Goal: Transaction & Acquisition: Purchase product/service

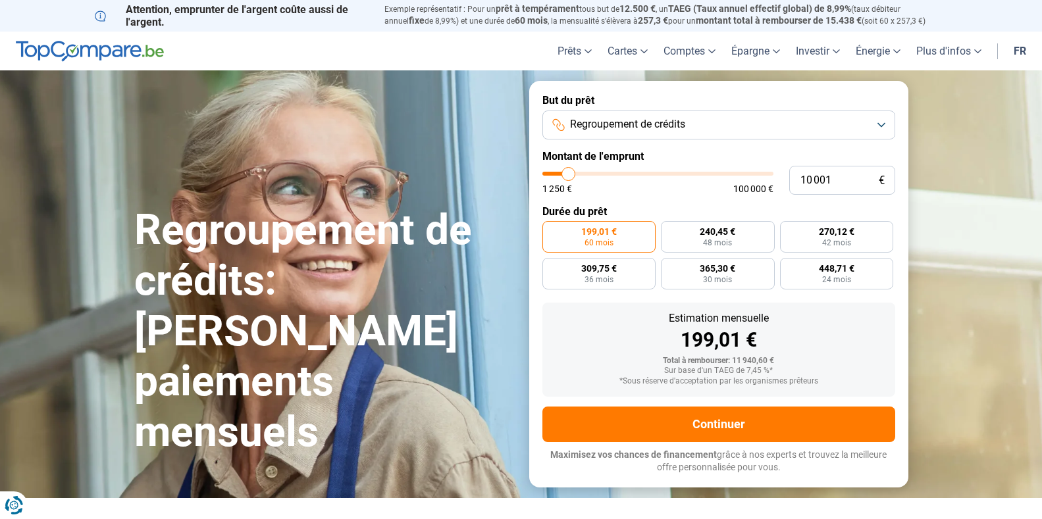
type input "21 000"
type input "21000"
click at [592, 176] on input "range" at bounding box center [657, 174] width 231 height 4
radio input "false"
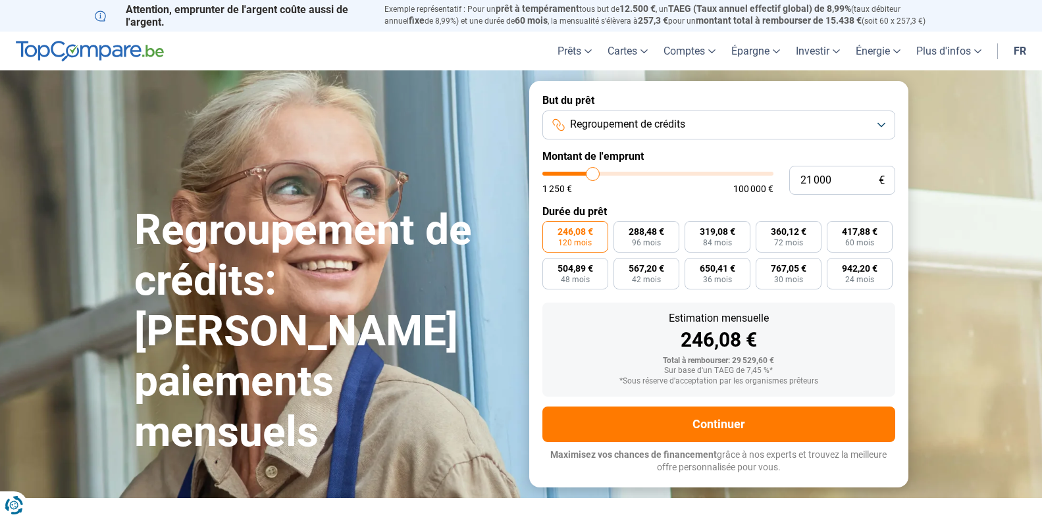
type input "16 000"
type input "16000"
click at [581, 176] on input "range" at bounding box center [657, 174] width 231 height 4
radio input "true"
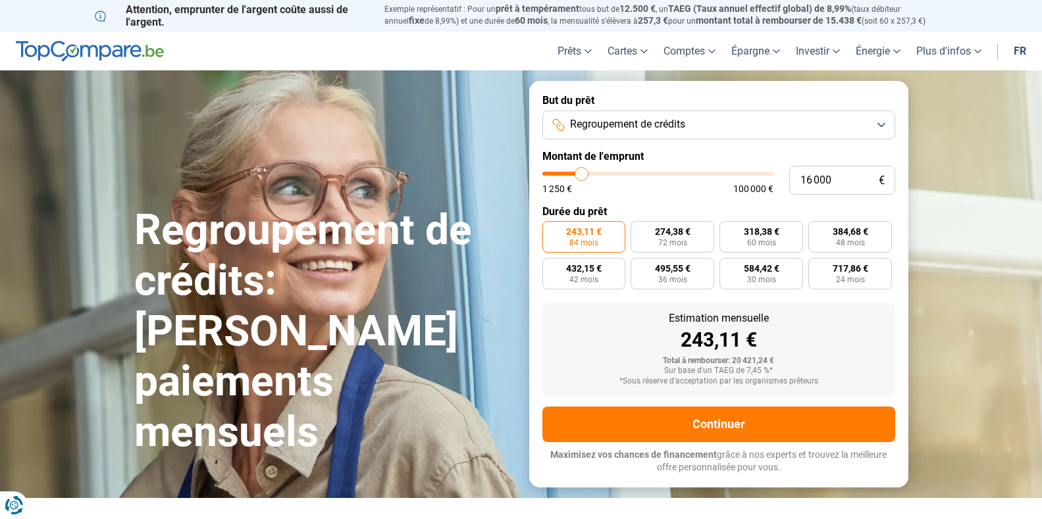
type input "10 250"
type input "10250"
click at [569, 172] on input "range" at bounding box center [657, 174] width 231 height 4
radio input "true"
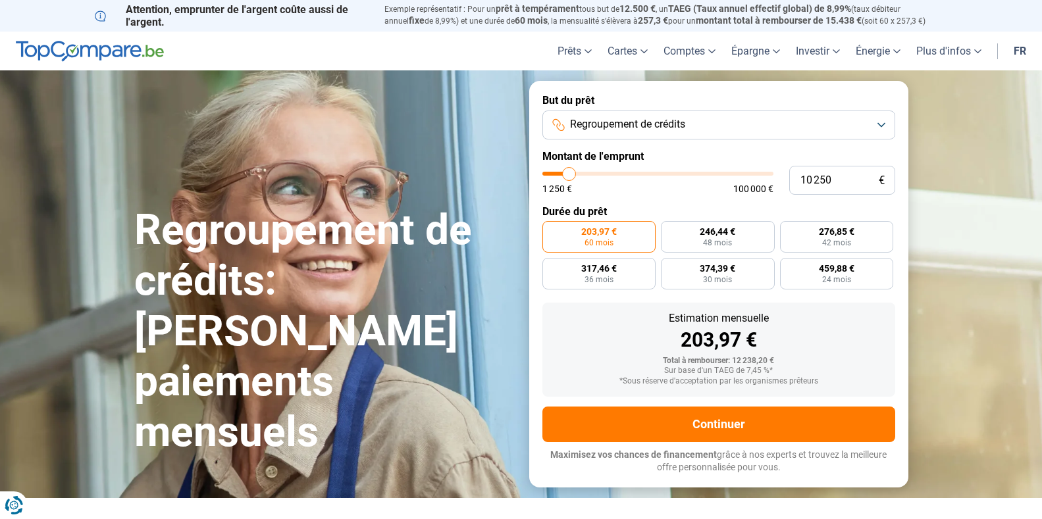
type input "16 000"
type input "16000"
click at [581, 174] on input "range" at bounding box center [657, 174] width 231 height 4
radio input "false"
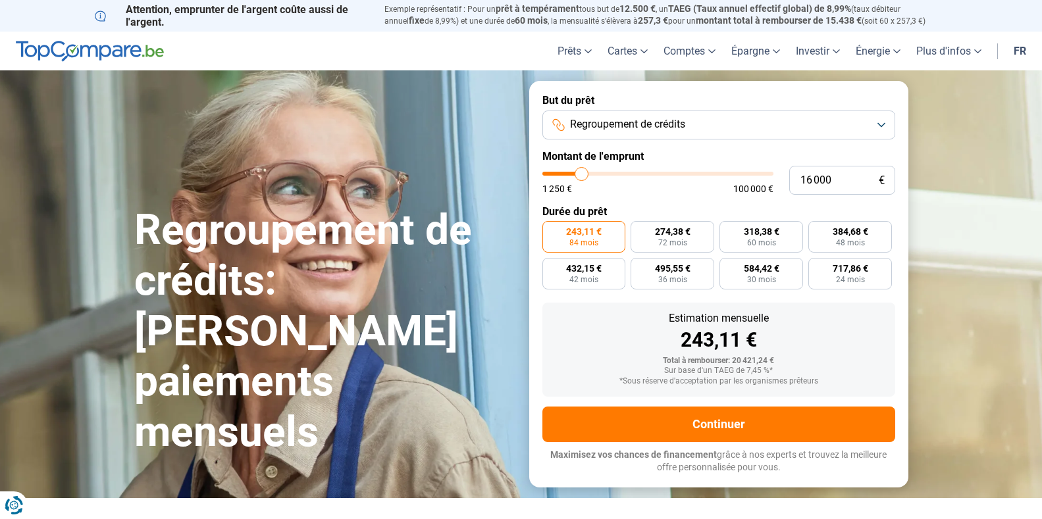
type input "21 250"
type input "21250"
click at [593, 176] on input "range" at bounding box center [657, 174] width 231 height 4
radio input "false"
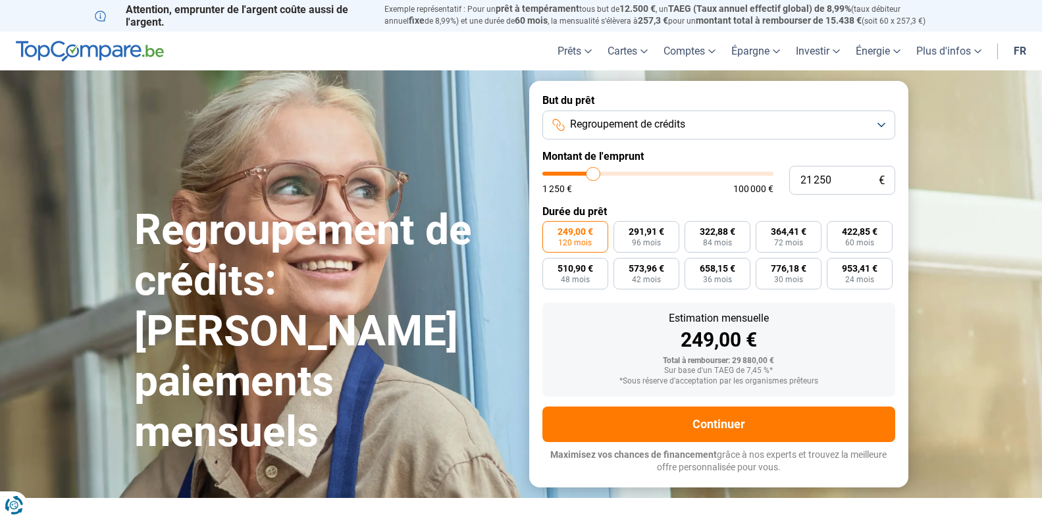
type input "8 000"
type input "8000"
click at [564, 173] on input "range" at bounding box center [657, 174] width 231 height 4
radio input "true"
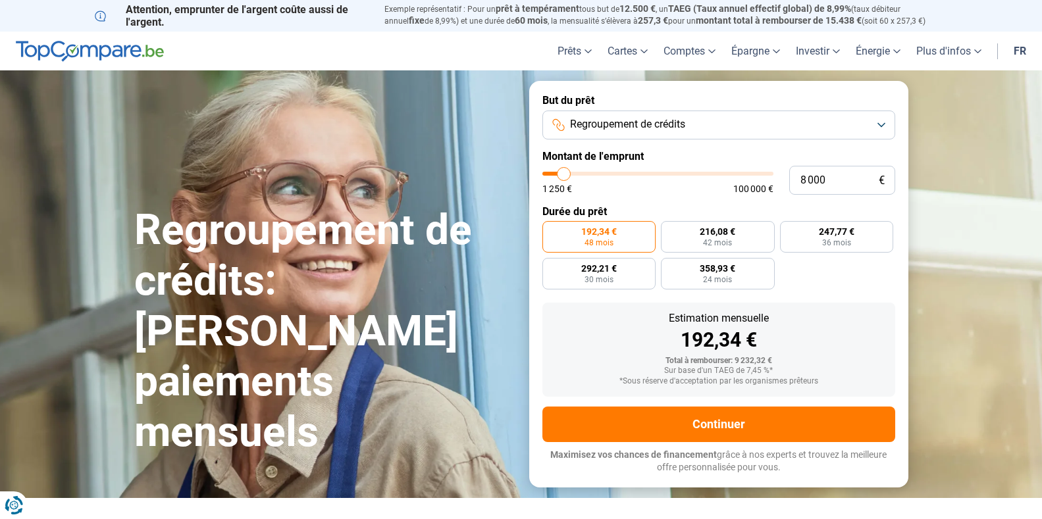
type input "11 750"
type input "11750"
click at [572, 174] on input "range" at bounding box center [657, 174] width 231 height 4
radio input "false"
type input "15 500"
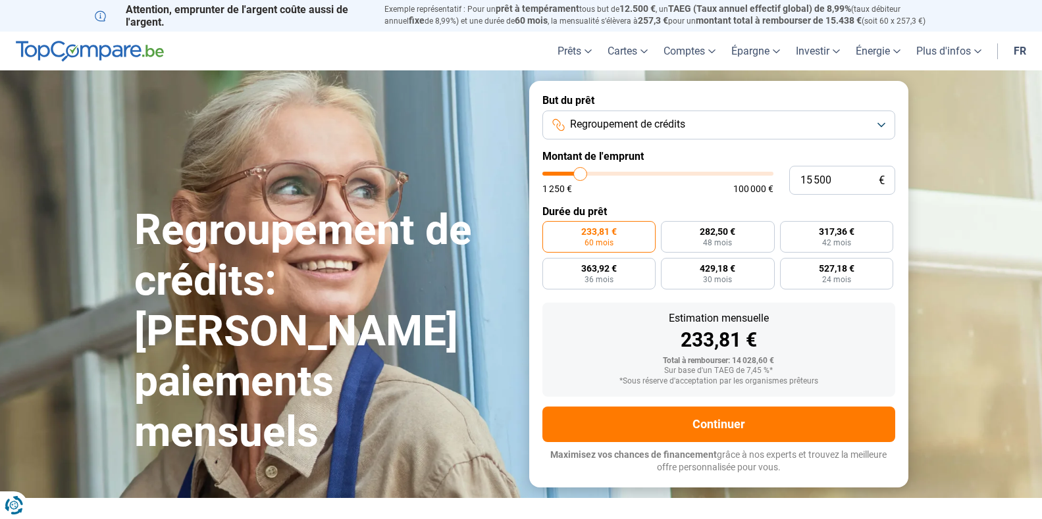
type input "15500"
click at [581, 176] on input "range" at bounding box center [657, 174] width 231 height 4
radio input "false"
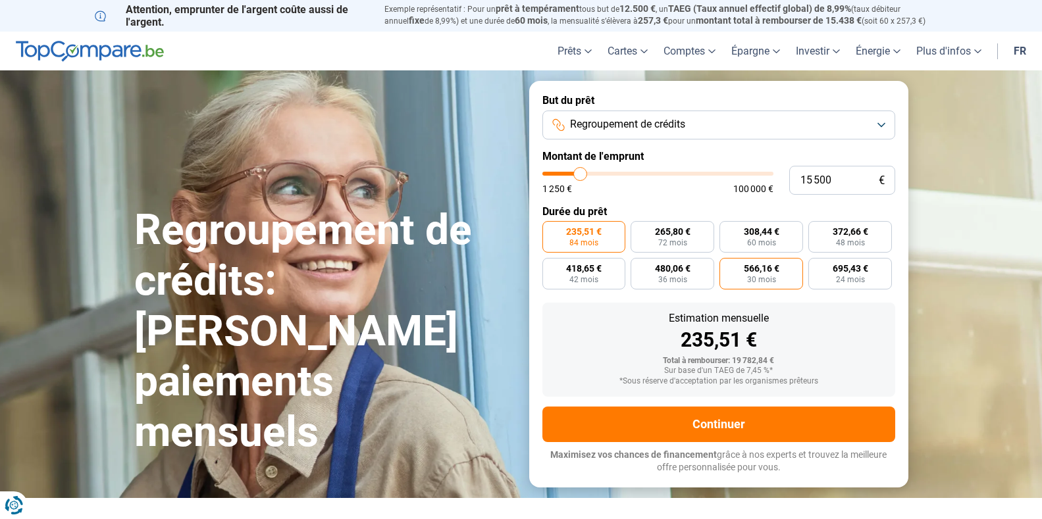
type input "15750"
type input "15 750"
click at [829, 225] on label "372,66 € 48 mois" at bounding box center [850, 237] width 84 height 32
click at [817, 225] on input "372,66 € 48 mois" at bounding box center [812, 225] width 9 height 9
radio input "true"
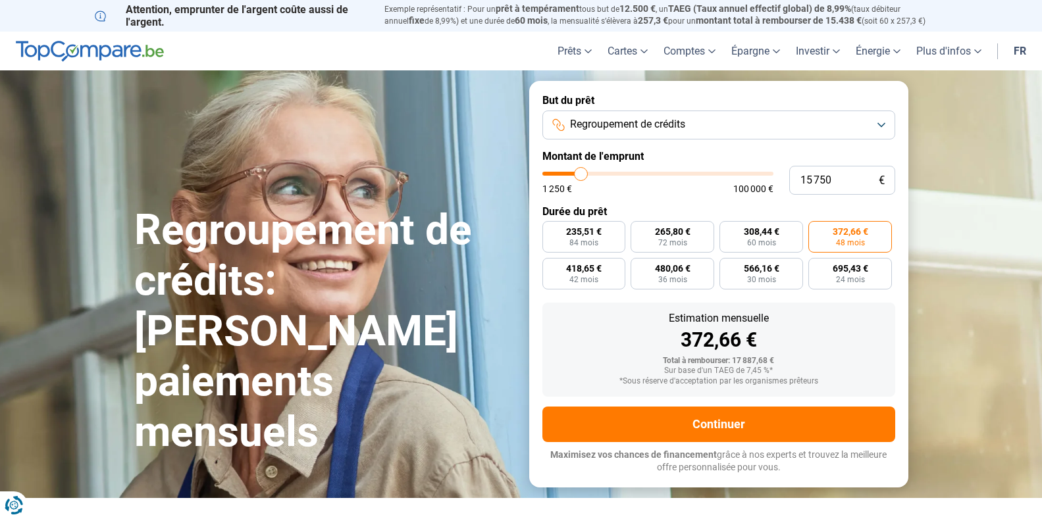
click at [720, 221] on input "308,44 € 60 mois" at bounding box center [724, 225] width 9 height 9
radio input "true"
click at [631, 221] on input "265,80 € 72 mois" at bounding box center [635, 225] width 9 height 9
radio input "true"
click at [542, 221] on input "235,51 € 84 mois" at bounding box center [546, 225] width 9 height 9
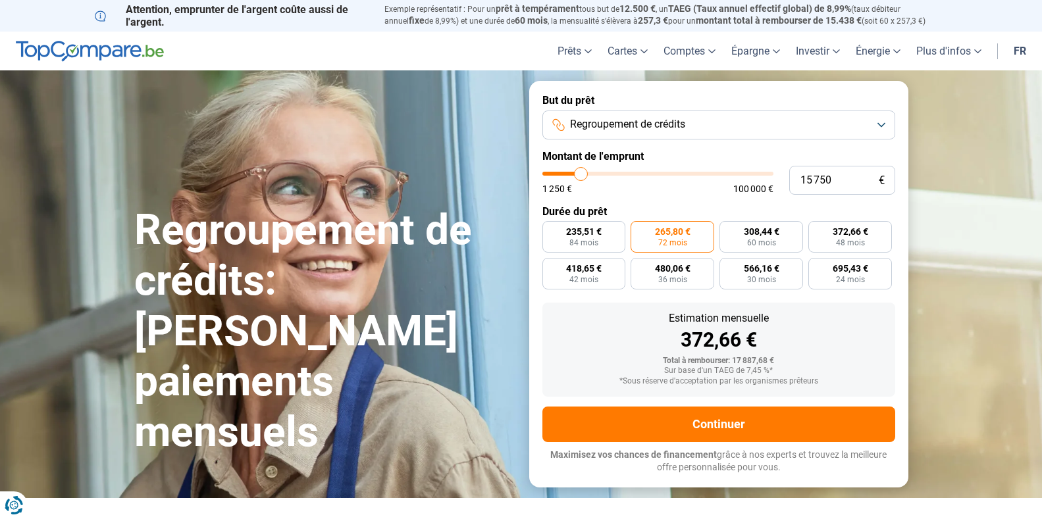
radio input "true"
click at [808, 258] on input "695,43 € 24 mois" at bounding box center [812, 262] width 9 height 9
radio input "true"
radio input "false"
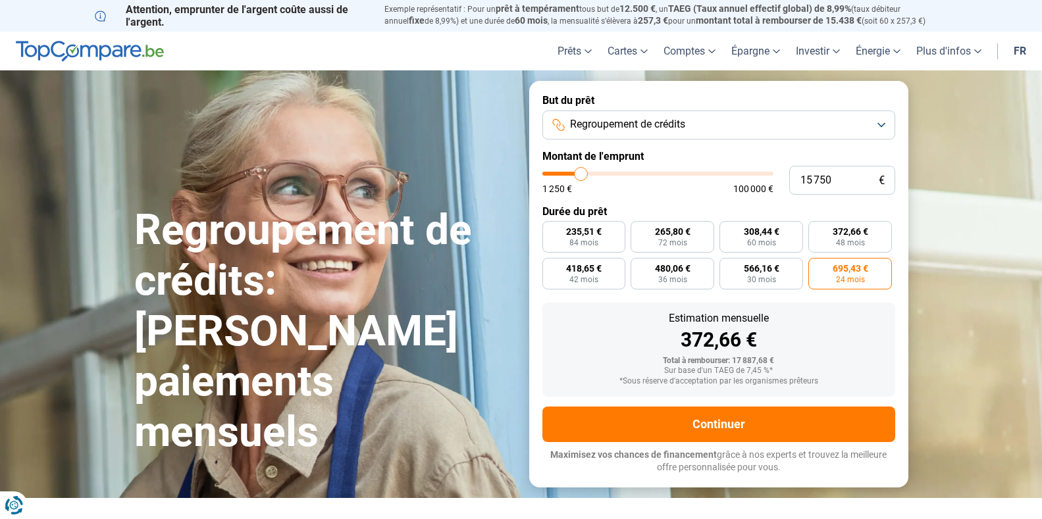
radio input "false"
type input "11 000"
type input "11000"
click at [571, 176] on input "range" at bounding box center [657, 174] width 231 height 4
radio input "false"
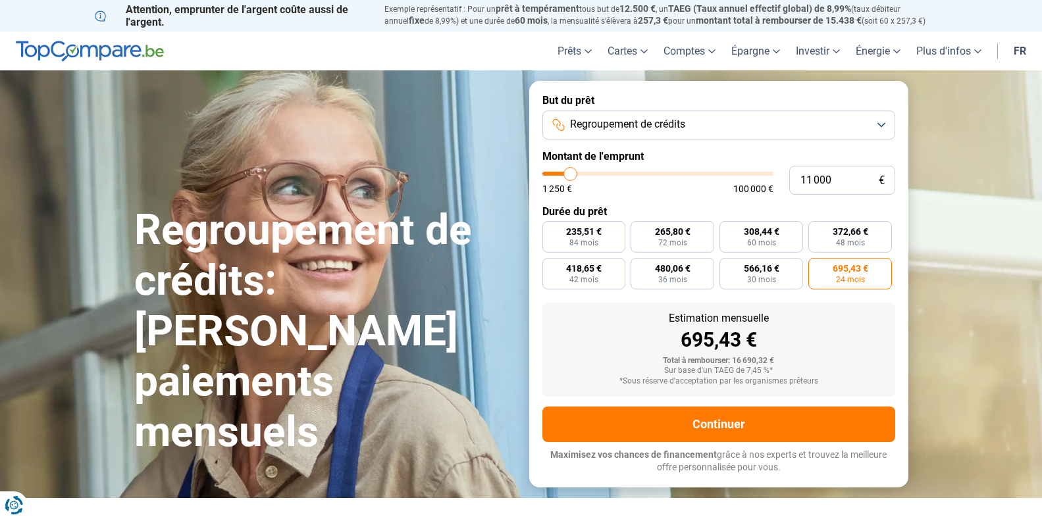
radio input "true"
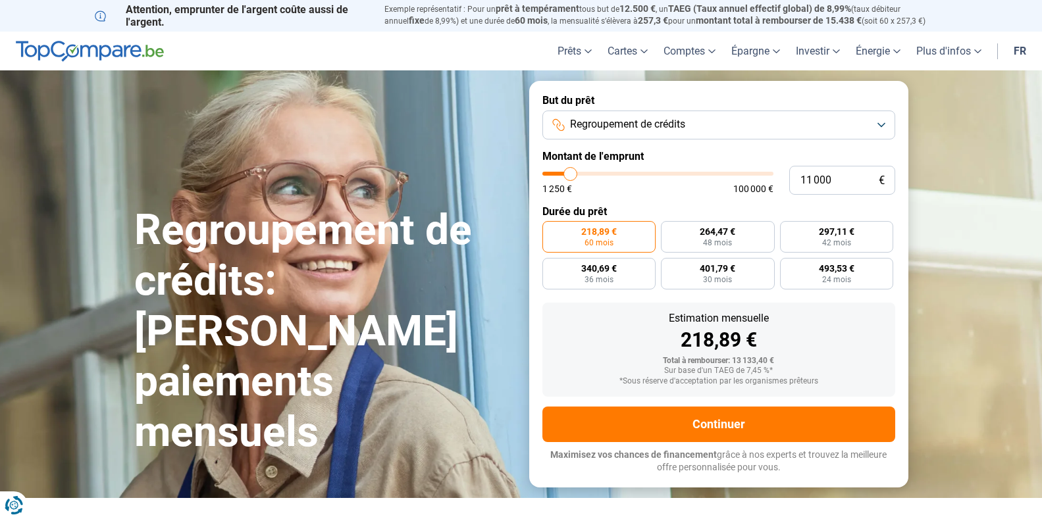
type input "15 000"
type input "15000"
click at [579, 176] on input "range" at bounding box center [657, 174] width 231 height 4
click at [819, 233] on span "405,14 €" at bounding box center [837, 231] width 36 height 9
click at [789, 230] on input "405,14 € 42 mois" at bounding box center [784, 225] width 9 height 9
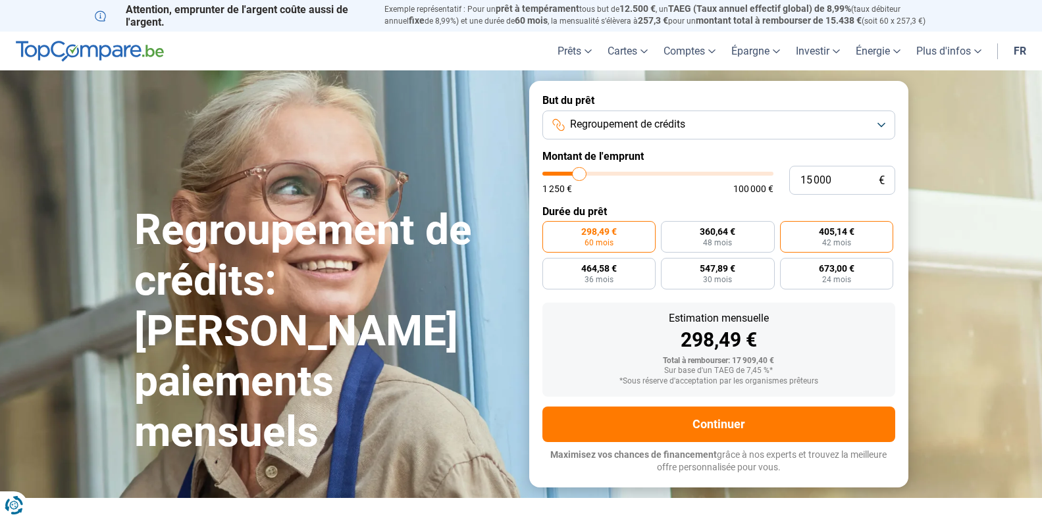
radio input "true"
type input "11 000"
type input "11000"
click at [571, 174] on input "range" at bounding box center [657, 174] width 231 height 4
radio input "false"
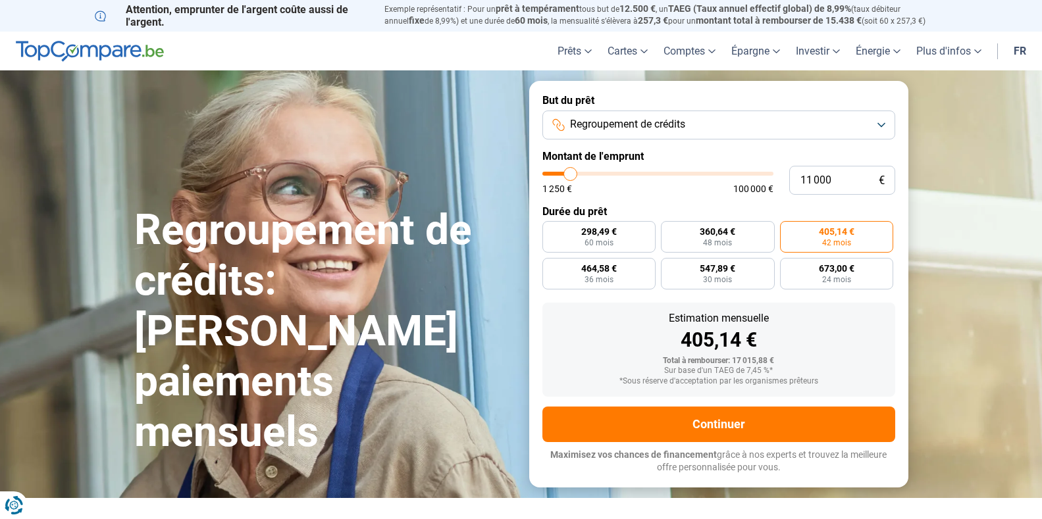
radio input "true"
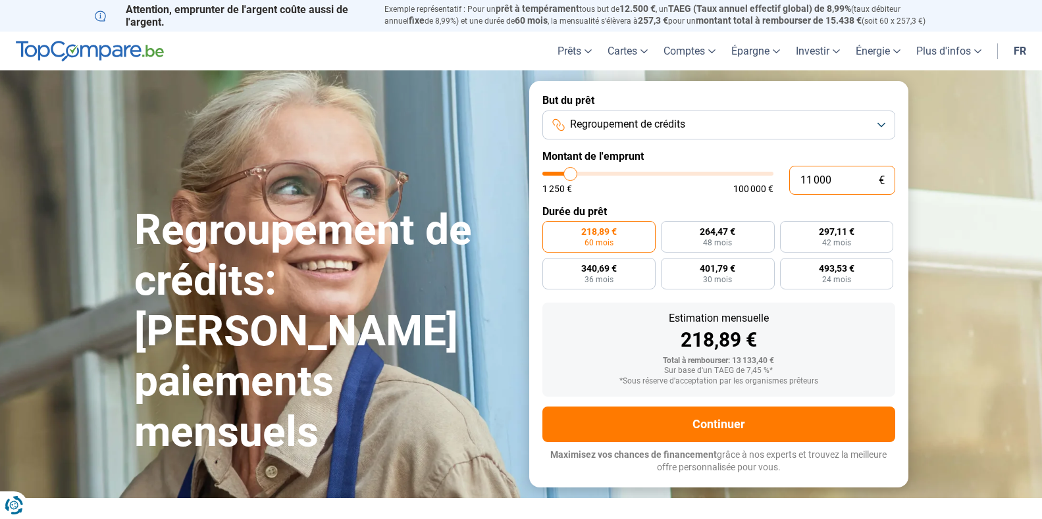
click at [811, 176] on input "11 000" at bounding box center [842, 180] width 106 height 29
type input "1 000"
type input "1250"
type input "14 000"
type input "14000"
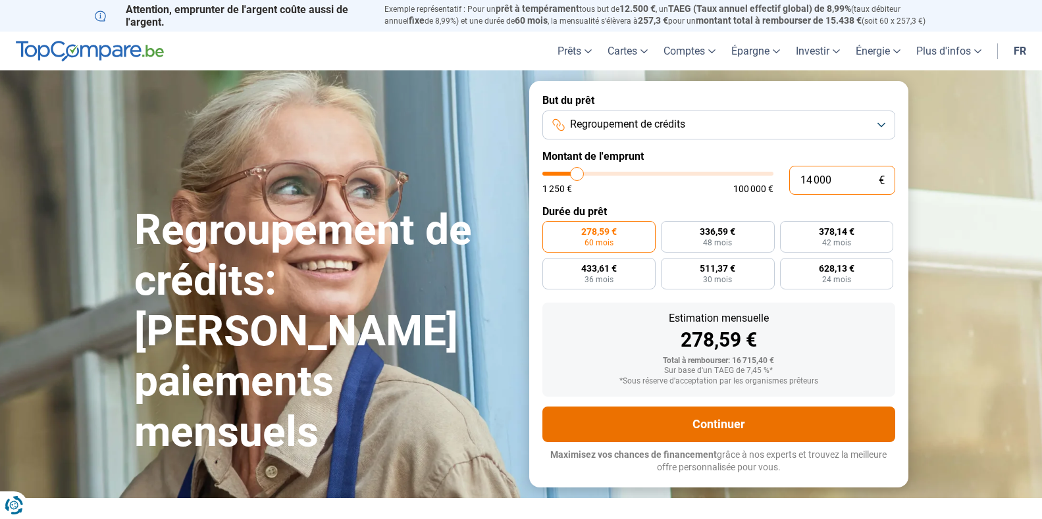
type input "14 000"
click at [710, 426] on button "Continuer" at bounding box center [718, 425] width 353 height 36
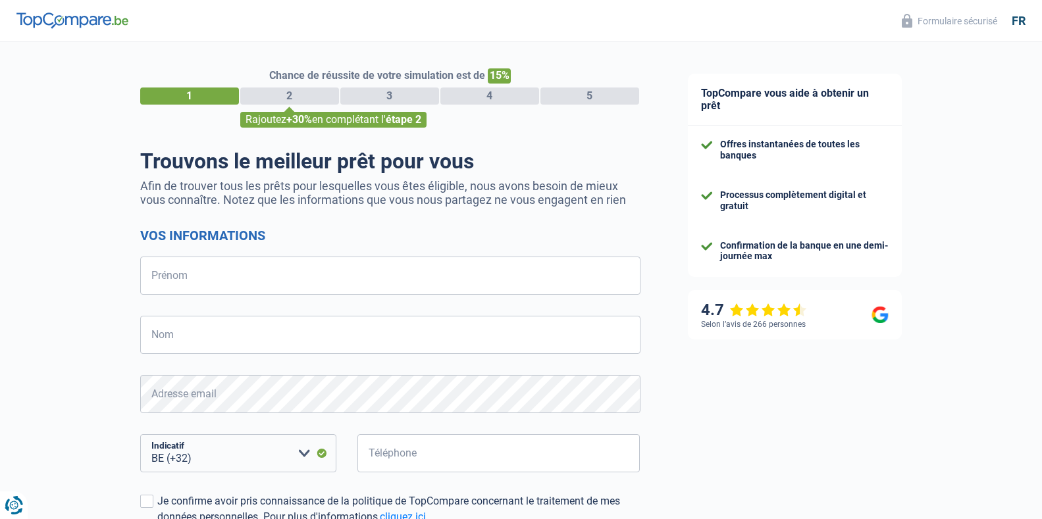
select select "32"
click at [172, 276] on input "Prénom" at bounding box center [390, 276] width 500 height 38
type input "dolores"
click at [155, 338] on input "Nom" at bounding box center [390, 335] width 500 height 38
type input "delcour"
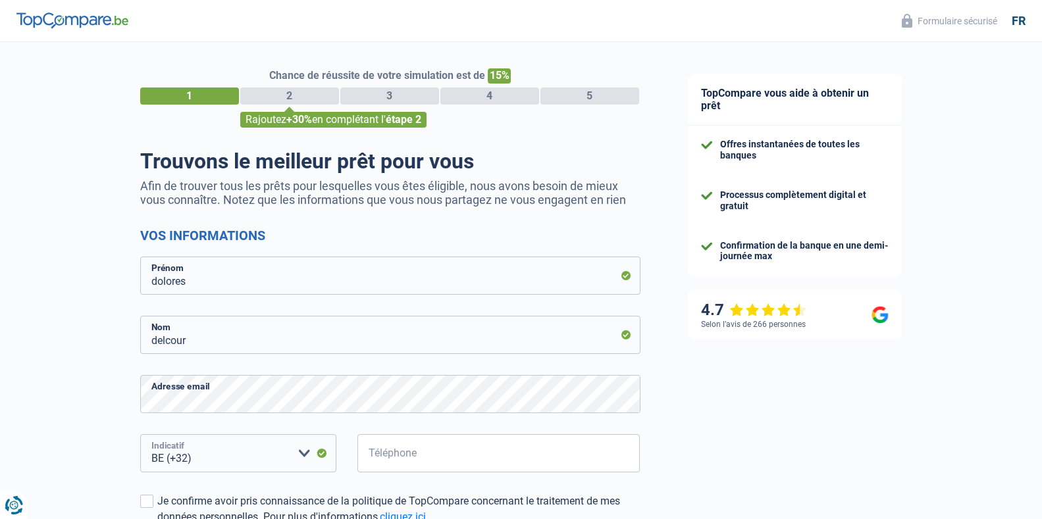
click at [210, 450] on form "Vos informations dolores Prénom delcour Nom Adresse email Fournissez un email v…" at bounding box center [390, 432] width 500 height 409
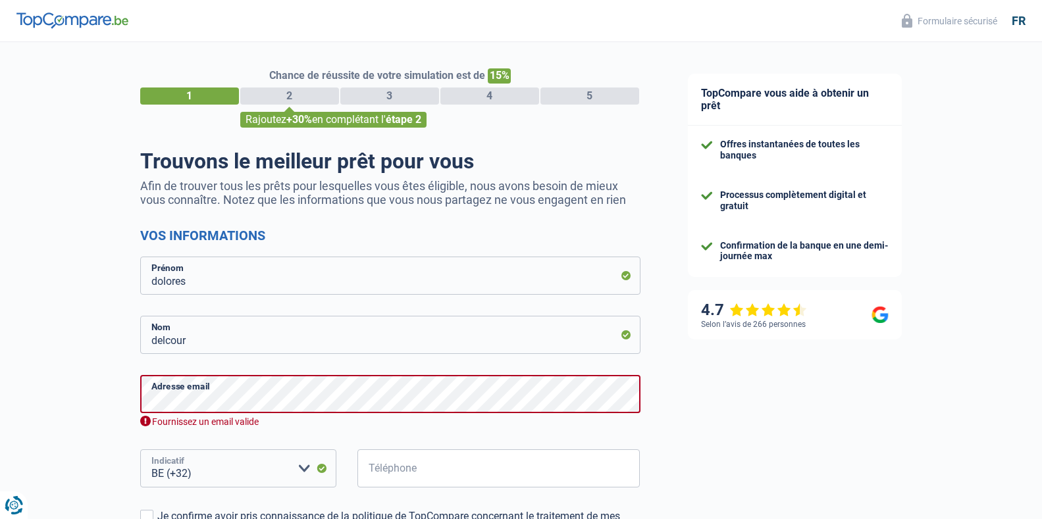
click at [140, 451] on select "BE (+32) LU (+352) Veuillez sélectionner une option" at bounding box center [238, 469] width 196 height 38
click at [95, 409] on div "Chance de réussite de votre simulation est de 15% 1 2 3 4 5 Rajoutez +30% en co…" at bounding box center [332, 381] width 664 height 689
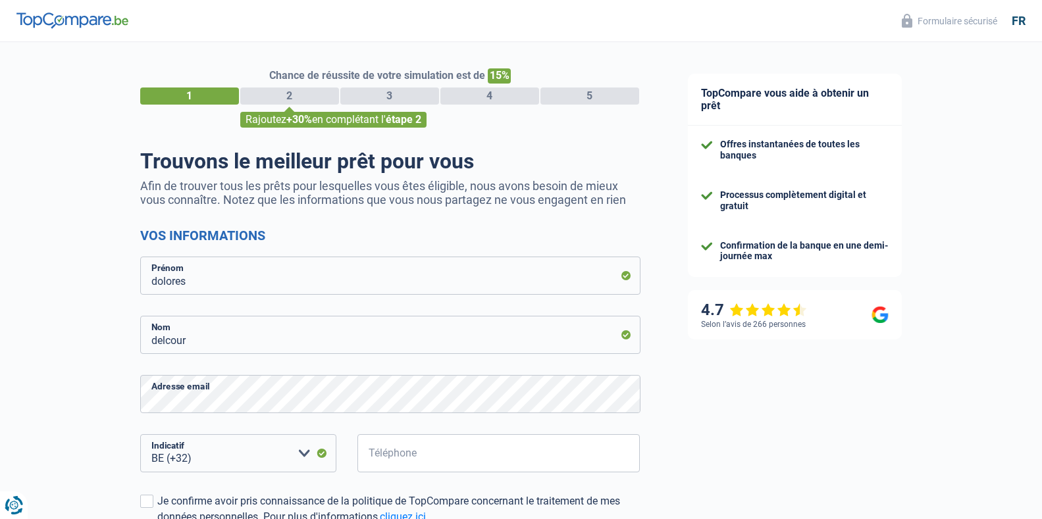
click at [820, 407] on div "TopCompare vous aide à obtenir un prêt Offres instantanées de toutes les banque…" at bounding box center [853, 378] width 379 height 673
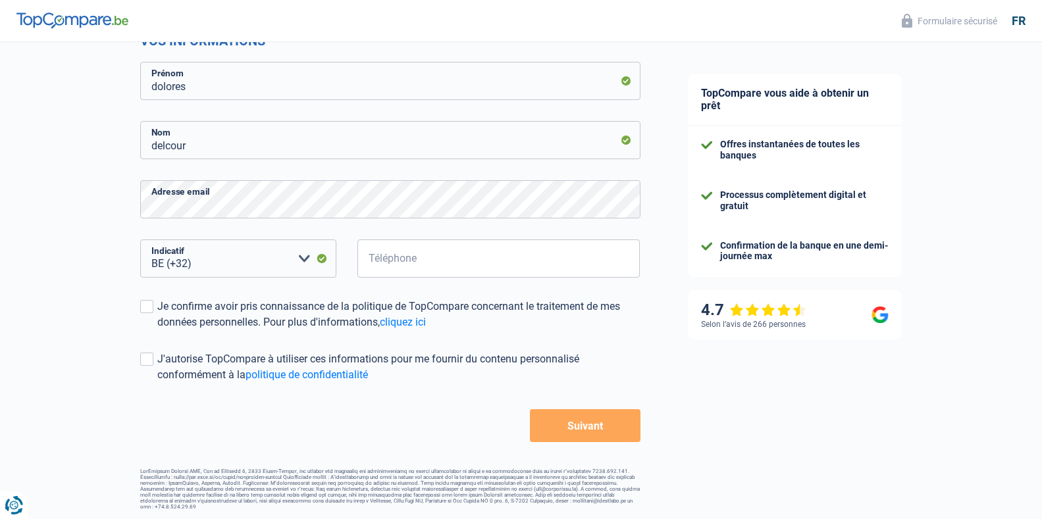
scroll to position [196, 0]
click at [391, 264] on input "Téléphone" at bounding box center [498, 258] width 283 height 38
type input "0484268838"
click at [145, 311] on span at bounding box center [146, 306] width 13 height 13
click at [157, 330] on input "Je confirme avoir pris connaissance de la politique de TopCompare concernant le…" at bounding box center [157, 330] width 0 height 0
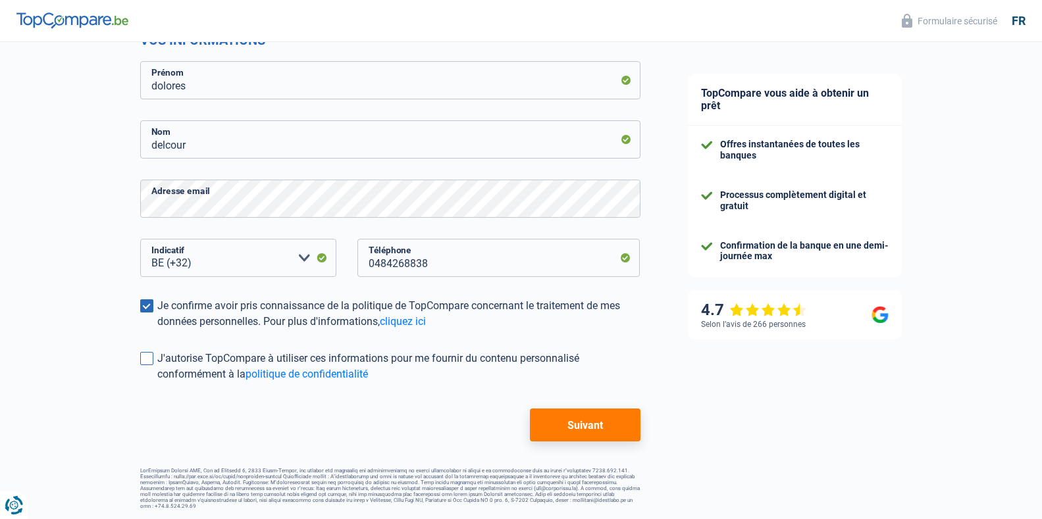
click at [145, 363] on span at bounding box center [146, 358] width 13 height 13
click at [157, 382] on input "J'autorise TopCompare à utiliser ces informations pour me fournir du contenu pe…" at bounding box center [157, 382] width 0 height 0
click at [575, 425] on button "Suivant" at bounding box center [585, 425] width 110 height 33
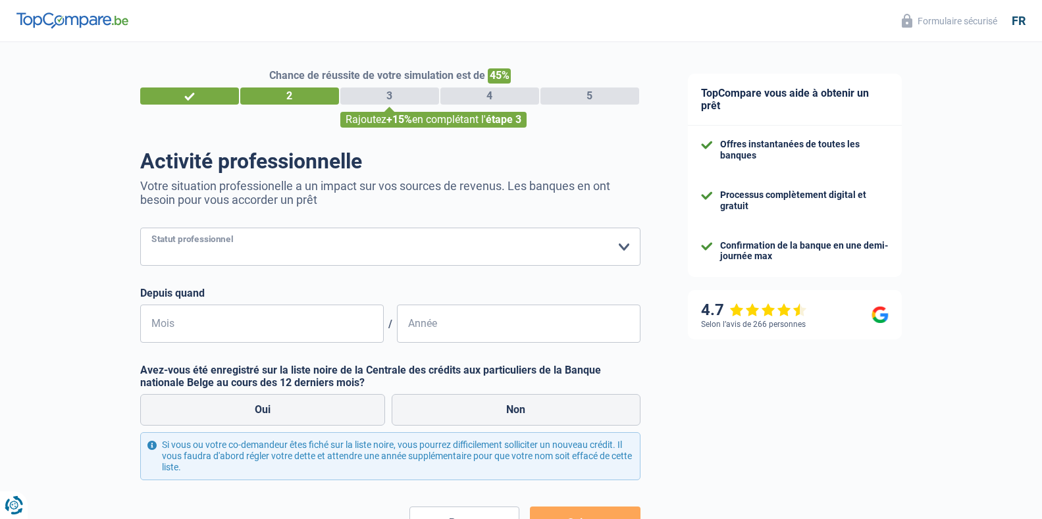
click at [603, 256] on select "Ouvrier Employé privé Employé public Invalide Indépendant Pensionné Chômeur Mut…" at bounding box center [390, 247] width 500 height 38
click at [140, 229] on select "Ouvrier Employé privé Employé public Invalide Indépendant Pensionné Chômeur Mut…" at bounding box center [390, 247] width 500 height 38
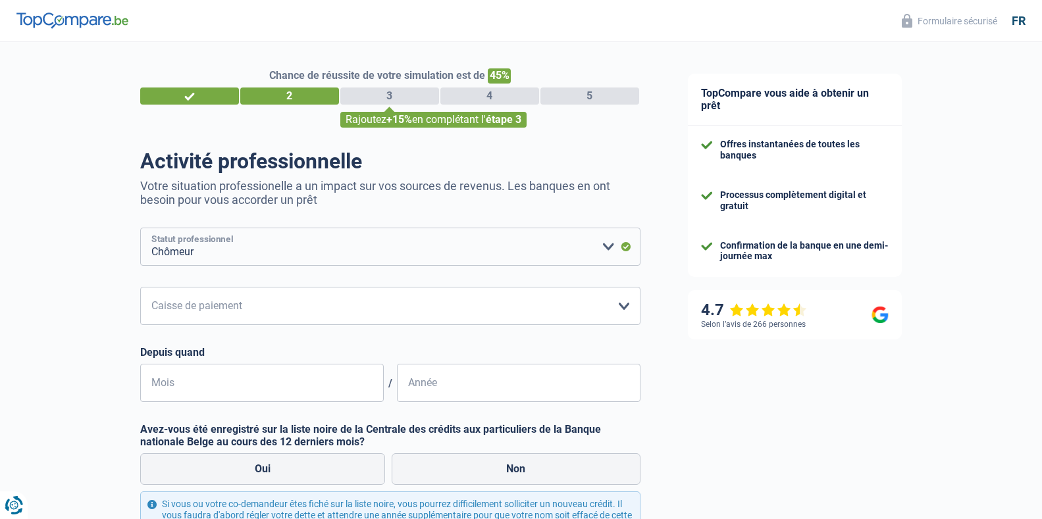
click at [267, 240] on select "Ouvrier Employé privé Employé public Invalide Indépendant Pensionné Chômeur Mut…" at bounding box center [390, 247] width 500 height 38
click at [140, 229] on select "Ouvrier Employé privé Employé public Invalide Indépendant Pensionné Chômeur Mut…" at bounding box center [390, 247] width 500 height 38
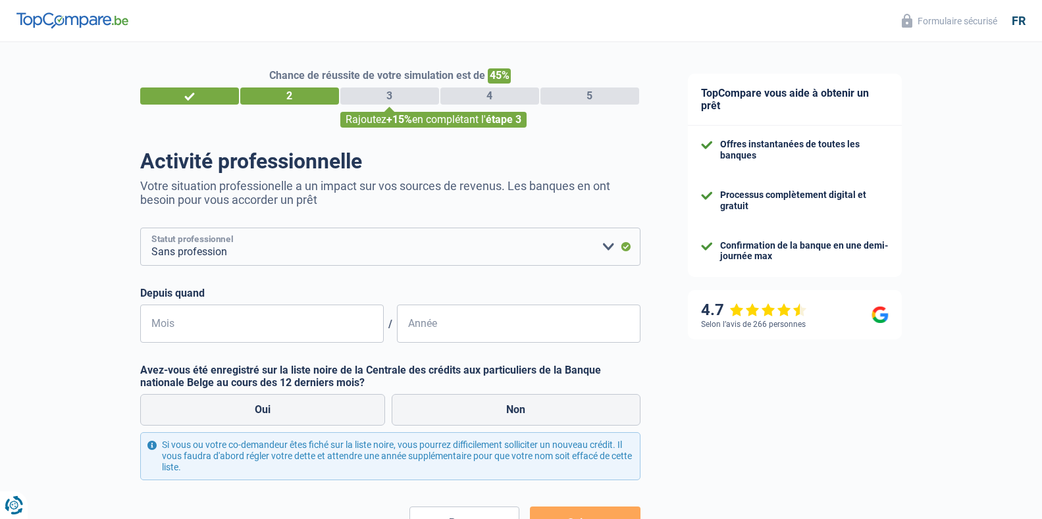
click at [250, 252] on select "Ouvrier Employé privé Employé public Invalide Indépendant Pensionné Chômeur Mut…" at bounding box center [390, 247] width 500 height 38
click at [140, 229] on select "Ouvrier Employé privé Employé public Invalide Indépendant Pensionné Chômeur Mut…" at bounding box center [390, 247] width 500 height 38
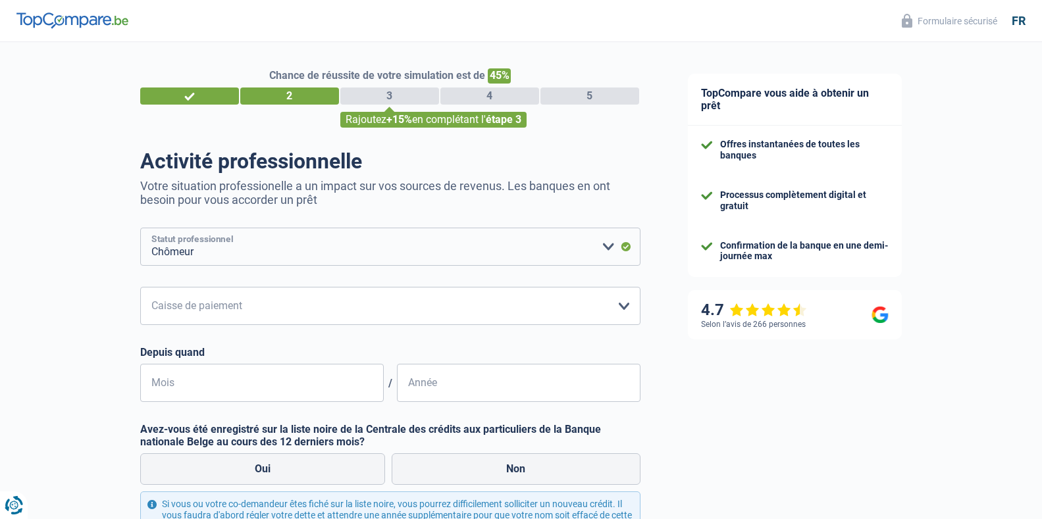
click at [199, 254] on select "Ouvrier Employé privé Employé public Invalide Indépendant Pensionné Chômeur Mut…" at bounding box center [390, 247] width 500 height 38
select select "housewife"
click at [140, 229] on select "Ouvrier Employé privé Employé public Invalide Indépendant Pensionné Chômeur Mut…" at bounding box center [390, 247] width 500 height 38
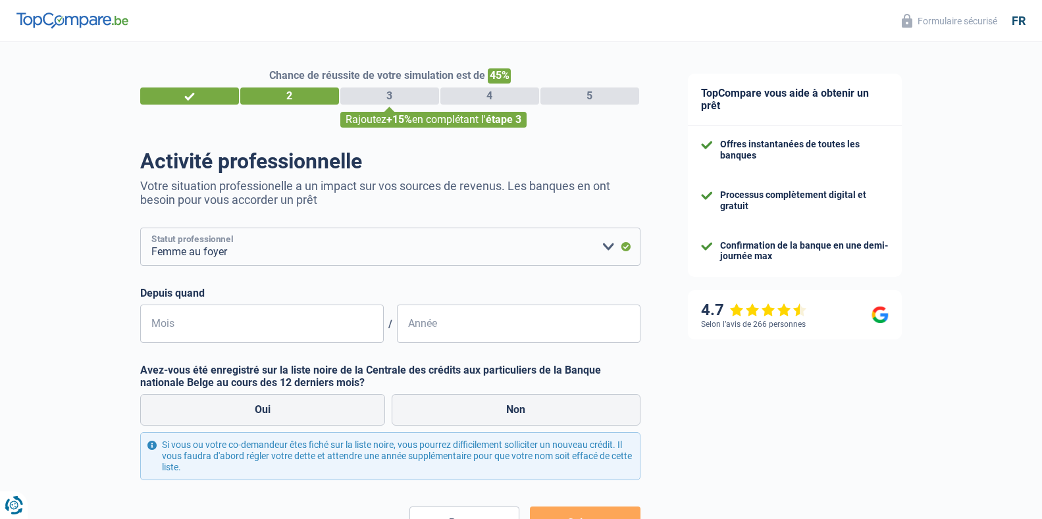
click at [198, 253] on select "Ouvrier Employé privé Employé public Invalide Indépendant Pensionné Chômeur Mut…" at bounding box center [390, 247] width 500 height 38
click at [165, 330] on input "Mois" at bounding box center [262, 324] width 244 height 38
type input "08"
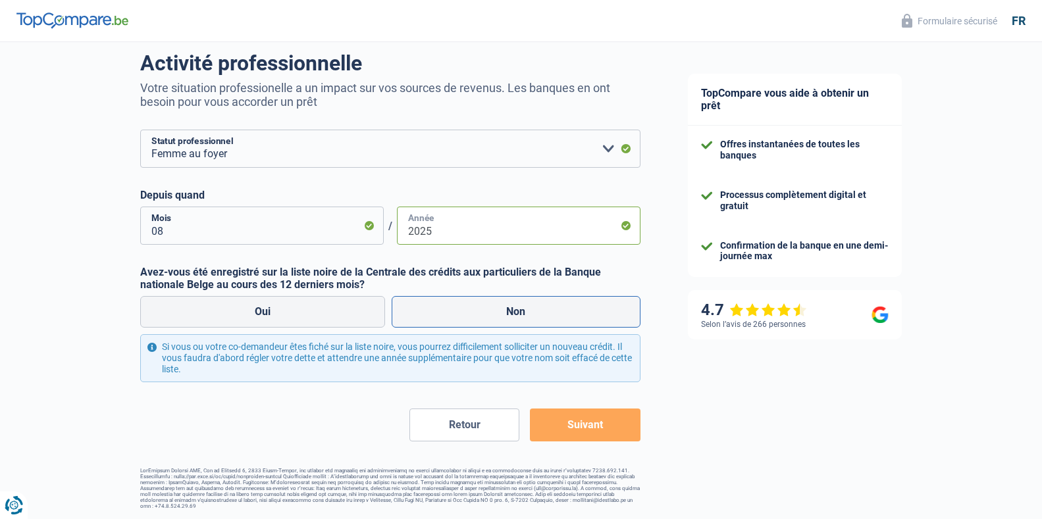
type input "2025"
click at [533, 307] on label "Non" at bounding box center [516, 312] width 249 height 32
click at [533, 307] on input "Non" at bounding box center [516, 312] width 249 height 32
radio input "true"
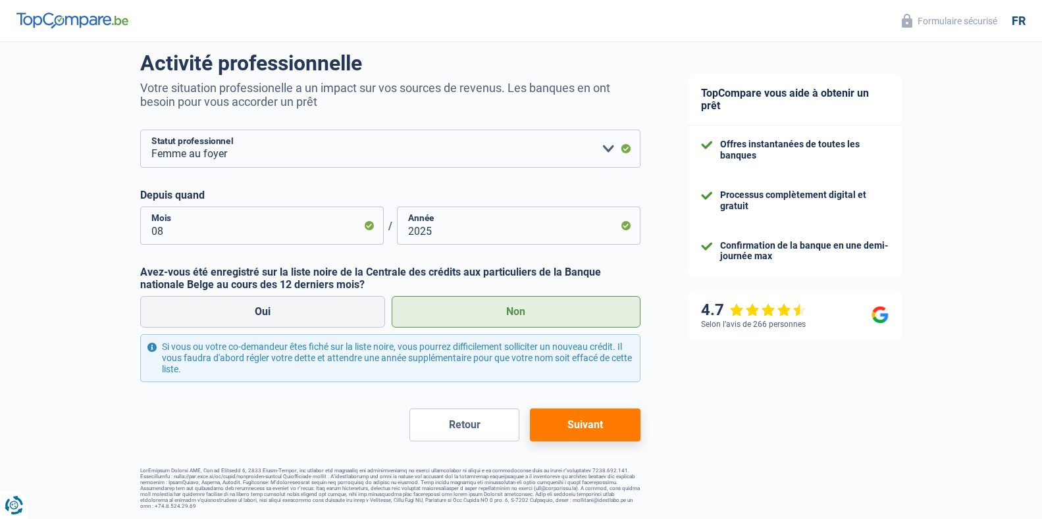
click at [575, 431] on button "Suivant" at bounding box center [585, 425] width 110 height 33
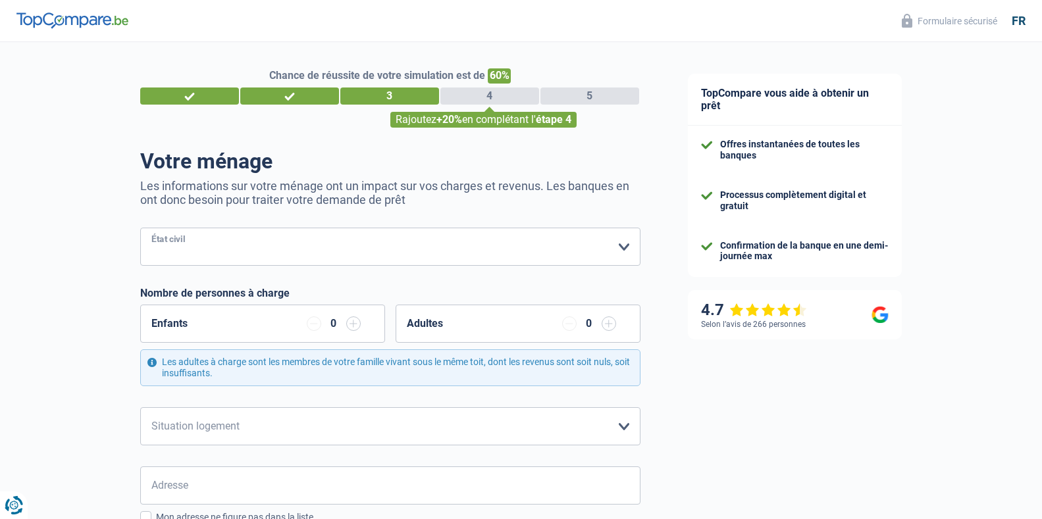
click at [296, 255] on select "[PERSON_NAME](e) Cohabitant(e) légal(e) Divorcé(e) Veuf(ve) Séparé (de fait) Ve…" at bounding box center [390, 247] width 500 height 38
select select "single"
click at [140, 229] on select "Célibataire Marié(e) Cohabitant(e) légal(e) Divorcé(e) Veuf(ve) Séparé (de fait…" at bounding box center [390, 247] width 500 height 38
click at [217, 329] on div "Enfants 0" at bounding box center [262, 324] width 245 height 38
click at [354, 328] on input "button" at bounding box center [353, 324] width 14 height 14
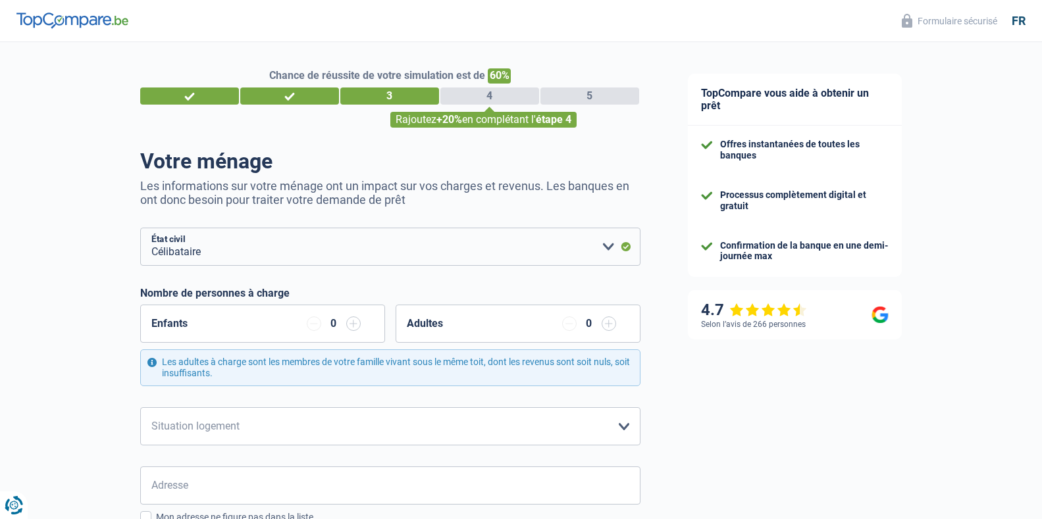
click at [354, 328] on input "button" at bounding box center [353, 324] width 14 height 14
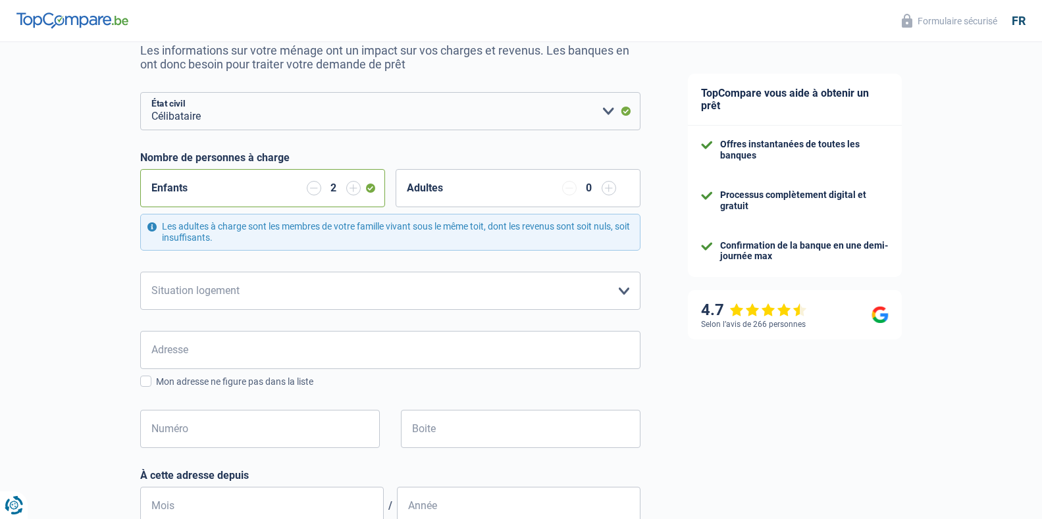
scroll to position [142, 0]
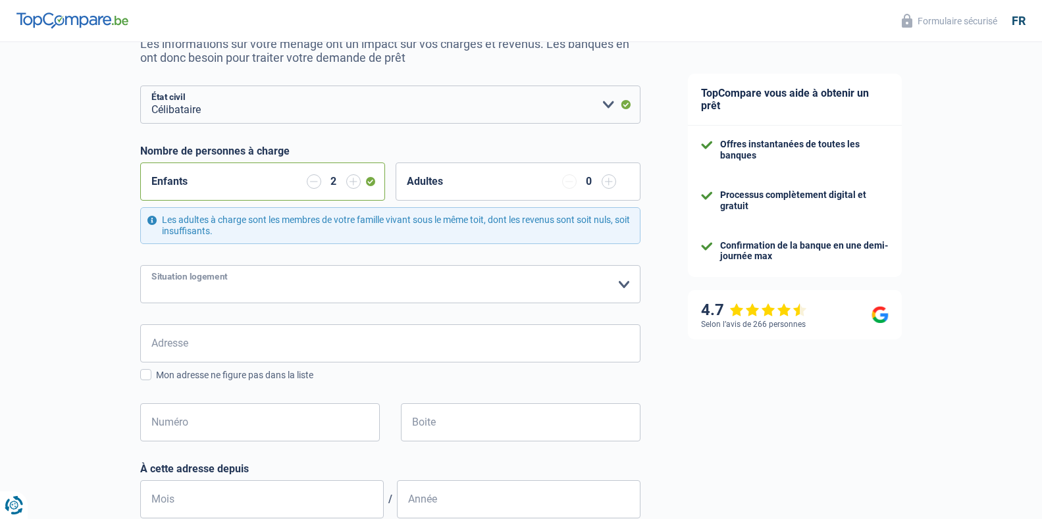
click at [618, 284] on select "Locataire Propriétaire avec prêt hypothécaire Propriétaire sans prêt hypothécai…" at bounding box center [390, 284] width 500 height 38
select select "ownerWithMortgage"
click at [140, 266] on select "Locataire Propriétaire avec prêt hypothécaire Propriétaire sans prêt hypothécai…" at bounding box center [390, 284] width 500 height 38
click at [213, 345] on input "Adresse" at bounding box center [390, 344] width 500 height 38
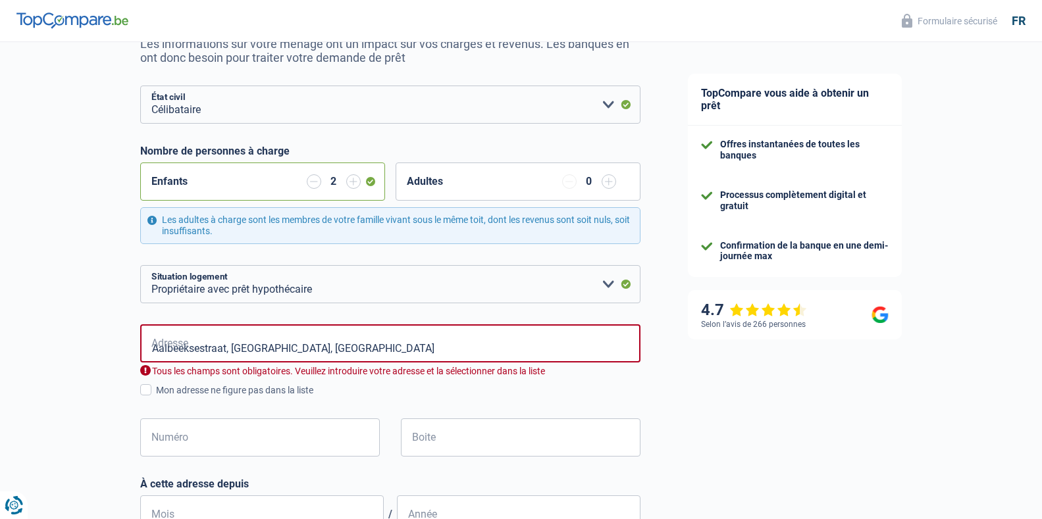
type input "Aalbeeksestraat, 8510, Kortrijk, BE"
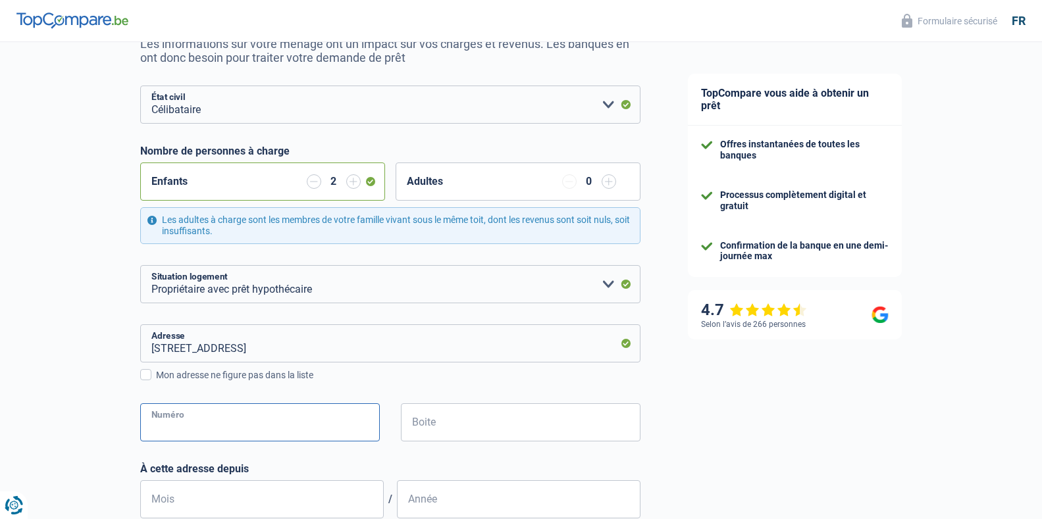
click at [167, 425] on input "Numéro" at bounding box center [260, 423] width 240 height 38
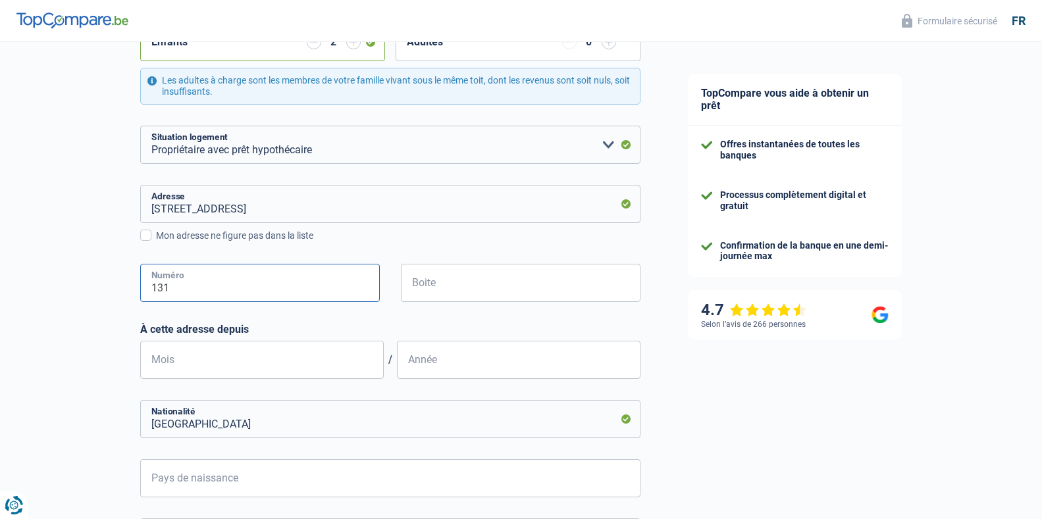
scroll to position [294, 0]
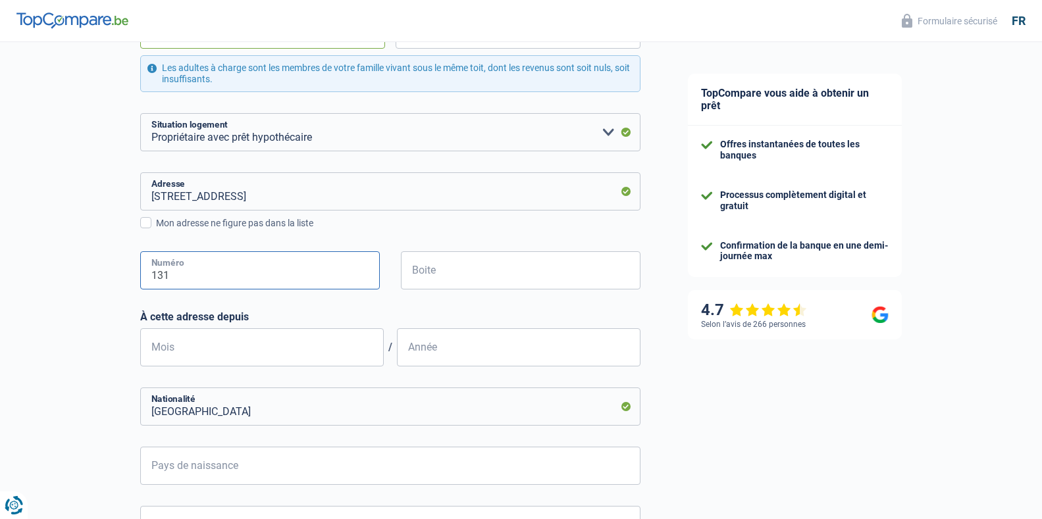
type input "131"
click at [204, 352] on input "Mois" at bounding box center [262, 348] width 244 height 38
type input "08"
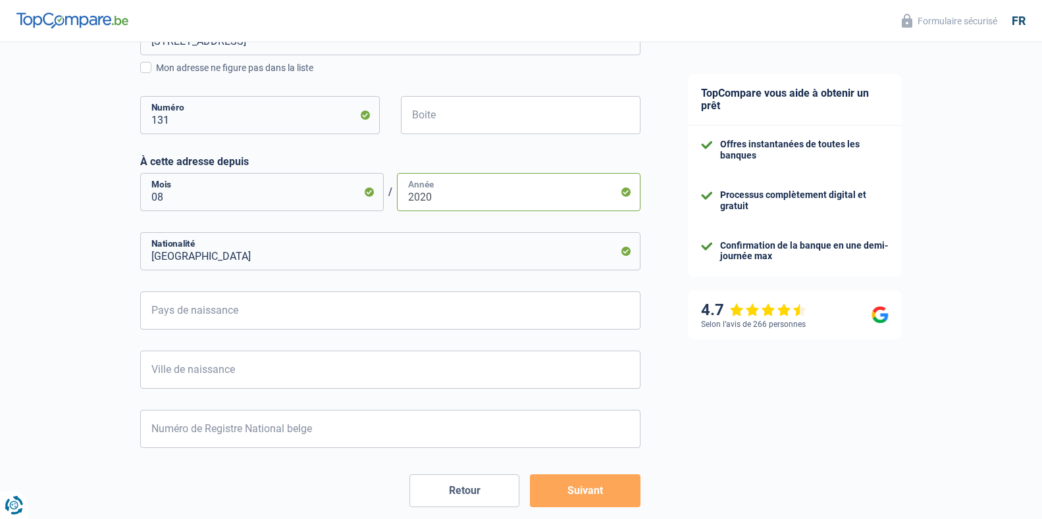
scroll to position [451, 0]
type input "2020"
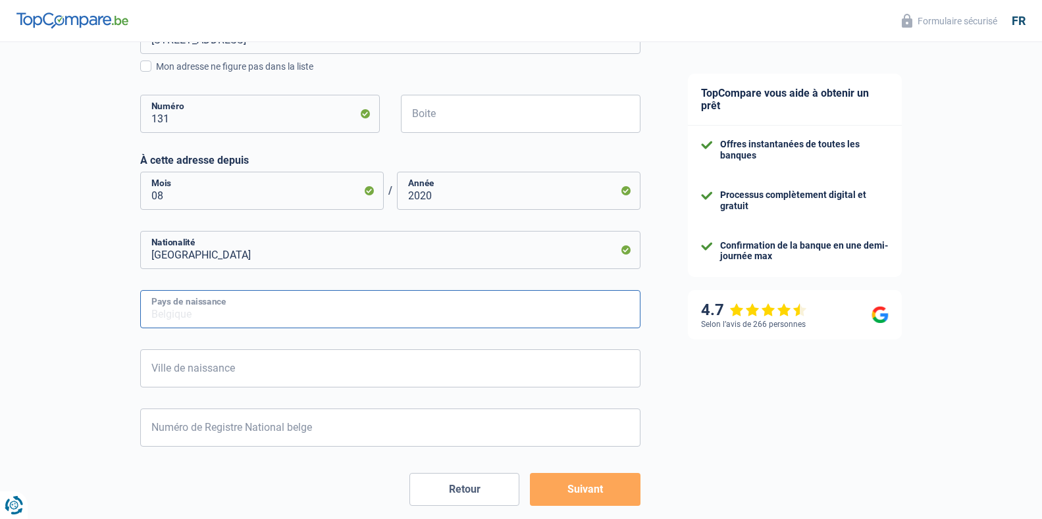
click at [245, 320] on input "Pays de naissance" at bounding box center [390, 309] width 500 height 38
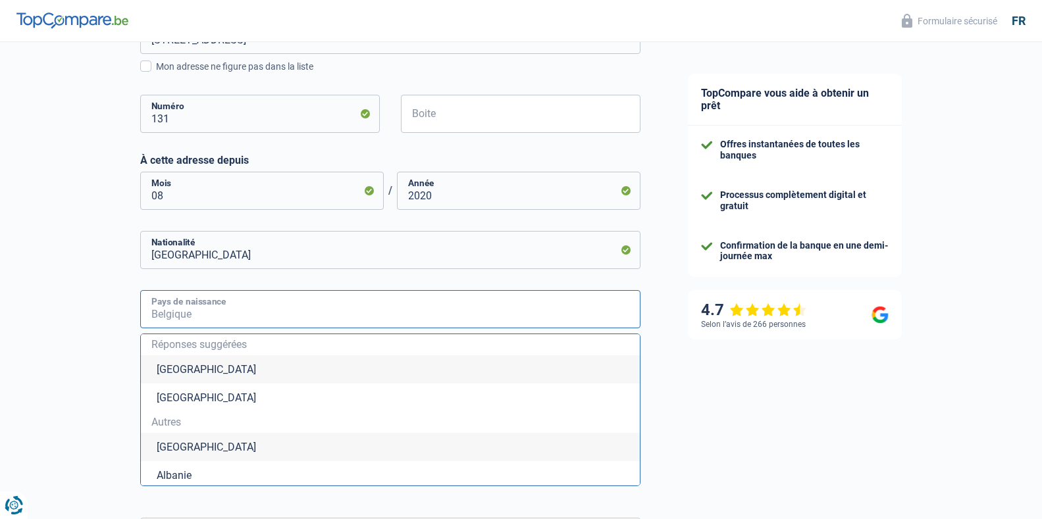
type input "b"
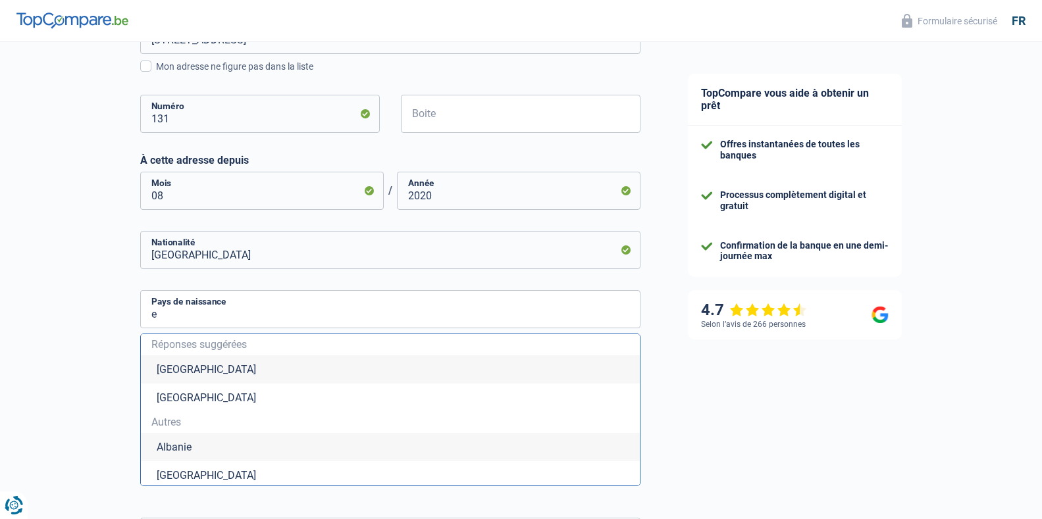
click at [197, 375] on li "Belgique" at bounding box center [390, 369] width 499 height 28
type input "Belgique"
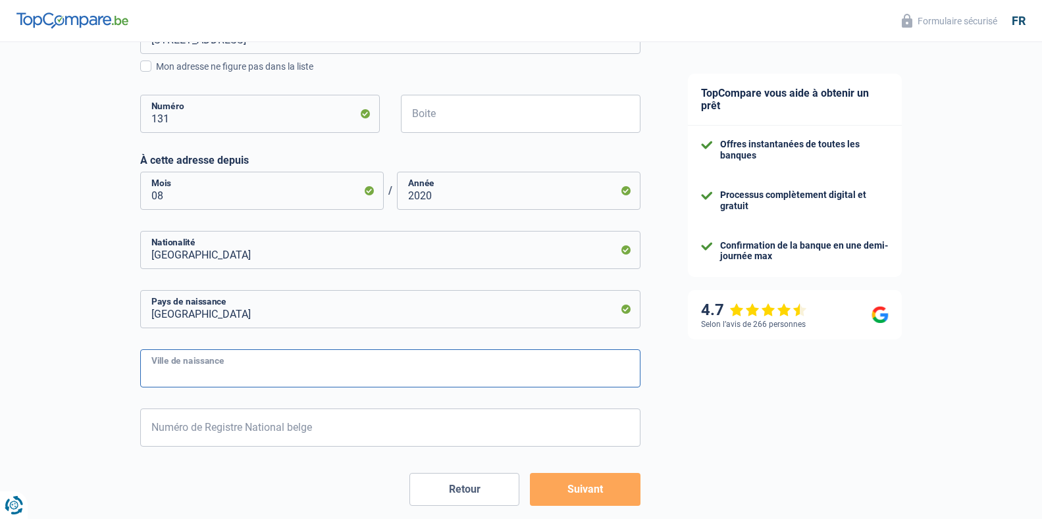
click at [197, 375] on input "Ville de naissance" at bounding box center [390, 369] width 500 height 38
type input "tournai"
click at [199, 428] on input "Numéro de Registre National belge" at bounding box center [390, 428] width 500 height 38
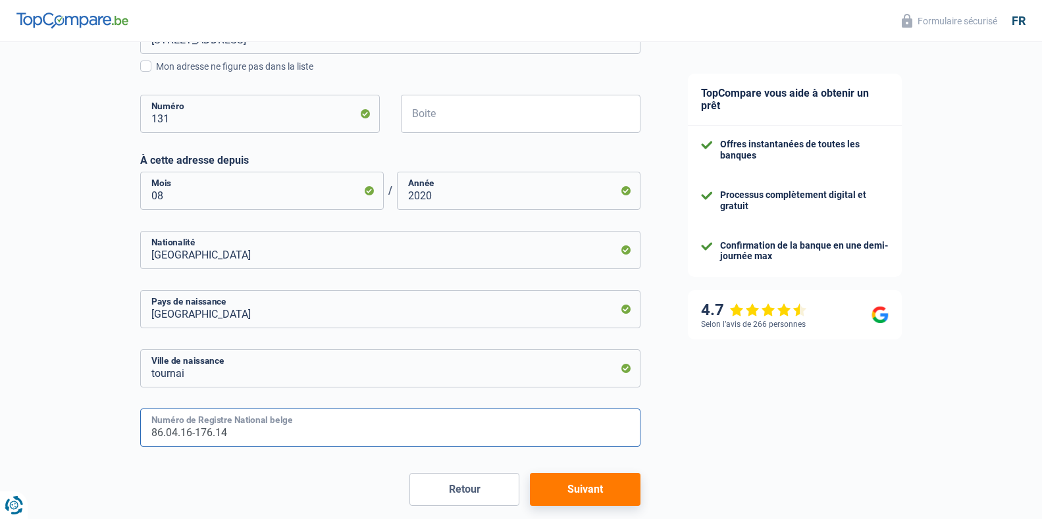
type input "86.04.16-176.14"
click at [577, 492] on button "Suivant" at bounding box center [585, 489] width 110 height 33
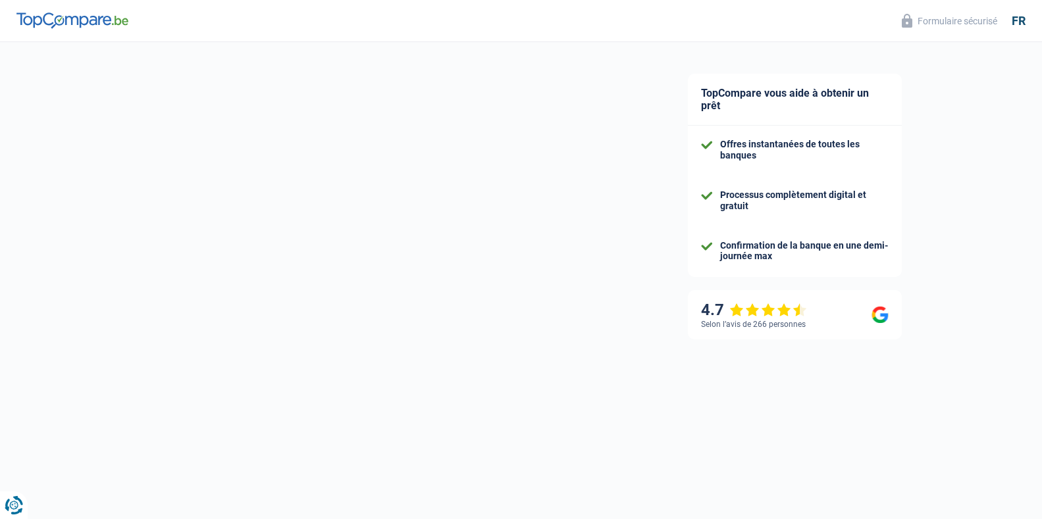
select select "familyAllowances"
select select "mortgage"
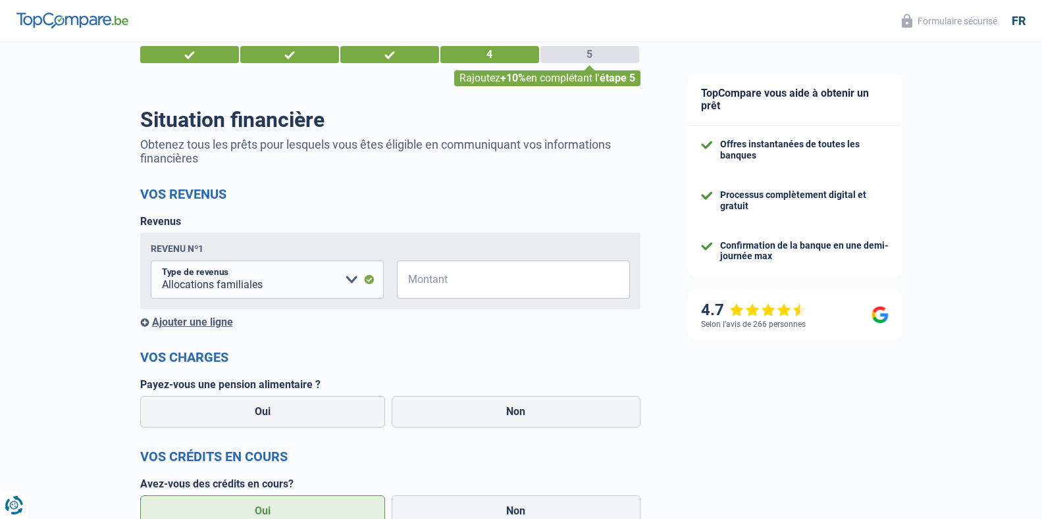
scroll to position [46, 0]
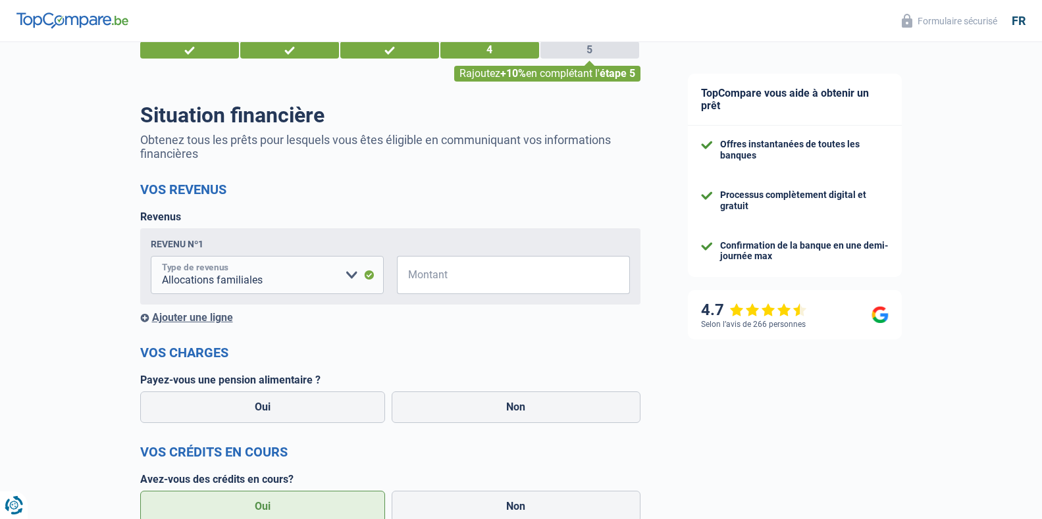
click at [348, 278] on select "Allocation d'handicap Allocations chômage Allocations familiales Chèques repas …" at bounding box center [267, 275] width 233 height 38
click at [151, 257] on select "Allocation d'handicap Allocations chômage Allocations familiales Chèques repas …" at bounding box center [267, 275] width 233 height 38
select select "previousEmployerCompensation"
click at [437, 274] on input "Montant" at bounding box center [521, 275] width 217 height 38
type input "320"
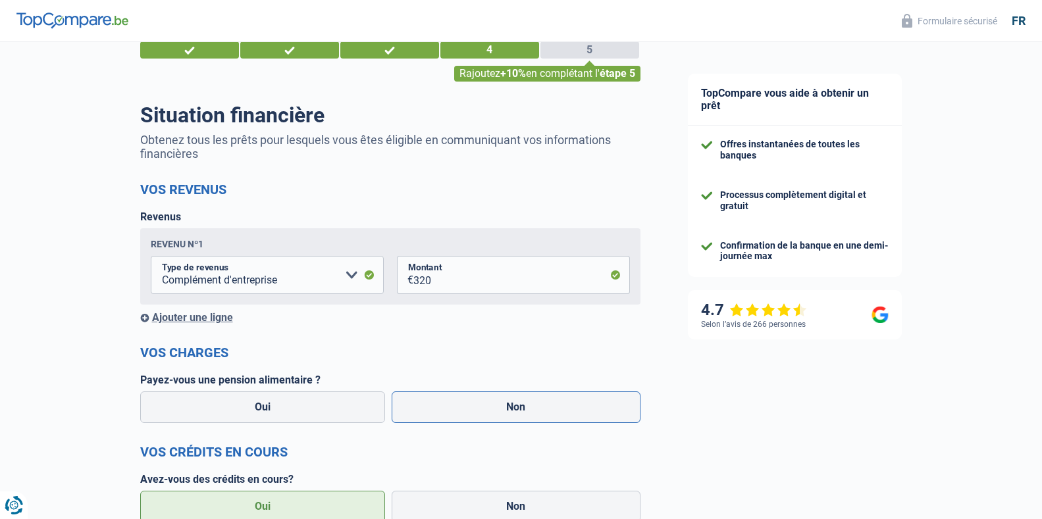
click at [532, 407] on label "Non" at bounding box center [516, 408] width 249 height 32
click at [532, 407] on input "Non" at bounding box center [516, 408] width 249 height 32
radio input "true"
select select "familyAllowances"
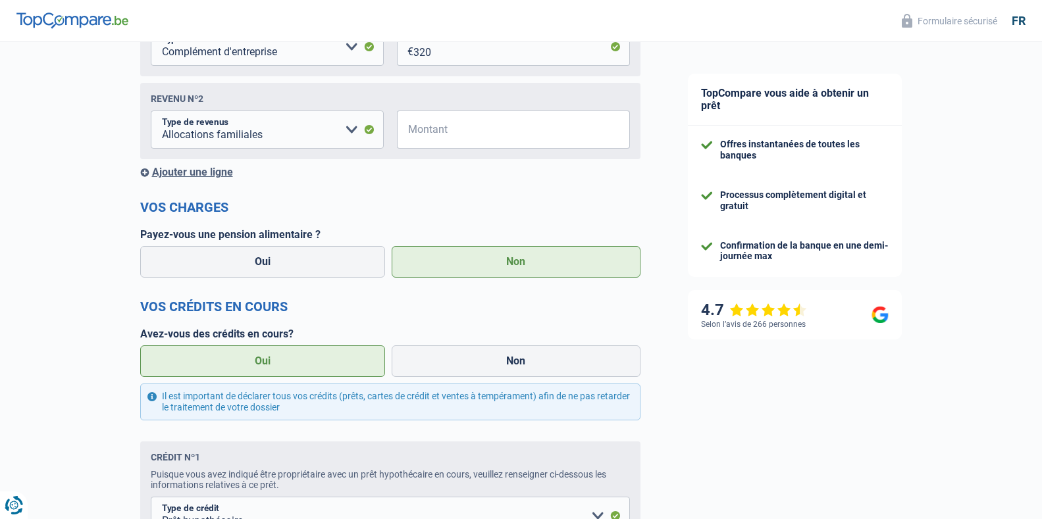
scroll to position [302, 0]
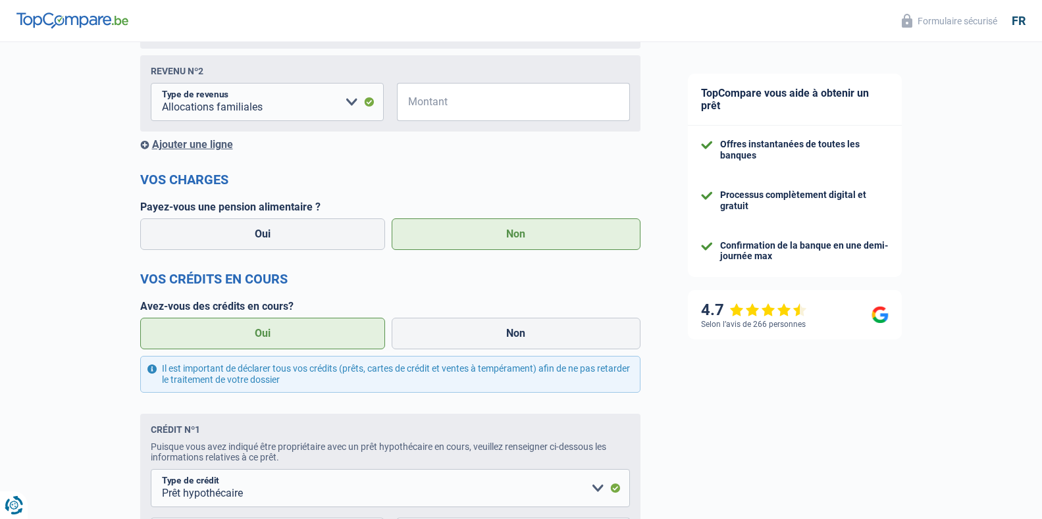
click at [270, 343] on label "Oui" at bounding box center [263, 334] width 246 height 32
click at [270, 343] on input "Oui" at bounding box center [263, 334] width 246 height 32
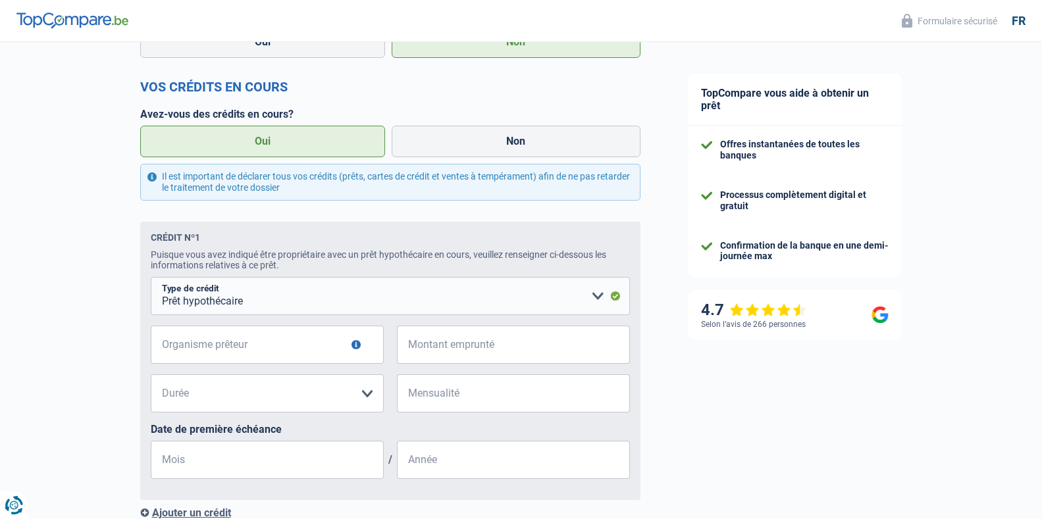
scroll to position [496, 0]
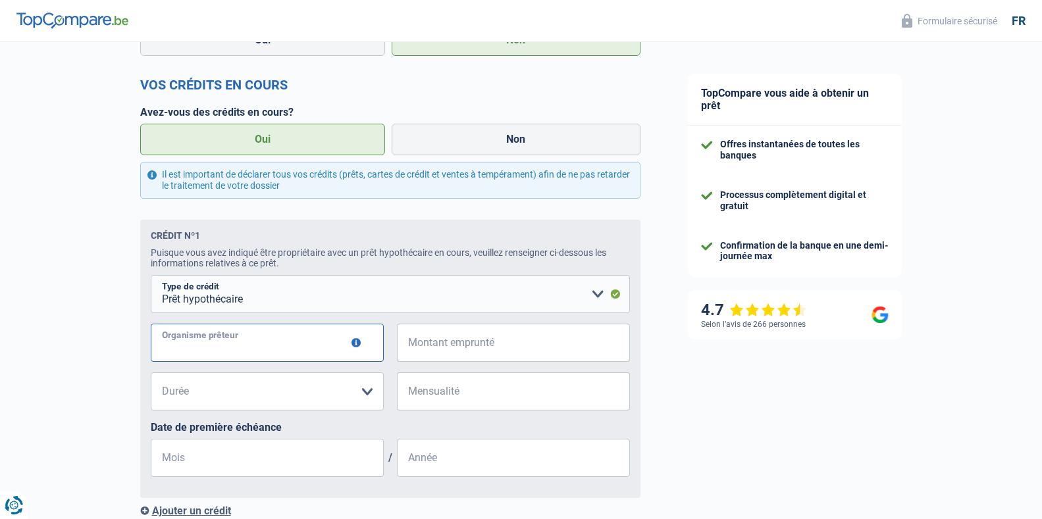
click at [238, 347] on input "Organisme prêteur" at bounding box center [267, 343] width 233 height 38
click at [241, 343] on input "bnp pariba forts" at bounding box center [267, 343] width 233 height 38
type input "bnp pariba fortis"
click at [438, 349] on input "Montant emprunté" at bounding box center [521, 343] width 217 height 38
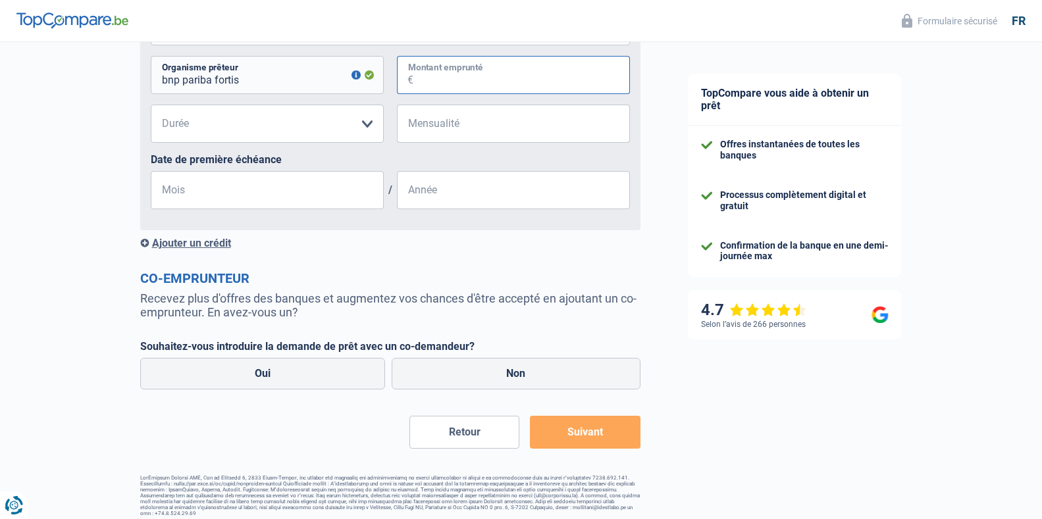
scroll to position [776, 0]
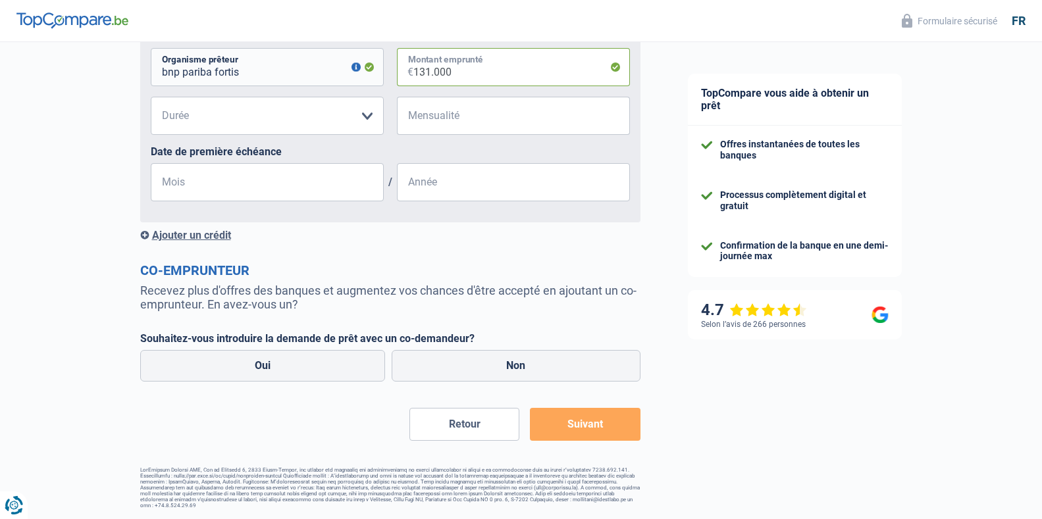
type input "131.000"
click at [209, 121] on select "120 mois 180 mois 240 mois 300 mois 360 mois 420 mois Veuillez sélectionner une…" at bounding box center [267, 116] width 233 height 38
select select "360"
click at [151, 97] on select "120 mois 180 mois 240 mois 300 mois 360 mois 420 mois Veuillez sélectionner une…" at bounding box center [267, 116] width 233 height 38
click at [451, 118] on input "Mensualité" at bounding box center [521, 116] width 217 height 38
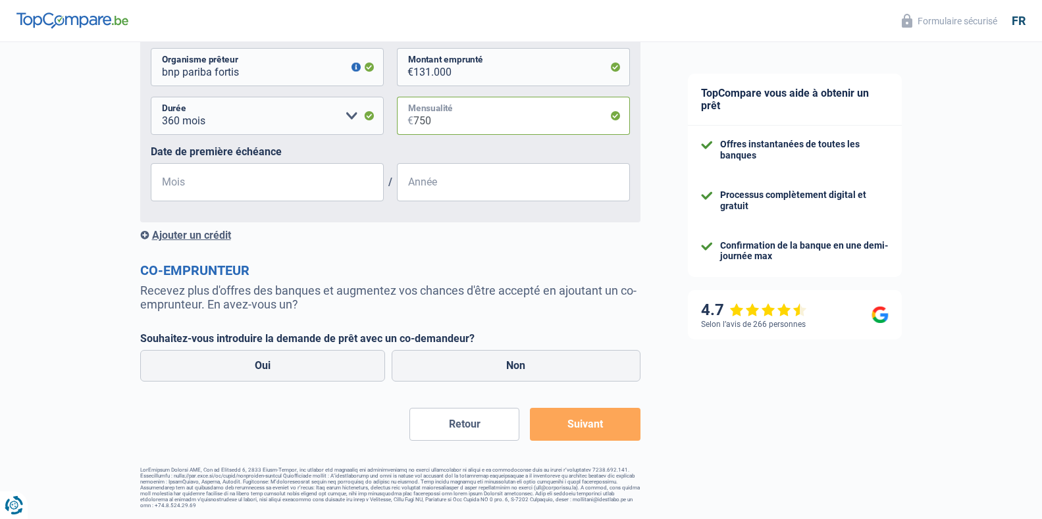
type input "750"
click at [224, 193] on input "Mois" at bounding box center [267, 182] width 233 height 38
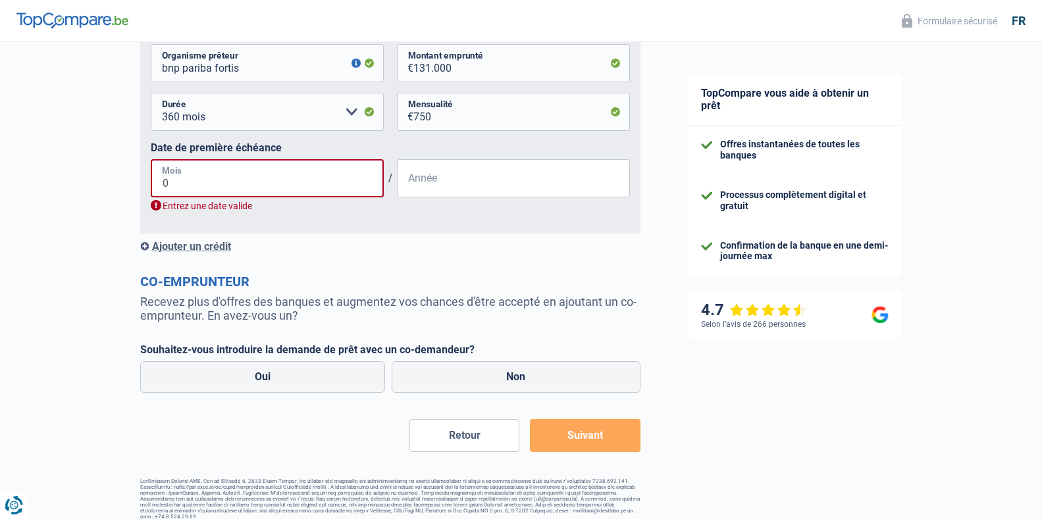
type input "09"
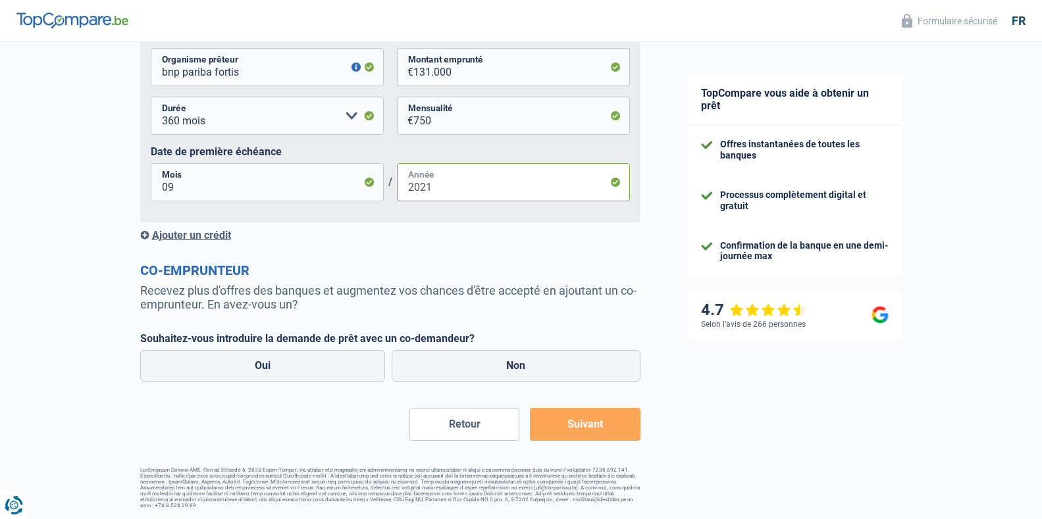
type input "2021"
click at [182, 237] on div "Ajouter un crédit" at bounding box center [390, 235] width 500 height 13
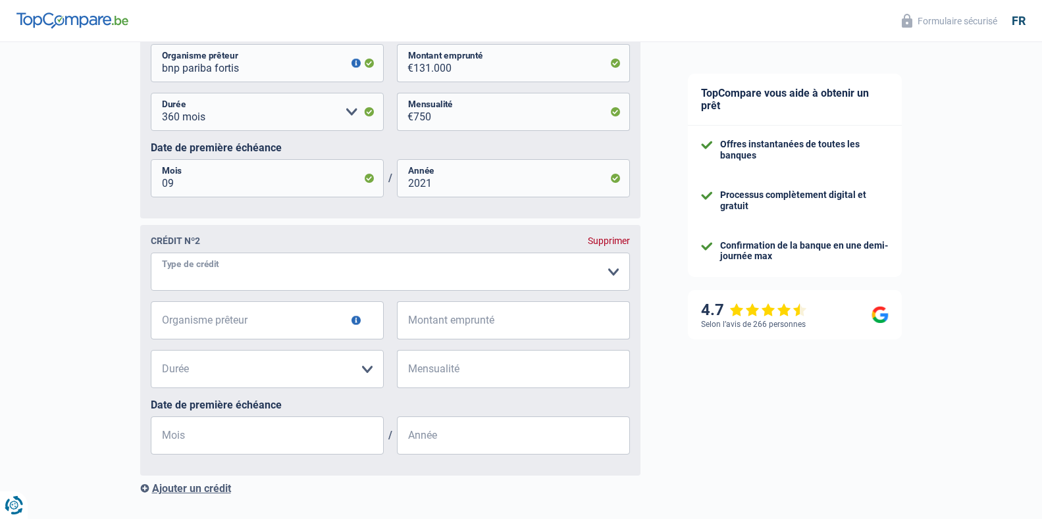
click at [203, 282] on select "Carte ou ouverture de crédit Prêt hypothécaire Vente à tempérament Prêt à tempé…" at bounding box center [390, 272] width 479 height 38
select select "renovationLoan"
click at [151, 257] on select "Carte ou ouverture de crédit Prêt hypothécaire Vente à tempérament Prêt à tempé…" at bounding box center [390, 272] width 479 height 38
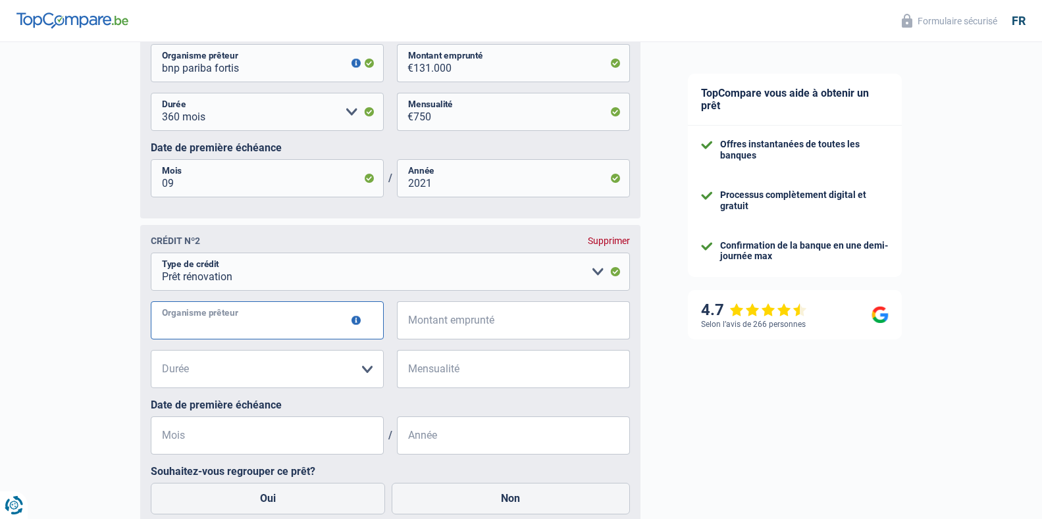
click at [204, 322] on input "Organisme prêteur" at bounding box center [267, 321] width 233 height 38
type input "beobank"
click at [456, 322] on input "Montant emprunté" at bounding box center [521, 321] width 217 height 38
type input "24.000"
click at [358, 379] on select "12 mois 18 mois 24 mois 30 mois 36 mois 42 mois 48 mois 60 mois 72 mois 84 mois…" at bounding box center [267, 369] width 233 height 38
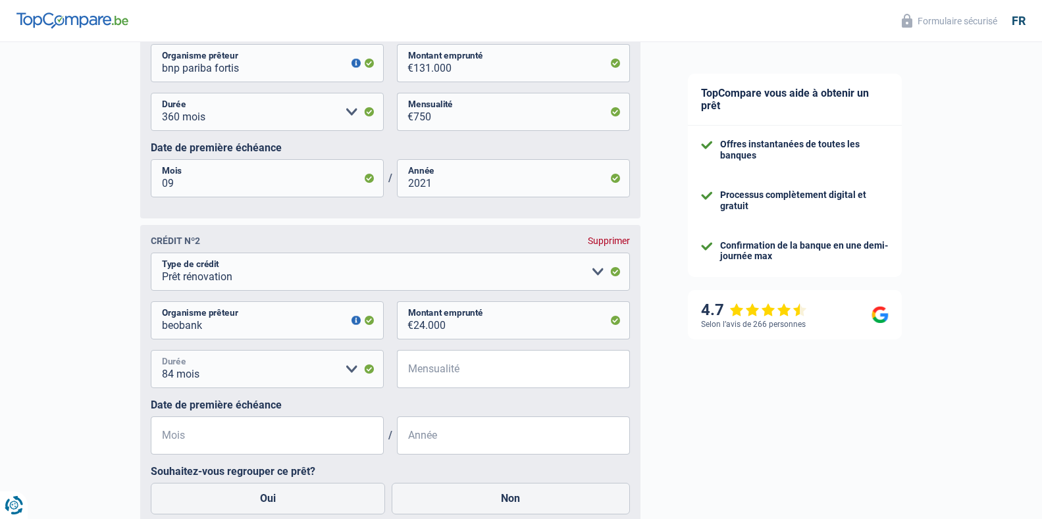
click at [197, 382] on select "12 mois 18 mois 24 mois 30 mois 36 mois 42 mois 48 mois 60 mois 72 mois 84 mois…" at bounding box center [267, 369] width 233 height 38
select select "60"
click at [151, 355] on select "12 mois 18 mois 24 mois 30 mois 36 mois 42 mois 48 mois 60 mois 72 mois 84 mois…" at bounding box center [267, 369] width 233 height 38
click at [464, 377] on input "Mensualité" at bounding box center [521, 369] width 217 height 38
type input "410"
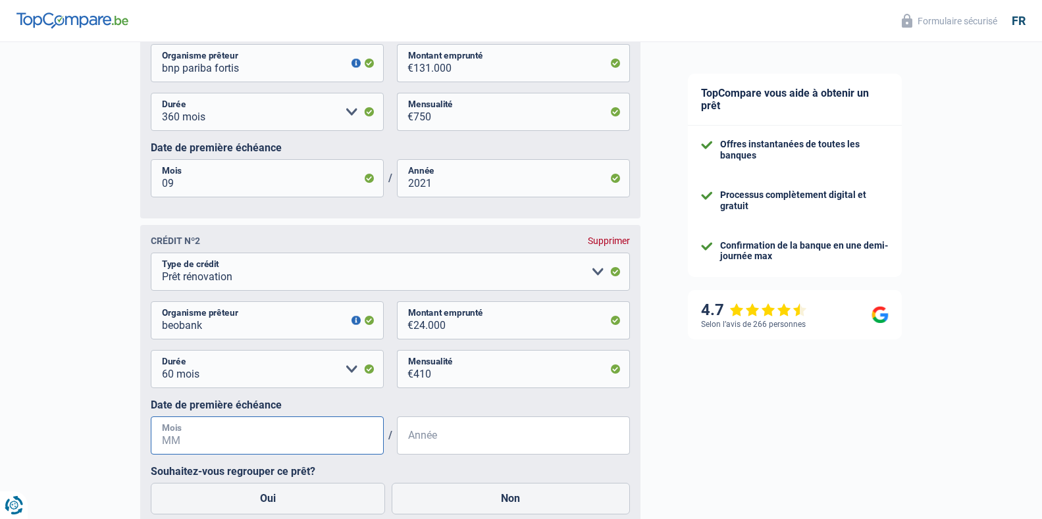
click at [224, 450] on input "Mois" at bounding box center [267, 436] width 233 height 38
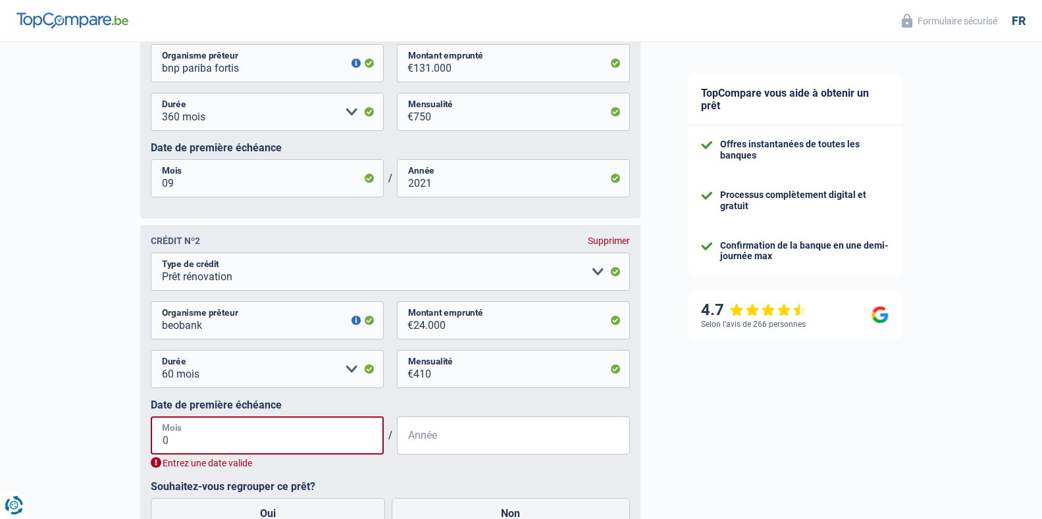
type input "04"
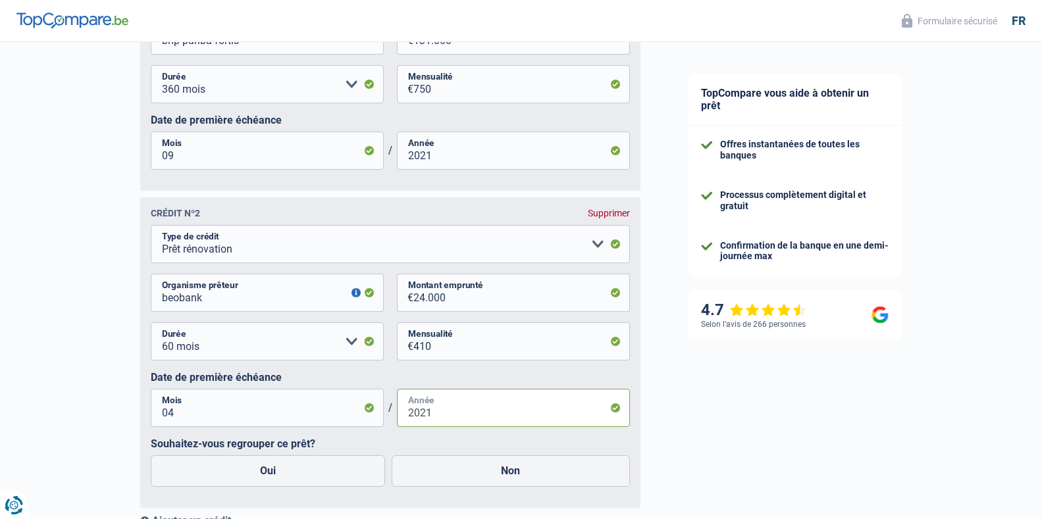
scroll to position [859, 0]
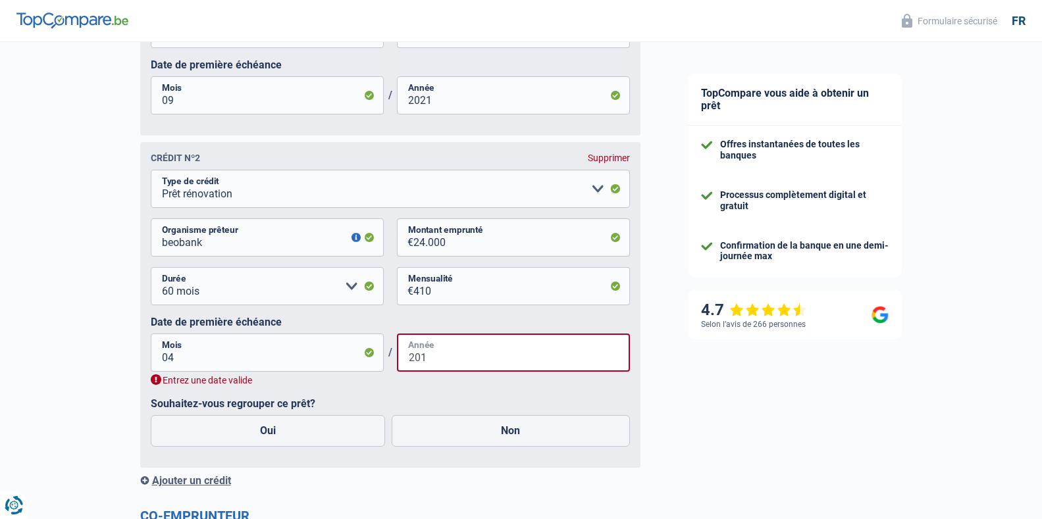
click at [438, 365] on input "201" at bounding box center [513, 353] width 233 height 38
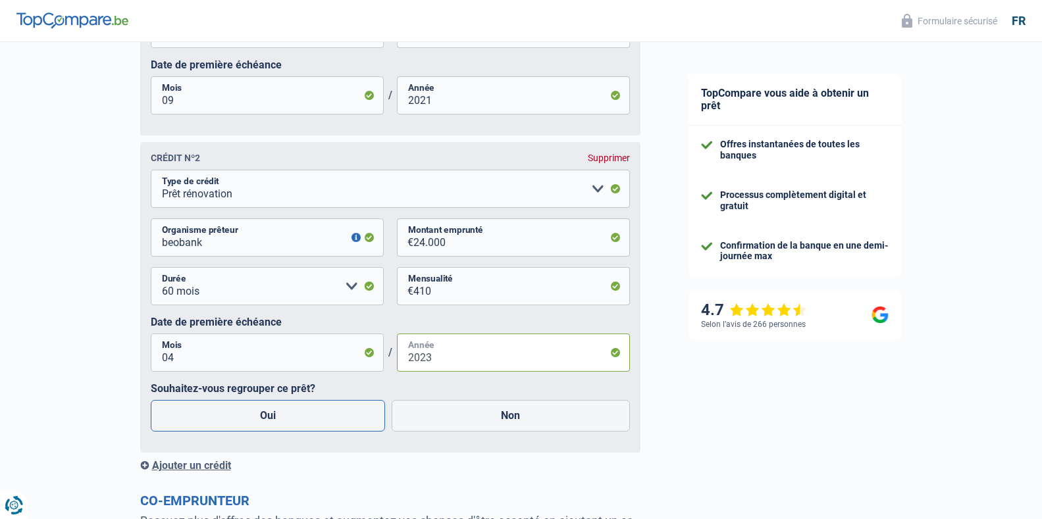
type input "2023"
click at [278, 422] on label "Oui" at bounding box center [268, 416] width 235 height 32
click at [278, 422] on input "Oui" at bounding box center [268, 416] width 235 height 32
radio input "true"
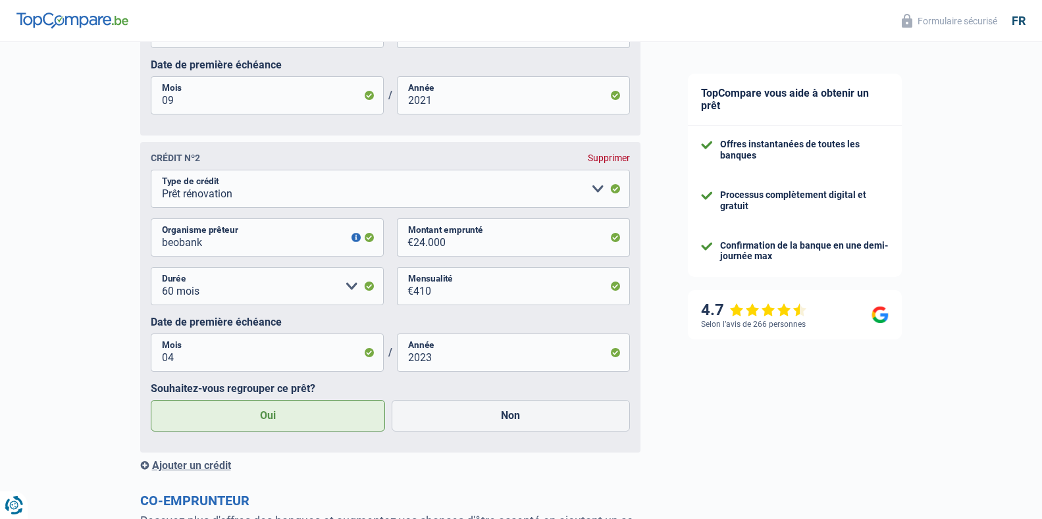
click at [392, 400] on input "Non" at bounding box center [511, 416] width 238 height 32
radio input "true"
click at [151, 400] on input "Oui" at bounding box center [268, 416] width 235 height 32
radio input "true"
click at [392, 400] on input "Non" at bounding box center [511, 416] width 238 height 32
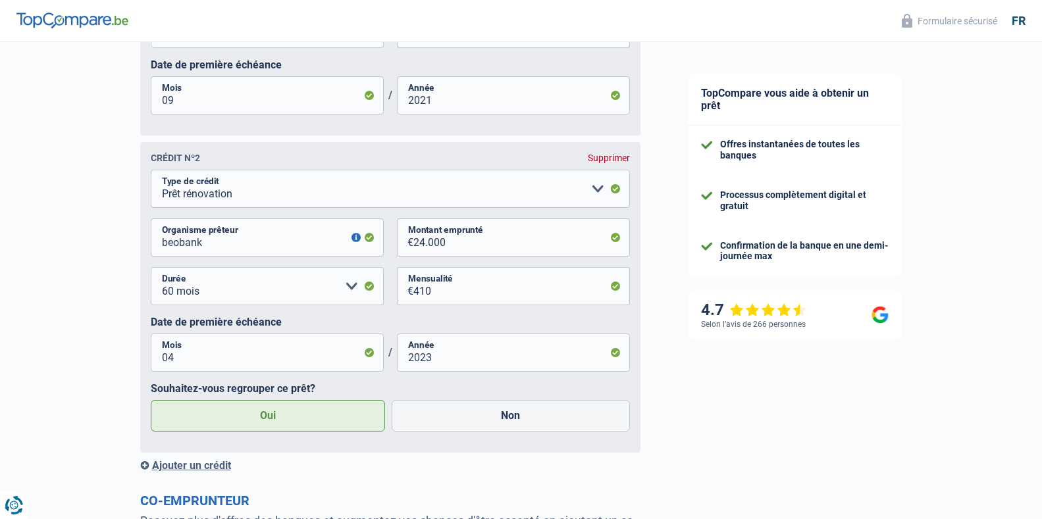
radio input "true"
click at [151, 400] on input "Oui" at bounding box center [268, 416] width 235 height 32
radio input "true"
click at [392, 400] on input "Non" at bounding box center [511, 416] width 238 height 32
radio input "true"
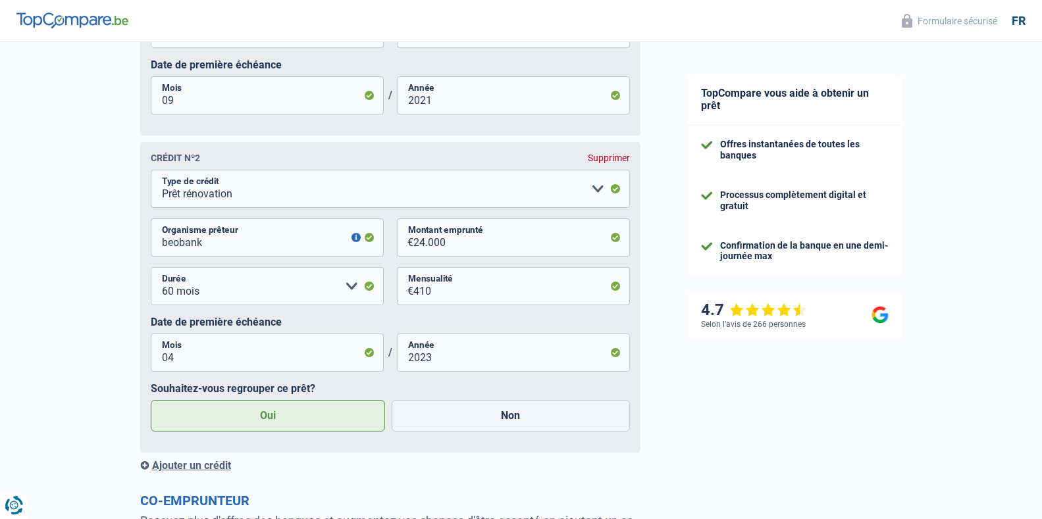
click at [151, 400] on input "Oui" at bounding box center [268, 416] width 235 height 32
radio input "true"
click at [392, 400] on input "Non" at bounding box center [511, 416] width 238 height 32
radio input "true"
click at [151, 400] on input "Oui" at bounding box center [268, 416] width 235 height 32
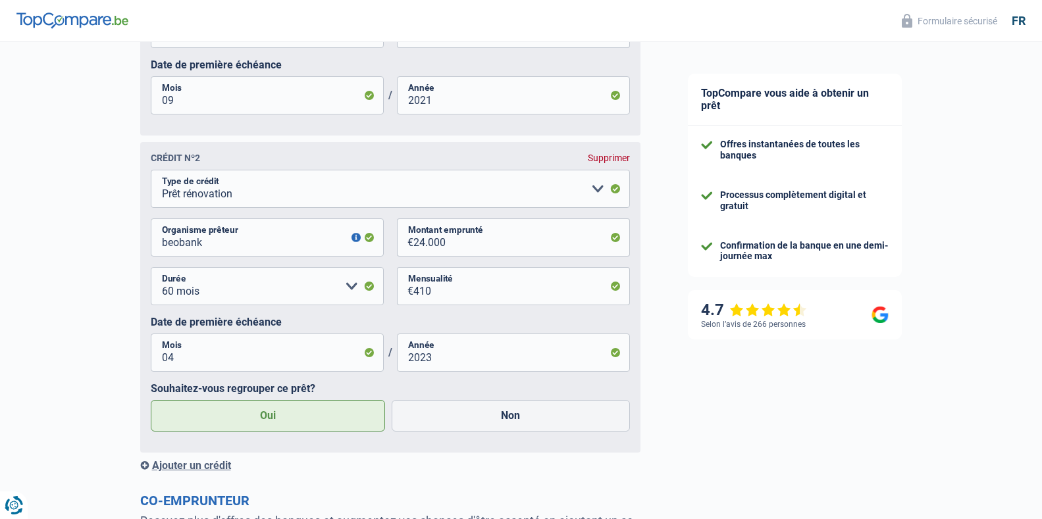
radio input "true"
click at [392, 400] on input "Non" at bounding box center [511, 416] width 238 height 32
radio input "true"
click at [151, 400] on input "Oui" at bounding box center [268, 416] width 235 height 32
radio input "true"
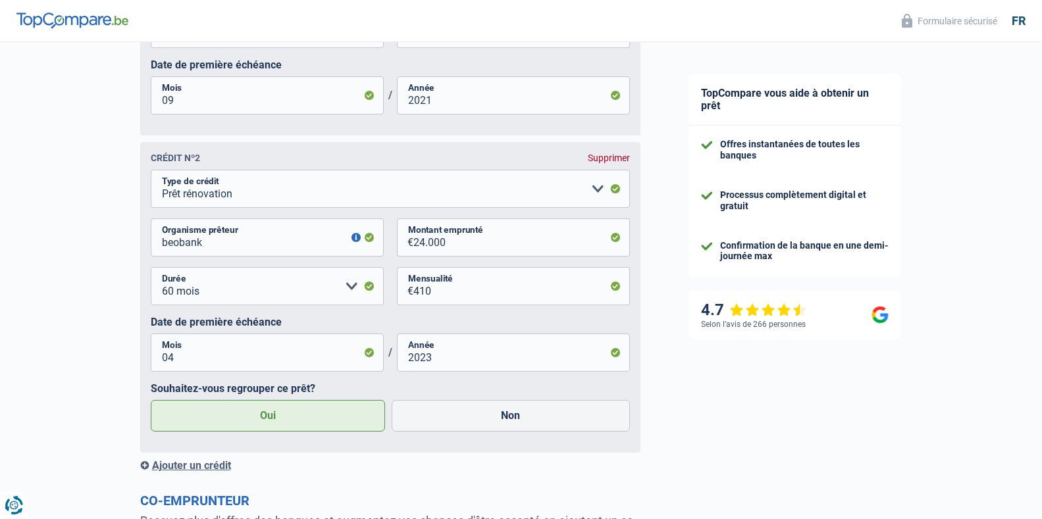
click at [392, 400] on input "Non" at bounding box center [511, 416] width 238 height 32
radio input "true"
click at [151, 400] on input "Oui" at bounding box center [268, 416] width 235 height 32
radio input "true"
click at [392, 400] on input "Non" at bounding box center [511, 416] width 238 height 32
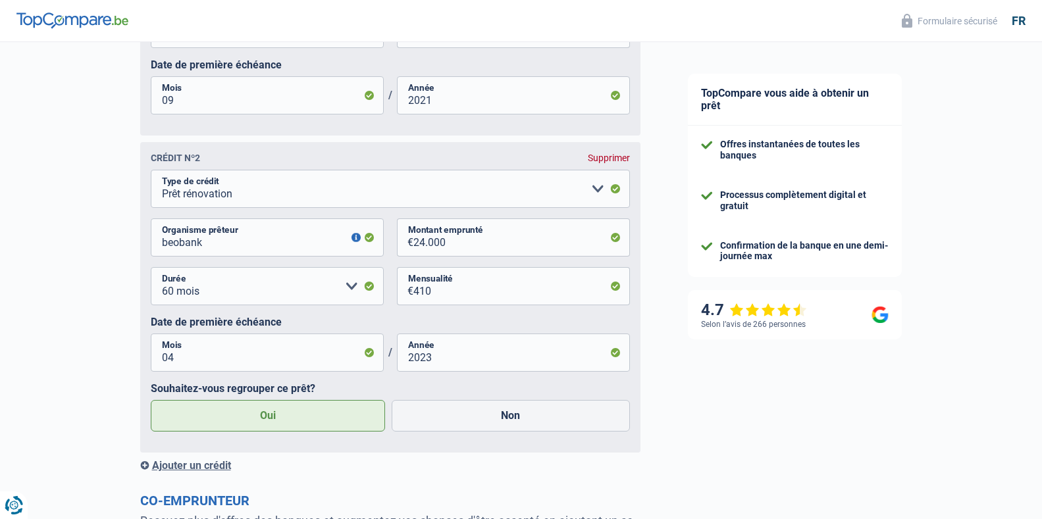
radio input "true"
click at [151, 400] on input "Oui" at bounding box center [268, 416] width 235 height 32
radio input "true"
click at [392, 400] on input "Non" at bounding box center [511, 416] width 238 height 32
radio input "true"
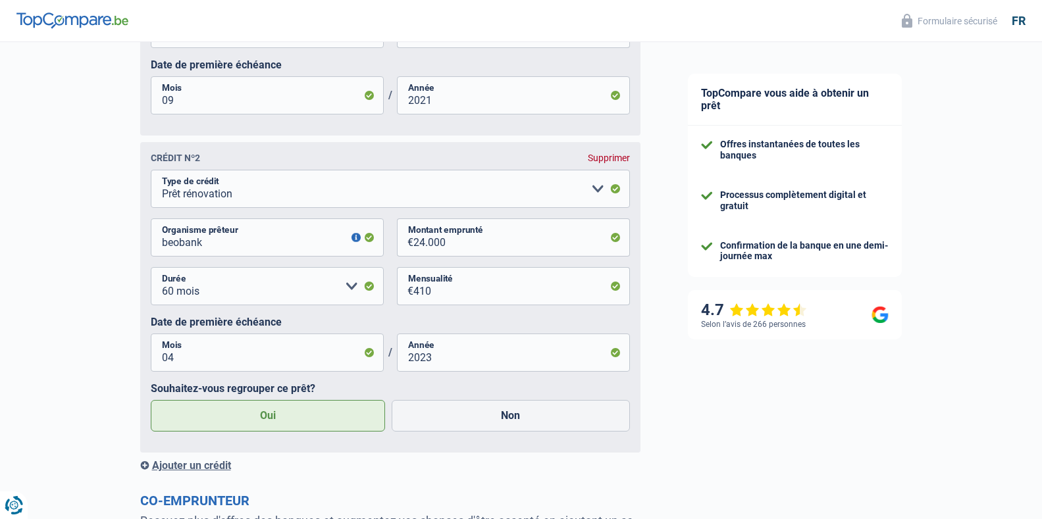
click at [151, 400] on input "Oui" at bounding box center [268, 416] width 235 height 32
radio input "true"
click at [392, 400] on input "Non" at bounding box center [511, 416] width 238 height 32
radio input "true"
click at [151, 400] on input "Oui" at bounding box center [268, 416] width 235 height 32
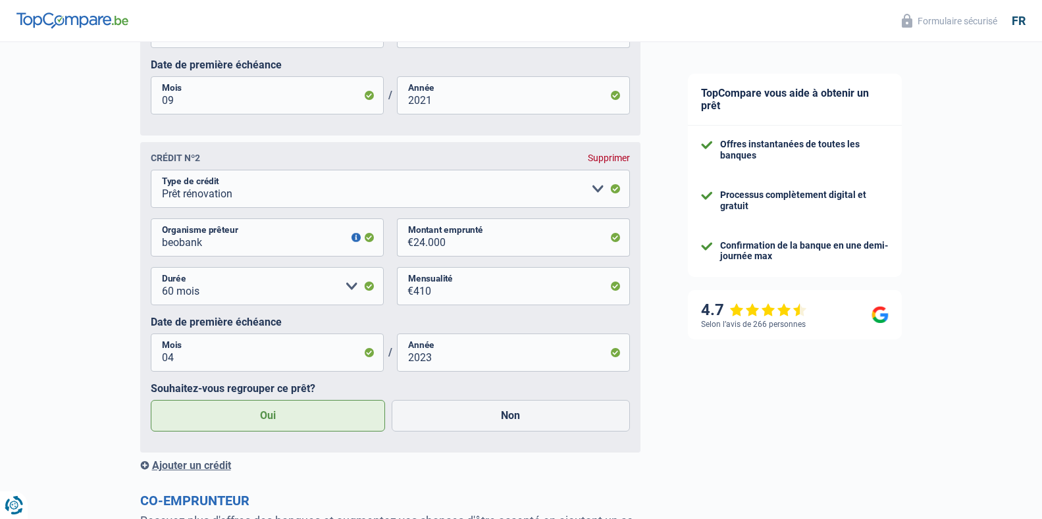
radio input "true"
click at [392, 400] on input "Non" at bounding box center [511, 416] width 238 height 32
radio input "true"
click at [151, 400] on input "Oui" at bounding box center [268, 416] width 235 height 32
radio input "true"
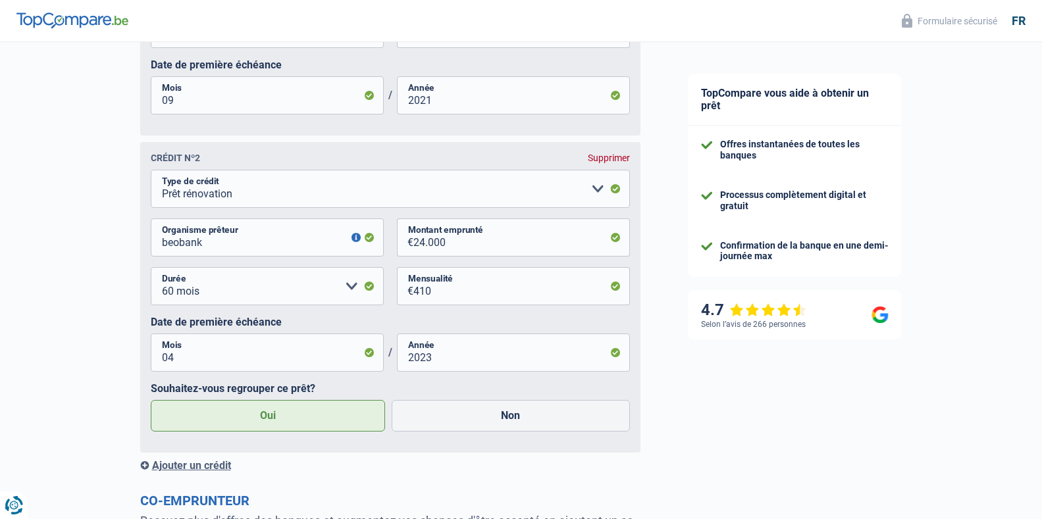
click at [392, 400] on input "Non" at bounding box center [511, 416] width 238 height 32
radio input "true"
click at [151, 400] on input "Oui" at bounding box center [268, 416] width 235 height 32
radio input "true"
click at [392, 400] on input "Non" at bounding box center [511, 416] width 238 height 32
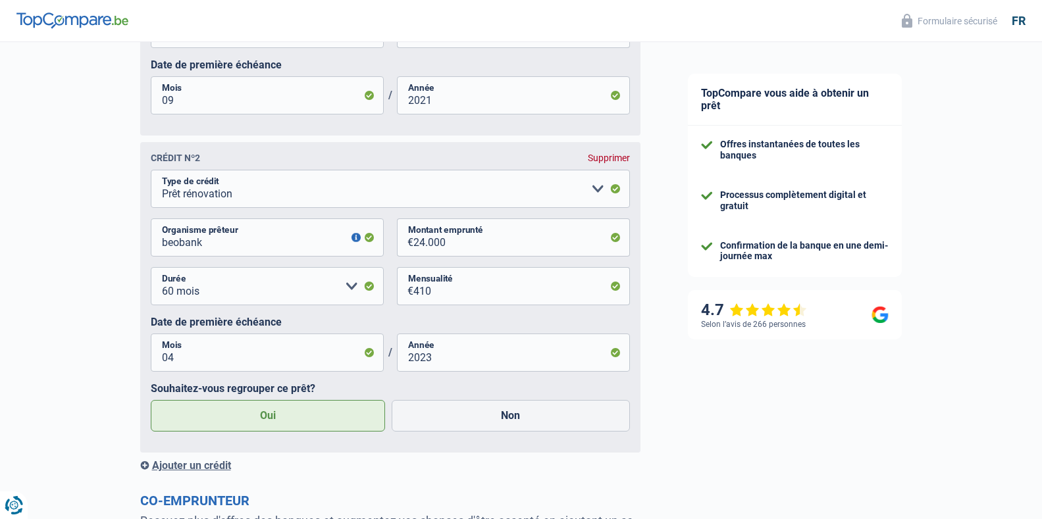
radio input "true"
click at [151, 400] on input "Oui" at bounding box center [268, 416] width 235 height 32
radio input "true"
click at [392, 400] on input "Non" at bounding box center [511, 416] width 238 height 32
radio input "true"
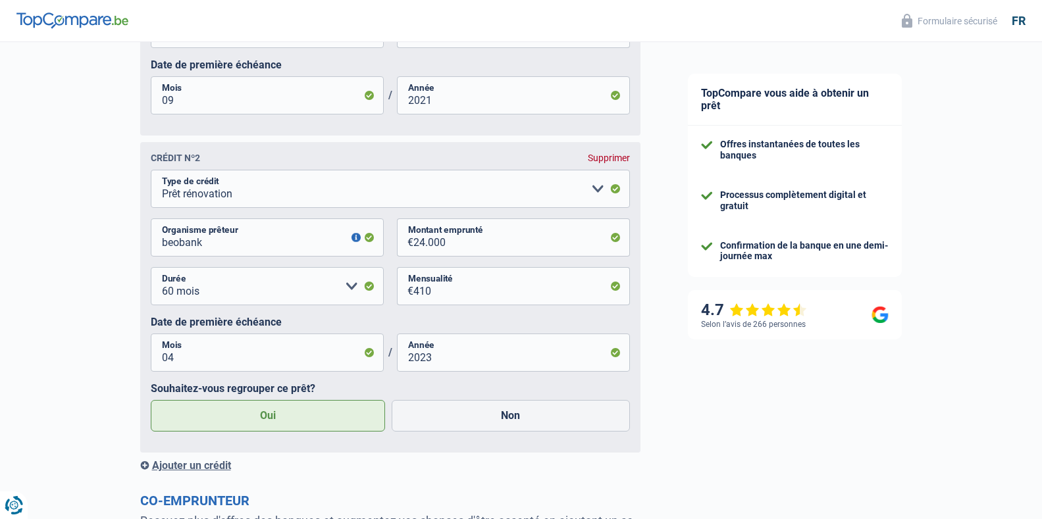
click at [151, 400] on input "Oui" at bounding box center [268, 416] width 235 height 32
radio input "true"
click at [392, 400] on input "Non" at bounding box center [511, 416] width 238 height 32
radio input "true"
click at [151, 400] on input "Oui" at bounding box center [268, 416] width 235 height 32
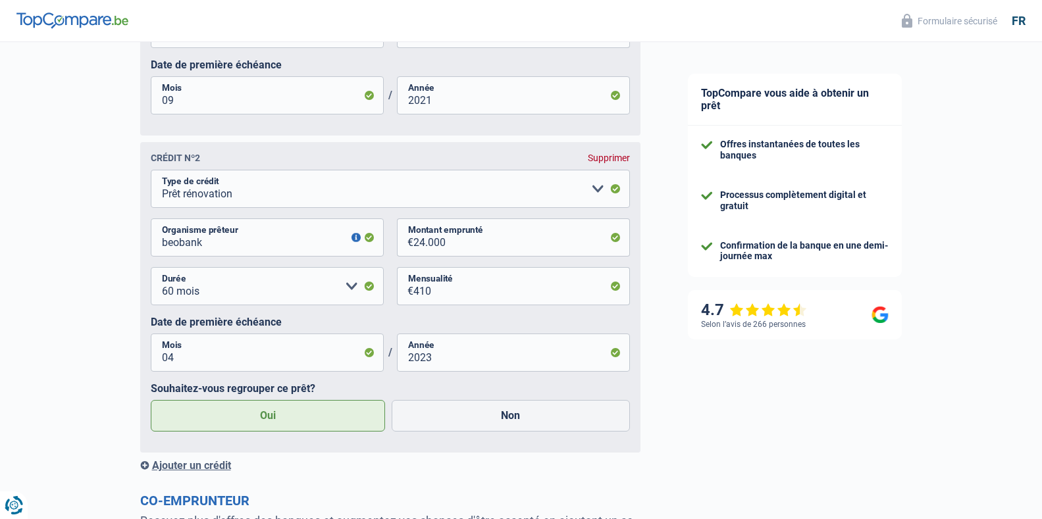
radio input "true"
click at [392, 400] on input "Non" at bounding box center [511, 416] width 238 height 32
radio input "true"
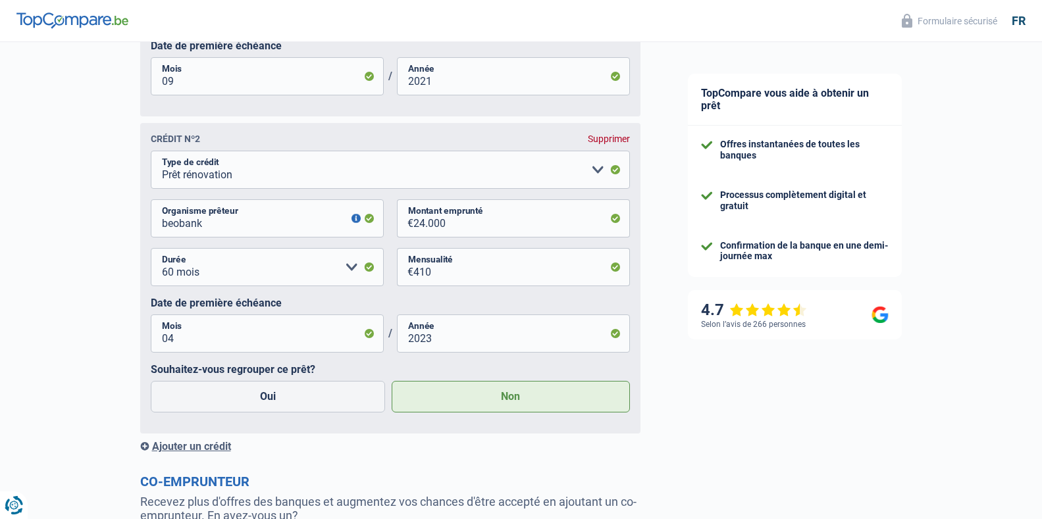
scroll to position [926, 0]
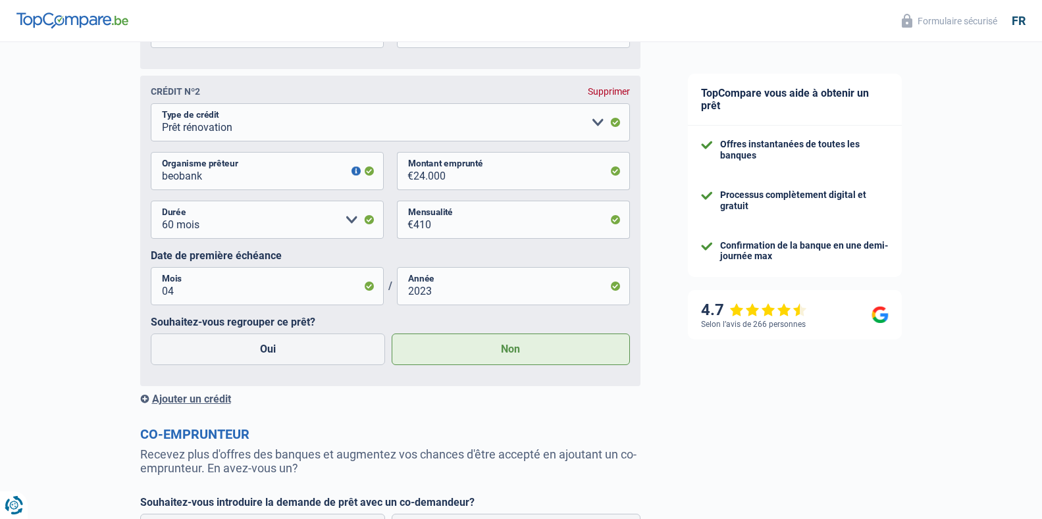
click at [430, 355] on label "Non" at bounding box center [511, 350] width 238 height 32
click at [430, 355] on input "Non" at bounding box center [511, 350] width 238 height 32
click at [307, 352] on label "Oui" at bounding box center [268, 350] width 235 height 32
click at [307, 352] on input "Oui" at bounding box center [268, 350] width 235 height 32
radio input "true"
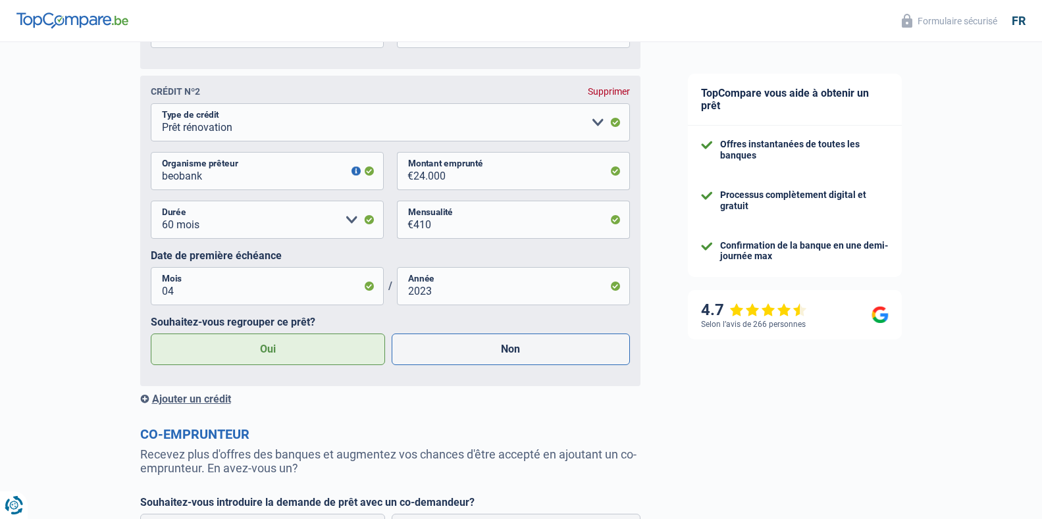
click at [439, 350] on label "Non" at bounding box center [511, 350] width 238 height 32
click at [439, 350] on input "Non" at bounding box center [511, 350] width 238 height 32
radio input "true"
radio input "false"
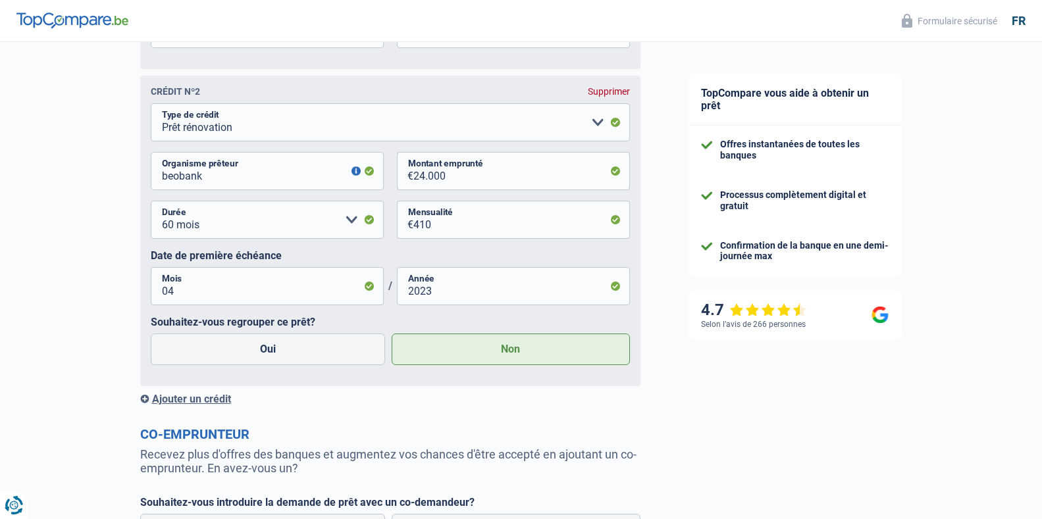
click at [171, 406] on div "Ajouter un crédit" at bounding box center [390, 399] width 500 height 13
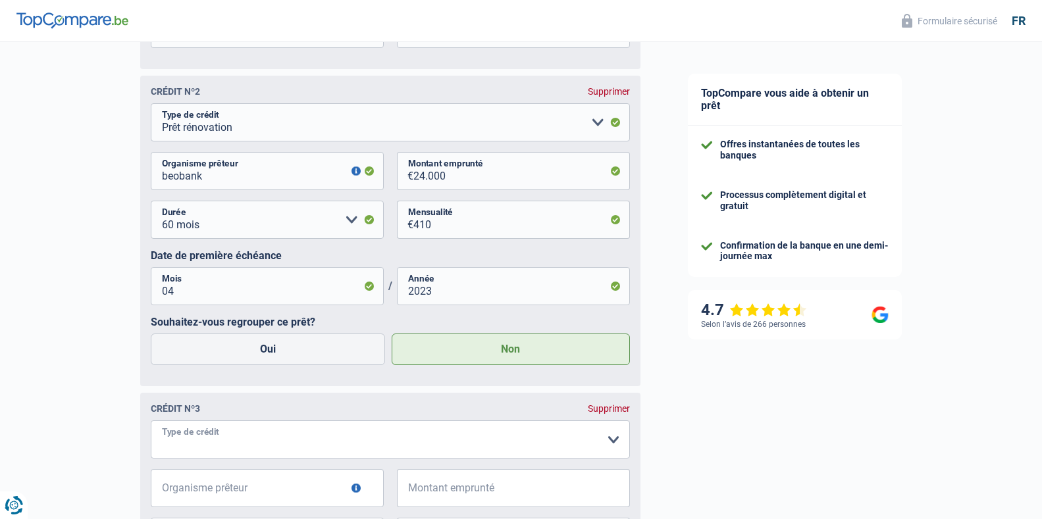
click at [205, 456] on select "Carte ou ouverture de crédit Prêt hypothécaire Vente à tempérament Prêt à tempé…" at bounding box center [390, 440] width 479 height 38
select select "personalLoan"
click at [151, 426] on select "Carte ou ouverture de crédit Prêt hypothécaire Vente à tempérament Prêt à tempé…" at bounding box center [390, 440] width 479 height 38
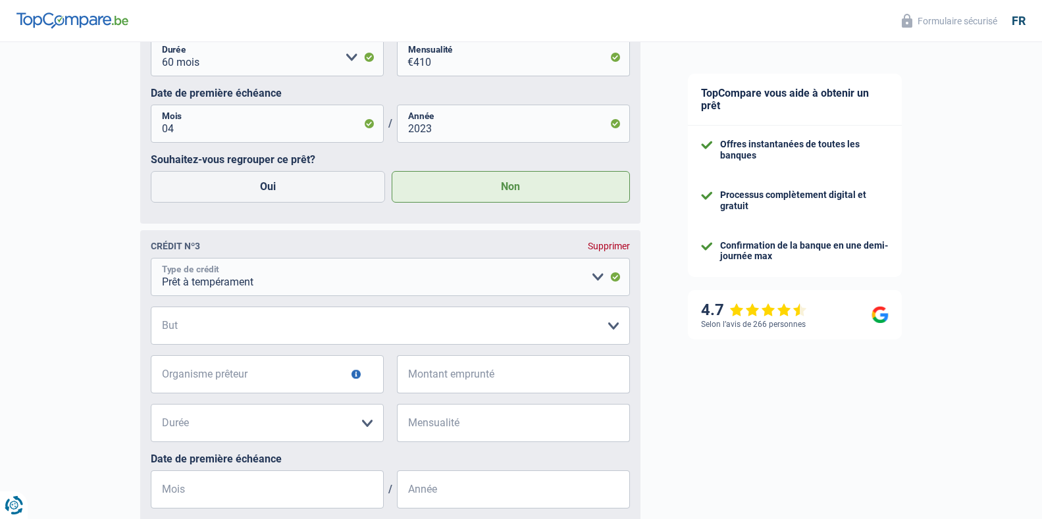
scroll to position [1117, 0]
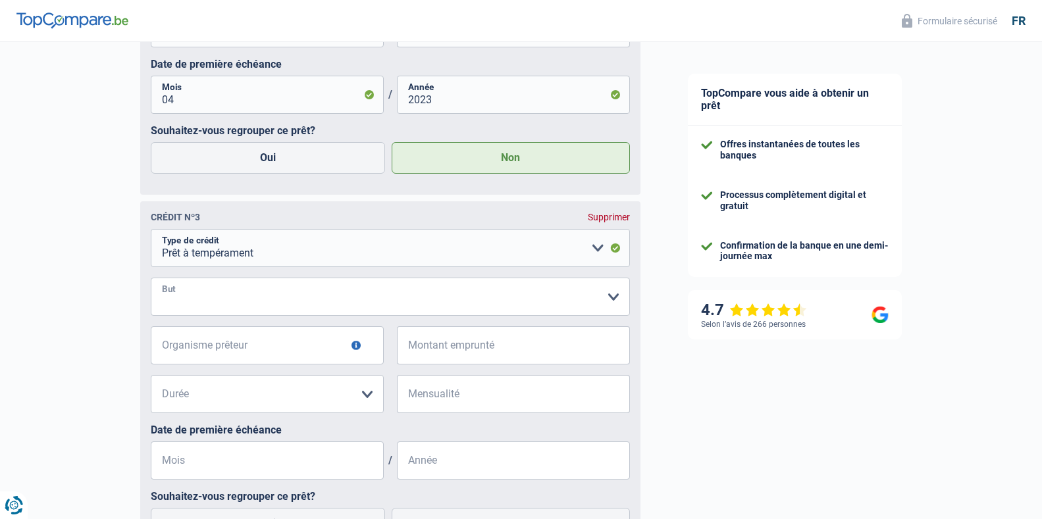
click at [186, 297] on select "Confort maison: meubles, textile, peinture, électroménager, outillage non-profe…" at bounding box center [390, 297] width 479 height 38
select select "homeFurnishingOrRelocation"
click at [151, 283] on select "Confort maison: meubles, textile, peinture, électroménager, outillage non-profe…" at bounding box center [390, 297] width 479 height 38
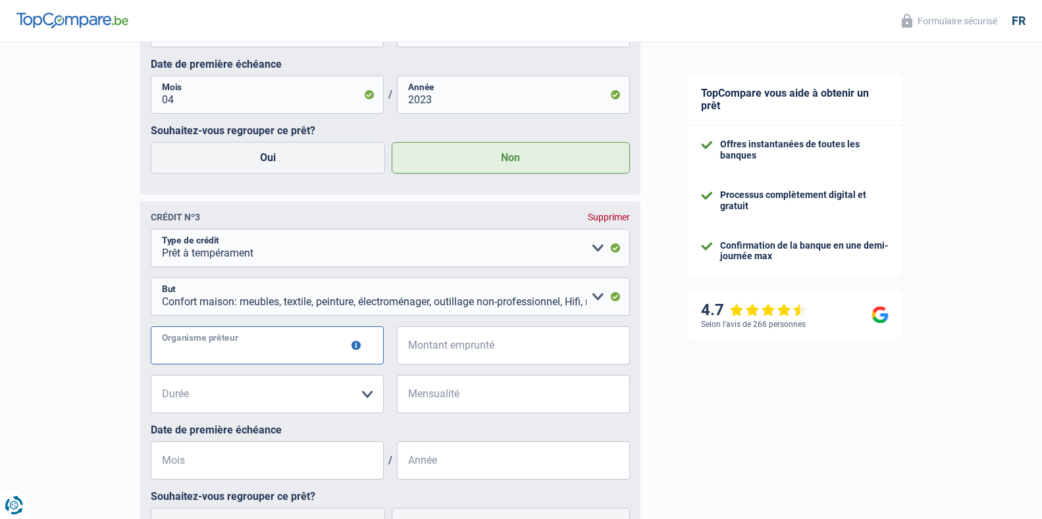
click at [245, 355] on input "Organisme prêteur" at bounding box center [267, 346] width 233 height 38
type input "cofidis"
click at [436, 361] on input "Montant emprunté" at bounding box center [521, 346] width 217 height 38
click at [359, 402] on select "12 mois 18 mois 24 mois 30 mois 36 mois 42 mois Veuillez sélectionner une option" at bounding box center [267, 394] width 233 height 38
click at [454, 358] on input "7.182" at bounding box center [521, 346] width 217 height 38
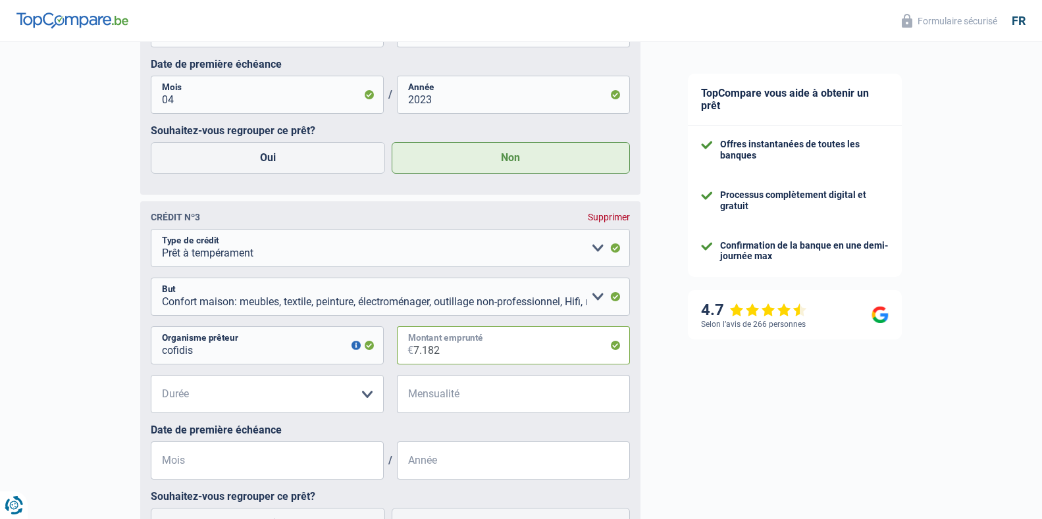
drag, startPoint x: 447, startPoint y: 356, endPoint x: 366, endPoint y: 367, distance: 81.7
click at [366, 367] on div "cofidis Organisme prêteur Veillez à ne pas indiquer le nom du courtier, mais bi…" at bounding box center [390, 351] width 479 height 49
type input "6"
type input "5.000"
click at [259, 407] on select "12 mois 18 mois 24 mois 30 mois 36 mois Veuillez sélectionner une option" at bounding box center [267, 394] width 233 height 38
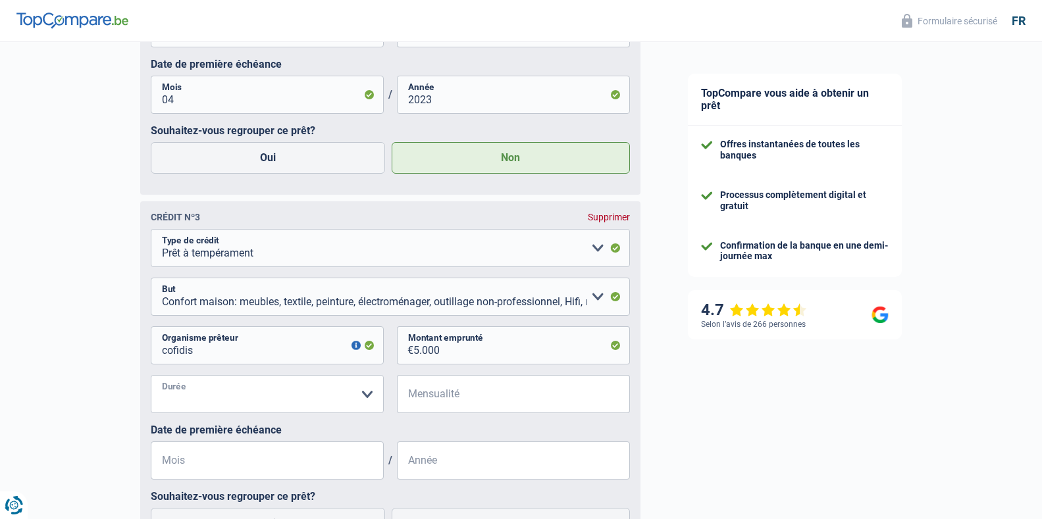
select select "24"
click at [151, 381] on select "12 mois 18 mois 24 mois 30 mois 36 mois Veuillez sélectionner une option" at bounding box center [267, 394] width 233 height 38
click at [458, 402] on input "Mensualité" at bounding box center [521, 394] width 217 height 38
type input "190"
click at [251, 463] on input "Mois" at bounding box center [267, 461] width 233 height 38
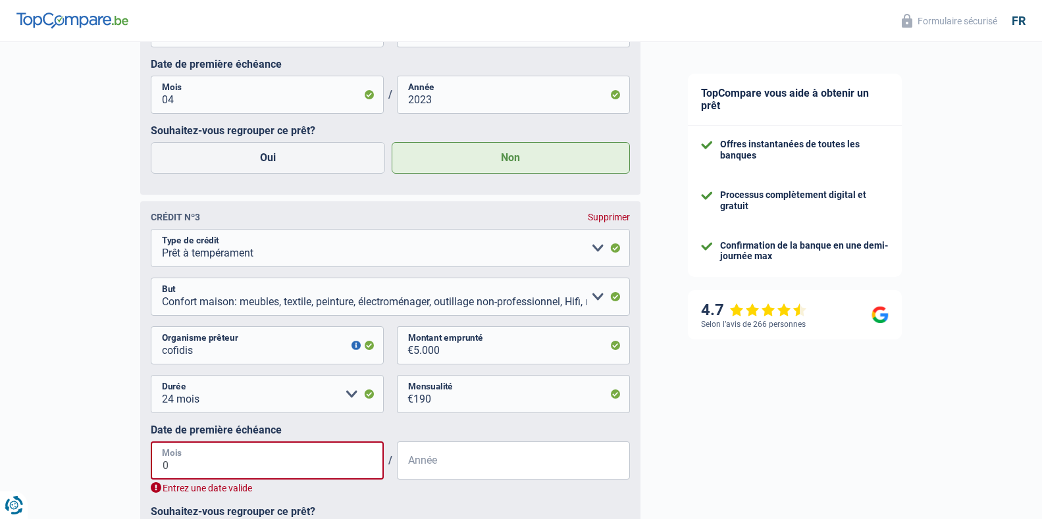
type input "08"
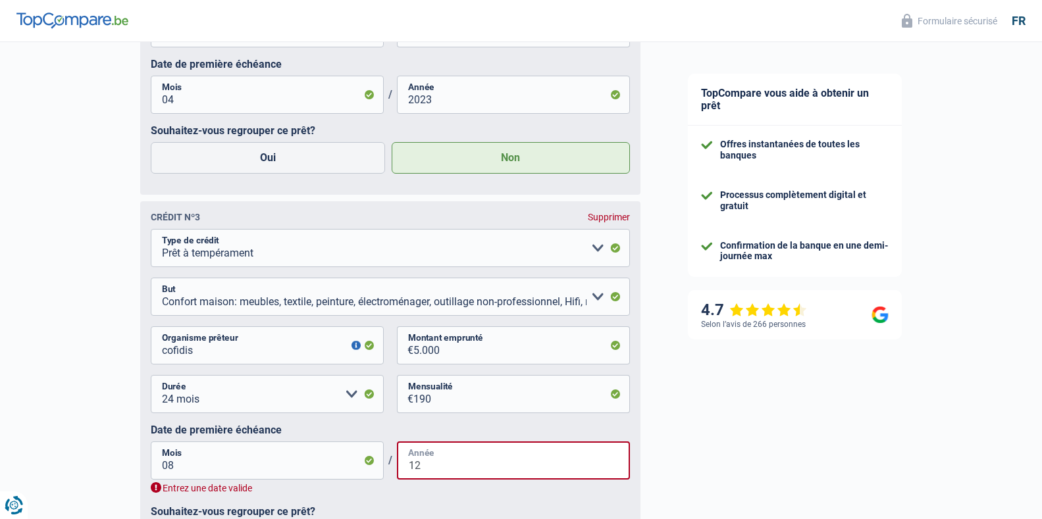
type input "12"
click at [251, 463] on input "08" at bounding box center [267, 461] width 233 height 38
type input "0"
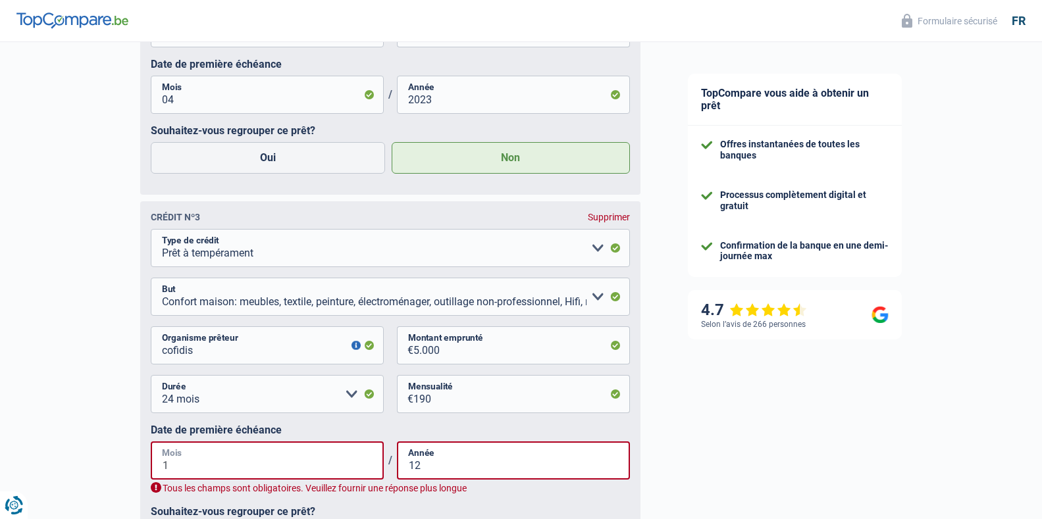
type input "12"
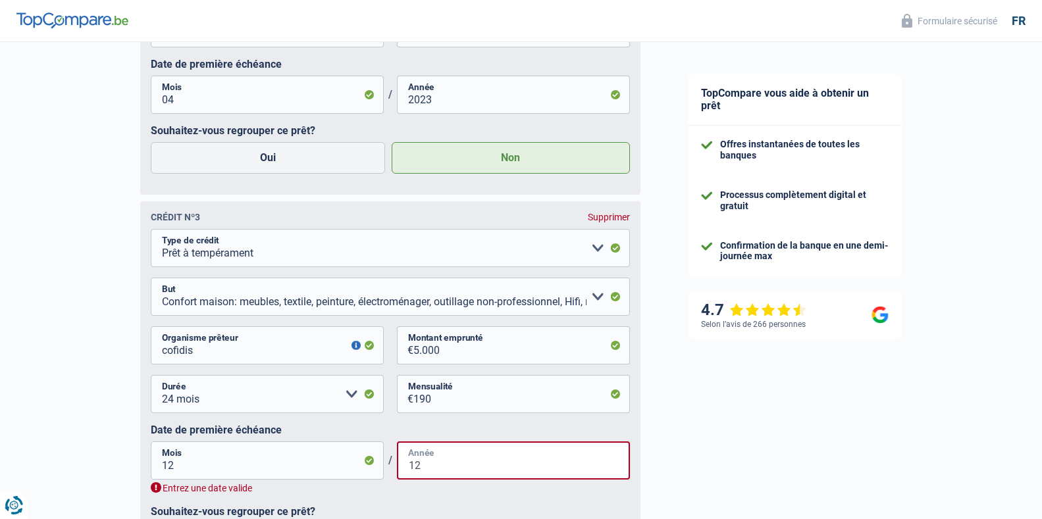
type input "1"
type input "23"
click at [349, 403] on select "12 mois 18 mois 24 mois 30 mois 36 mois Veuillez sélectionner une option" at bounding box center [267, 394] width 233 height 38
select select "30"
click at [151, 381] on select "12 mois 18 mois 24 mois 30 mois 36 mois Veuillez sélectionner une option" at bounding box center [267, 394] width 233 height 38
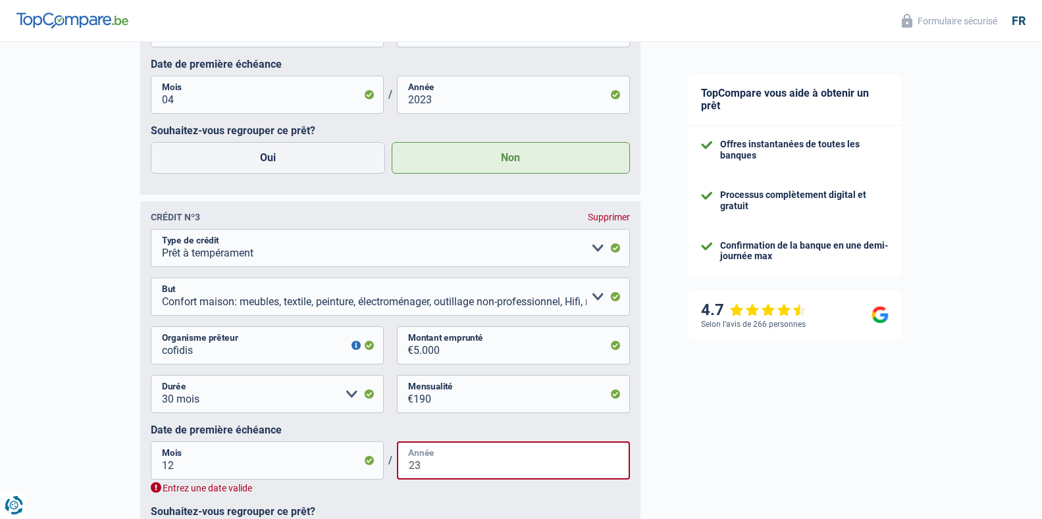
click at [430, 471] on input "23" at bounding box center [513, 461] width 233 height 38
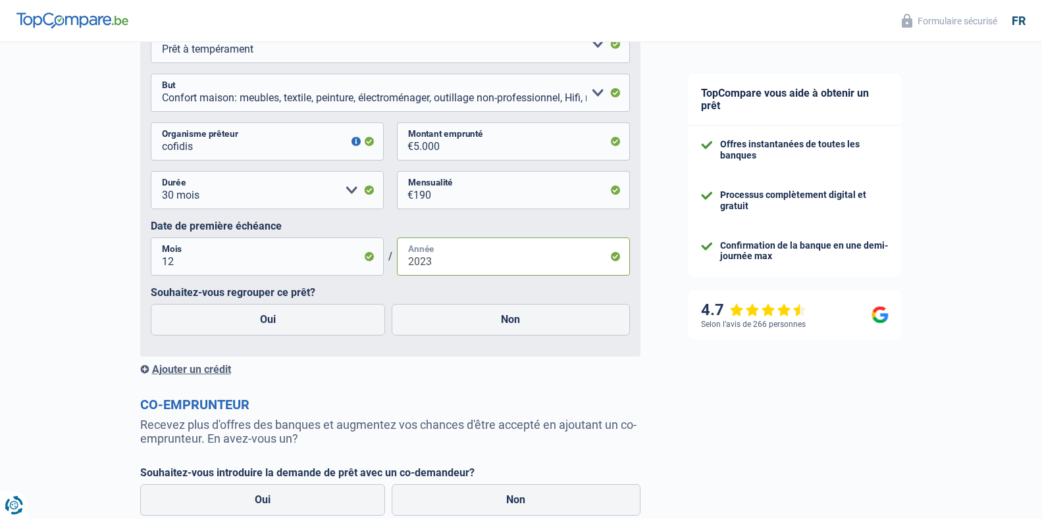
scroll to position [1382, 0]
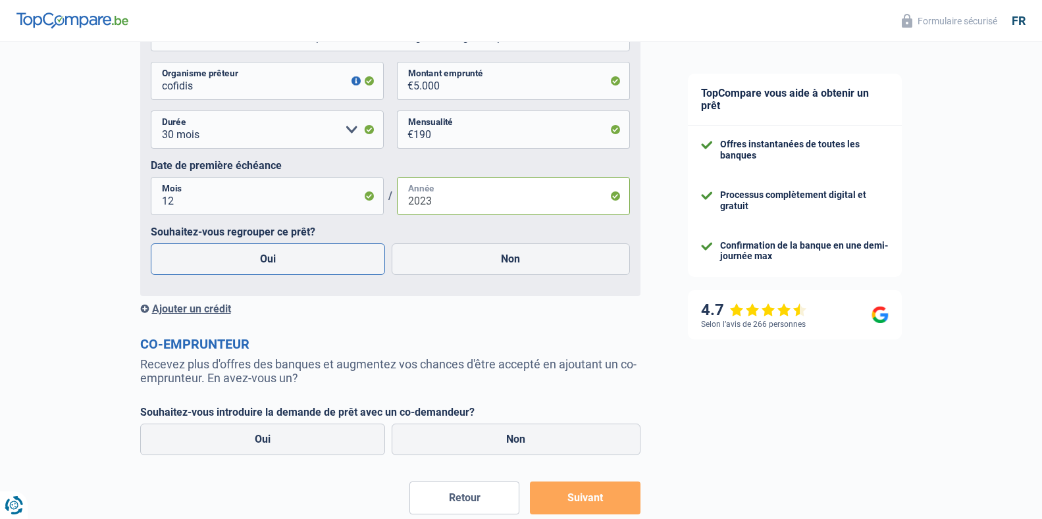
type input "2023"
click at [282, 267] on label "Oui" at bounding box center [268, 260] width 235 height 32
click at [282, 267] on input "Oui" at bounding box center [268, 260] width 235 height 32
radio input "true"
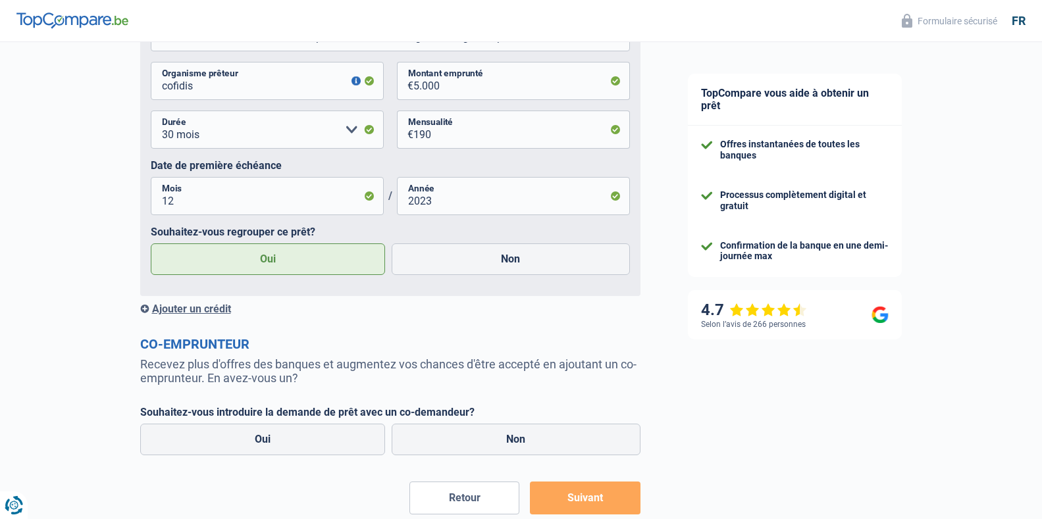
click at [211, 312] on div "Ajouter un crédit" at bounding box center [390, 309] width 500 height 13
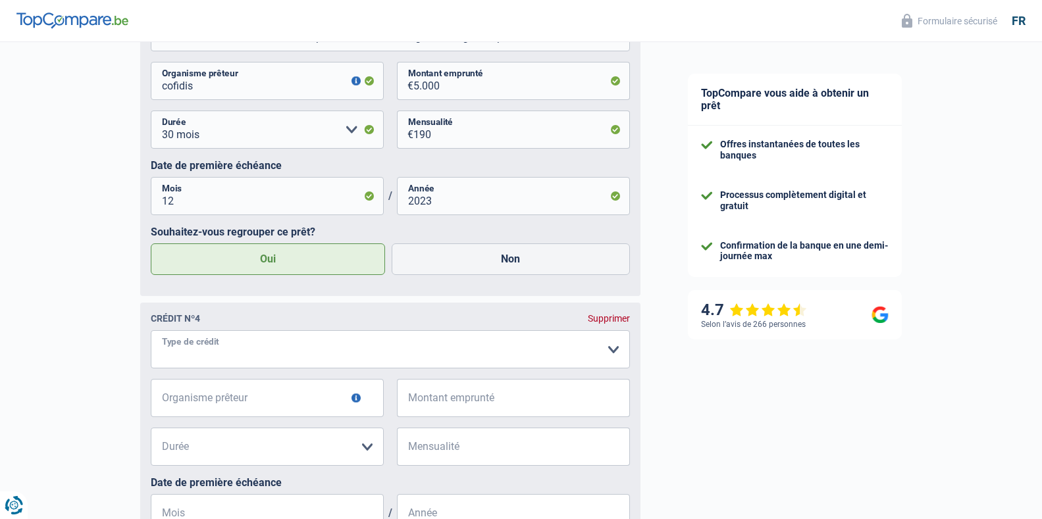
click at [203, 354] on select "Carte ou ouverture de crédit Prêt hypothécaire Vente à tempérament Prêt à tempé…" at bounding box center [390, 349] width 479 height 38
select select "personalLoan"
click at [151, 336] on select "Carte ou ouverture de crédit Prêt hypothécaire Vente à tempérament Prêt à tempé…" at bounding box center [390, 349] width 479 height 38
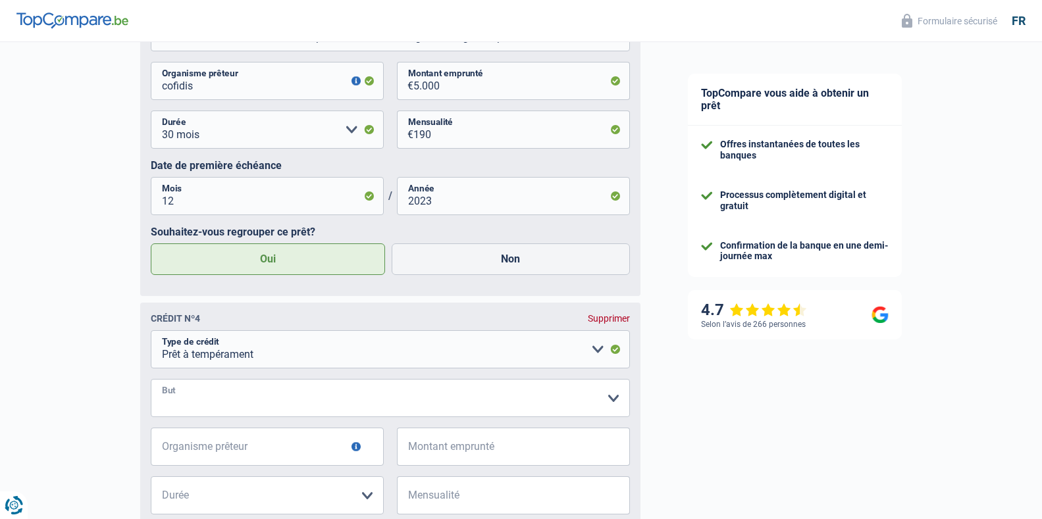
click at [214, 402] on select "Confort maison: meubles, textile, peinture, électroménager, outillage non-profe…" at bounding box center [390, 398] width 479 height 38
select select "smallWorks"
click at [151, 385] on select "Confort maison: meubles, textile, peinture, électroménager, outillage non-profe…" at bounding box center [390, 398] width 479 height 38
click at [193, 460] on input "Organisme prêteur" at bounding box center [267, 447] width 233 height 38
type input "cofidis"
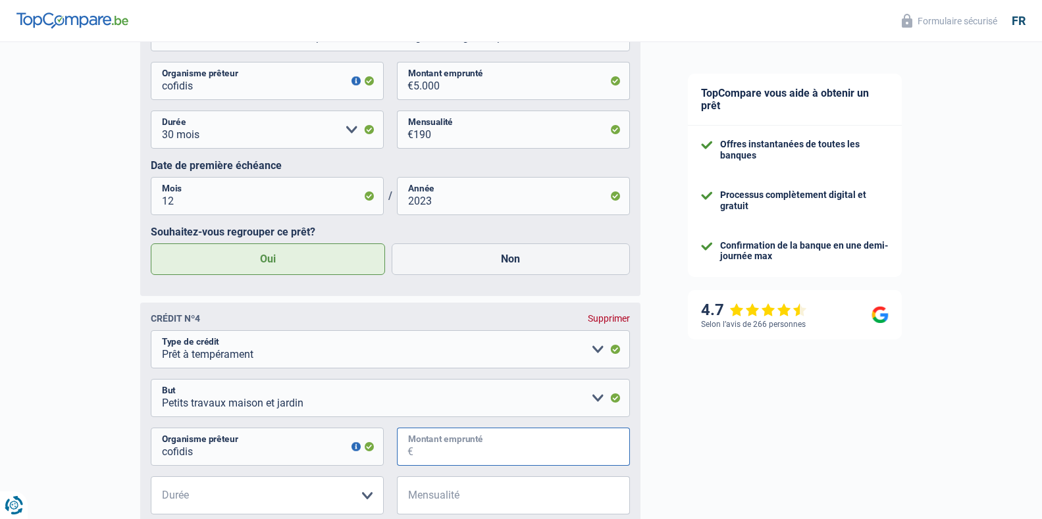
click at [454, 458] on input "Montant emprunté" at bounding box center [521, 447] width 217 height 38
type input "6.000"
click at [361, 504] on select "12 mois 18 mois 24 mois 30 mois 36 mois 42 mois Veuillez sélectionner une option" at bounding box center [267, 494] width 233 height 38
select select "30"
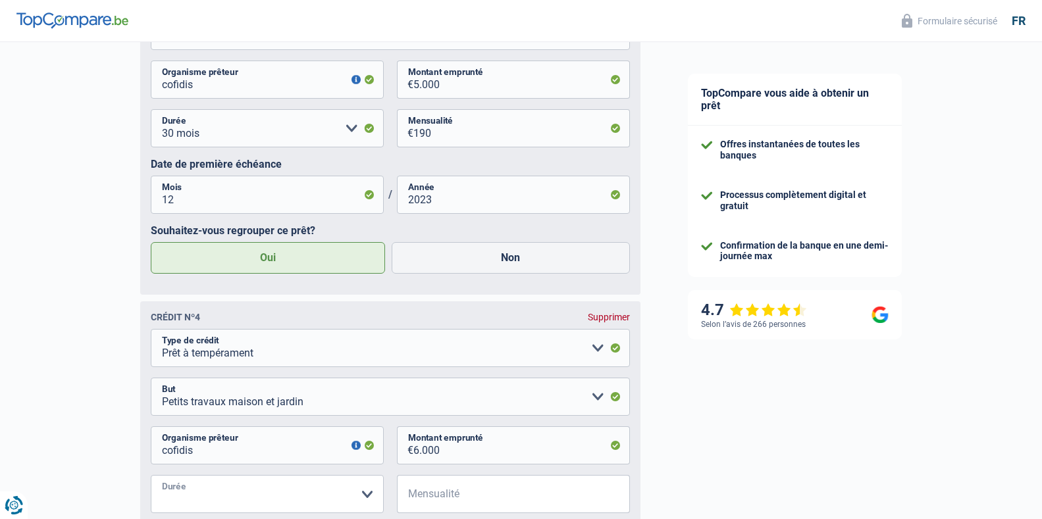
click at [151, 481] on select "12 mois 18 mois 24 mois 30 mois 36 mois 42 mois Veuillez sélectionner une option" at bounding box center [267, 494] width 233 height 38
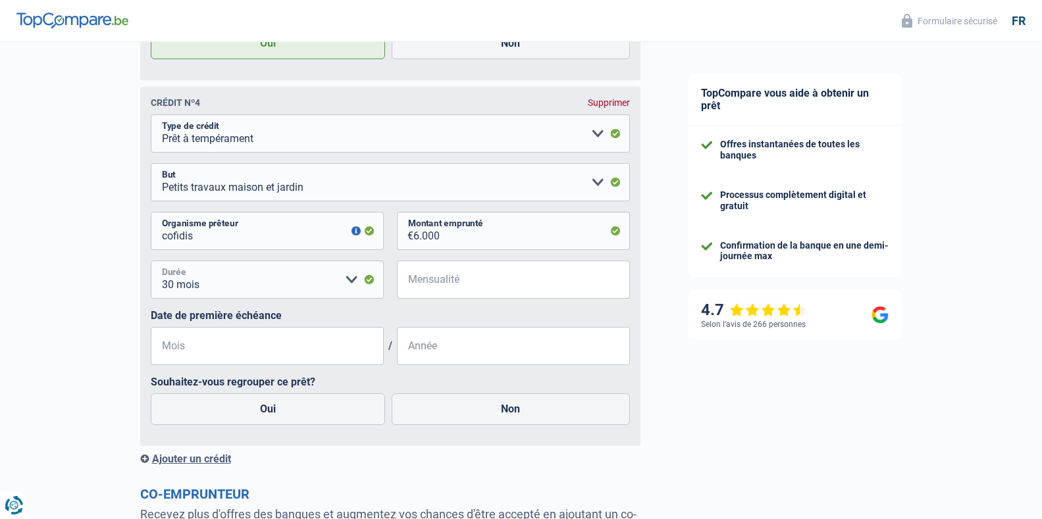
scroll to position [1607, 0]
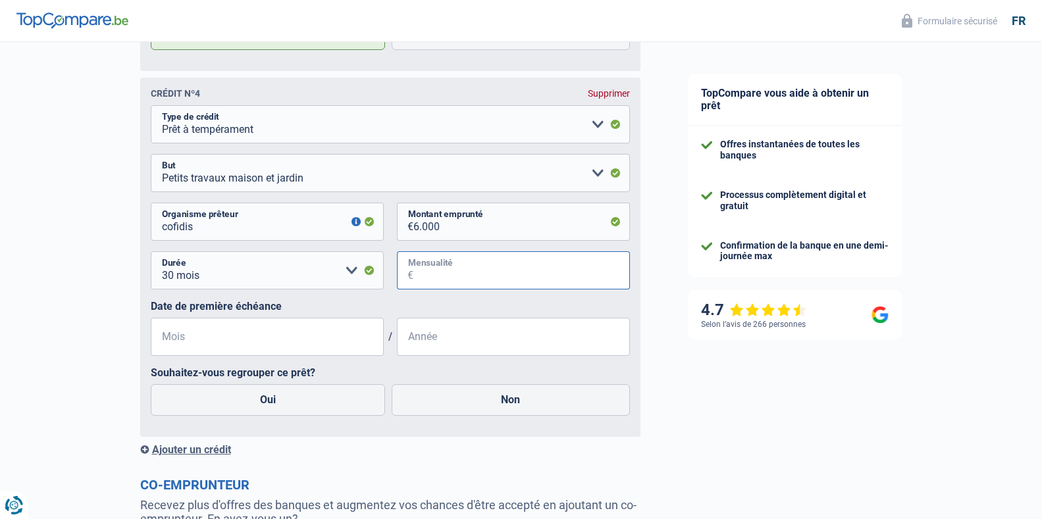
click at [429, 275] on input "Mensualité" at bounding box center [521, 270] width 217 height 38
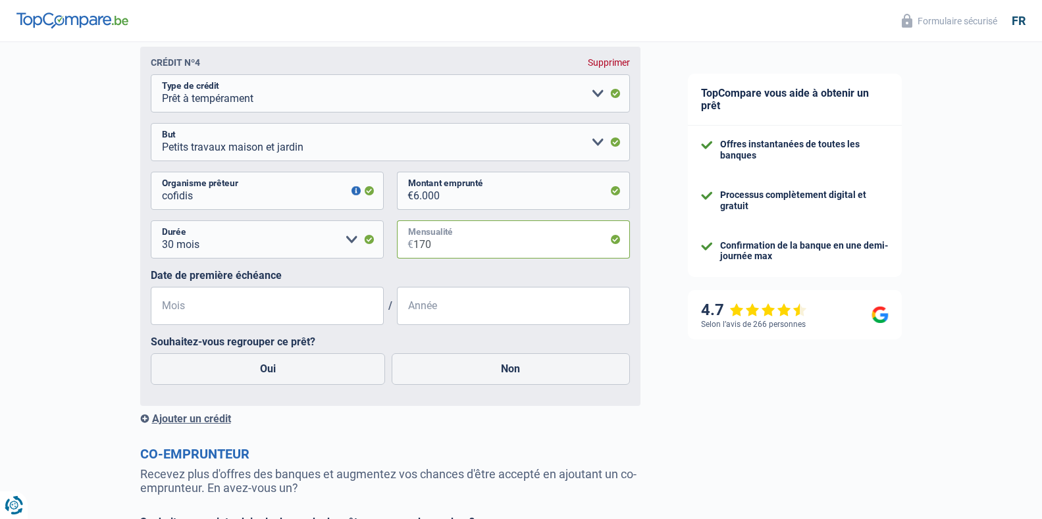
scroll to position [1641, 0]
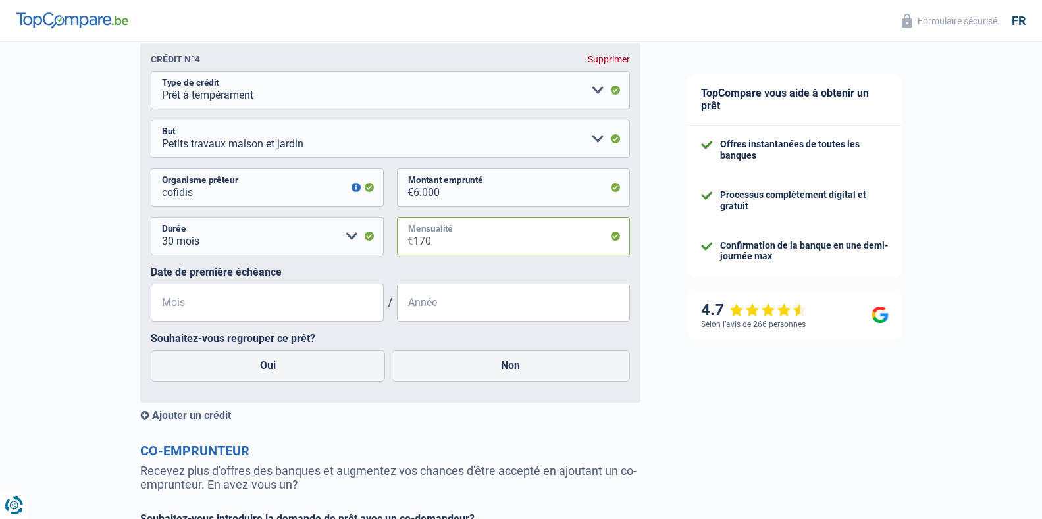
type input "170"
click at [192, 308] on input "Mois" at bounding box center [267, 303] width 233 height 38
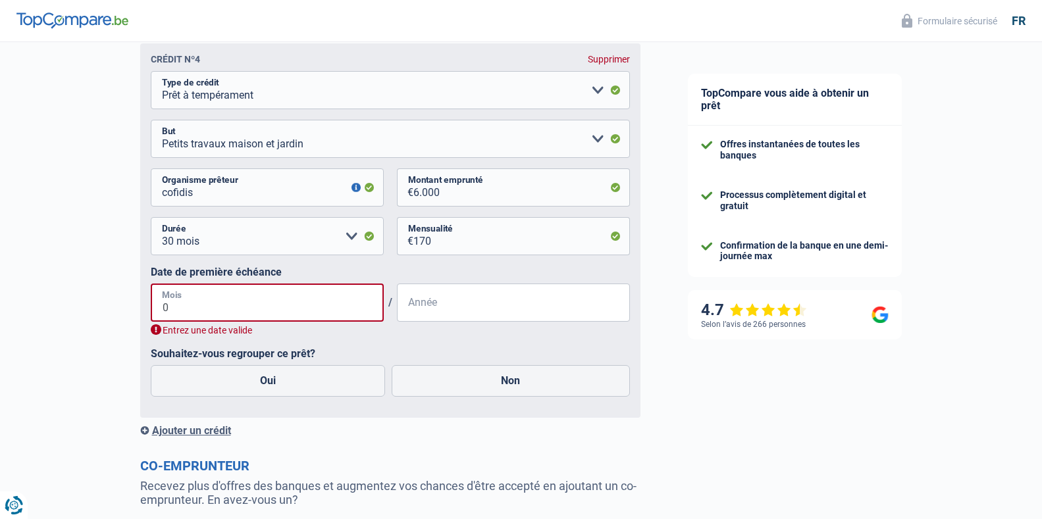
type input "09"
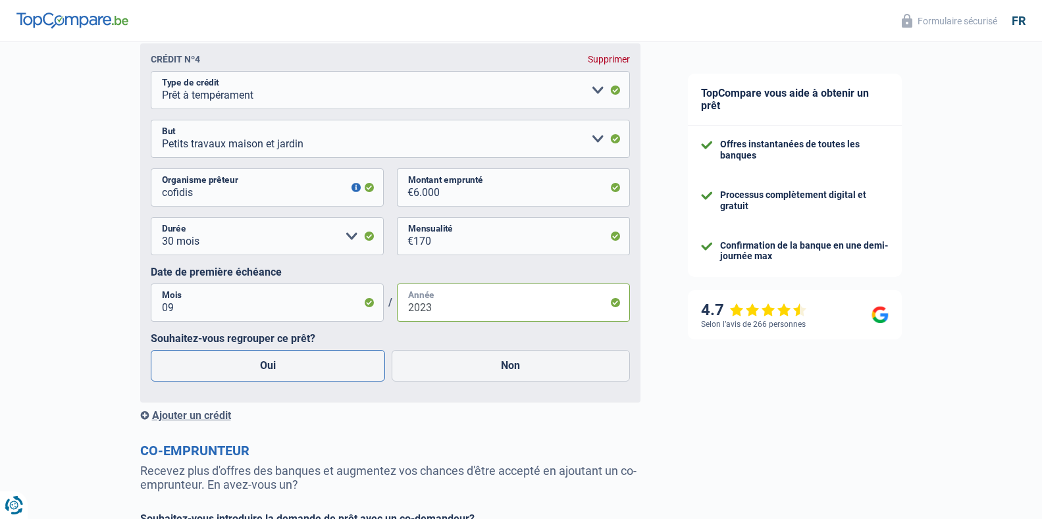
type input "2023"
click at [259, 373] on label "Oui" at bounding box center [268, 366] width 235 height 32
click at [259, 373] on input "Oui" at bounding box center [268, 366] width 235 height 32
radio input "true"
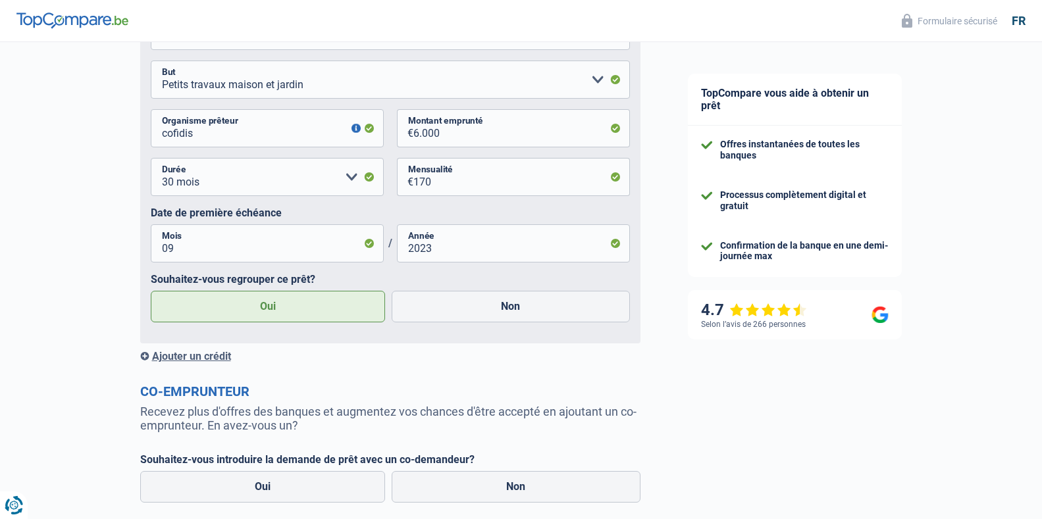
scroll to position [1728, 0]
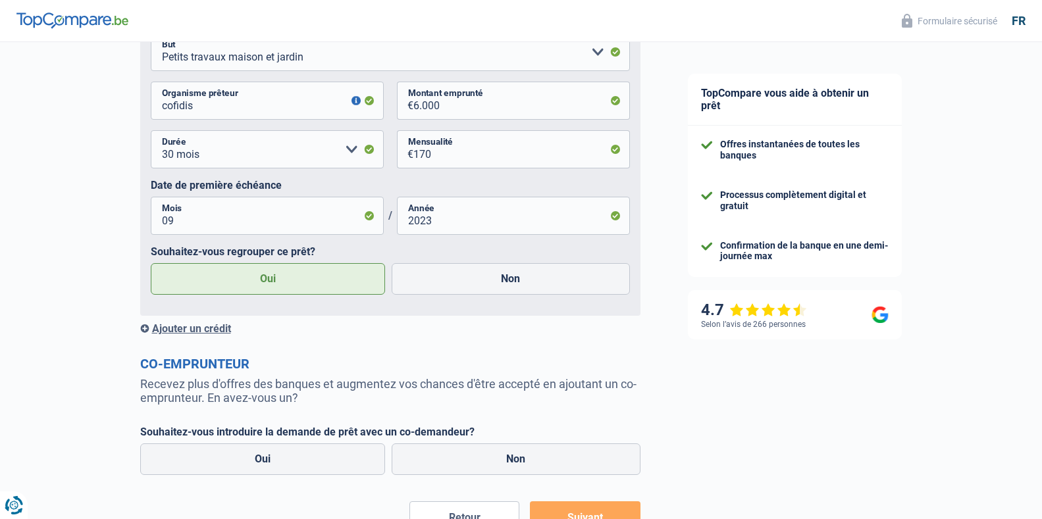
radio input "true"
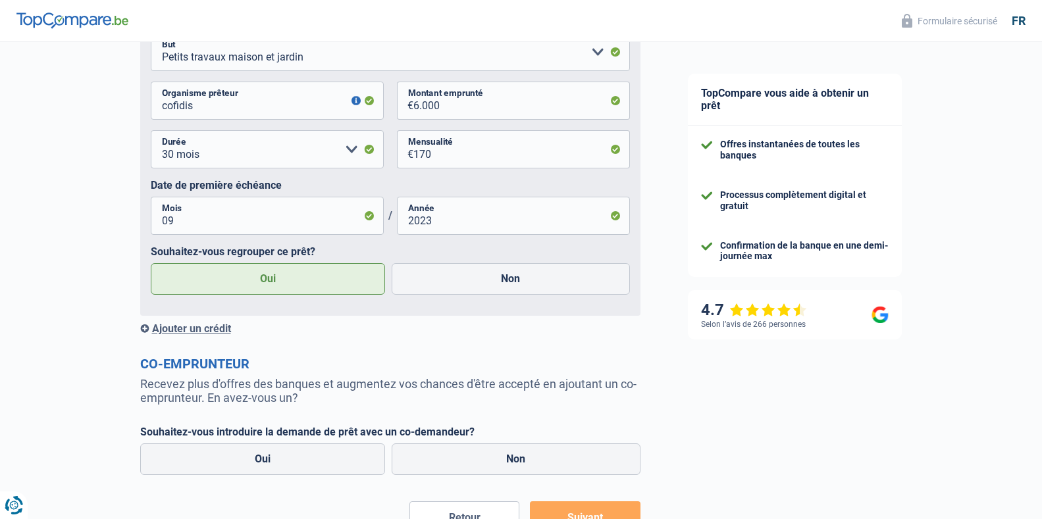
radio input "true"
click at [392, 263] on input "Non" at bounding box center [511, 279] width 238 height 32
radio input "true"
click at [151, 263] on input "Oui" at bounding box center [268, 279] width 235 height 32
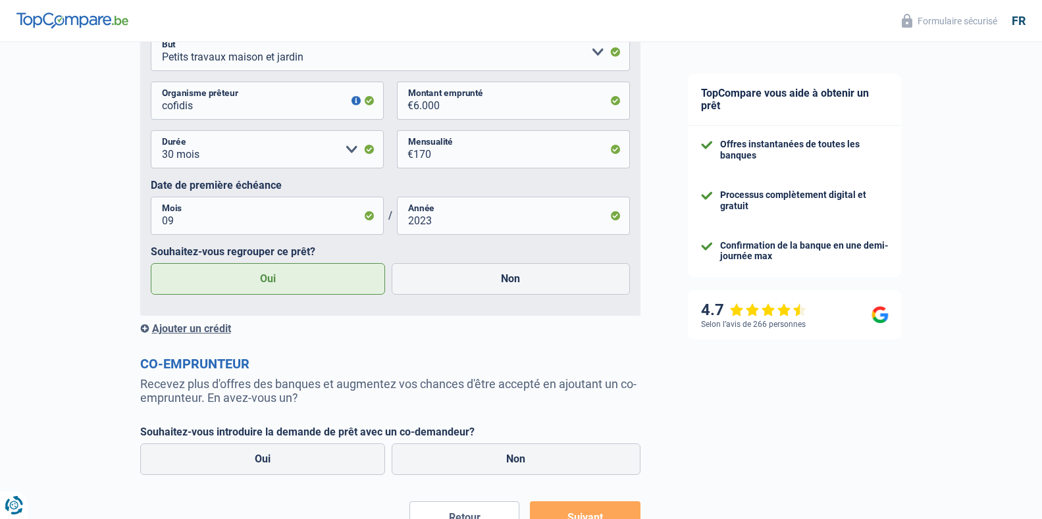
radio input "true"
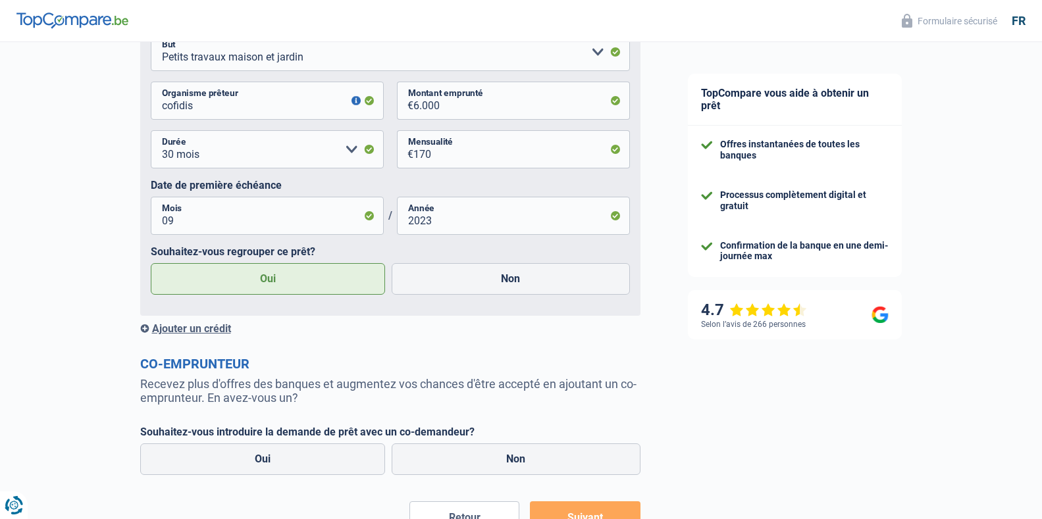
radio input "true"
click at [392, 263] on input "Non" at bounding box center [511, 279] width 238 height 32
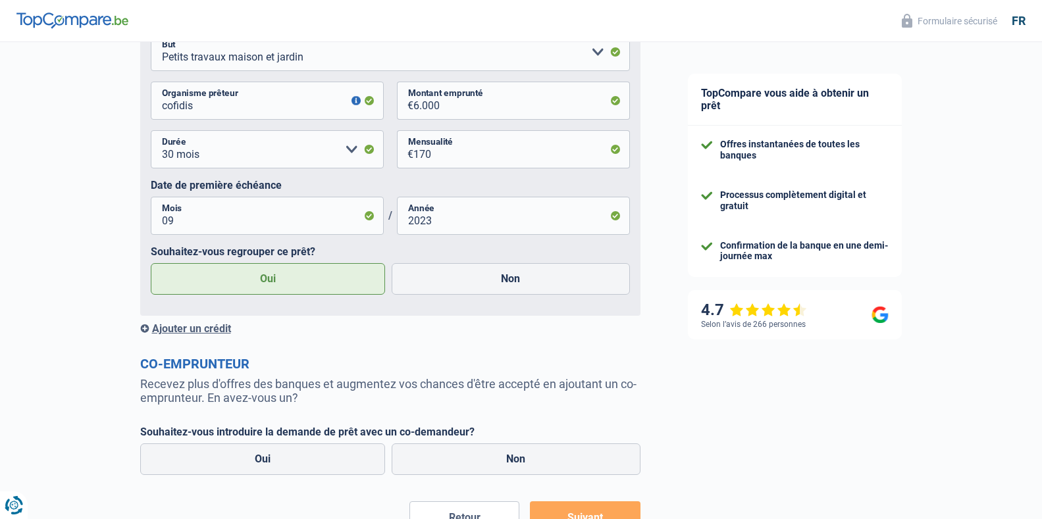
radio input "true"
click at [151, 263] on input "Oui" at bounding box center [268, 279] width 235 height 32
radio input "true"
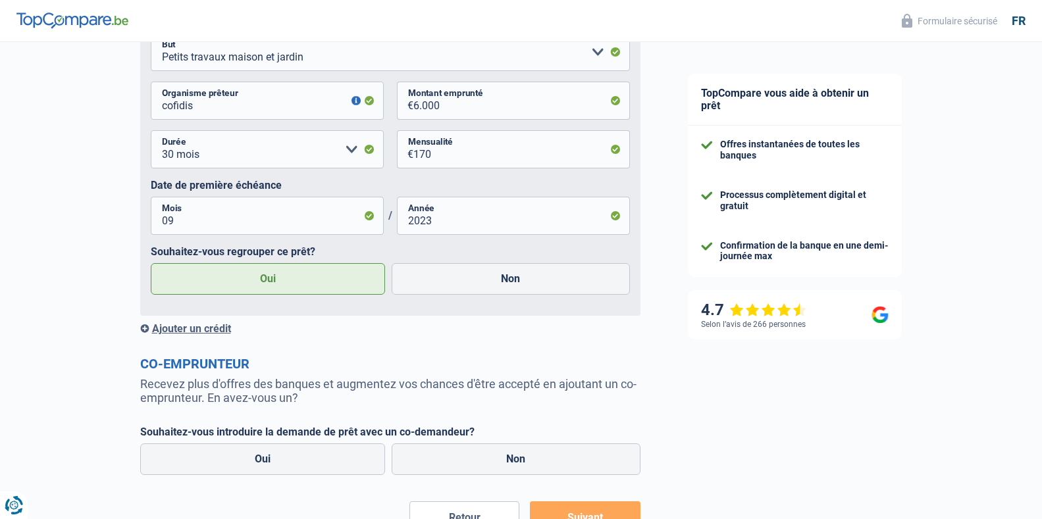
radio input "true"
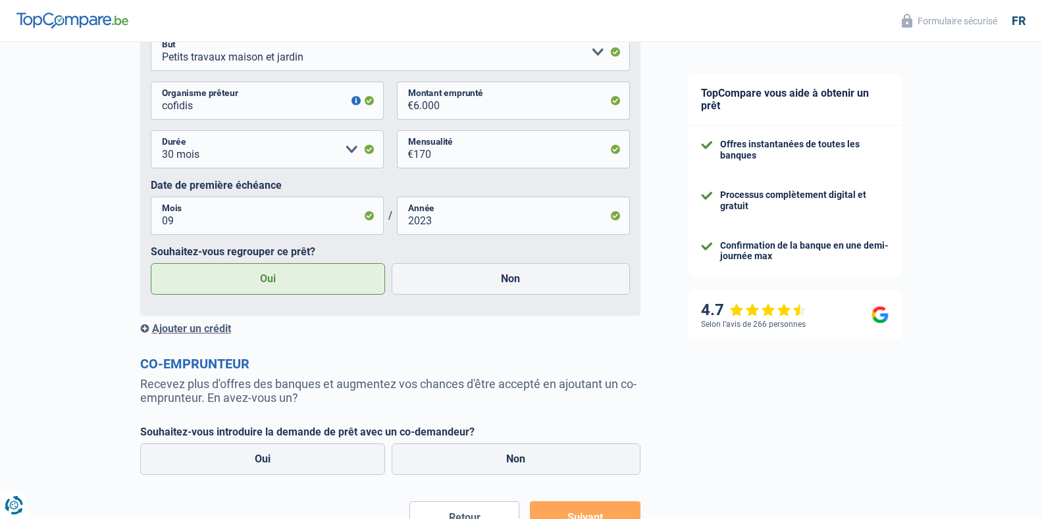
radio input "true"
click at [392, 263] on input "Non" at bounding box center [511, 279] width 238 height 32
radio input "true"
click at [151, 263] on input "Oui" at bounding box center [268, 279] width 235 height 32
radio input "true"
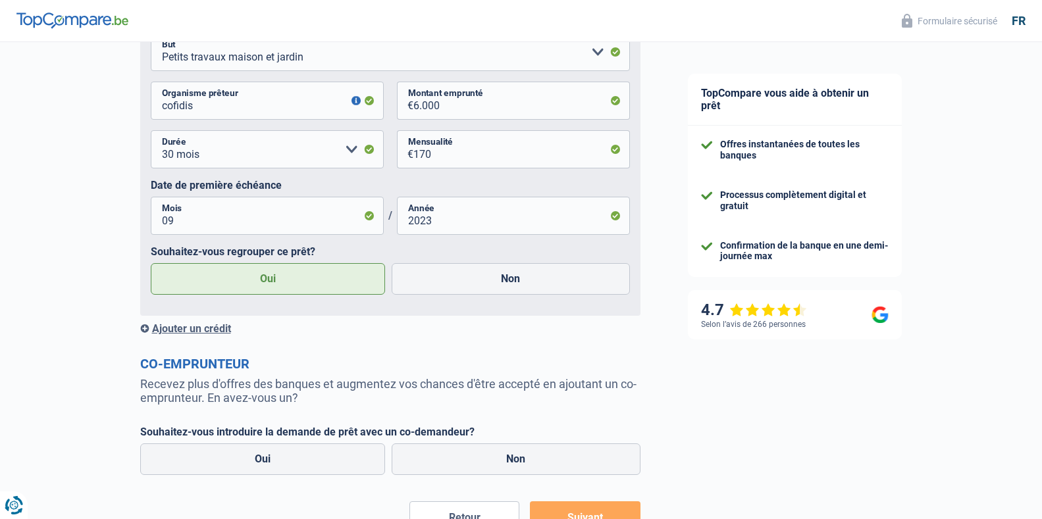
radio input "true"
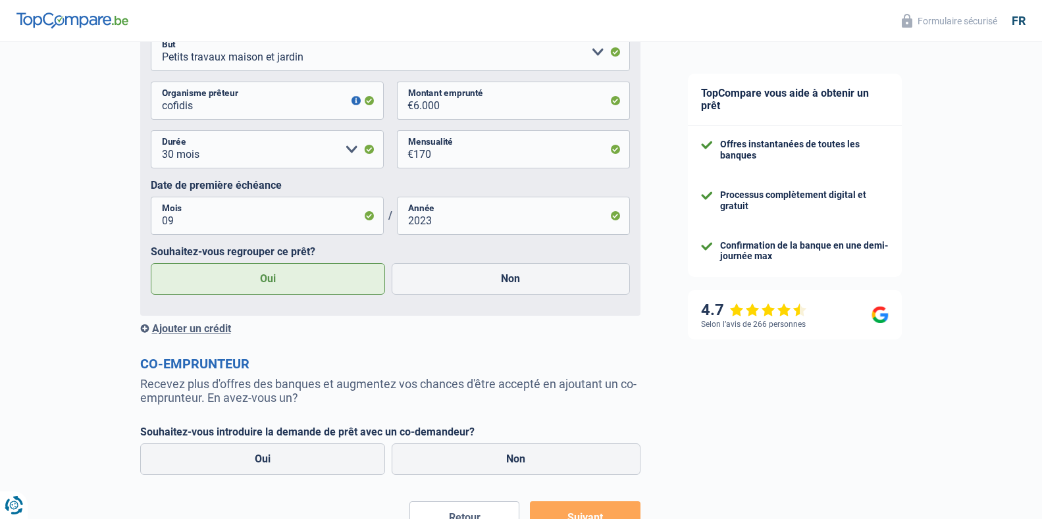
radio input "true"
click at [392, 263] on input "Non" at bounding box center [511, 279] width 238 height 32
radio input "true"
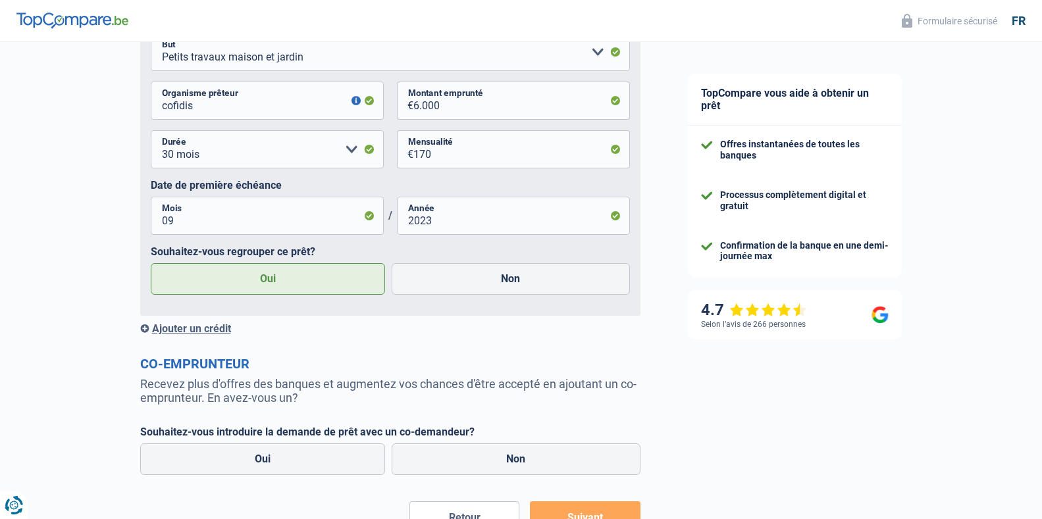
click at [151, 263] on input "Oui" at bounding box center [268, 279] width 235 height 32
radio input "true"
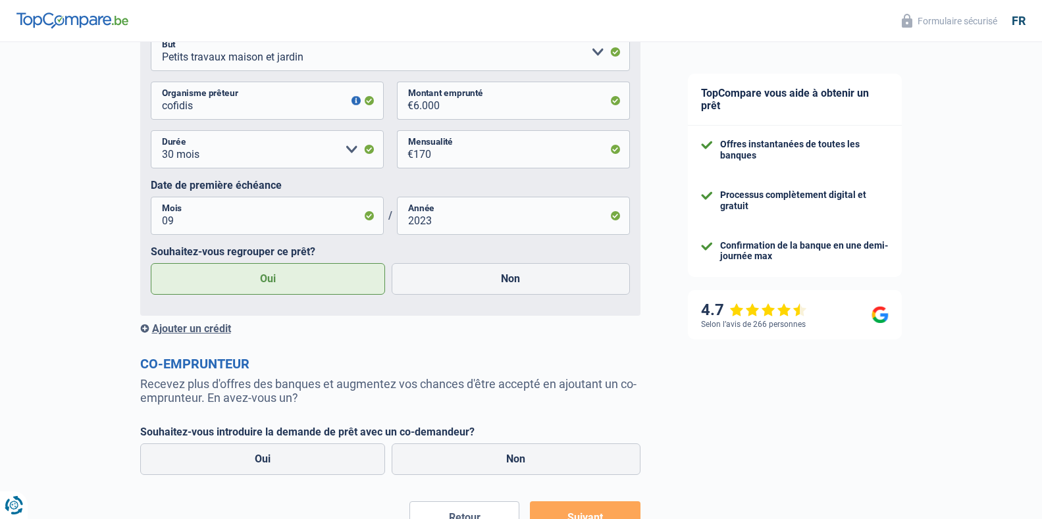
radio input "true"
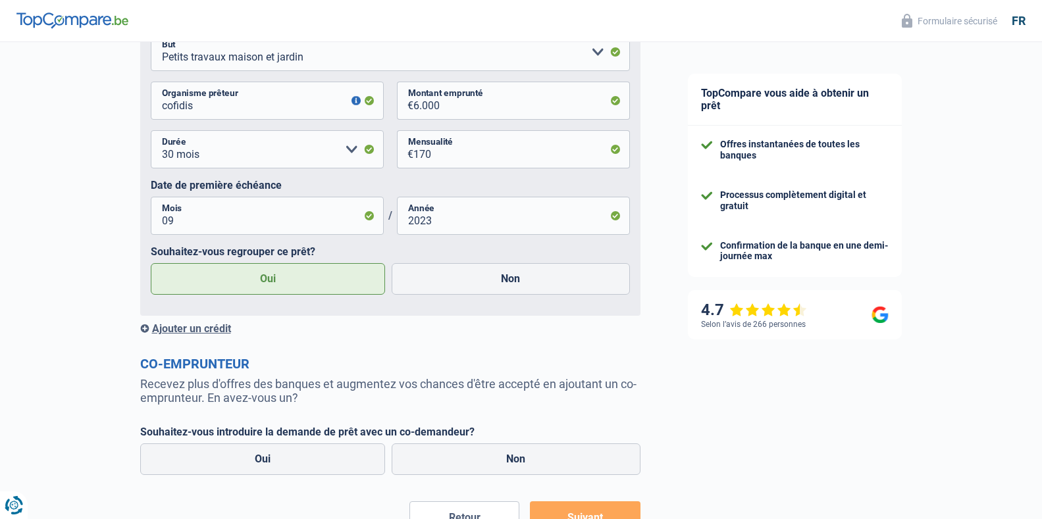
click at [392, 263] on input "Non" at bounding box center [511, 279] width 238 height 32
radio input "true"
click at [151, 263] on input "Oui" at bounding box center [268, 279] width 235 height 32
radio input "true"
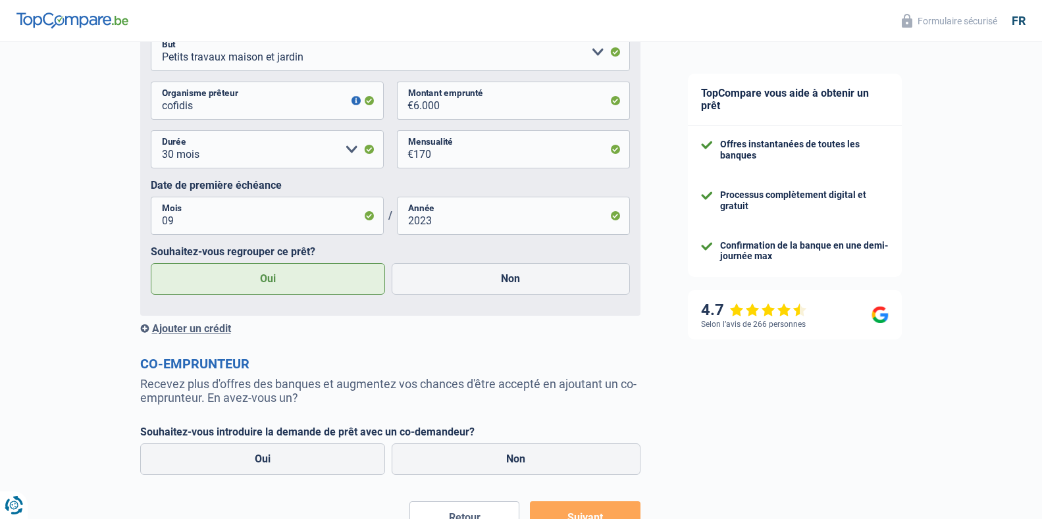
radio input "true"
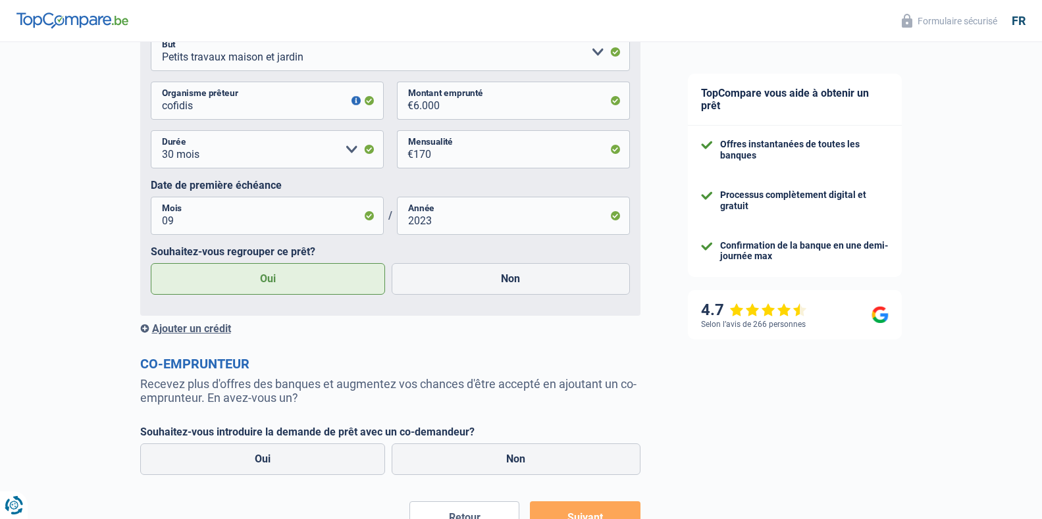
radio input "true"
click at [392, 263] on input "Non" at bounding box center [511, 279] width 238 height 32
radio input "true"
click at [151, 263] on input "Oui" at bounding box center [268, 279] width 235 height 32
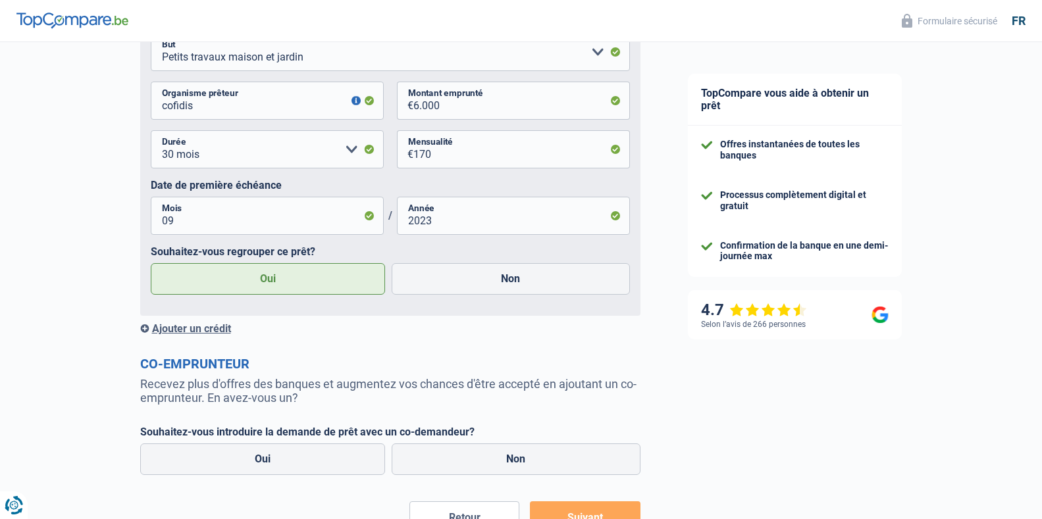
radio input "true"
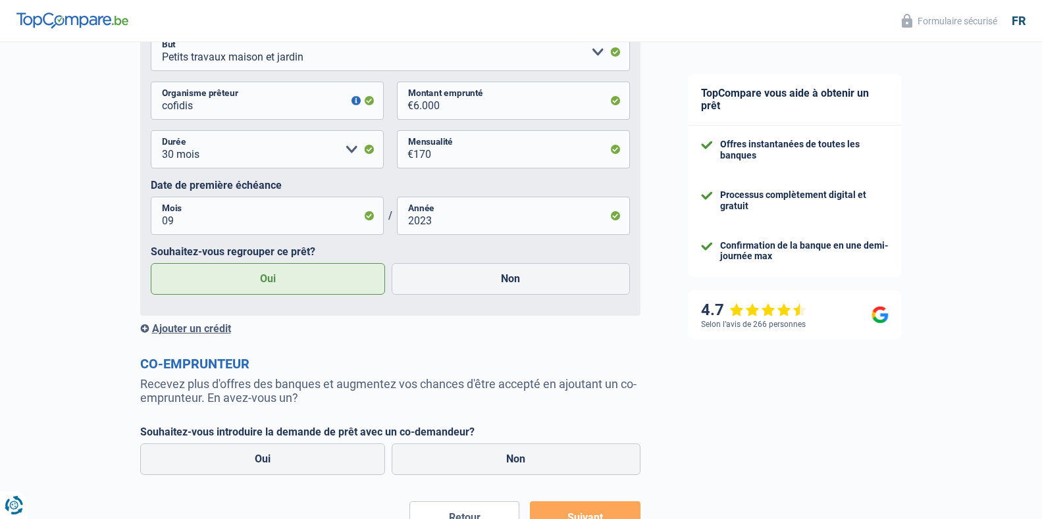
radio input "true"
click at [392, 263] on input "Non" at bounding box center [511, 279] width 238 height 32
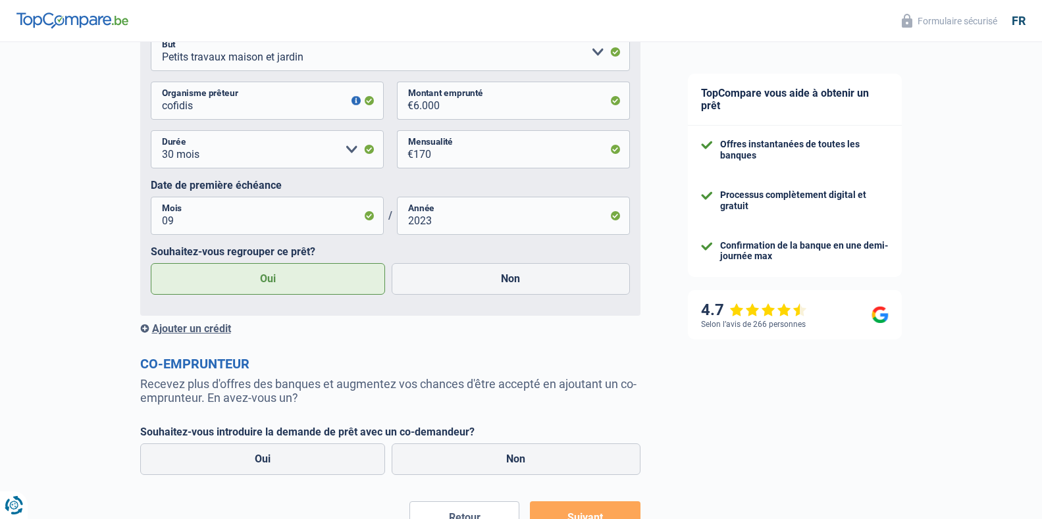
radio input "true"
click at [151, 263] on input "Oui" at bounding box center [268, 279] width 235 height 32
radio input "true"
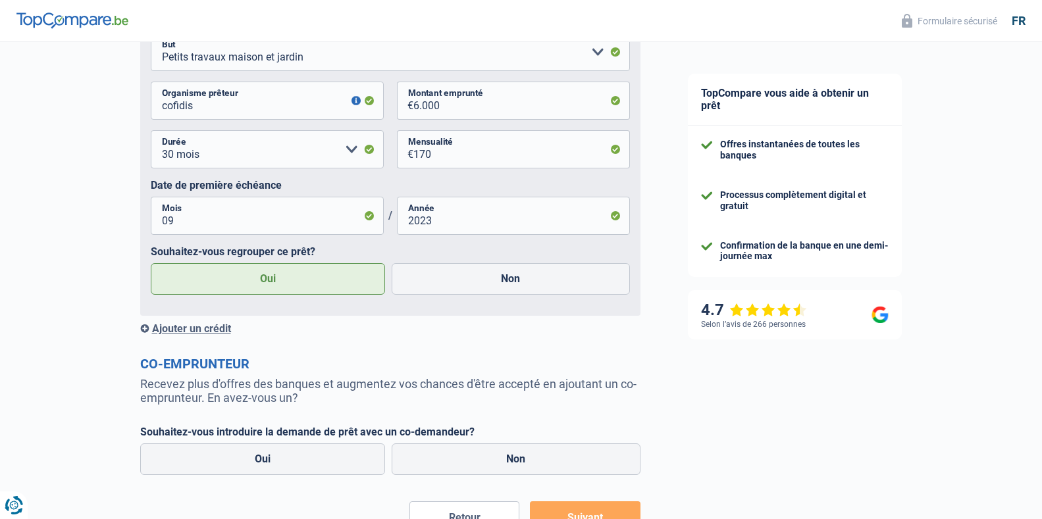
radio input "true"
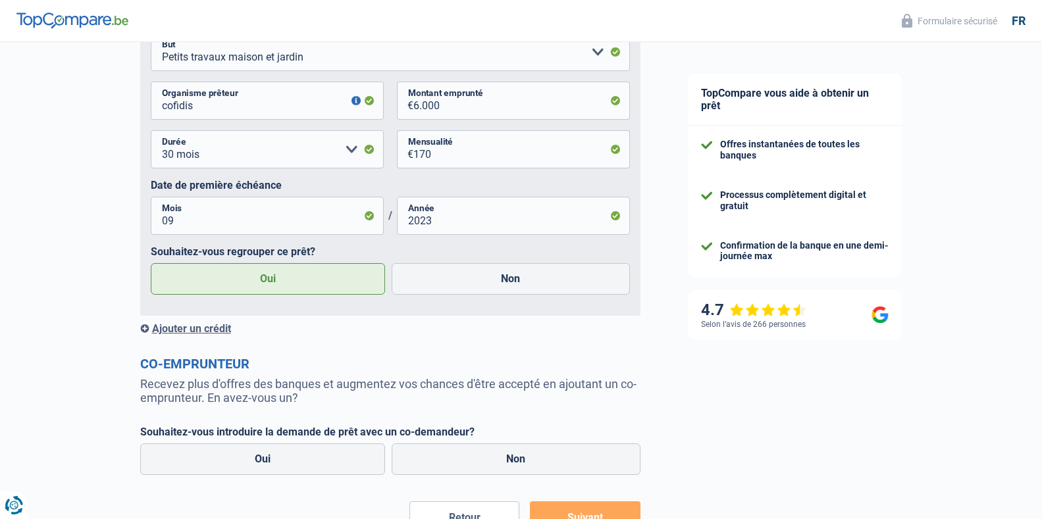
radio input "true"
click at [392, 263] on input "Non" at bounding box center [511, 279] width 238 height 32
radio input "true"
click at [151, 263] on input "Oui" at bounding box center [268, 279] width 235 height 32
radio input "true"
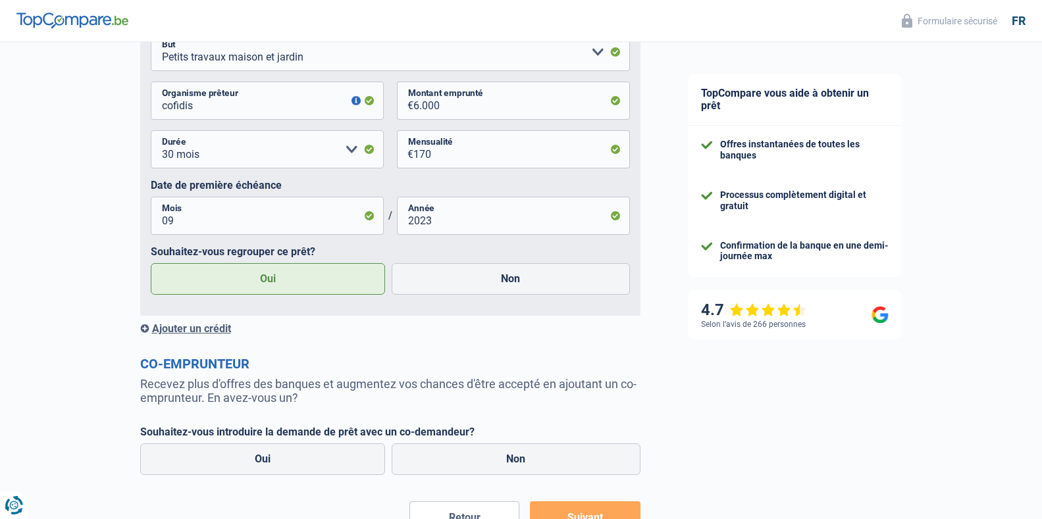
radio input "true"
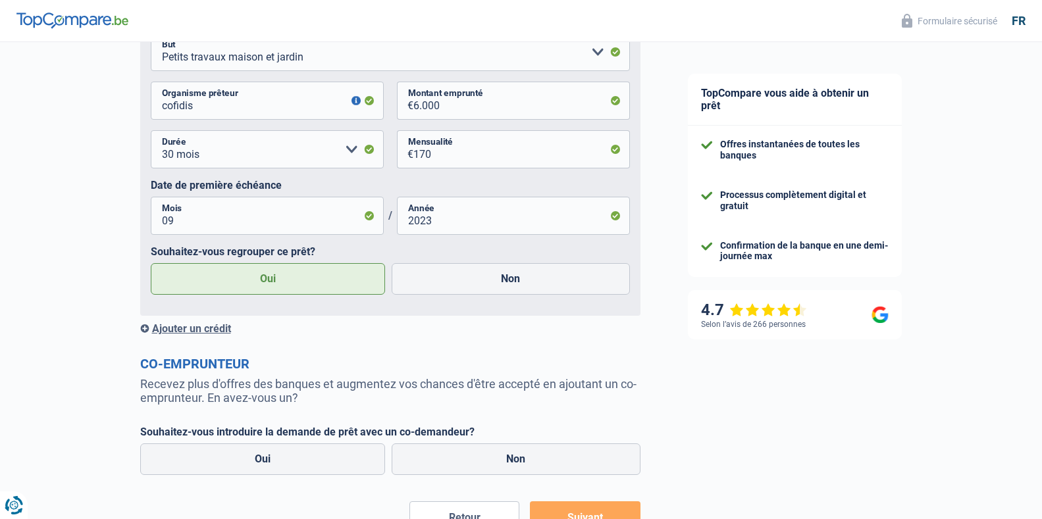
radio input "true"
click at [392, 263] on input "Non" at bounding box center [511, 279] width 238 height 32
radio input "true"
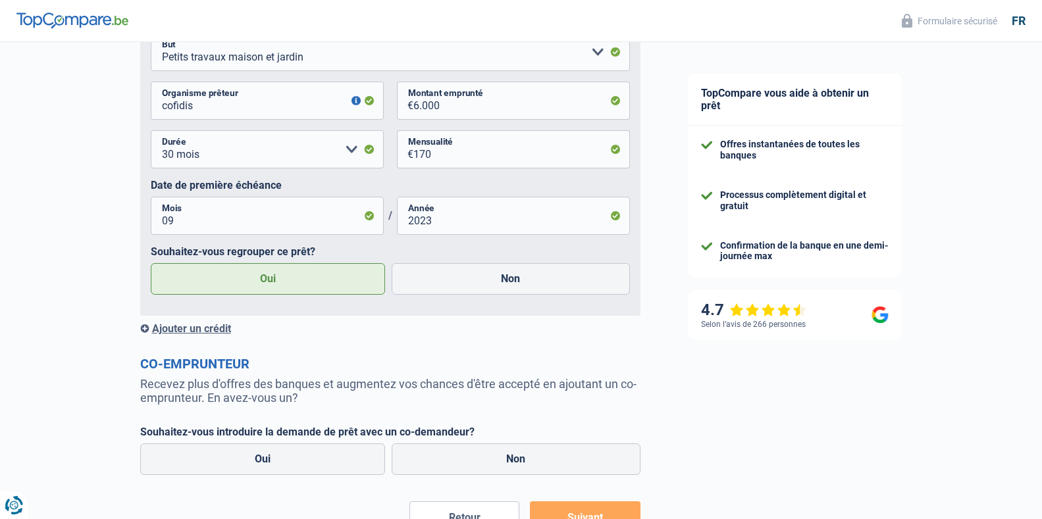
click at [151, 263] on input "Oui" at bounding box center [268, 279] width 235 height 32
radio input "true"
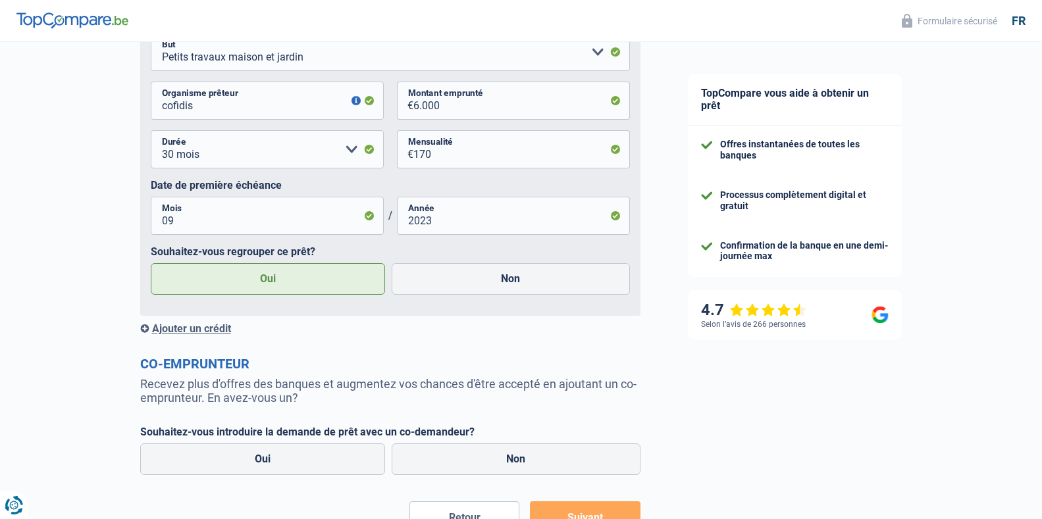
radio input "true"
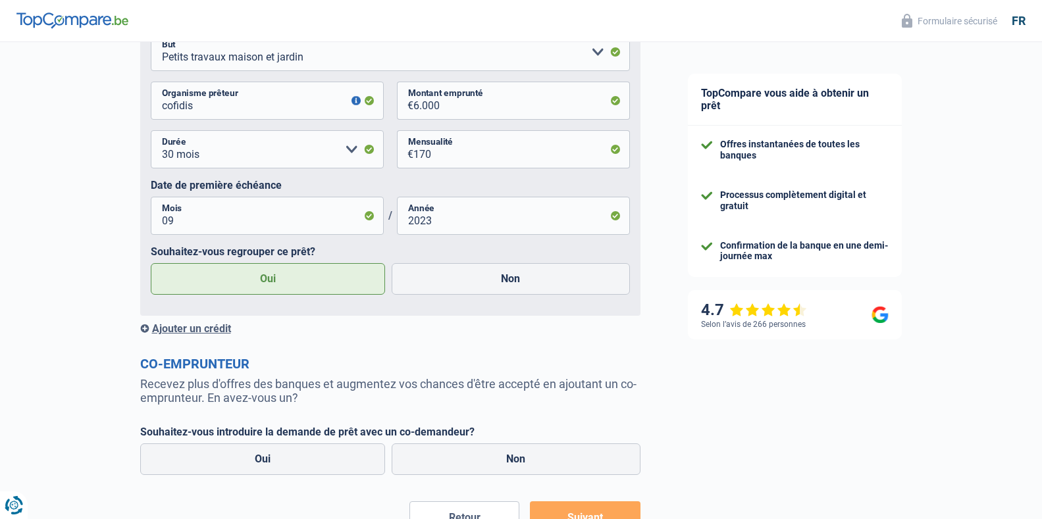
click at [392, 263] on input "Non" at bounding box center [511, 279] width 238 height 32
radio input "true"
click at [151, 263] on input "Oui" at bounding box center [268, 279] width 235 height 32
radio input "true"
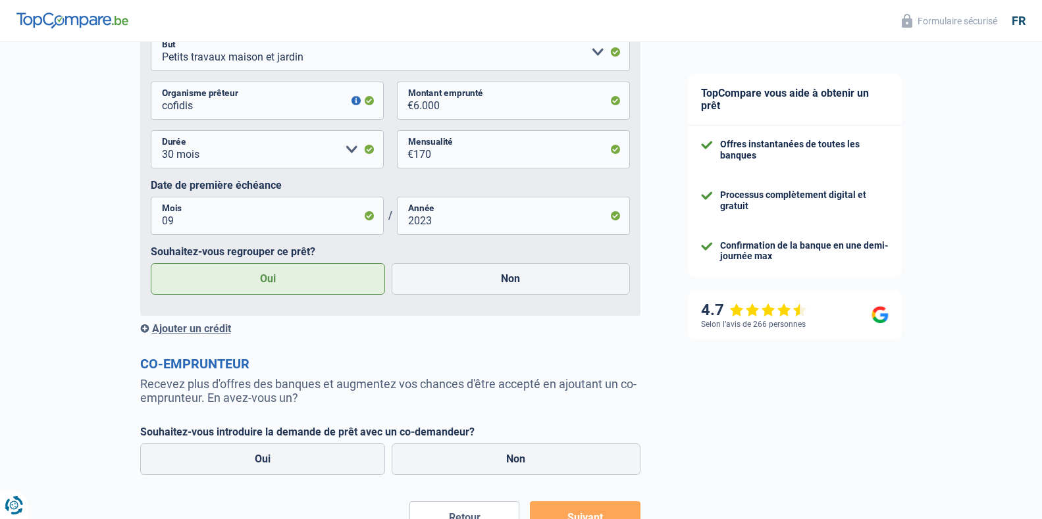
radio input "true"
click at [177, 22] on select "Carte ou ouverture de crédit Prêt hypothécaire Vente à tempérament Prêt à tempé…" at bounding box center [390, 3] width 479 height 38
click at [147, 316] on div "Crédit nº4 Supprimer Carte ou ouverture de crédit Prêt hypothécaire Vente à tem…" at bounding box center [390, 136] width 500 height 359
radio input "false"
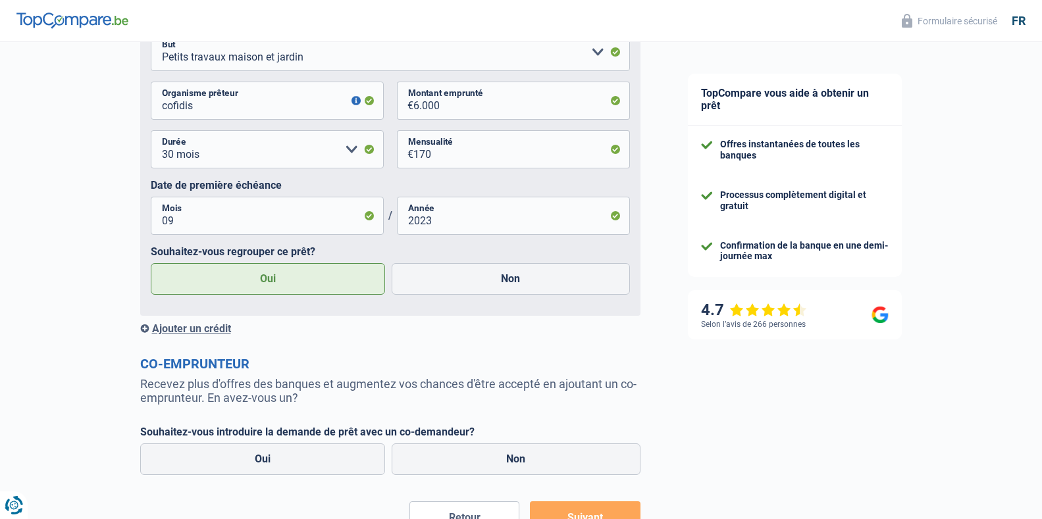
radio input "false"
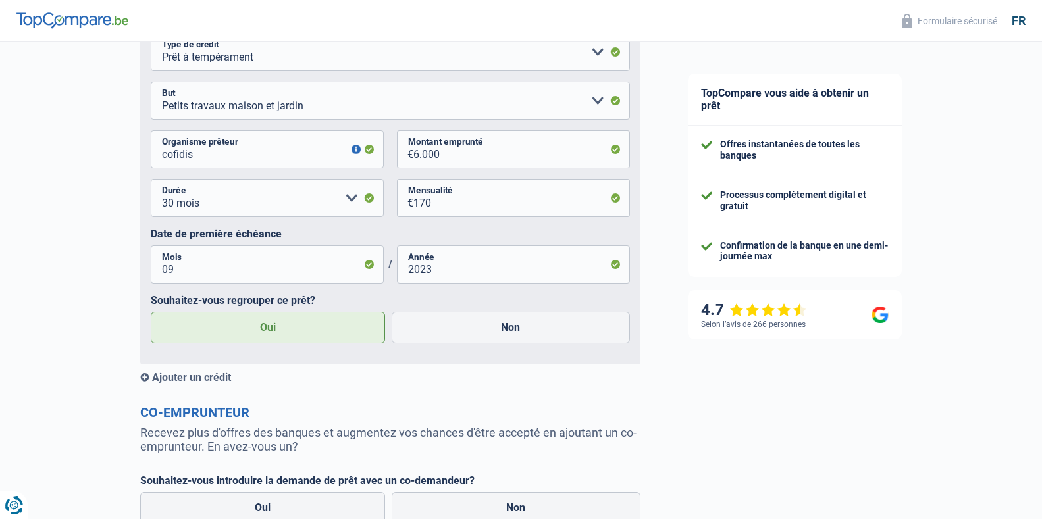
scroll to position [1701, 0]
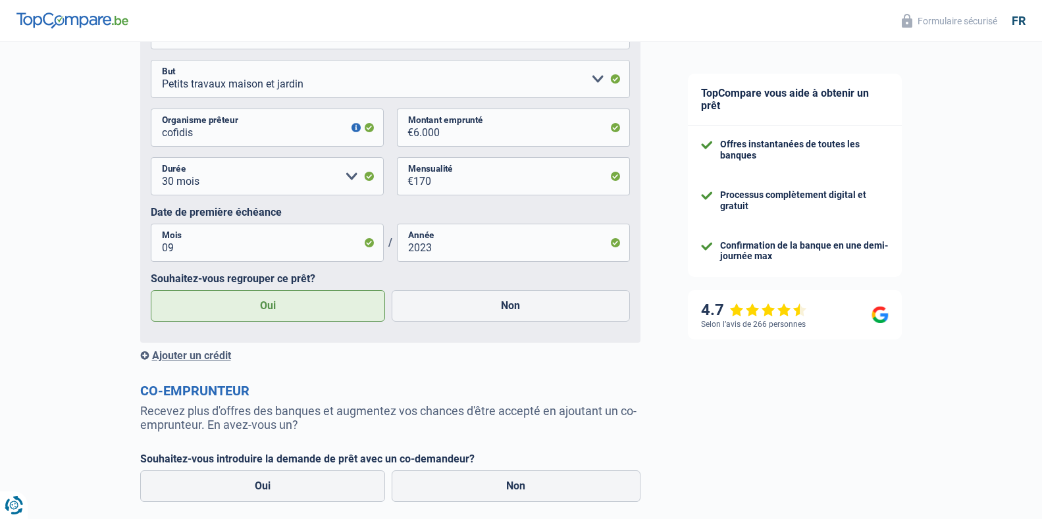
click at [196, 359] on div "Ajouter un crédit" at bounding box center [390, 356] width 500 height 13
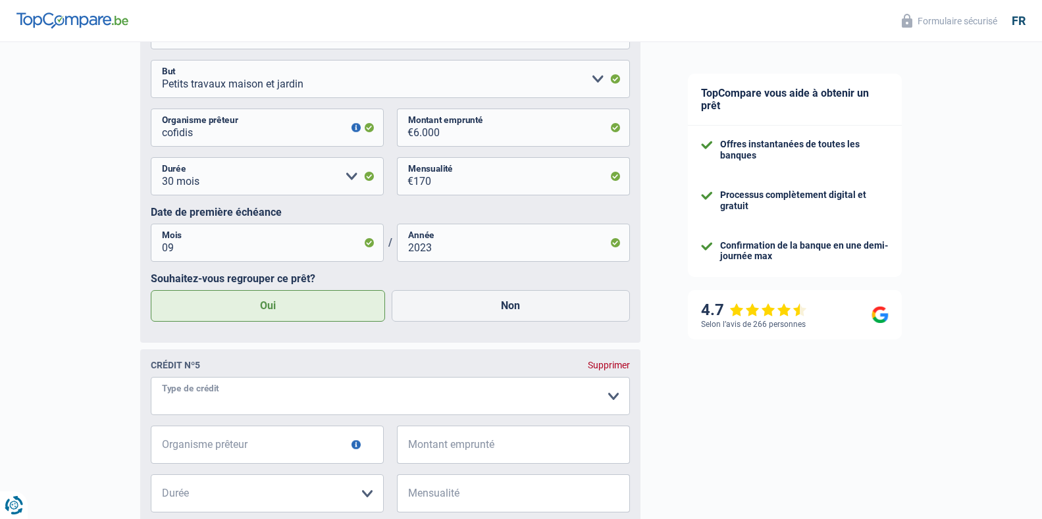
click at [190, 410] on select "Carte ou ouverture de crédit Prêt hypothécaire Vente à tempérament Prêt à tempé…" at bounding box center [390, 396] width 479 height 38
select select "personalLoan"
click at [151, 384] on select "Carte ou ouverture de crédit Prêt hypothécaire Vente à tempérament Prêt à tempé…" at bounding box center [390, 396] width 479 height 38
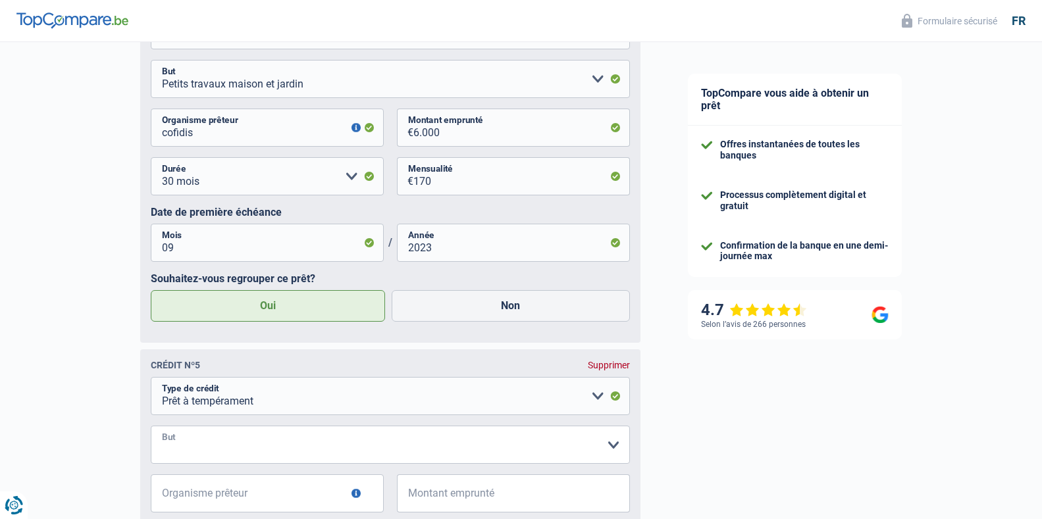
click at [213, 456] on select "Confort maison: meubles, textile, peinture, électroménager, outillage non-profe…" at bounding box center [390, 445] width 479 height 38
select select "loanRepayment"
click at [151, 433] on select "Confort maison: meubles, textile, peinture, électroménager, outillage non-profe…" at bounding box center [390, 445] width 479 height 38
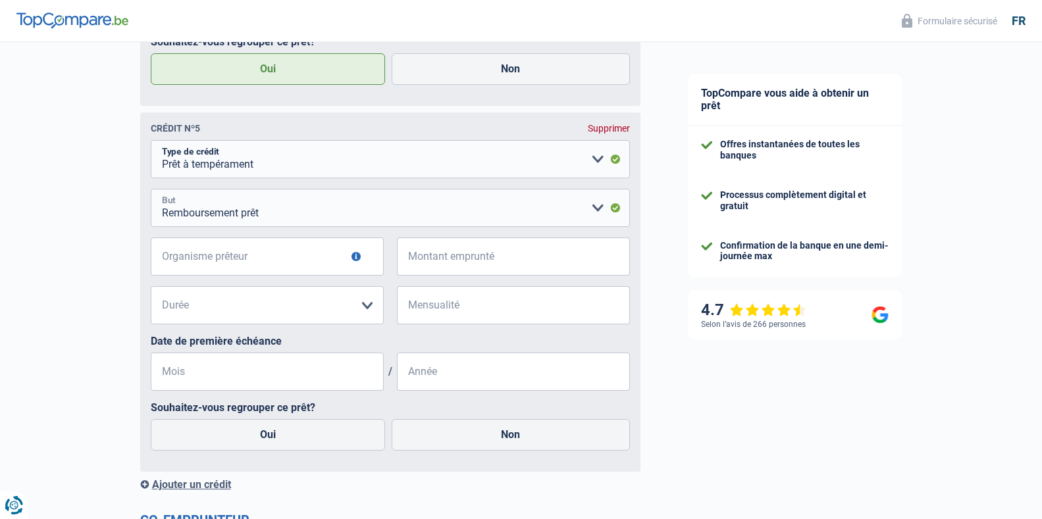
scroll to position [1935, 0]
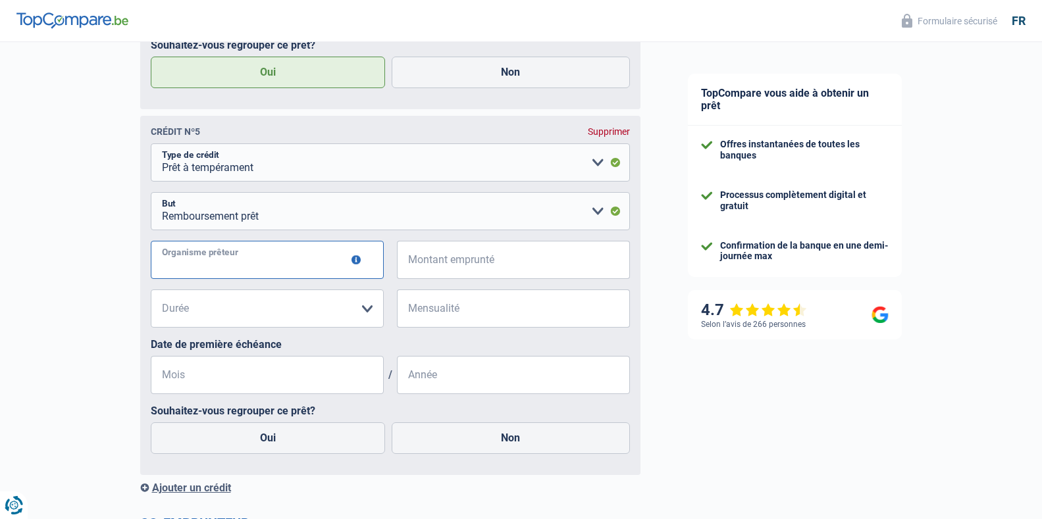
click at [271, 267] on input "Organisme prêteur" at bounding box center [267, 260] width 233 height 38
type input "alpha crédit"
click at [439, 273] on input "Montant emprunté" at bounding box center [521, 260] width 217 height 38
type input "20.000"
click at [251, 320] on select "12 mois 18 mois 24 mois 30 mois 36 mois 42 mois 48 mois 60 mois 72 mois 84 mois…" at bounding box center [267, 309] width 233 height 38
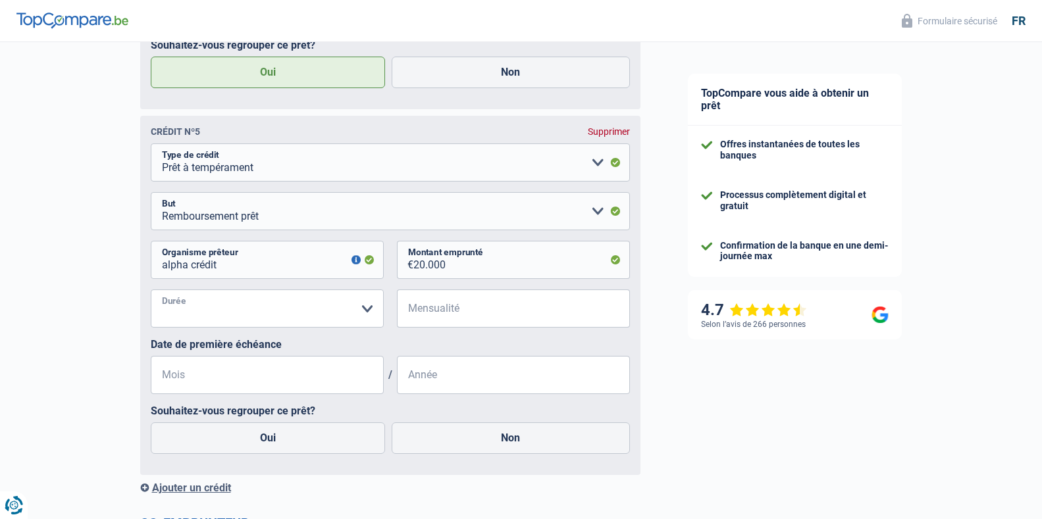
select select "60"
click at [151, 296] on select "12 mois 18 mois 24 mois 30 mois 36 mois 42 mois 48 mois 60 mois 72 mois 84 mois…" at bounding box center [267, 309] width 233 height 38
click at [454, 325] on input "Mensualité" at bounding box center [521, 309] width 217 height 38
click at [419, 382] on input "Année" at bounding box center [513, 375] width 233 height 38
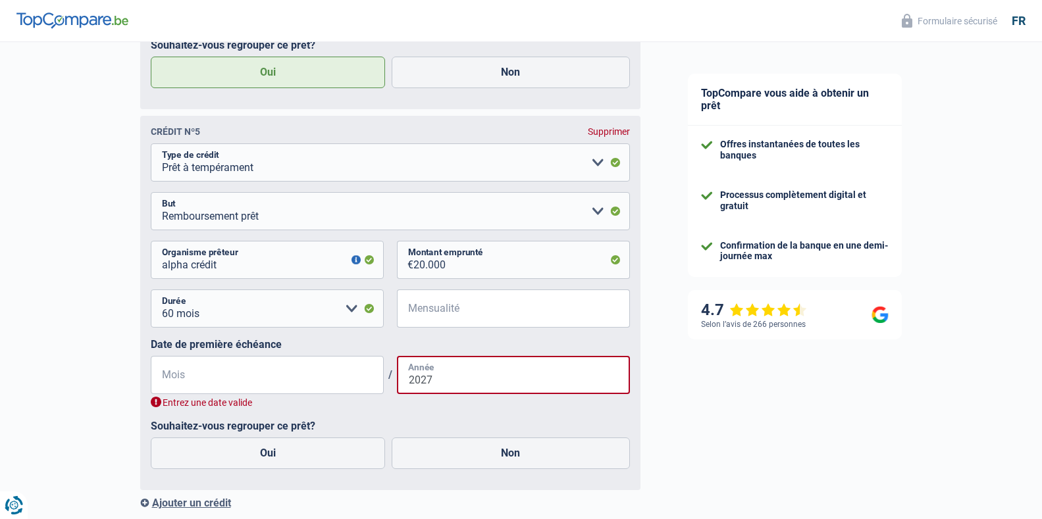
type input "2027"
click at [421, 320] on input "Mensualité" at bounding box center [521, 309] width 217 height 38
type input "139"
click at [209, 388] on input "Mois" at bounding box center [267, 375] width 233 height 38
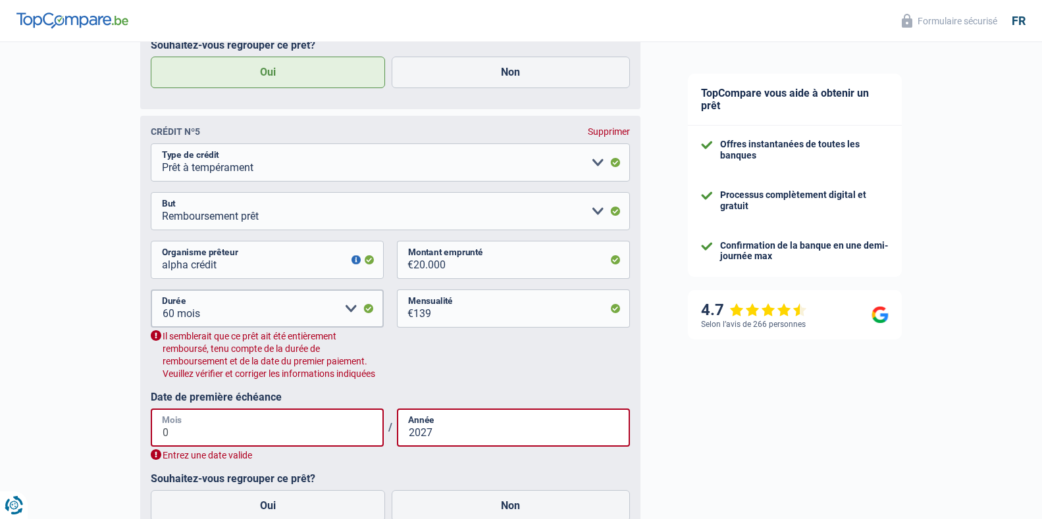
type input "01"
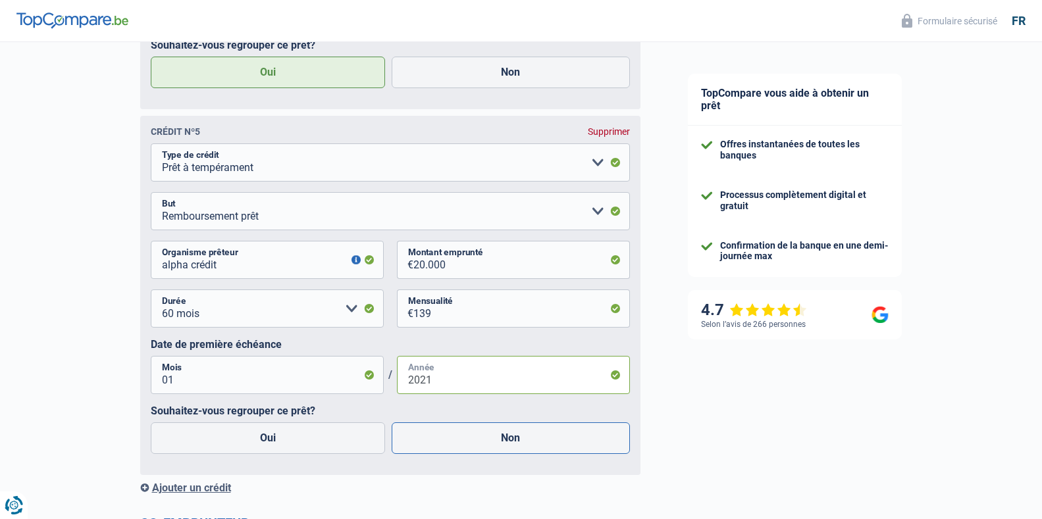
type input "2021"
click at [485, 444] on label "Non" at bounding box center [511, 439] width 238 height 32
click at [485, 444] on input "Non" at bounding box center [511, 439] width 238 height 32
radio input "true"
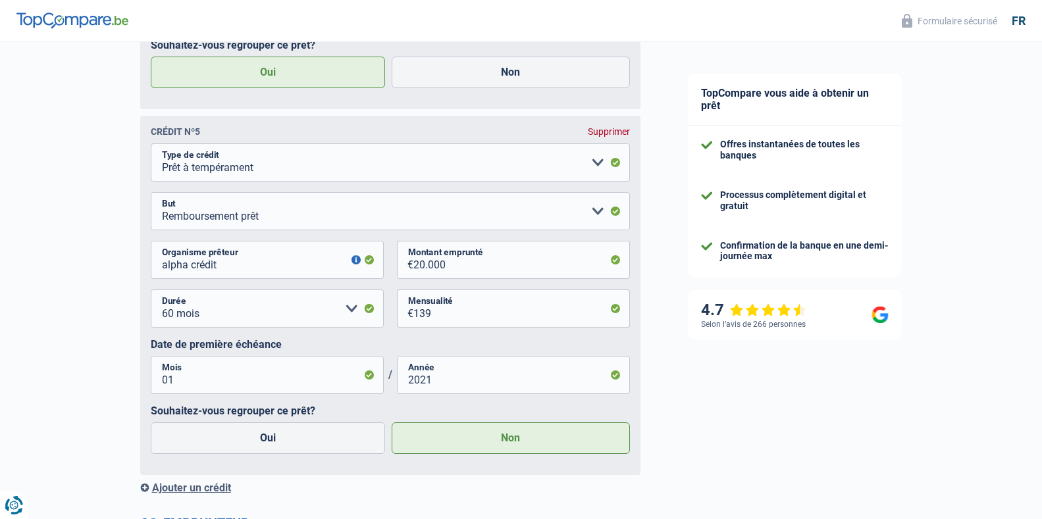
radio input "true"
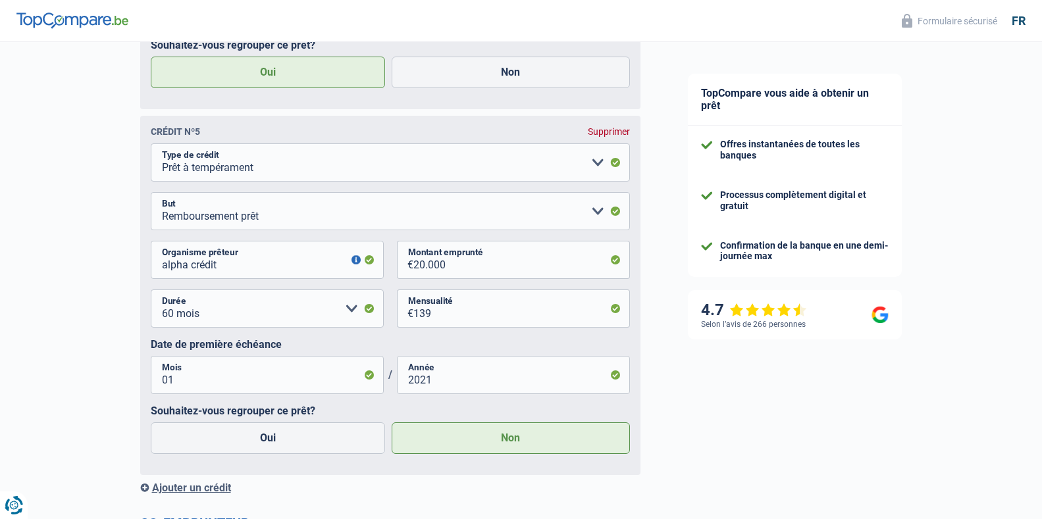
radio input "false"
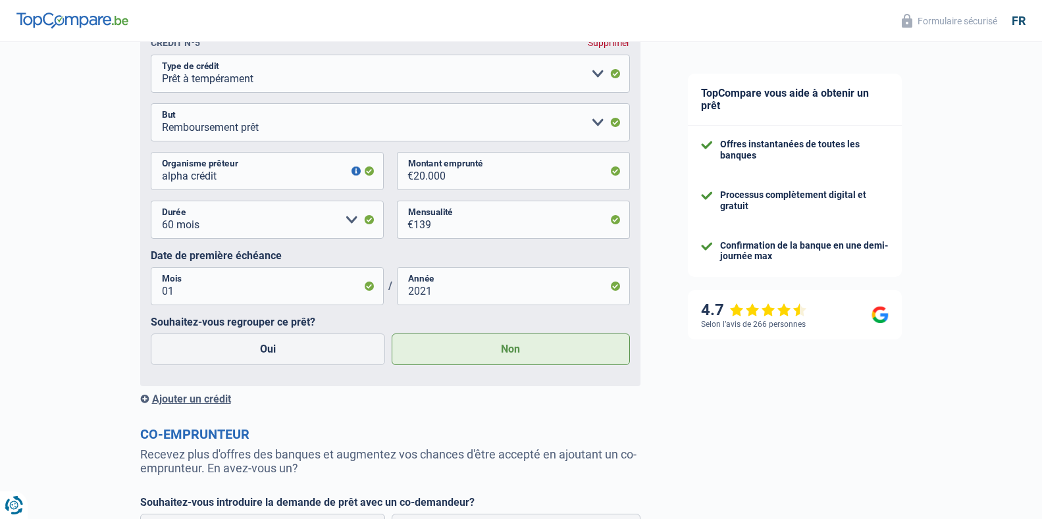
scroll to position [2027, 0]
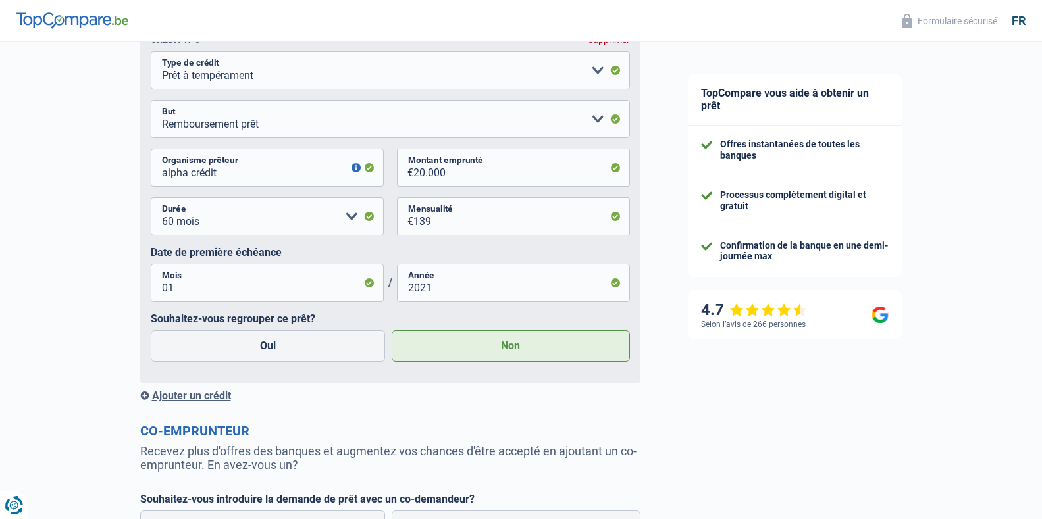
click at [197, 398] on div "Ajouter un crédit" at bounding box center [390, 396] width 500 height 13
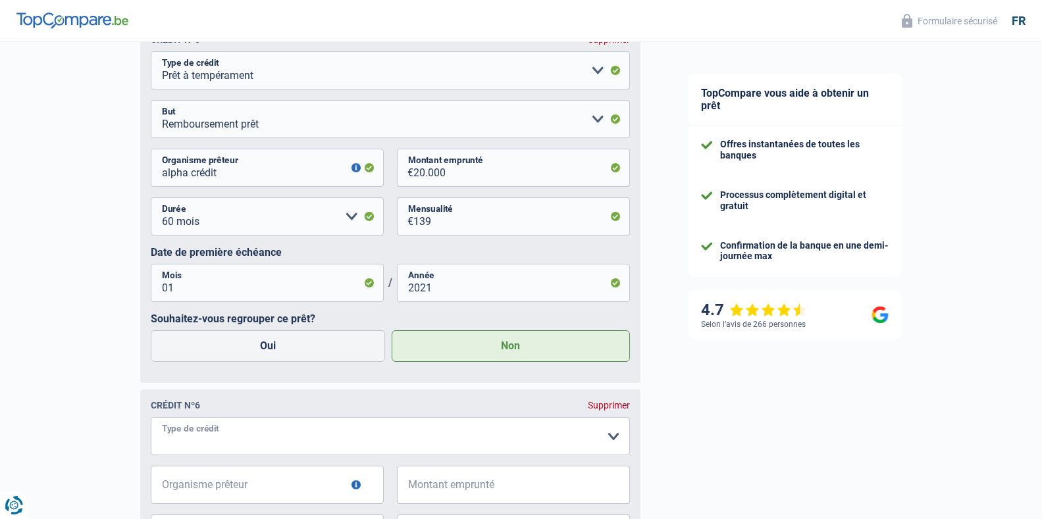
click at [196, 446] on select "Carte ou ouverture de crédit Prêt hypothécaire Vente à tempérament Prêt à tempé…" at bounding box center [390, 436] width 479 height 38
select select "mortgage"
click at [151, 424] on select "Carte ou ouverture de crédit Prêt hypothécaire Vente à tempérament Prêt à tempé…" at bounding box center [390, 436] width 479 height 38
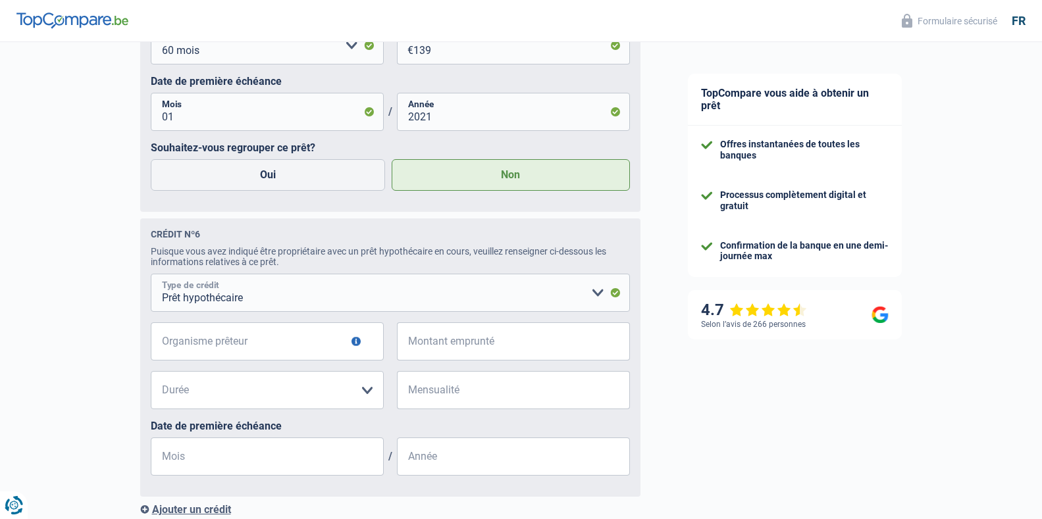
scroll to position [2329, 0]
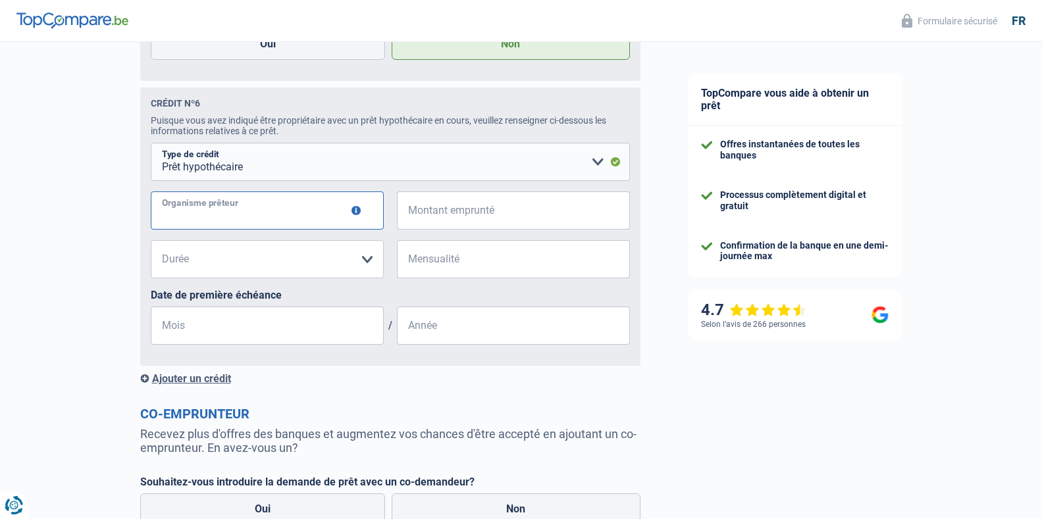
click at [188, 208] on input "Organisme prêteur" at bounding box center [267, 211] width 233 height 38
type input "bnp paroba fortis"
click at [458, 220] on input "Montant emprunté" at bounding box center [521, 211] width 217 height 38
type input "12.500"
click at [237, 276] on select "120 mois 180 mois 240 mois 300 mois 360 mois 420 mois Veuillez sélectionner une…" at bounding box center [267, 259] width 233 height 38
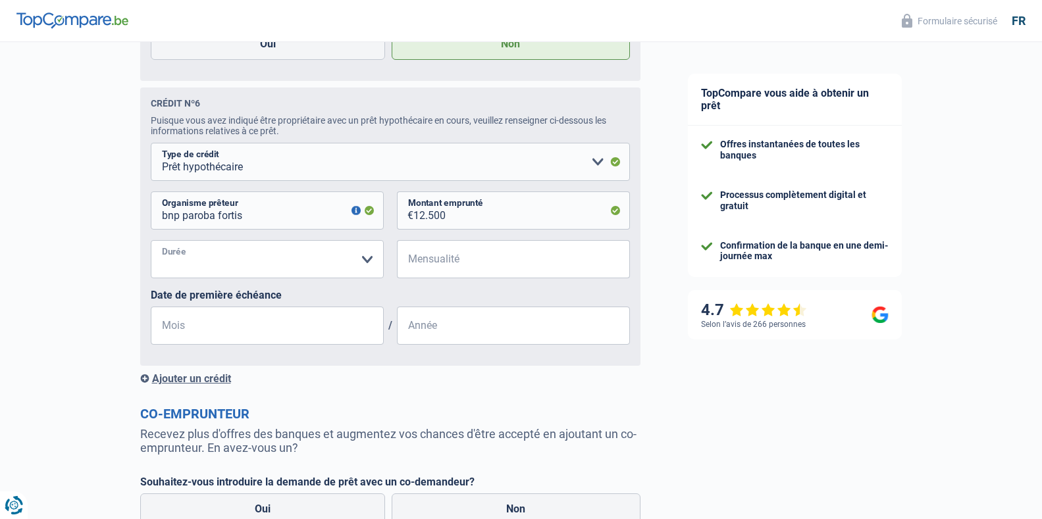
click at [368, 272] on select "120 mois 180 mois 240 mois 300 mois 360 mois 420 mois Veuillez sélectionner une…" at bounding box center [267, 259] width 233 height 38
click at [151, 248] on select "120 mois 180 mois 240 mois 300 mois 360 mois 420 mois Veuillez sélectionner une…" at bounding box center [267, 259] width 233 height 38
click at [324, 276] on select "120 mois 180 mois 240 mois 300 mois 360 mois 420 mois Veuillez sélectionner une…" at bounding box center [267, 259] width 233 height 38
select select "120"
click at [151, 248] on select "120 mois 180 mois 240 mois 300 mois 360 mois 420 mois Veuillez sélectionner une…" at bounding box center [267, 259] width 233 height 38
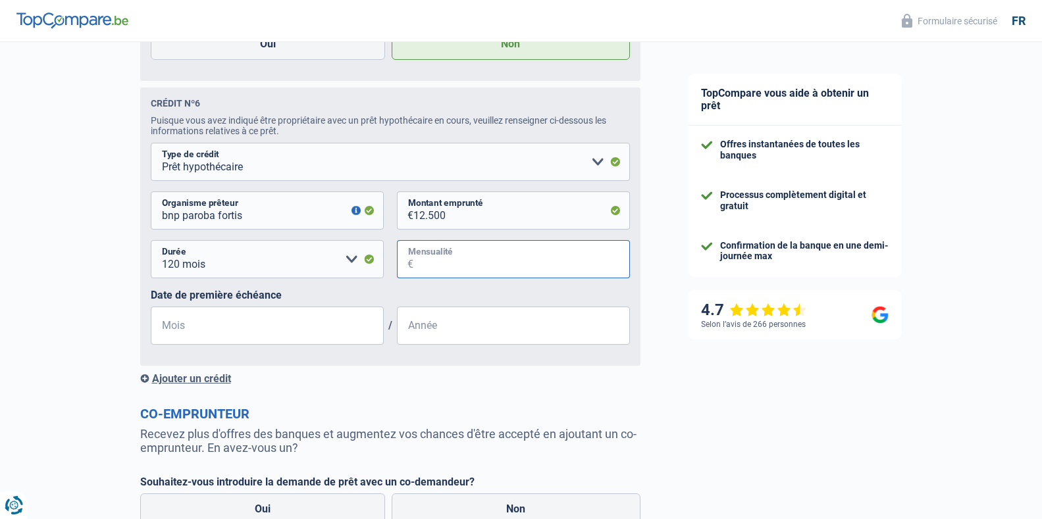
click at [458, 278] on input "Mensualité" at bounding box center [521, 259] width 217 height 38
type input "134"
click at [209, 338] on input "Mois" at bounding box center [267, 326] width 233 height 38
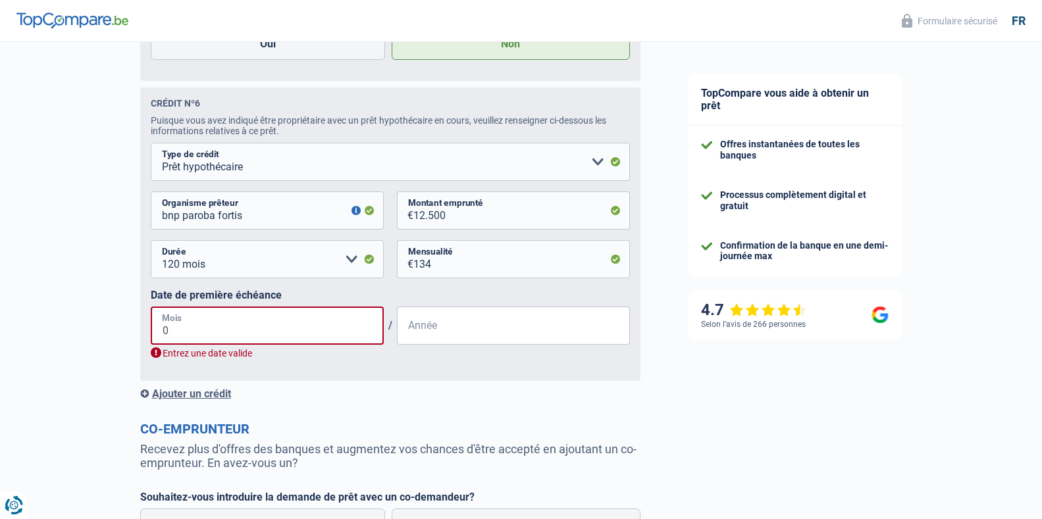
type input "08"
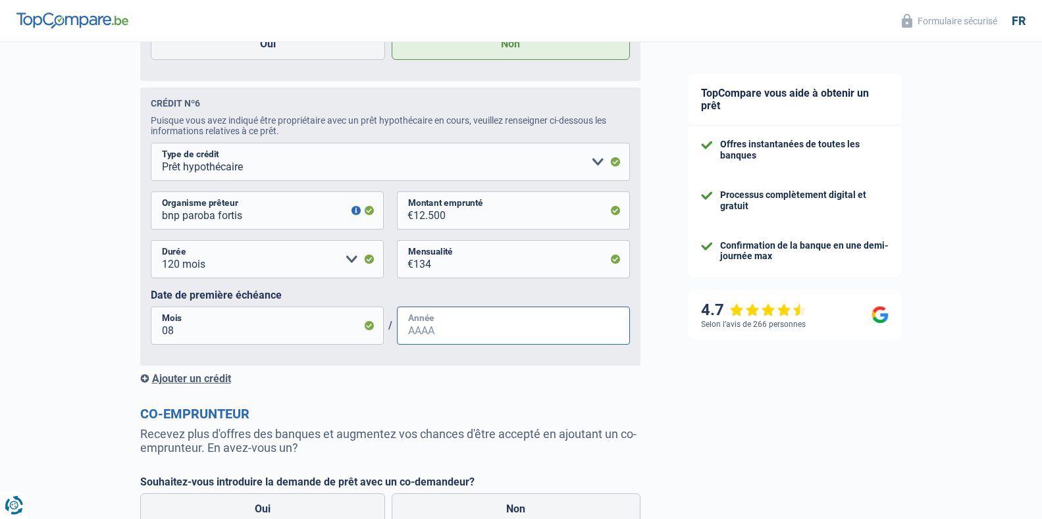
click at [431, 339] on input "Année" at bounding box center [513, 326] width 233 height 38
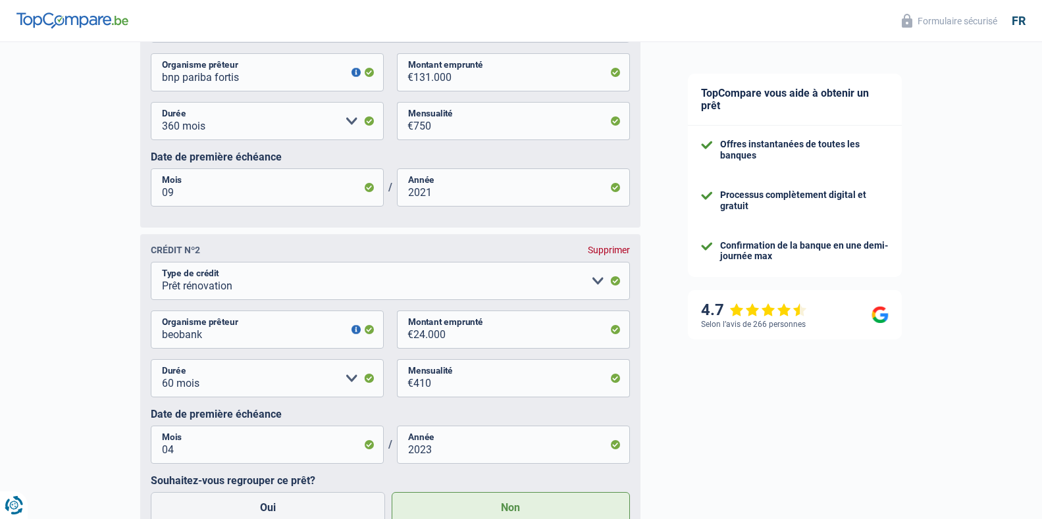
scroll to position [795, 0]
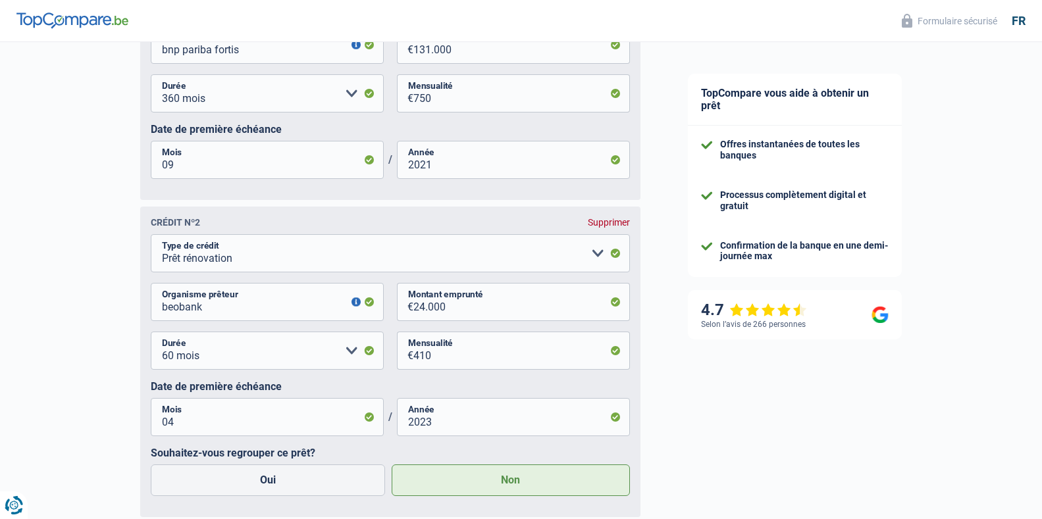
type input "2019"
click at [430, 55] on input "131.000" at bounding box center [521, 45] width 217 height 38
type input "13.000"
select select
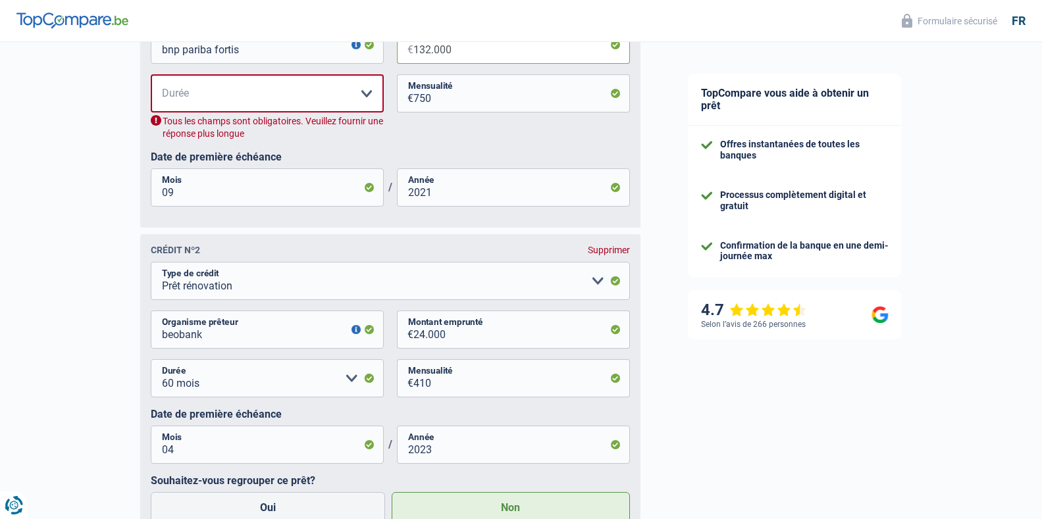
type input "132.000"
click at [310, 94] on select "120 mois 180 mois 240 mois 300 mois 360 mois 420 mois Veuillez sélectionner une…" at bounding box center [267, 93] width 233 height 38
select select "300"
click at [151, 78] on select "120 mois 180 mois 240 mois 300 mois 360 mois 420 mois Veuillez sélectionner une…" at bounding box center [267, 93] width 233 height 38
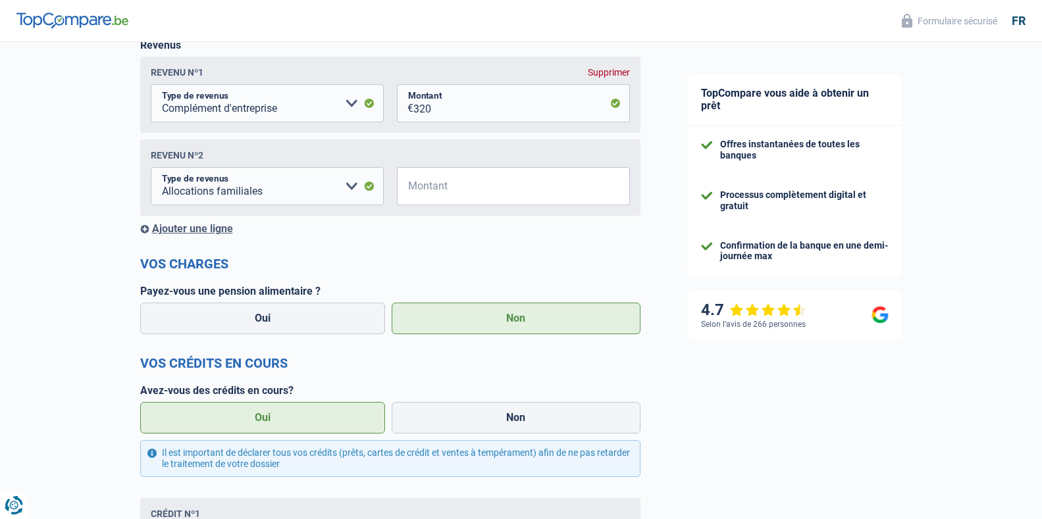
scroll to position [159, 0]
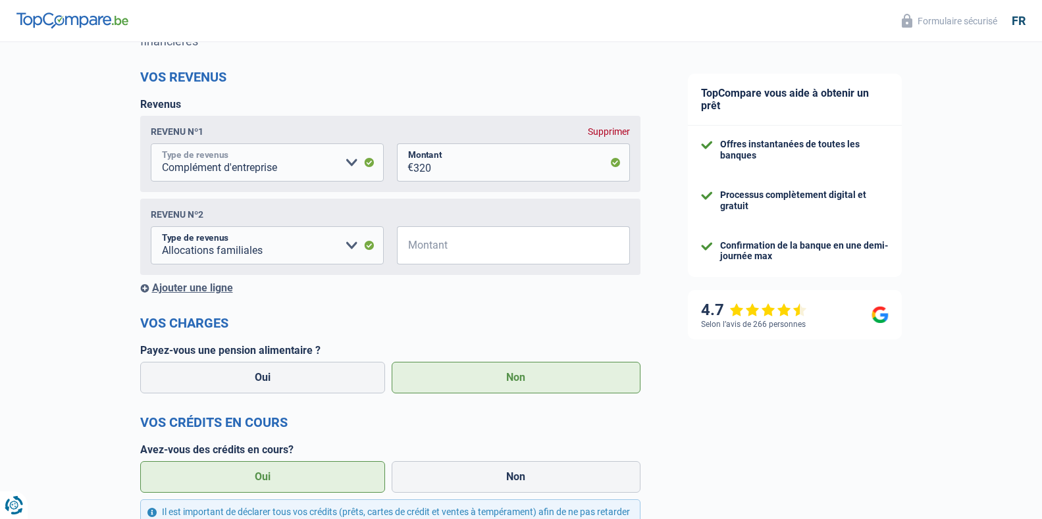
click at [342, 163] on select "Allocation d'handicap Allocations chômage Allocations familiales Chèques repas …" at bounding box center [267, 163] width 233 height 38
click at [151, 145] on select "Allocation d'handicap Allocations chômage Allocations familiales Chèques repas …" at bounding box center [267, 163] width 233 height 38
click at [232, 174] on select "Allocation d'handicap Allocations chômage Allocations familiales Chèques repas …" at bounding box center [267, 163] width 233 height 38
select select "other"
click at [151, 145] on select "Allocation d'handicap Allocations chômage Allocations familiales Chèques repas …" at bounding box center [267, 163] width 233 height 38
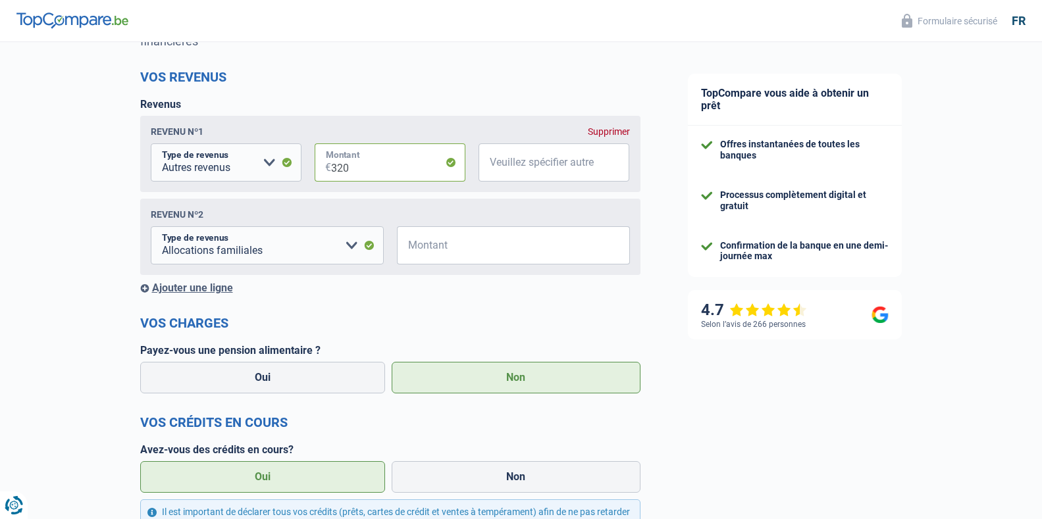
click at [378, 165] on input "320" at bounding box center [398, 163] width 134 height 38
type input "3"
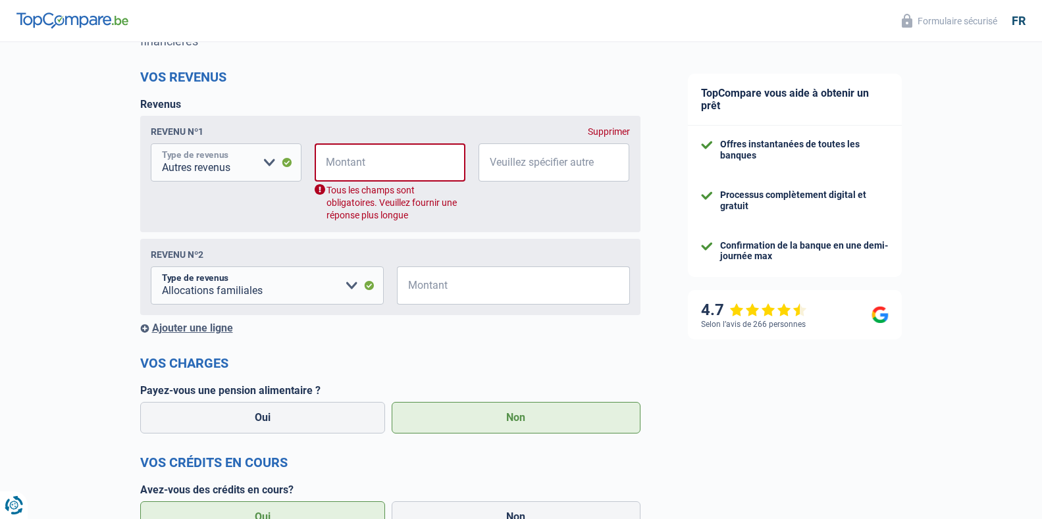
click at [271, 167] on select "Allocation d'handicap Allocations chômage Allocations familiales Chèques repas …" at bounding box center [226, 163] width 151 height 38
click at [151, 145] on select "Allocation d'handicap Allocations chômage Allocations familiales Chèques repas …" at bounding box center [226, 163] width 151 height 38
click at [377, 170] on input "Montant" at bounding box center [399, 163] width 134 height 38
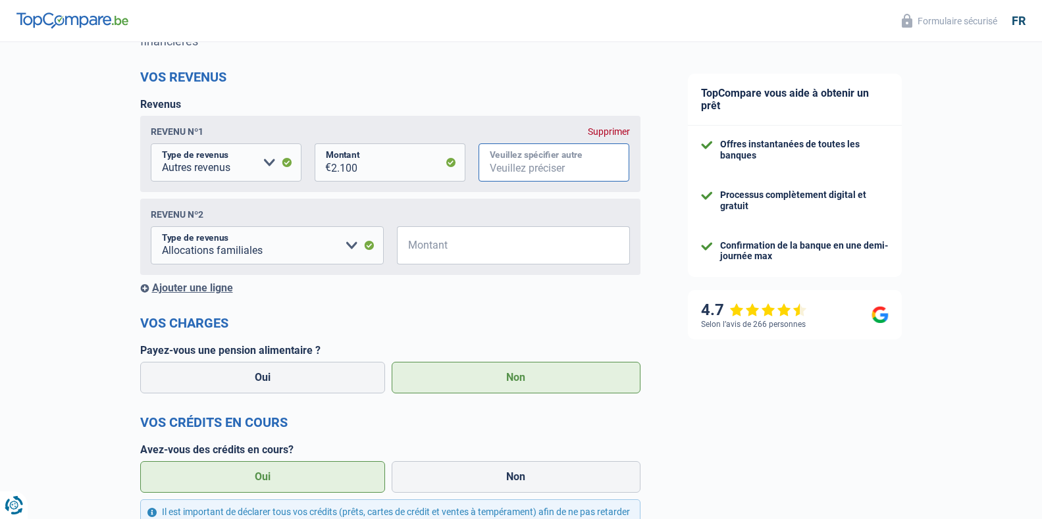
click at [504, 167] on input "Veuillez spécifier autre" at bounding box center [554, 163] width 151 height 38
click at [369, 168] on input "2.100" at bounding box center [398, 163] width 134 height 38
type input "2.200"
click at [525, 156] on input "Veuillez spécifier autre" at bounding box center [554, 163] width 151 height 38
click at [520, 173] on input "chom" at bounding box center [554, 163] width 151 height 38
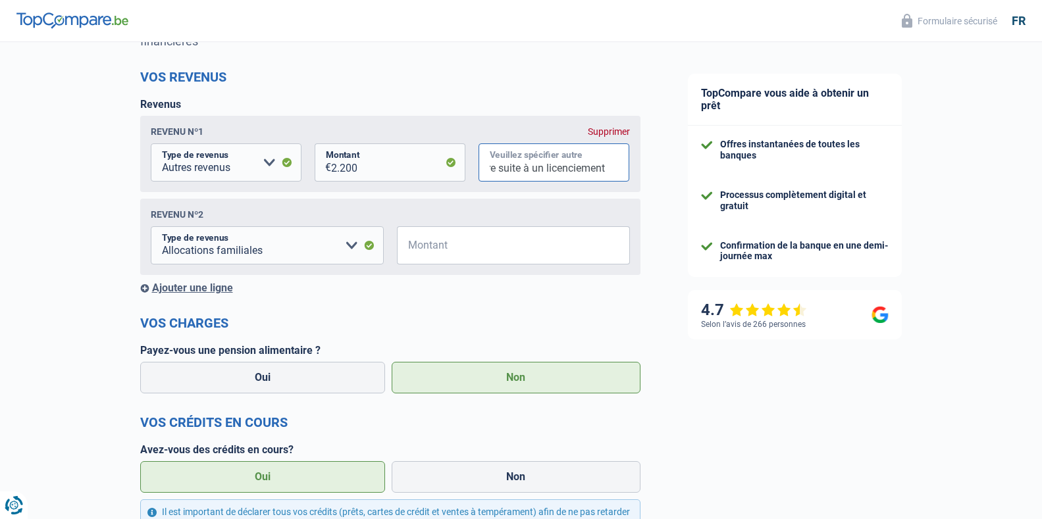
scroll to position [0, 141]
type input "chomage a partir de décembre suite à un licenciement"
click at [350, 245] on select "Allocation d'handicap Allocations chômage Allocations familiales Chèques repas …" at bounding box center [267, 245] width 233 height 38
click at [429, 242] on input "Montant" at bounding box center [521, 245] width 217 height 38
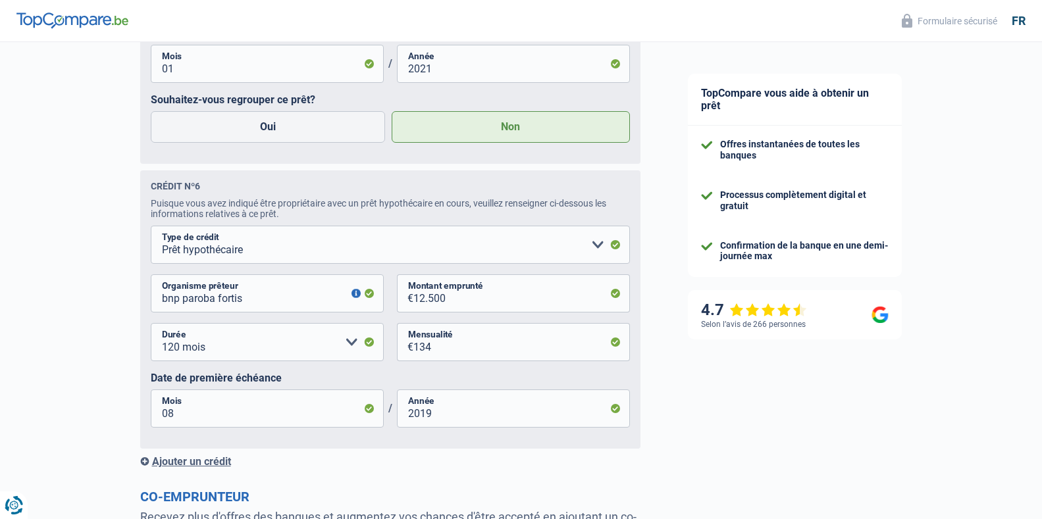
scroll to position [2481, 0]
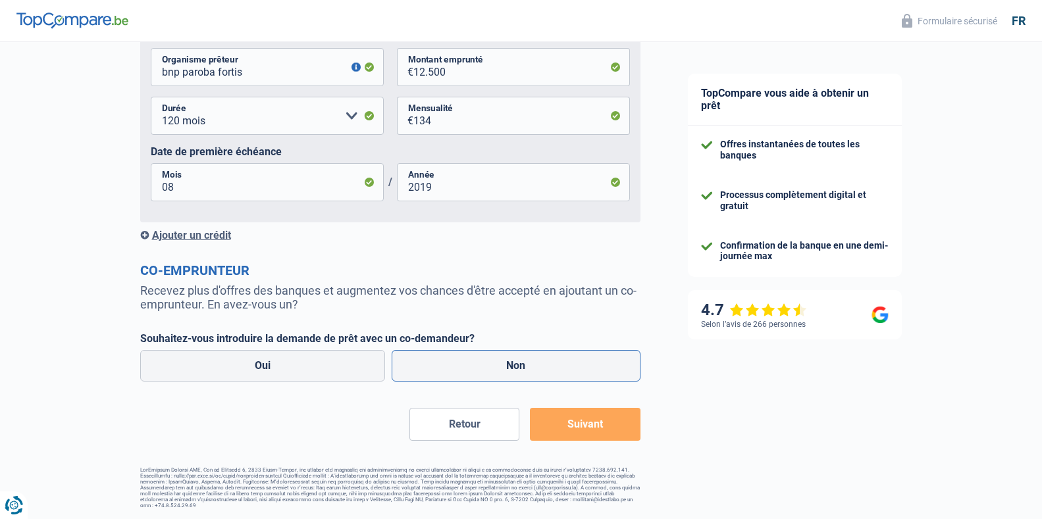
type input "320"
click at [489, 373] on label "Non" at bounding box center [516, 366] width 249 height 32
click at [489, 373] on input "Non" at bounding box center [516, 366] width 249 height 32
radio input "true"
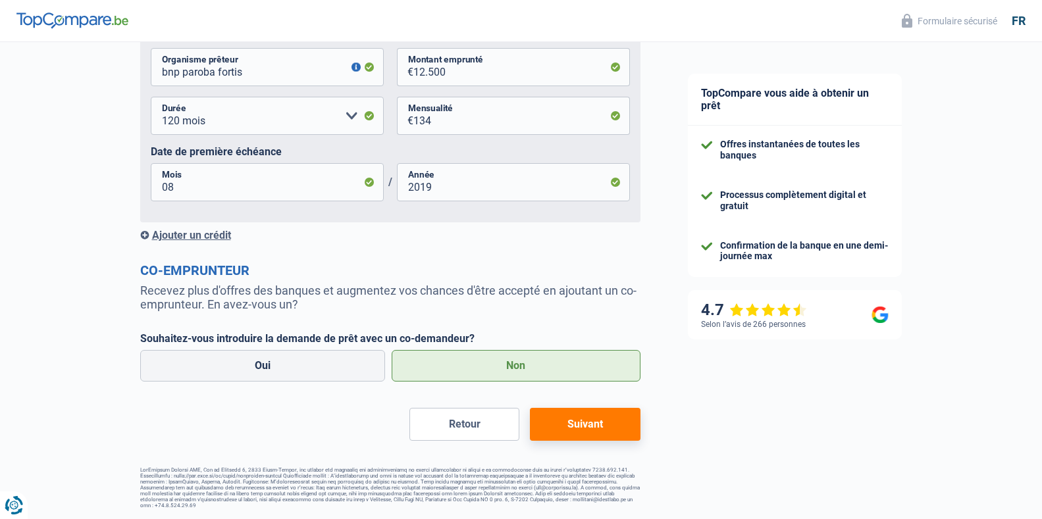
click at [584, 419] on button "Suivant" at bounding box center [585, 424] width 110 height 33
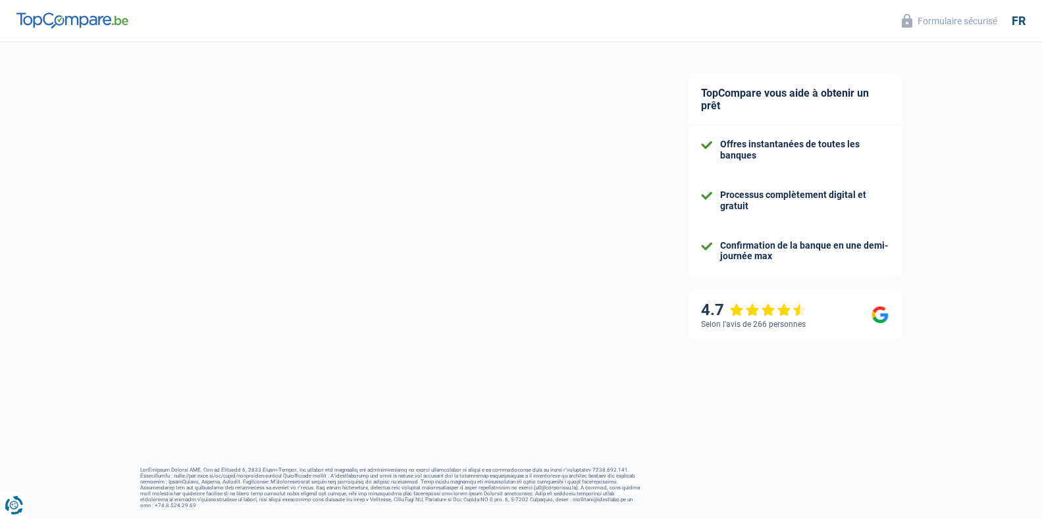
select select "refinancing"
select select "30"
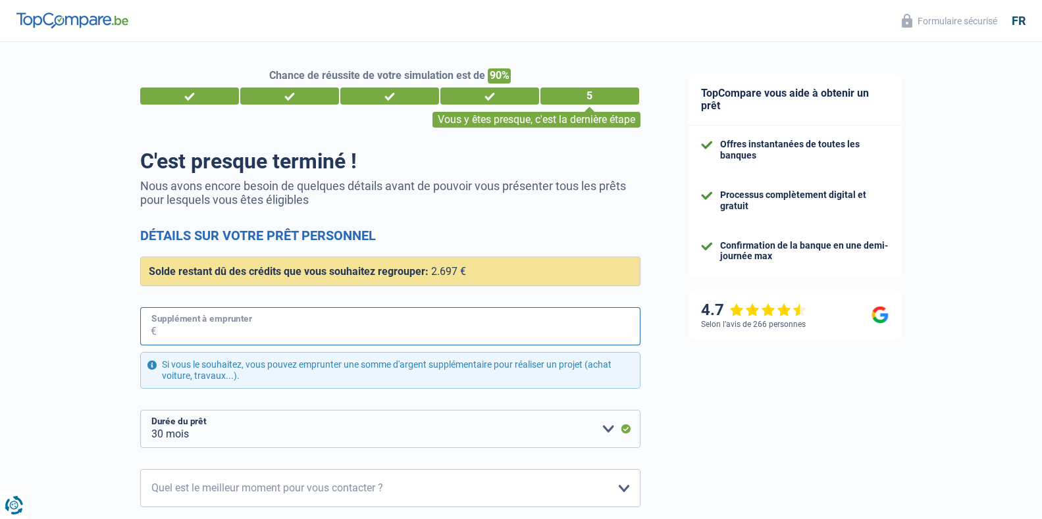
click at [292, 338] on input "Supplément à emprunter" at bounding box center [399, 326] width 484 height 38
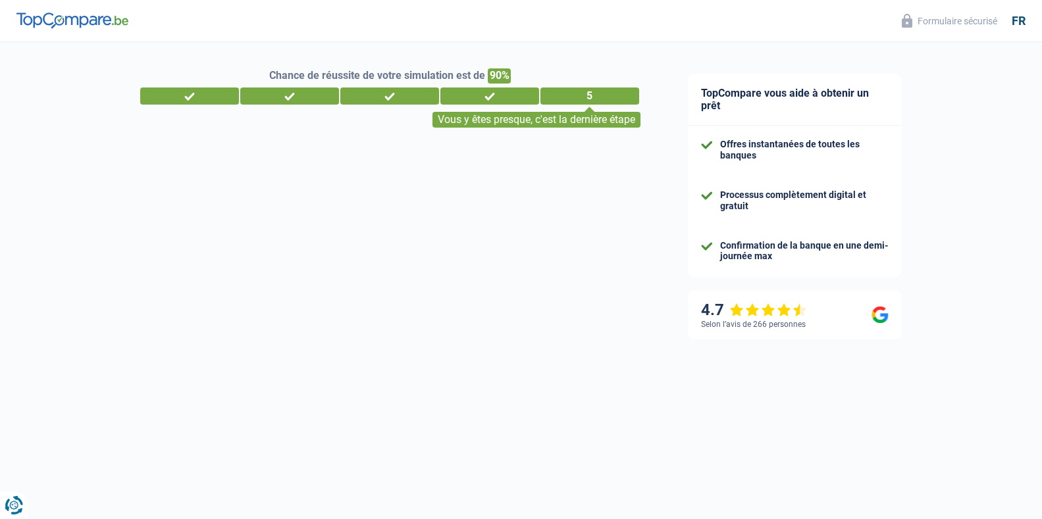
select select "other"
select select "familyAllowances"
select select "mortgage"
select select "300"
select select "renovationLoan"
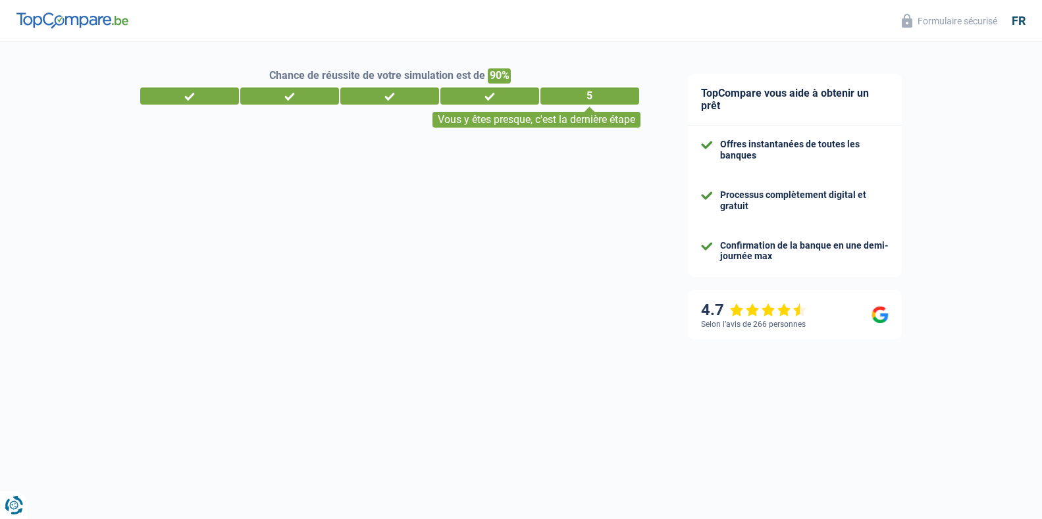
select select "60"
select select "personalLoan"
select select "homeFurnishingOrRelocation"
select select "30"
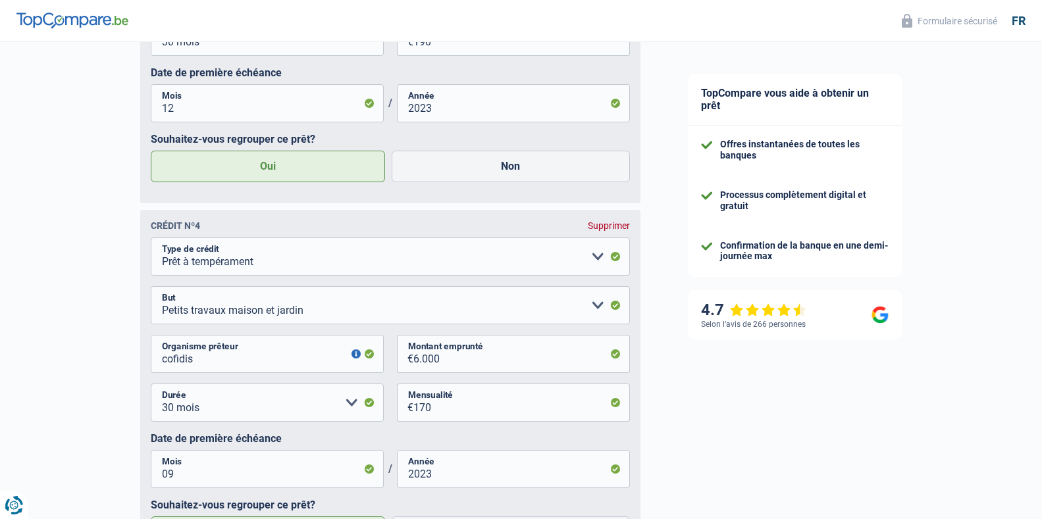
scroll to position [1507, 0]
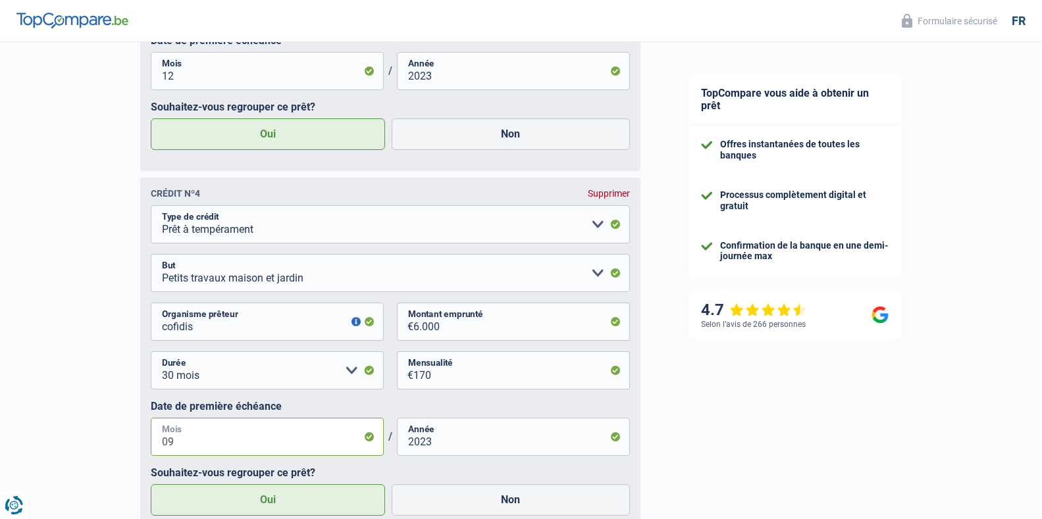
click at [183, 441] on input "09" at bounding box center [267, 437] width 233 height 38
click at [350, 382] on select "12 mois 18 mois 24 mois 30 mois 36 mois 42 mois Veuillez sélectionner une option" at bounding box center [267, 371] width 233 height 38
click at [151, 357] on select "12 mois 18 mois 24 mois 30 mois 36 mois 42 mois Veuillez sélectionner une option" at bounding box center [267, 371] width 233 height 38
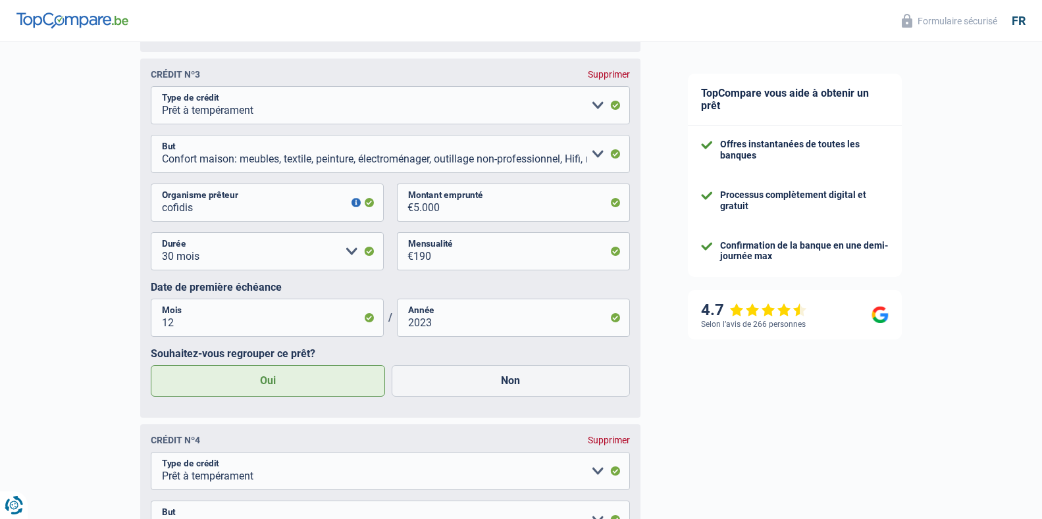
scroll to position [1248, 0]
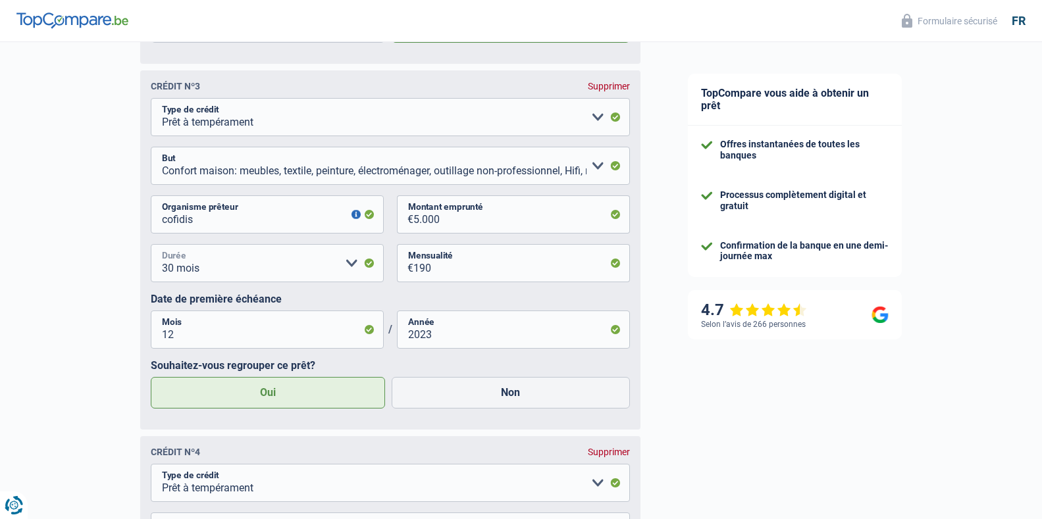
click at [340, 269] on select "12 mois 18 mois 24 mois 30 mois 36 mois Veuillez sélectionner une option" at bounding box center [267, 263] width 233 height 38
click at [151, 250] on select "12 mois 18 mois 24 mois 30 mois 36 mois Veuillez sélectionner une option" at bounding box center [267, 263] width 233 height 38
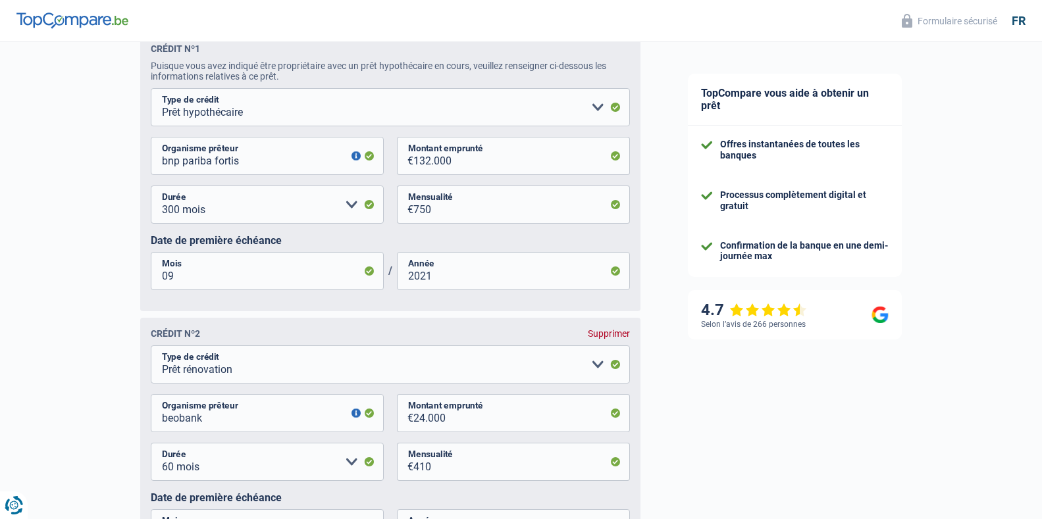
scroll to position [636, 0]
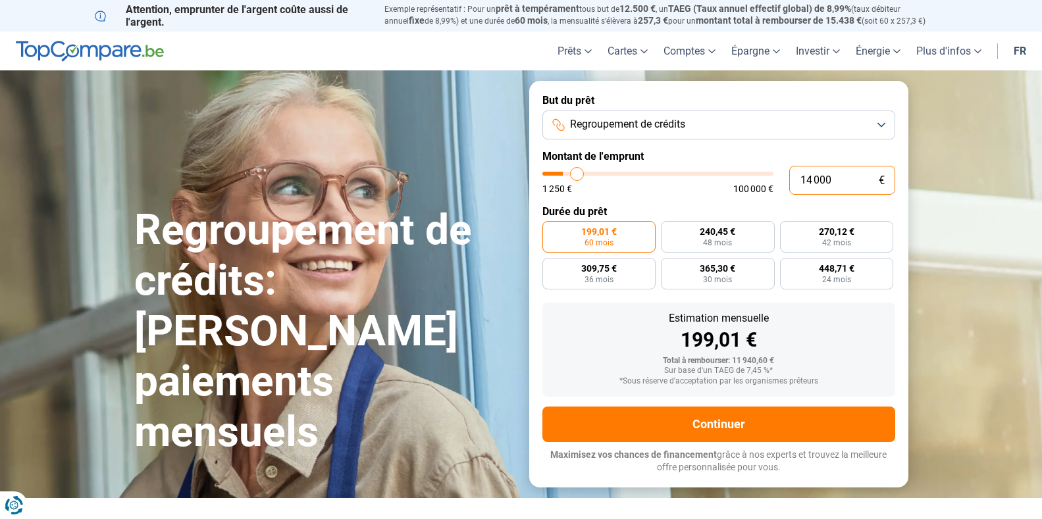
click at [812, 184] on input "14 000" at bounding box center [842, 180] width 106 height 29
type input "1 000"
type input "1250"
type input "0"
type input "1250"
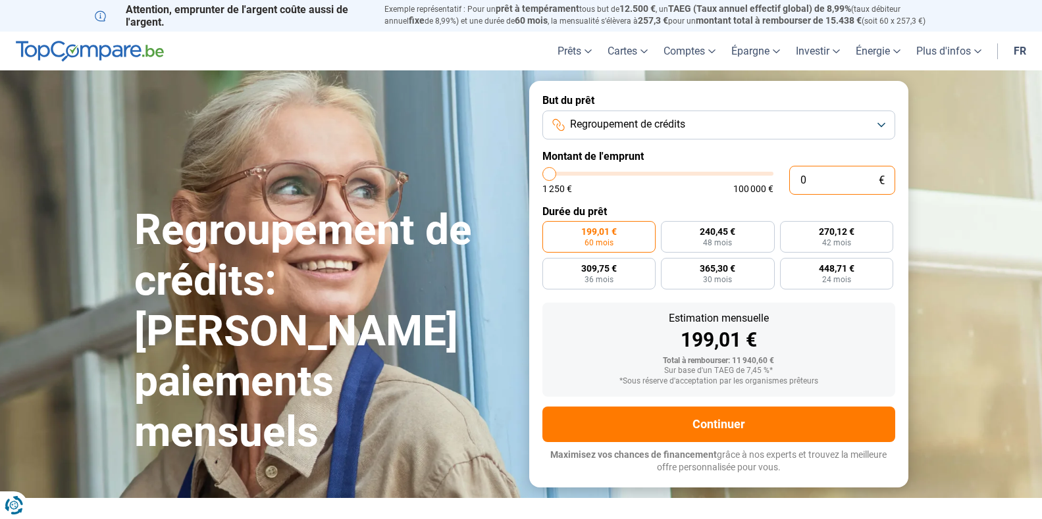
type input "2"
type input "1250"
type input "20"
type input "1250"
type input "200"
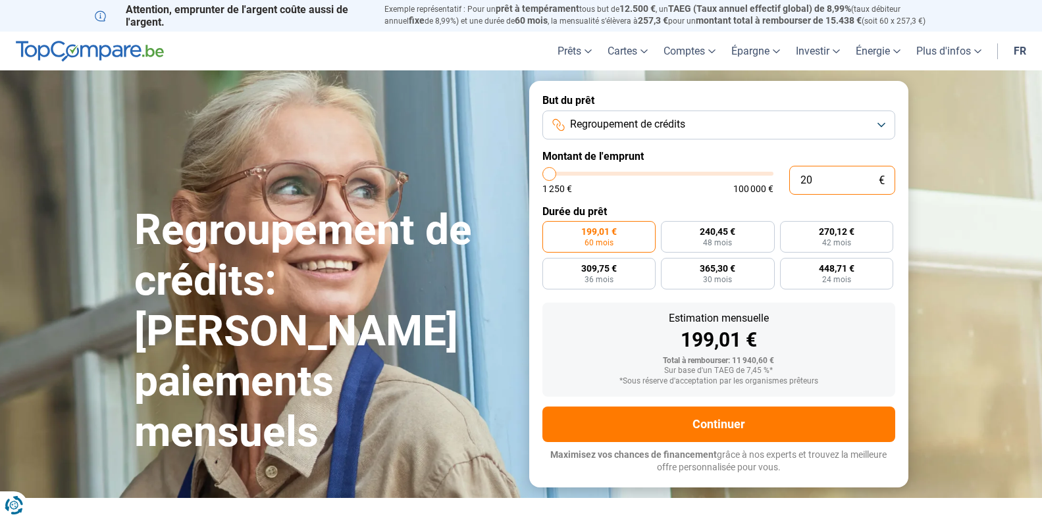
type input "1250"
type input "2 000"
type input "2000"
type input "20 000"
type input "20000"
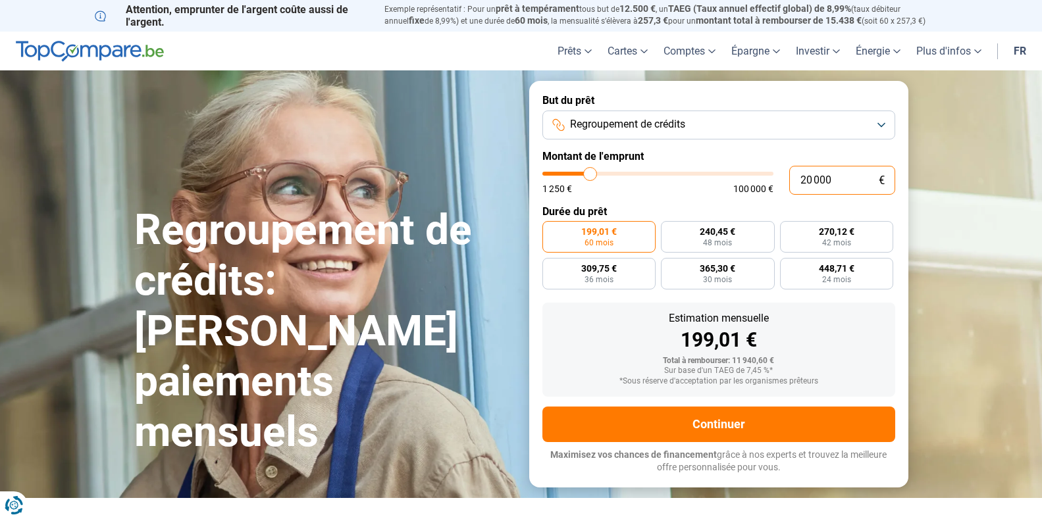
radio input "false"
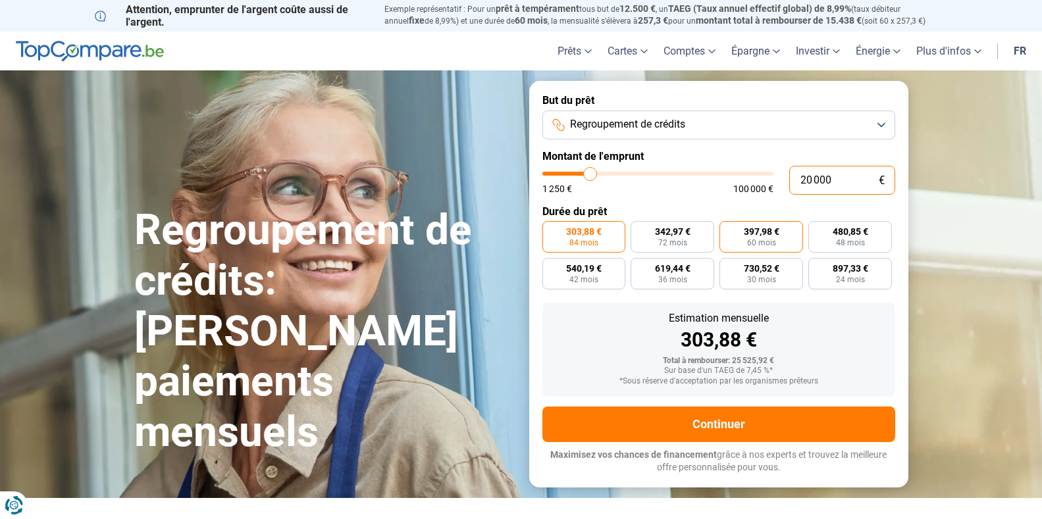
type input "20 000"
click at [779, 235] on span "397,98 €" at bounding box center [762, 231] width 36 height 9
click at [728, 230] on input "397,98 € 60 mois" at bounding box center [724, 225] width 9 height 9
radio input "true"
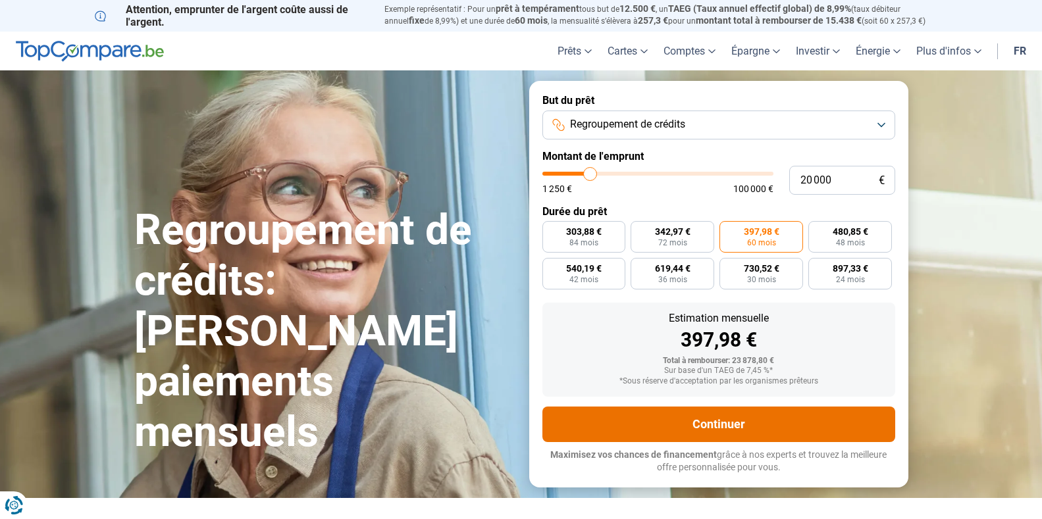
click at [710, 429] on button "Continuer" at bounding box center [718, 425] width 353 height 36
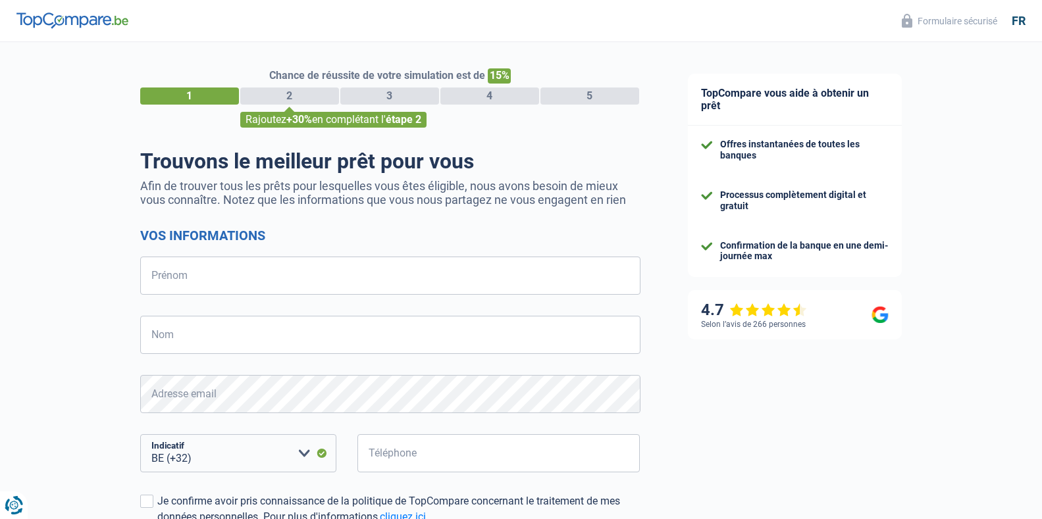
select select "32"
click at [171, 278] on input "Prénom" at bounding box center [390, 276] width 500 height 38
type input "e"
type input "delcour"
click at [165, 340] on input "Nom" at bounding box center [390, 335] width 500 height 38
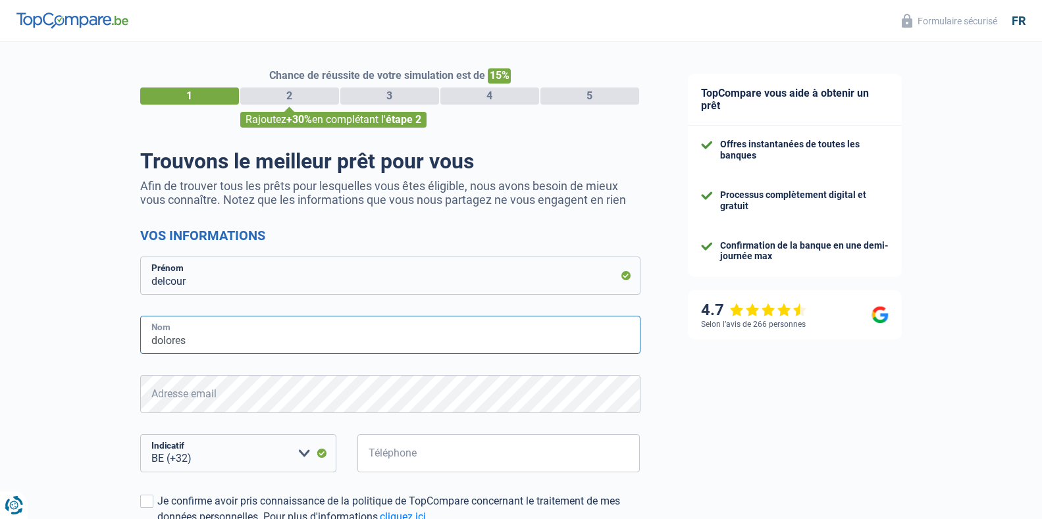
type input "dolores"
type input "484268838"
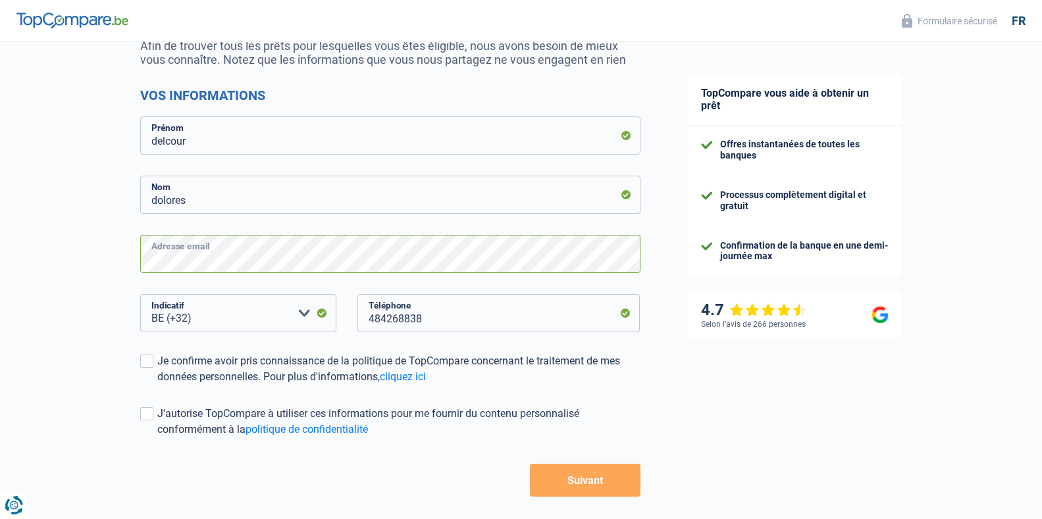
scroll to position [141, 0]
click at [145, 361] on span at bounding box center [146, 360] width 13 height 13
click at [157, 384] on input "Je confirme avoir pris connaissance de la politique de TopCompare concernant le…" at bounding box center [157, 384] width 0 height 0
click at [144, 414] on span at bounding box center [146, 413] width 13 height 13
click at [157, 437] on input "J'autorise TopCompare à utiliser ces informations pour me fournir du contenu pe…" at bounding box center [157, 437] width 0 height 0
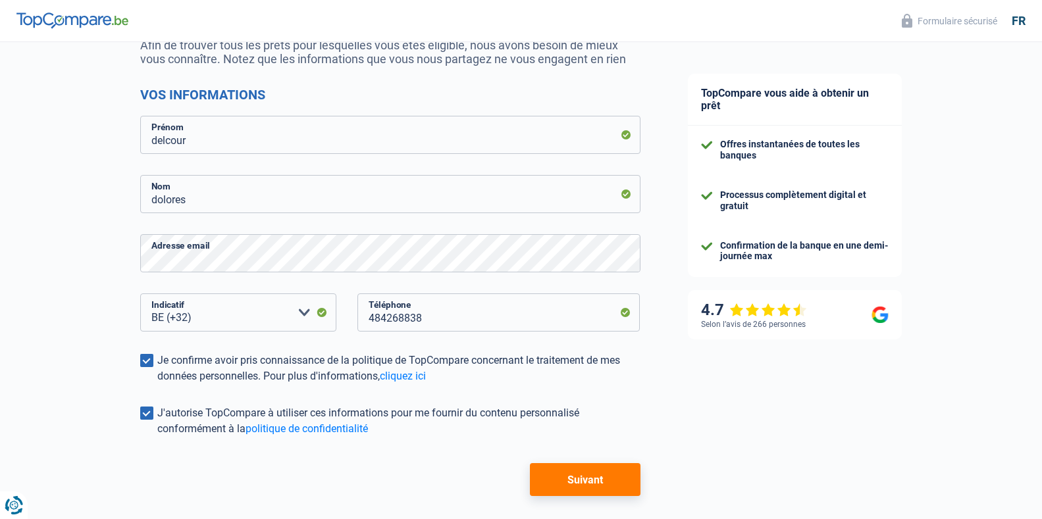
click at [587, 485] on button "Suivant" at bounding box center [585, 479] width 110 height 33
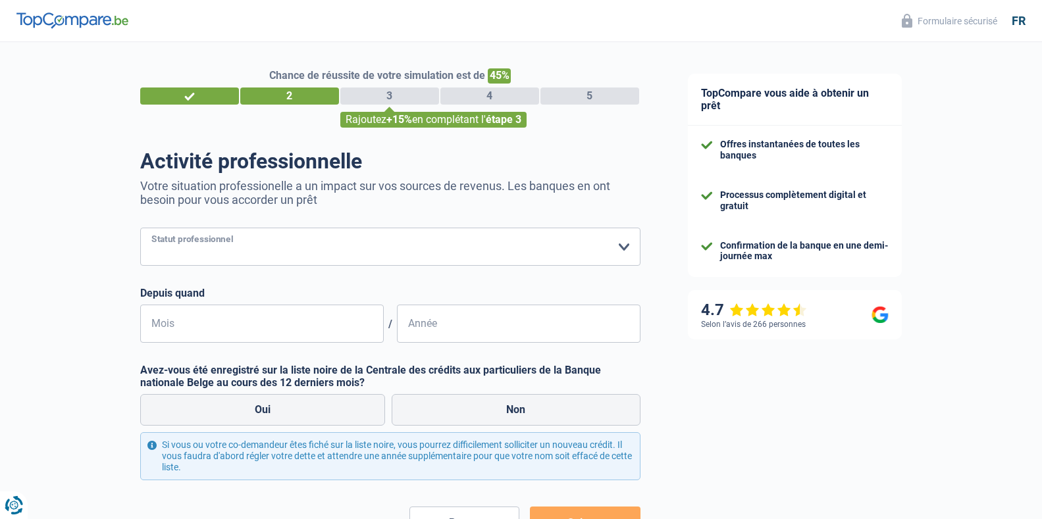
click at [238, 251] on select "Ouvrier Employé privé Employé public Invalide Indépendant Pensionné Chômeur Mut…" at bounding box center [390, 247] width 500 height 38
select select "unemployed"
click at [140, 229] on select "Ouvrier Employé privé Employé public Invalide Indépendant Pensionné Chômeur Mut…" at bounding box center [390, 247] width 500 height 38
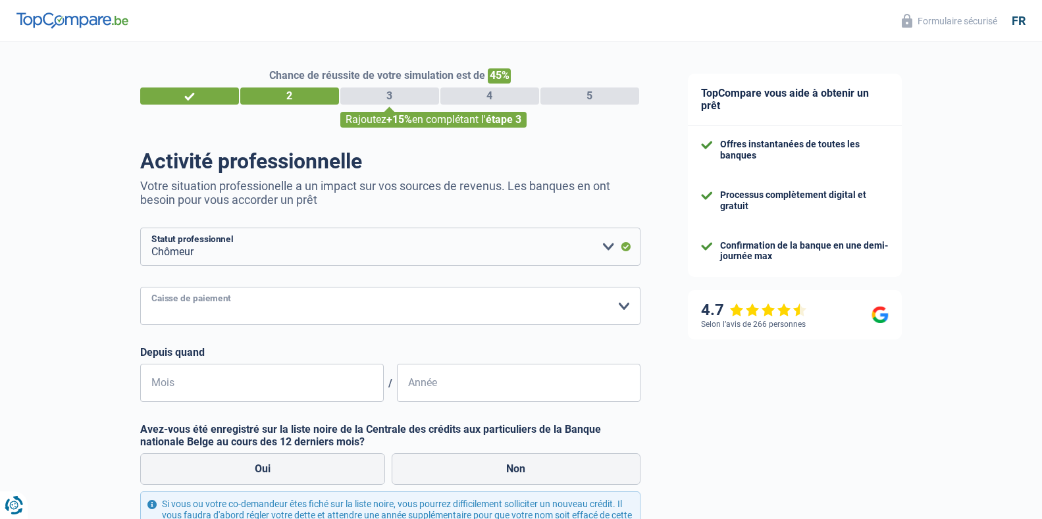
click at [203, 314] on select "CAPAC FGTB CSC CGSLB Autre [PERSON_NAME] sélectionner une option" at bounding box center [390, 306] width 500 height 38
select select "fgtb"
click at [140, 288] on select "CAPAC FGTB CSC CGSLB Autre [PERSON_NAME] sélectionner une option" at bounding box center [390, 306] width 500 height 38
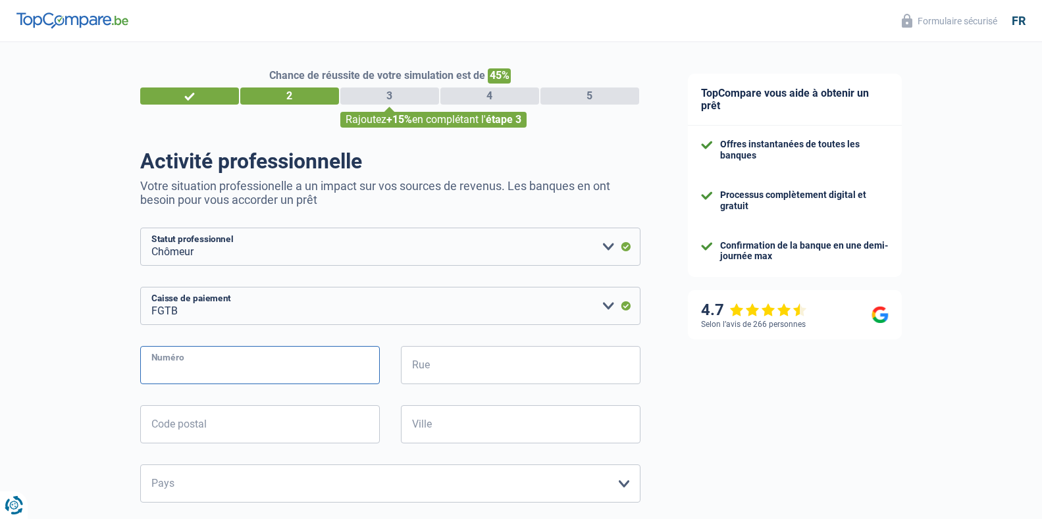
click at [177, 365] on input "Numéro" at bounding box center [260, 365] width 240 height 38
type input "131"
click at [444, 365] on input "Rue" at bounding box center [521, 365] width 240 height 38
type input "aalbeeksestraat"
click at [224, 432] on input "Code postal" at bounding box center [260, 425] width 240 height 38
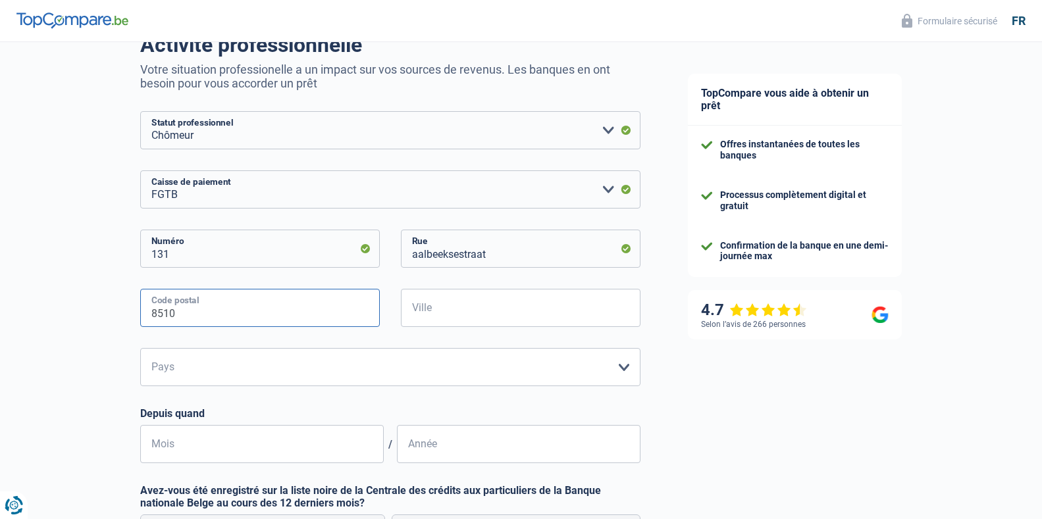
scroll to position [120, 0]
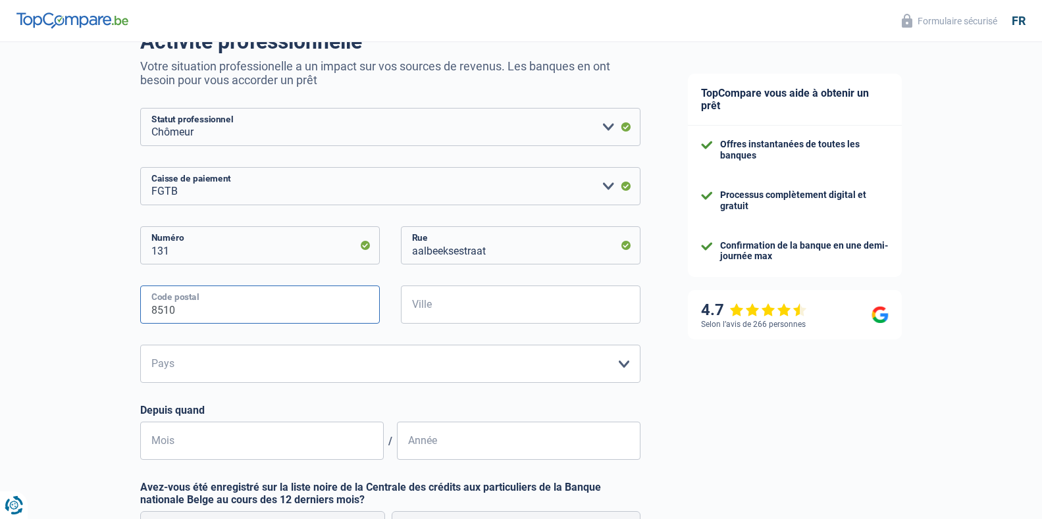
type input "8510"
click at [170, 257] on input "131" at bounding box center [260, 245] width 240 height 38
type input "1"
type input "3"
click at [500, 251] on input "aalbeeksestraat" at bounding box center [521, 245] width 240 height 38
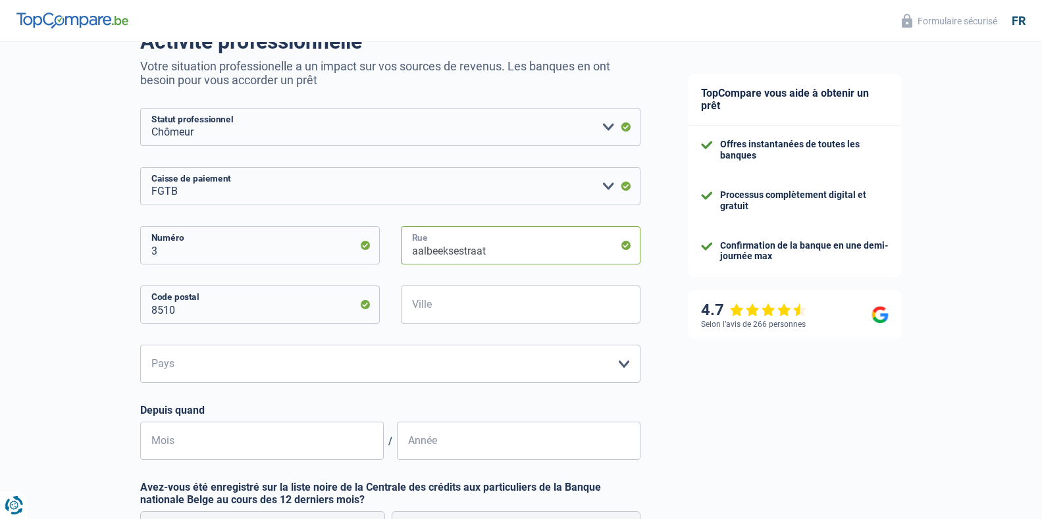
drag, startPoint x: 491, startPoint y: 249, endPoint x: 361, endPoint y: 253, distance: 130.4
click at [361, 253] on div "3 Numéro aalbeeksestraat Rue" at bounding box center [390, 255] width 520 height 59
type input "[GEOGRAPHIC_DATA]"
drag, startPoint x: 209, startPoint y: 312, endPoint x: 124, endPoint y: 323, distance: 85.7
click at [124, 323] on div "Chance de réussite de votre simulation est de 45% 1 2 3 4 5 Rajoutez +15% en co…" at bounding box center [332, 323] width 664 height 813
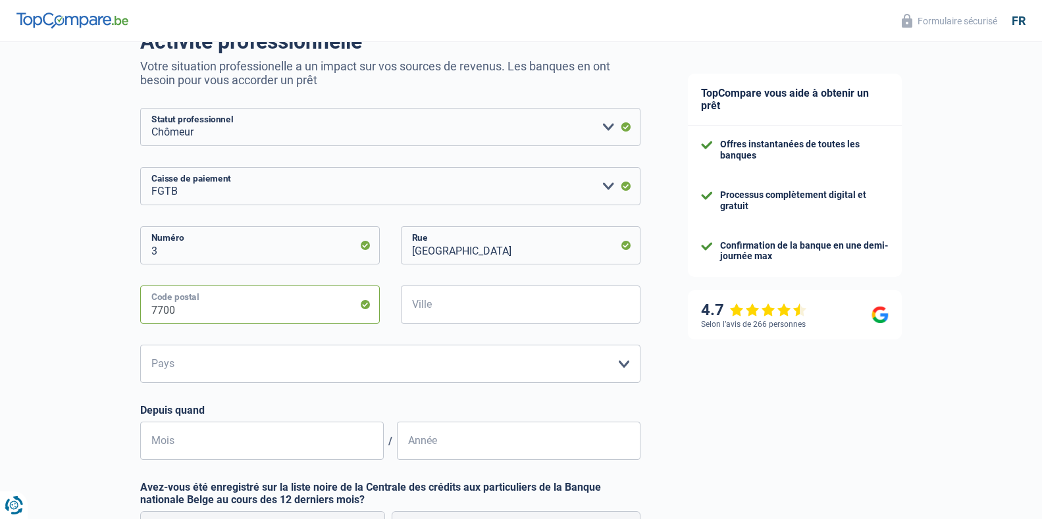
type input "7700"
click at [475, 315] on input "Ville" at bounding box center [521, 305] width 240 height 38
type input "mouscron"
click at [183, 444] on input "Mois" at bounding box center [262, 441] width 244 height 38
type input "12"
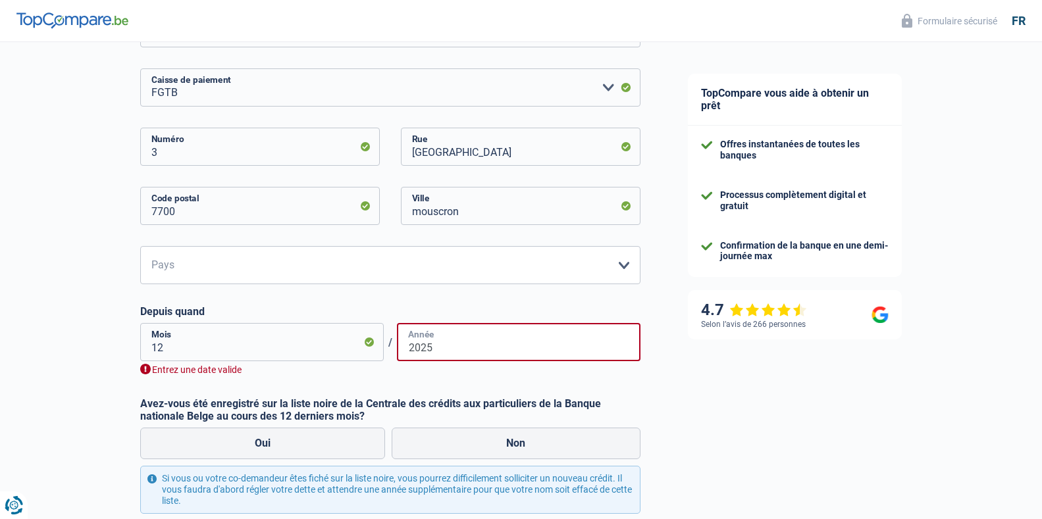
scroll to position [237, 0]
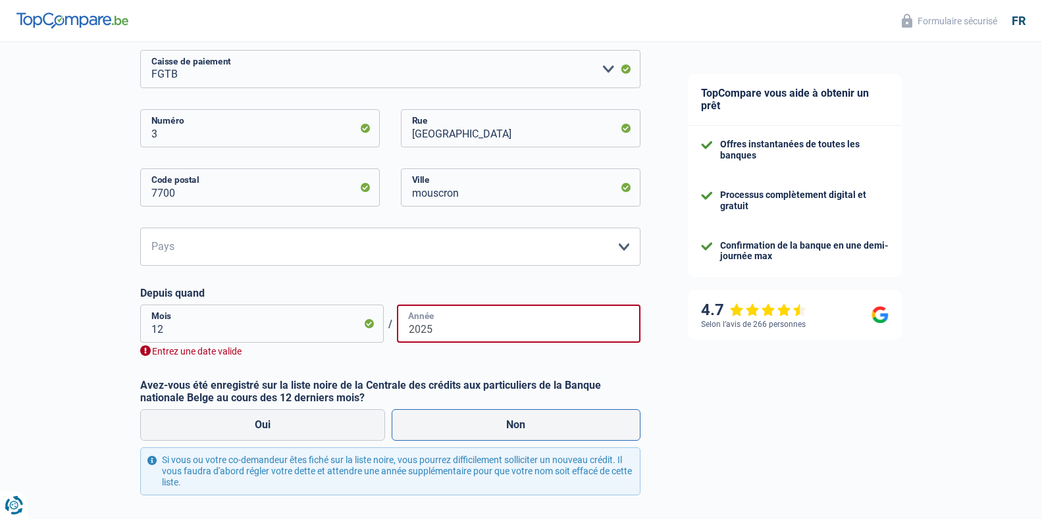
type input "2025"
click at [560, 438] on label "Non" at bounding box center [516, 425] width 249 height 32
click at [560, 438] on input "Non" at bounding box center [516, 425] width 249 height 32
radio input "true"
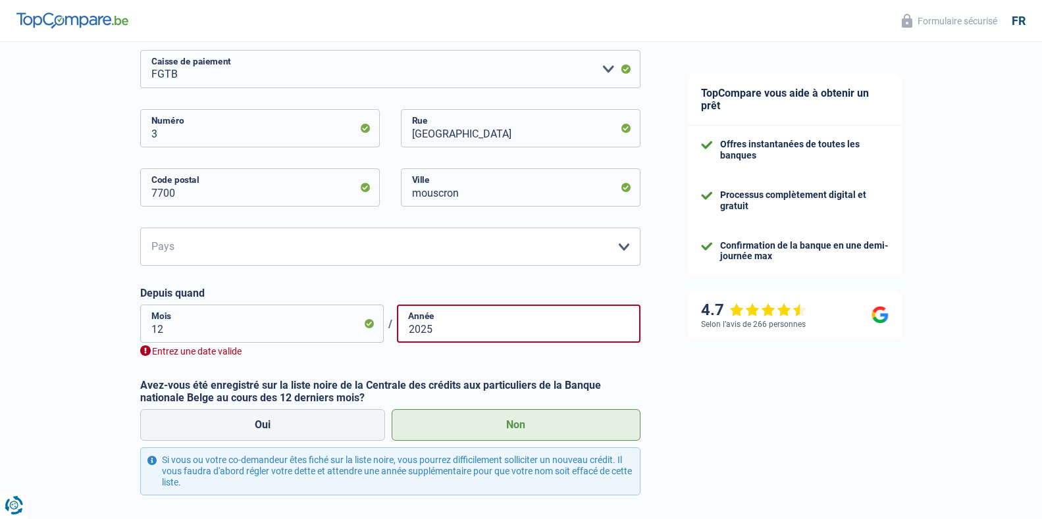
scroll to position [350, 0]
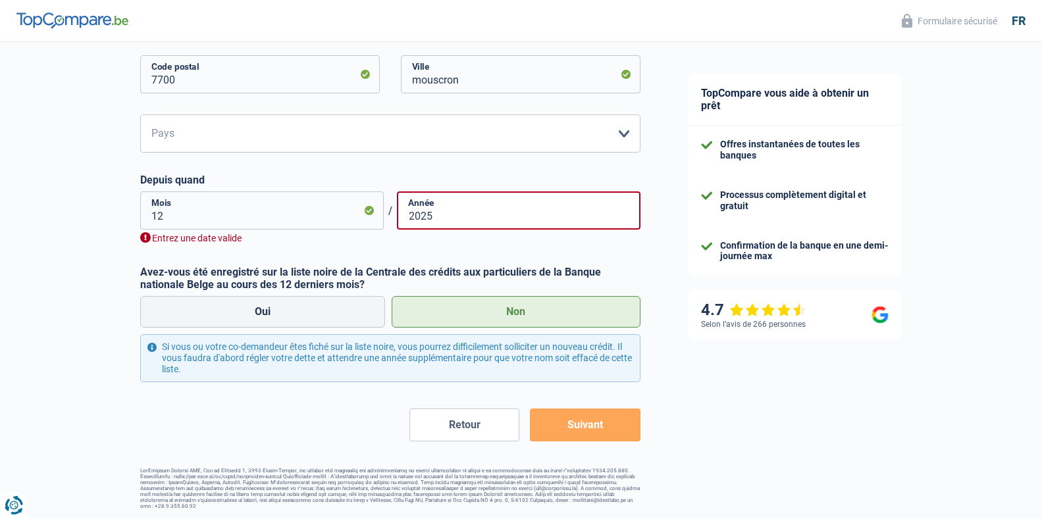
click at [593, 415] on button "Suivant" at bounding box center [585, 425] width 110 height 33
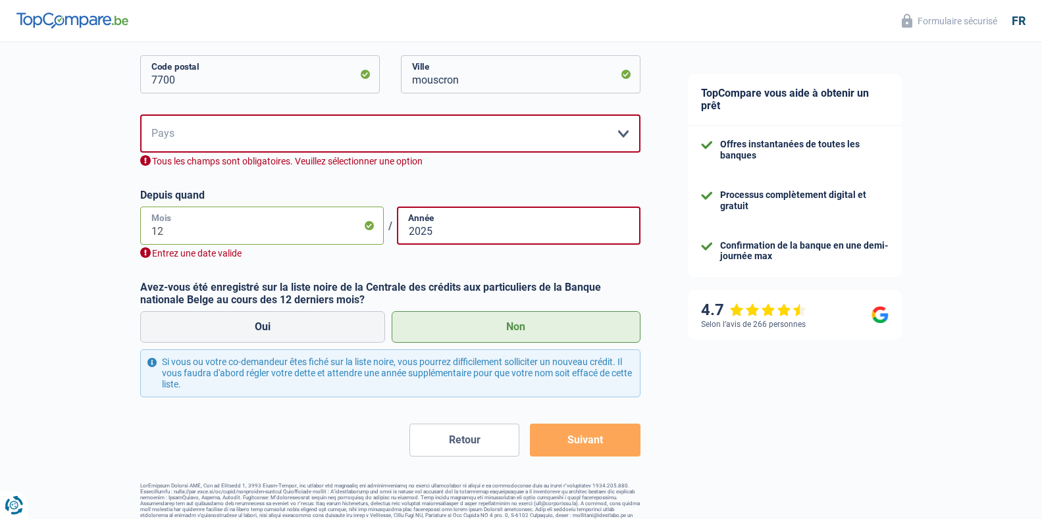
click at [164, 234] on input "12" at bounding box center [262, 226] width 244 height 38
type input "1"
type input "08"
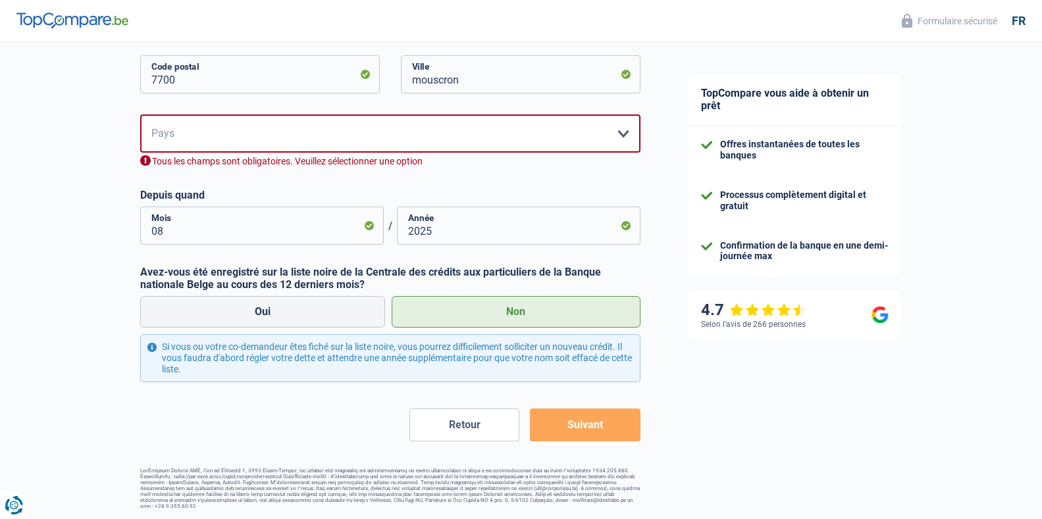
click at [573, 432] on button "Suivant" at bounding box center [585, 425] width 110 height 33
click at [627, 137] on select "Belgique Luxembourg Veuillez sélectionner une option" at bounding box center [390, 134] width 500 height 38
select select "BE"
click at [140, 116] on select "Belgique Luxembourg Veuillez sélectionner une option" at bounding box center [390, 134] width 500 height 38
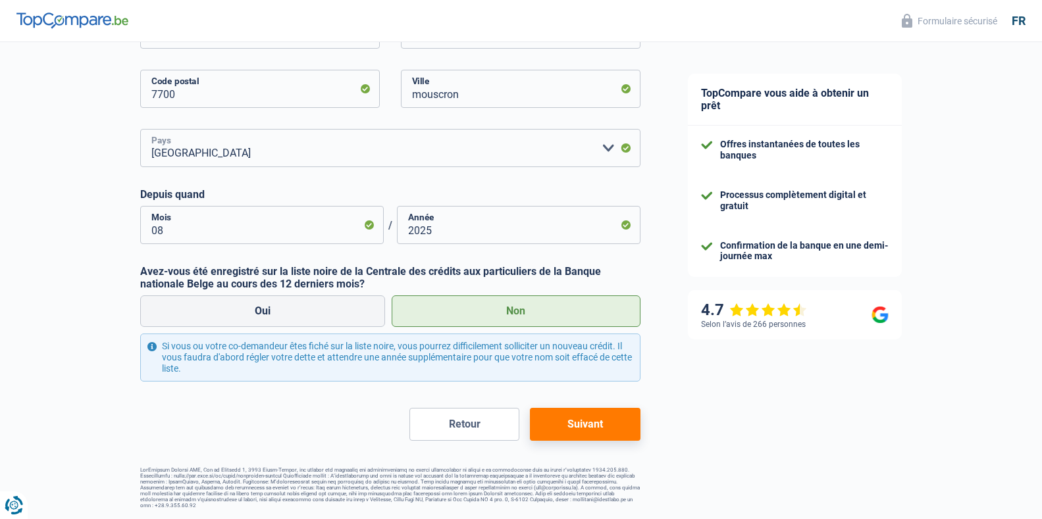
scroll to position [335, 0]
click at [600, 426] on button "Suivant" at bounding box center [585, 425] width 110 height 33
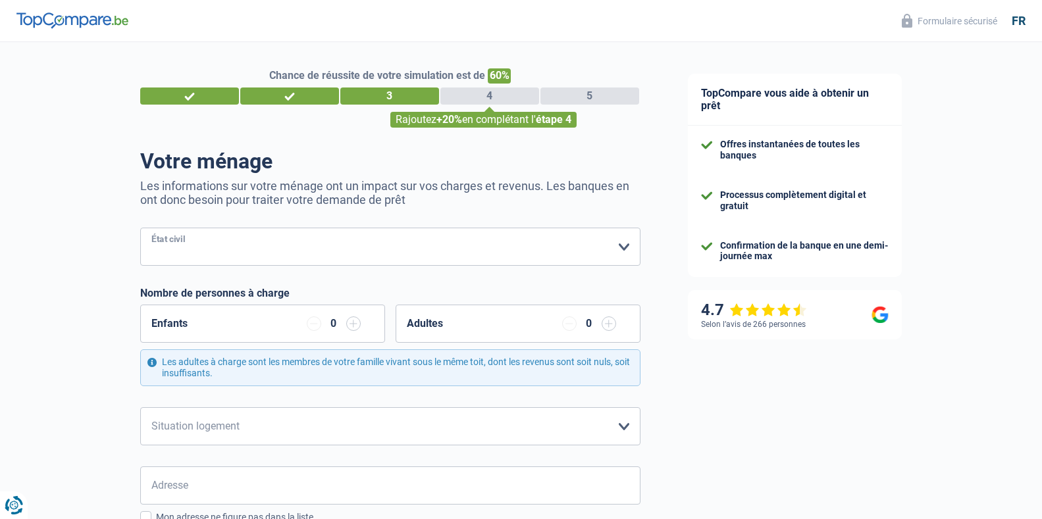
click at [192, 248] on select "Célibataire Marié(e) Cohabitant(e) légal(e) Divorcé(e) Veuf(ve) Séparé (de fait…" at bounding box center [390, 247] width 500 height 38
select select "single"
click at [140, 229] on select "Célibataire Marié(e) Cohabitant(e) légal(e) Divorcé(e) Veuf(ve) Séparé (de fait…" at bounding box center [390, 247] width 500 height 38
click at [352, 321] on input "button" at bounding box center [353, 324] width 14 height 14
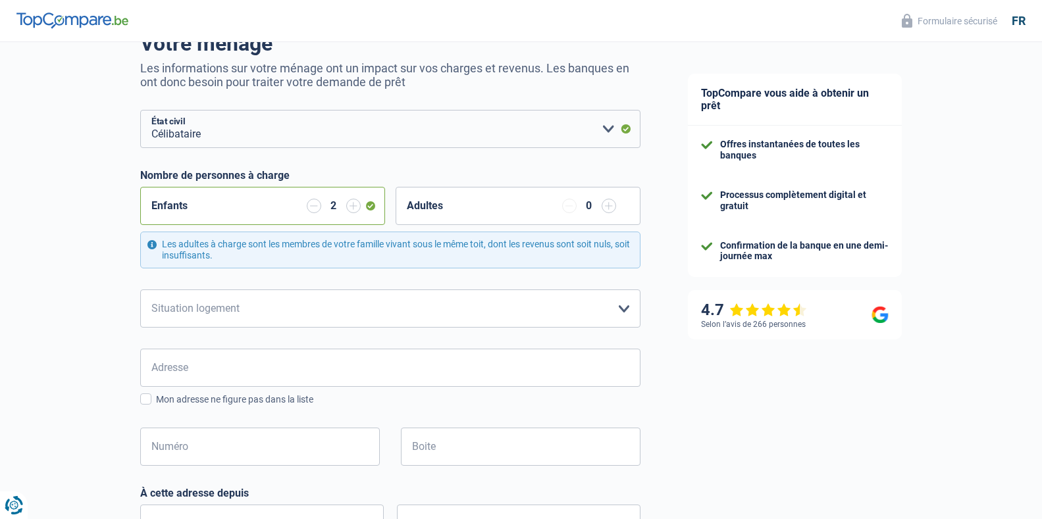
scroll to position [119, 0]
click at [363, 308] on select "Locataire Propriétaire avec prêt hypothécaire Propriétaire sans prêt hypothécai…" at bounding box center [390, 307] width 500 height 38
select select "ownerWithMortgage"
click at [140, 289] on select "Locataire Propriétaire avec prêt hypothécaire Propriétaire sans prêt hypothécai…" at bounding box center [390, 307] width 500 height 38
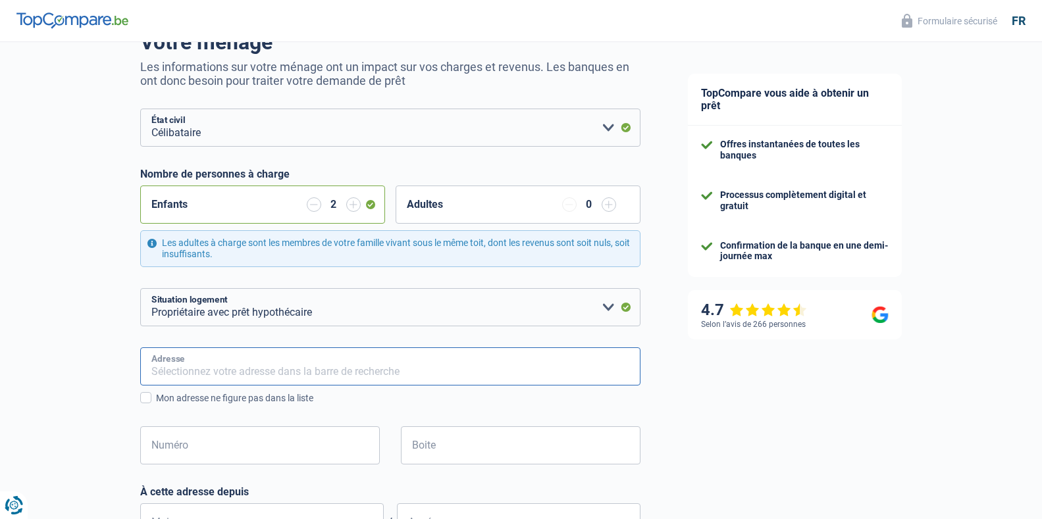
click at [186, 377] on input "Adresse" at bounding box center [390, 367] width 500 height 38
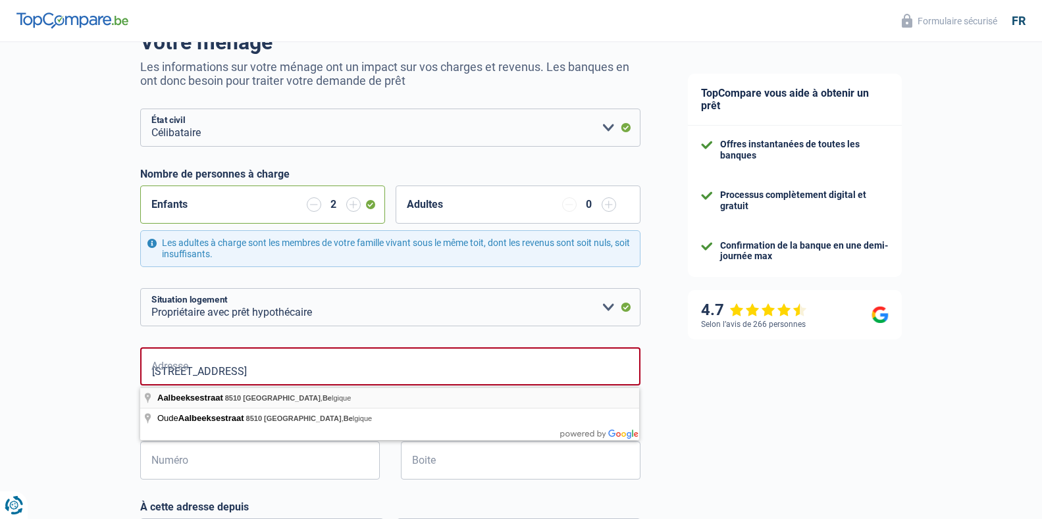
type input "Aalbeeksestraat, 8510, Kortrijk, BE"
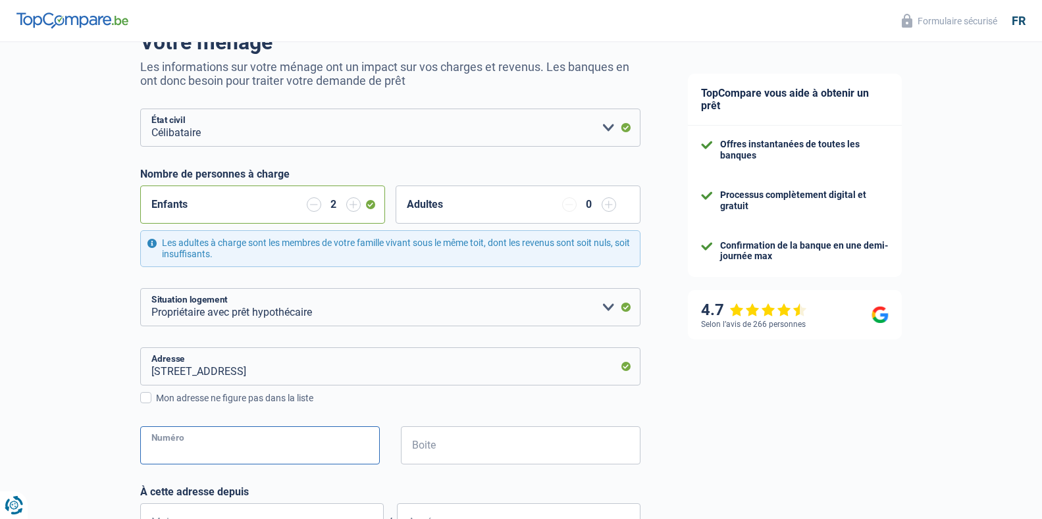
click at [213, 446] on input "Numéro" at bounding box center [260, 446] width 240 height 38
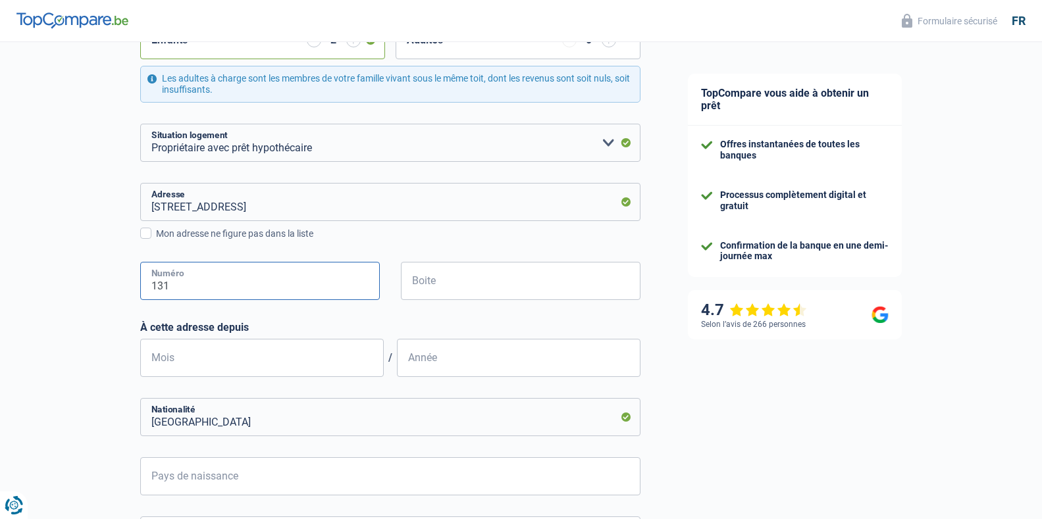
scroll to position [311, 0]
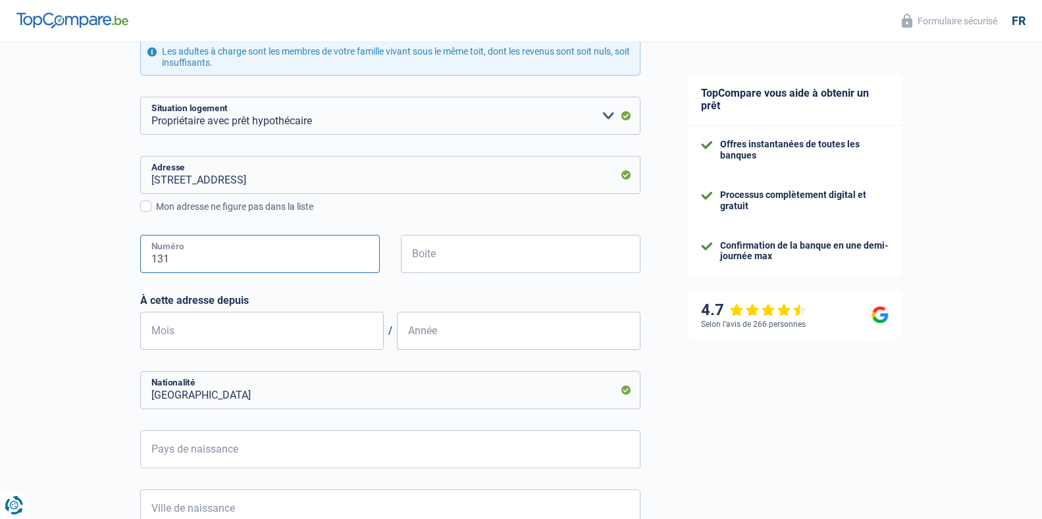
type input "131"
click at [168, 340] on input "Mois" at bounding box center [262, 331] width 244 height 38
type input "08"
type input "2019"
click at [444, 461] on input "Pays de naissance" at bounding box center [390, 450] width 500 height 38
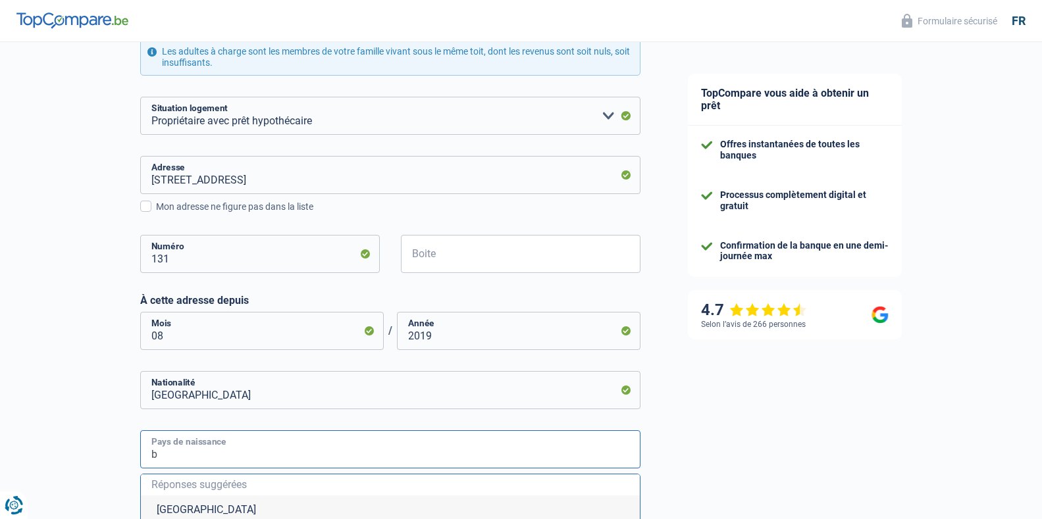
type input "be"
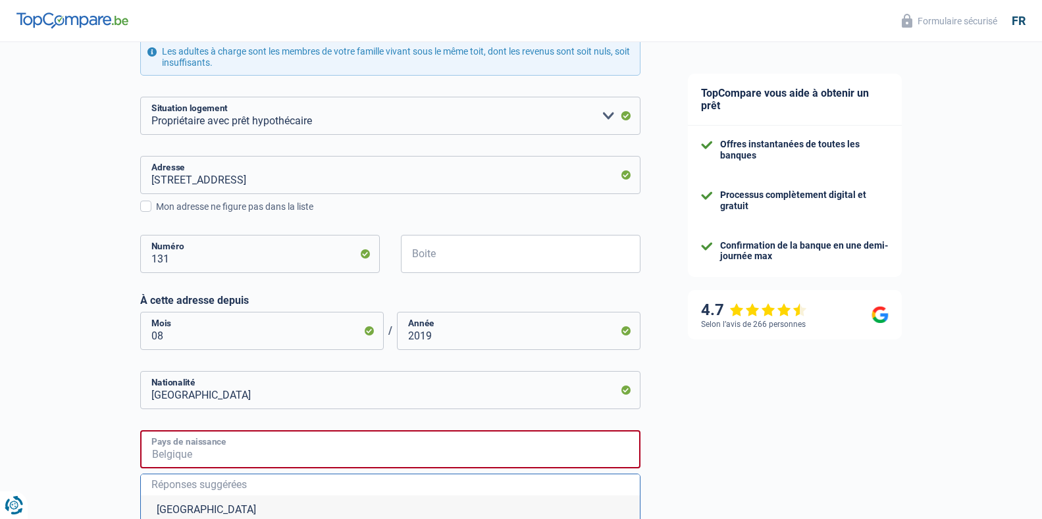
click at [357, 444] on input "Pays de naissance" at bounding box center [390, 450] width 500 height 38
click at [234, 463] on input "Pays de naissance" at bounding box center [390, 450] width 500 height 38
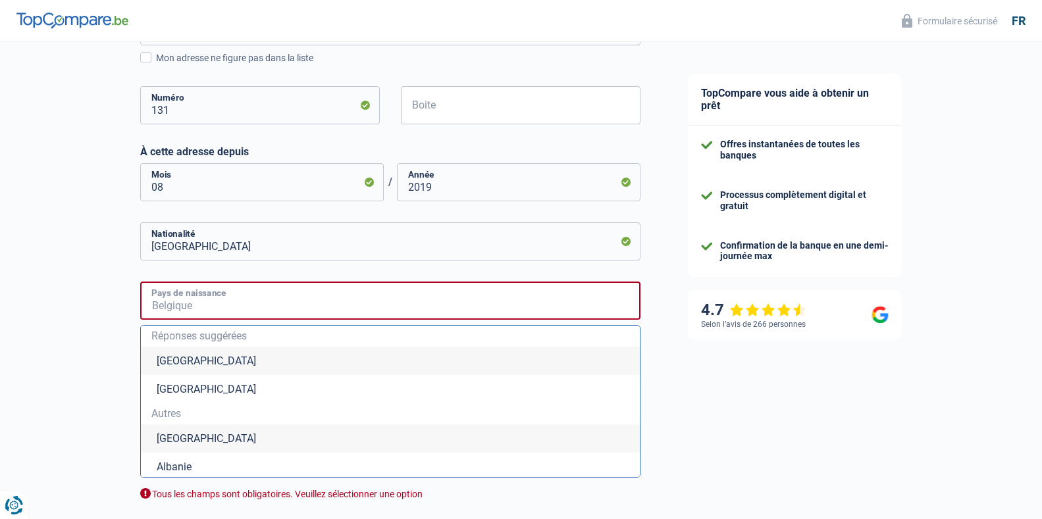
scroll to position [464, 0]
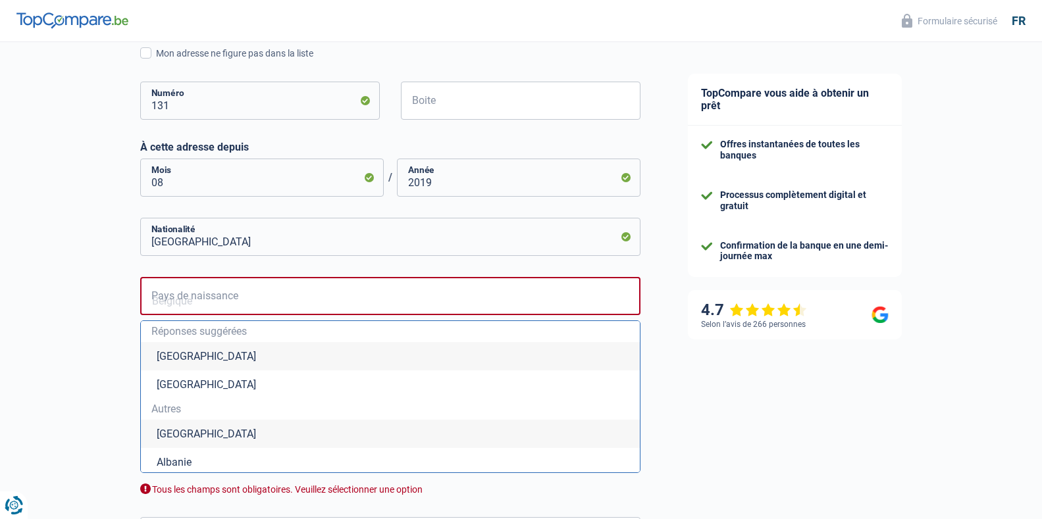
click at [180, 364] on li "Belgique" at bounding box center [390, 356] width 499 height 28
type input "Belgique"
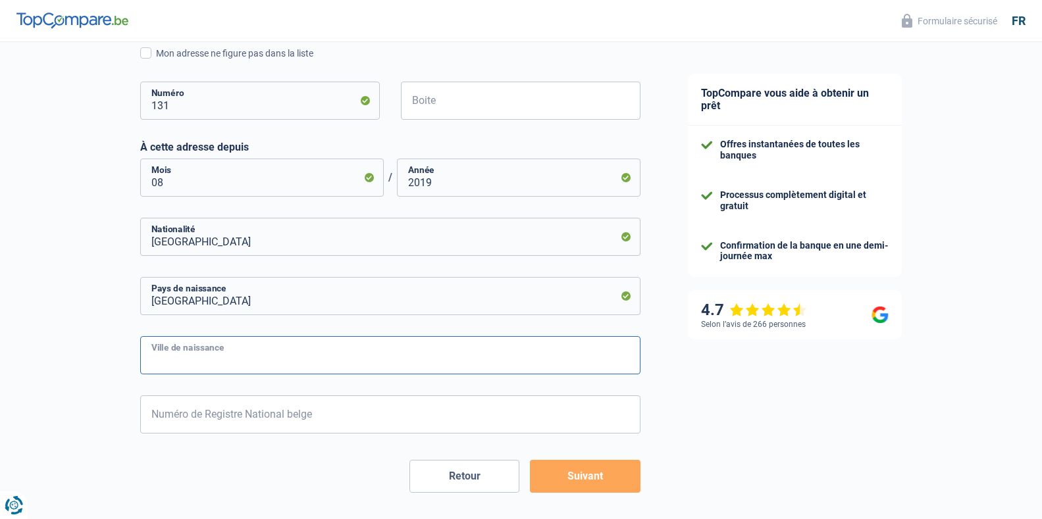
click at [204, 358] on input "Ville de naissance" at bounding box center [390, 355] width 500 height 38
type input "tournai"
click at [241, 408] on input "Numéro de Registre National belge" at bounding box center [390, 415] width 500 height 38
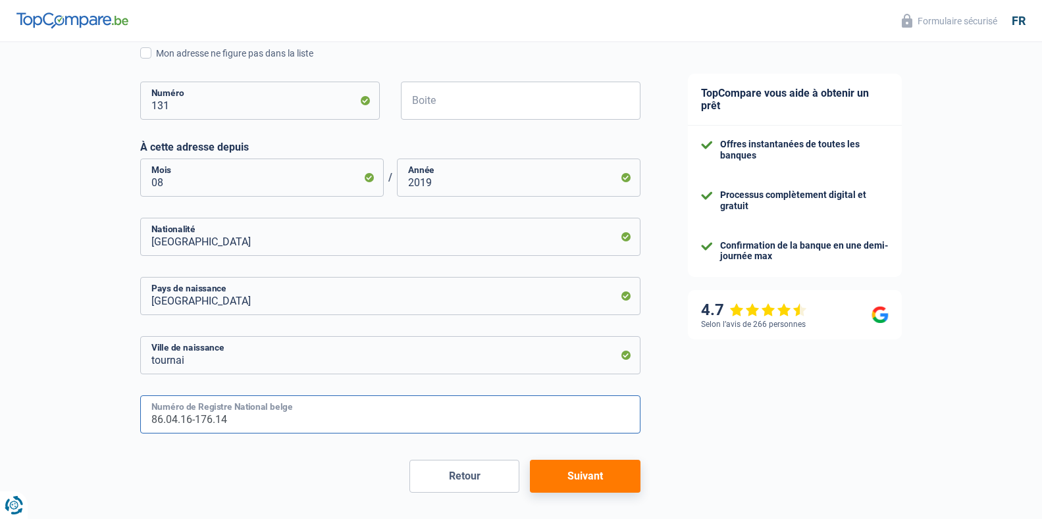
type input "86.04.16-176.14"
click at [588, 479] on button "Suivant" at bounding box center [585, 476] width 110 height 33
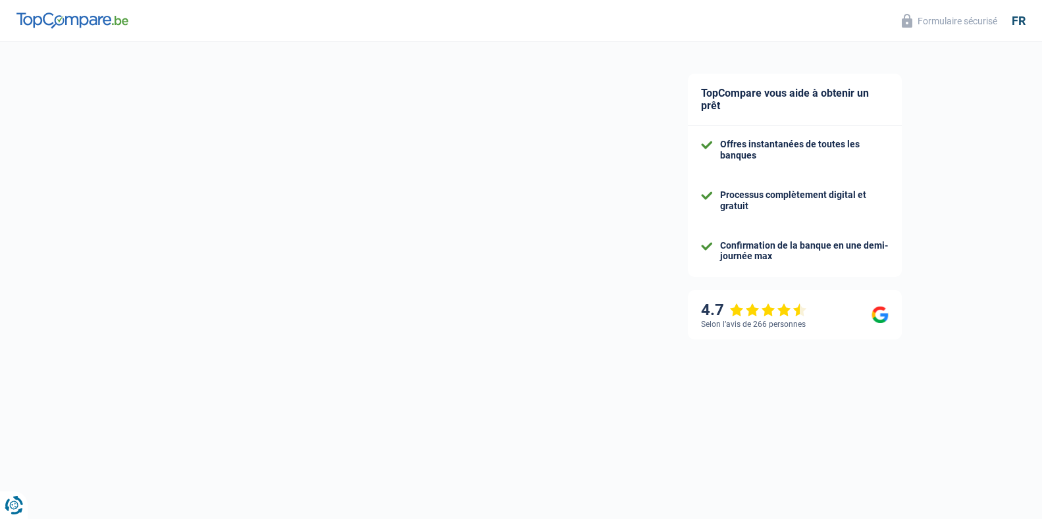
select select "familyAllowances"
select select "unemployment"
select select "mortgage"
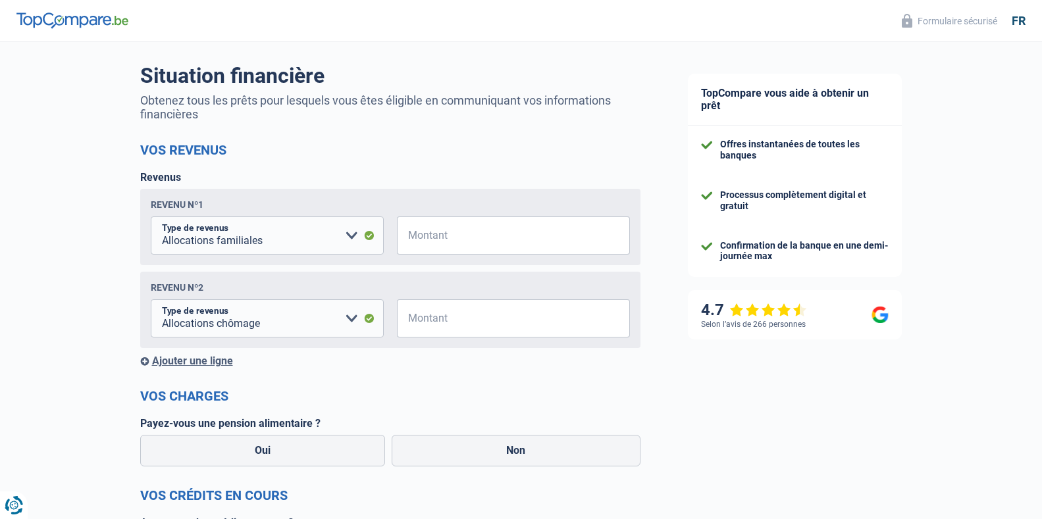
scroll to position [84, 0]
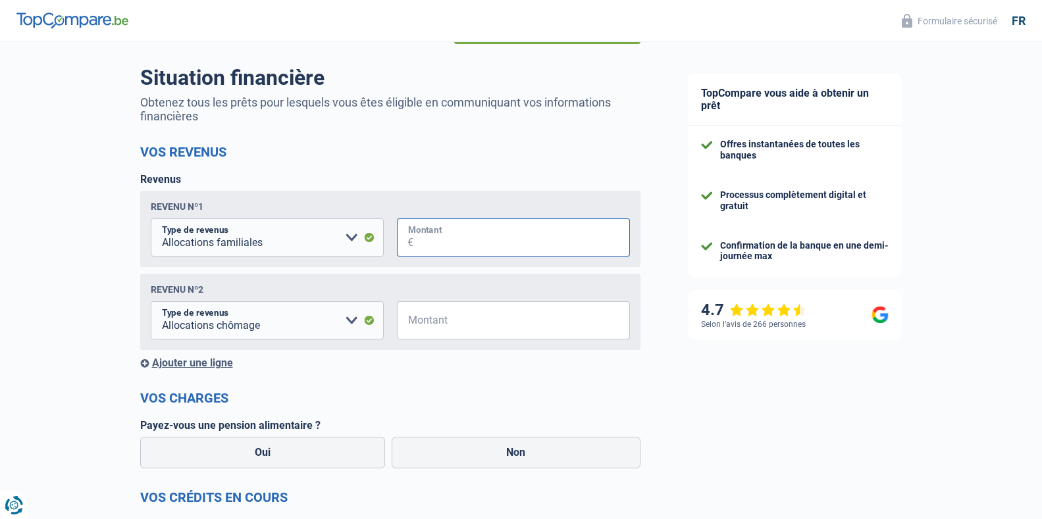
click at [415, 234] on input "Montant" at bounding box center [521, 238] width 217 height 38
type input "320"
click at [436, 319] on input "Montant" at bounding box center [521, 321] width 217 height 38
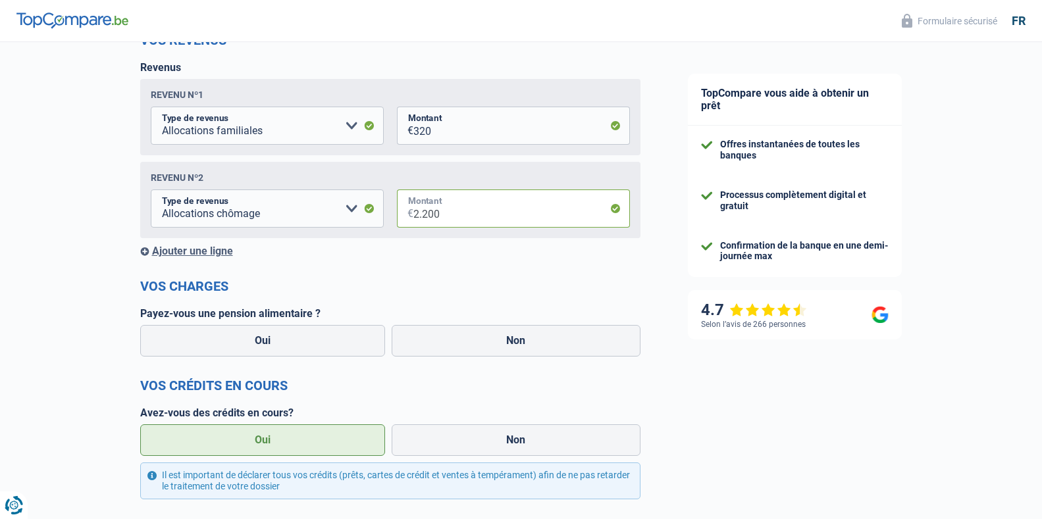
scroll to position [201, 0]
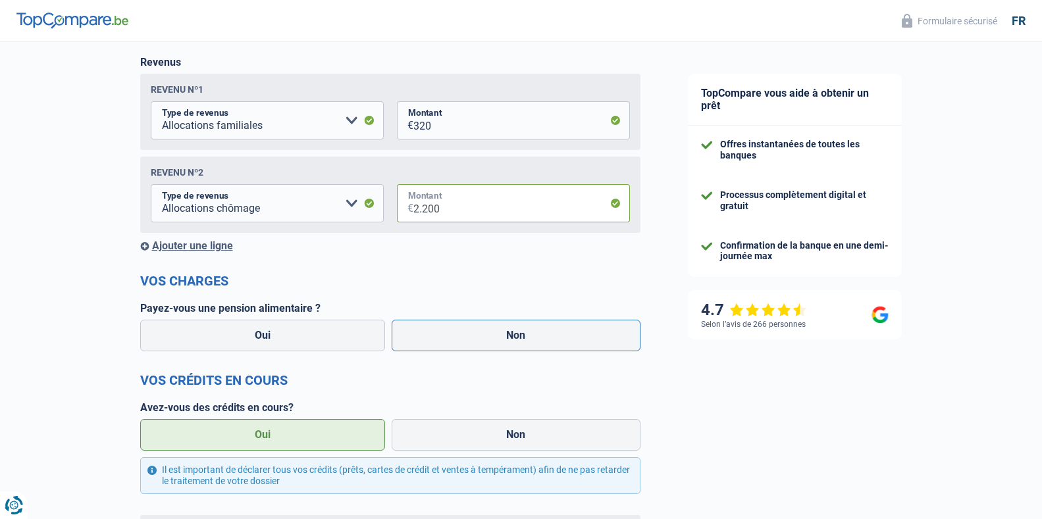
type input "2.200"
click at [450, 336] on label "Non" at bounding box center [516, 336] width 249 height 32
click at [450, 336] on input "Non" at bounding box center [516, 336] width 249 height 32
radio input "true"
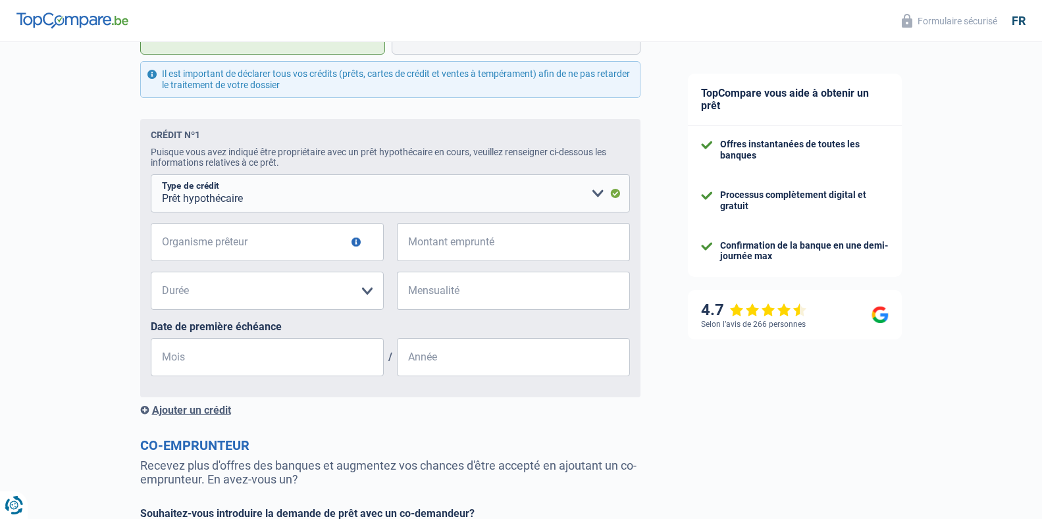
scroll to position [591, 0]
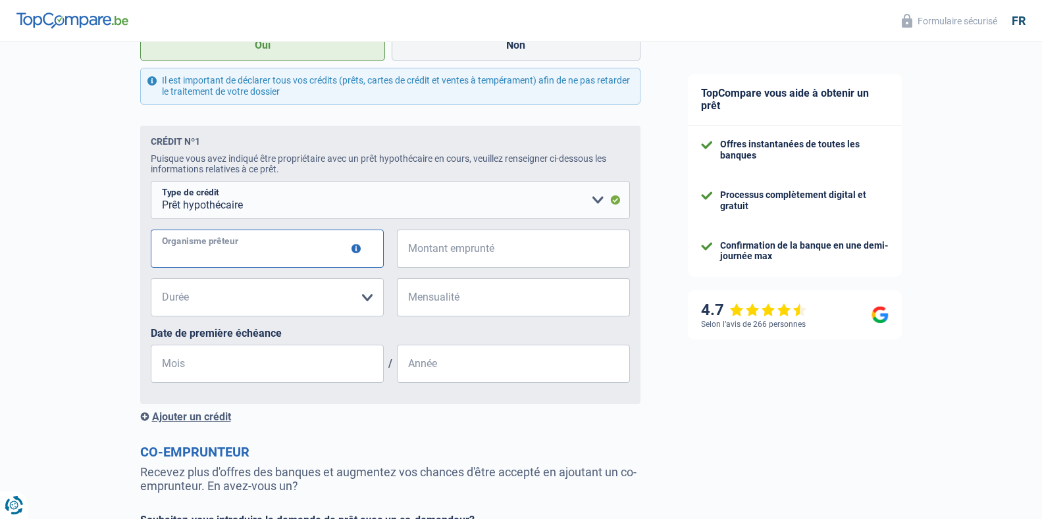
click at [240, 254] on input "Organisme prêteur" at bounding box center [267, 249] width 233 height 38
type input "bnp pariba fortis"
click at [421, 252] on input "Montant emprunté" at bounding box center [521, 249] width 217 height 38
type input "132.000"
click at [372, 303] on select "120 mois 180 mois 240 mois 300 mois 360 mois 420 mois Veuillez sélectionner une…" at bounding box center [267, 297] width 233 height 38
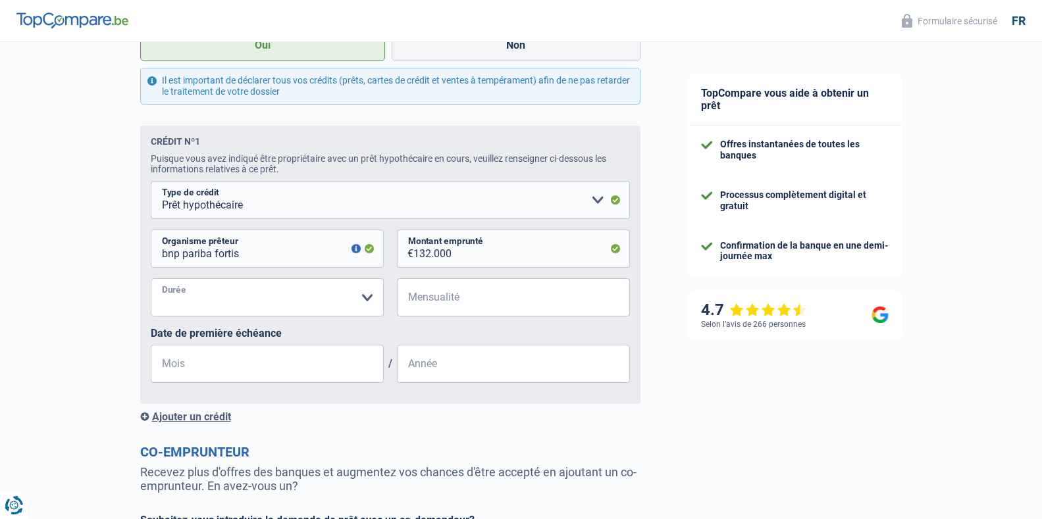
click at [151, 282] on select "120 mois 180 mois 240 mois 300 mois 360 mois 420 mois Veuillez sélectionner une…" at bounding box center [267, 297] width 233 height 38
click at [348, 294] on select "120 mois 180 mois 240 mois 300 mois 360 mois 420 mois Veuillez sélectionner une…" at bounding box center [267, 297] width 233 height 38
click at [151, 282] on select "120 mois 180 mois 240 mois 300 mois 360 mois 420 mois Veuillez sélectionner une…" at bounding box center [267, 297] width 233 height 38
select select "420"
click at [430, 296] on input "Mensualité" at bounding box center [521, 297] width 217 height 38
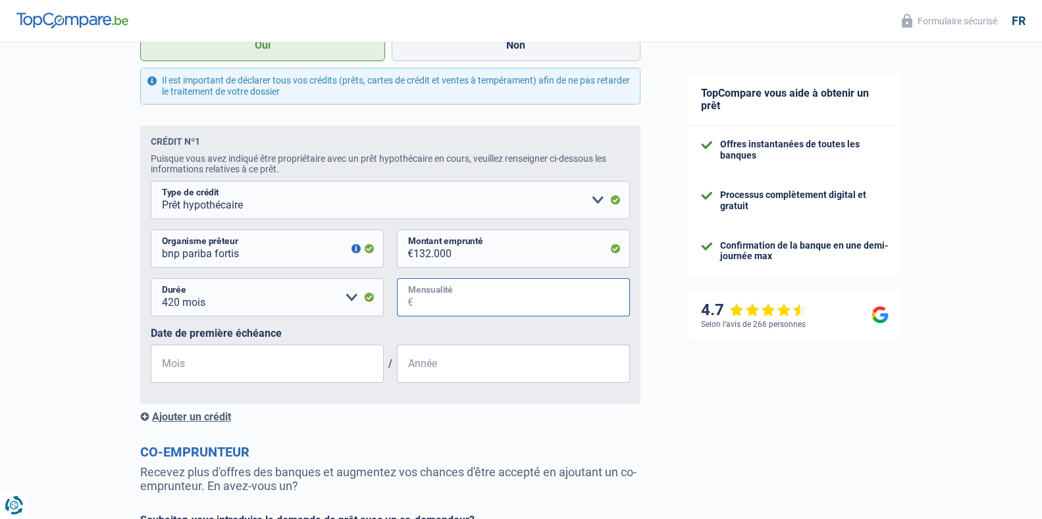
type input "750"
click at [290, 365] on input "Mois" at bounding box center [267, 364] width 233 height 38
type input "09"
type input "2019"
click at [182, 417] on div "Ajouter un crédit" at bounding box center [390, 417] width 500 height 13
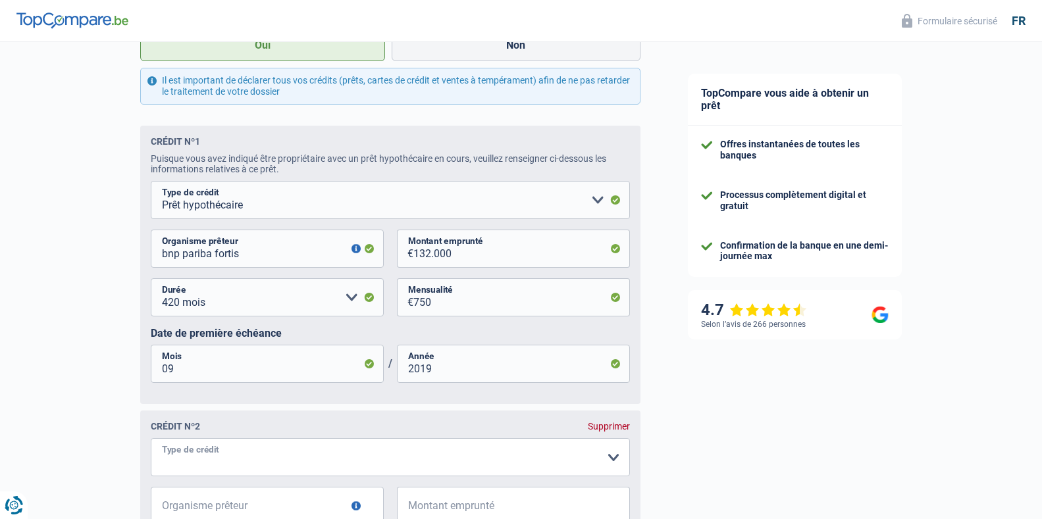
click at [203, 465] on select "Carte ou ouverture de crédit Prêt hypothécaire Vente à tempérament Prêt à tempé…" at bounding box center [390, 457] width 479 height 38
select select "mortgage"
click at [151, 443] on select "Carte ou ouverture de crédit Prêt hypothécaire Vente à tempérament Prêt à tempé…" at bounding box center [390, 457] width 479 height 38
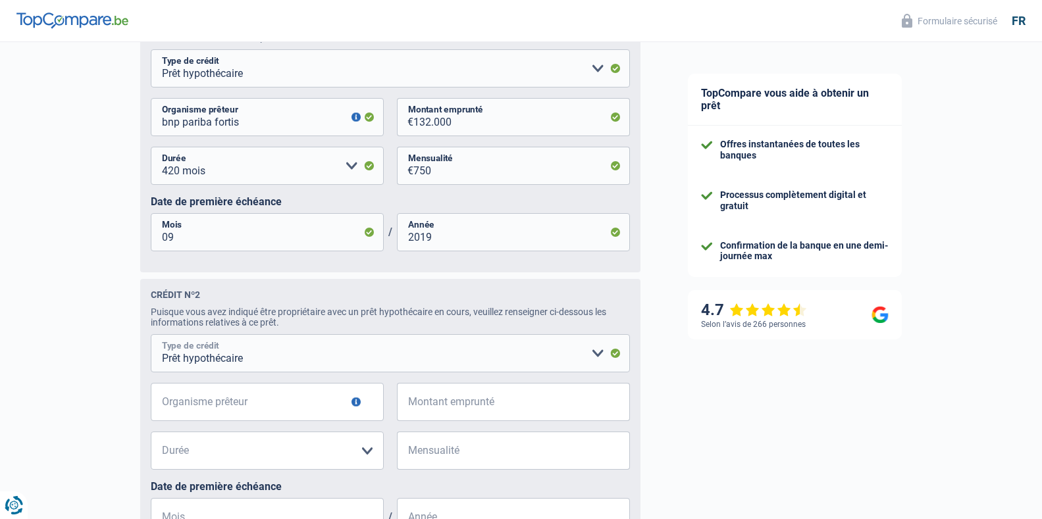
scroll to position [748, 0]
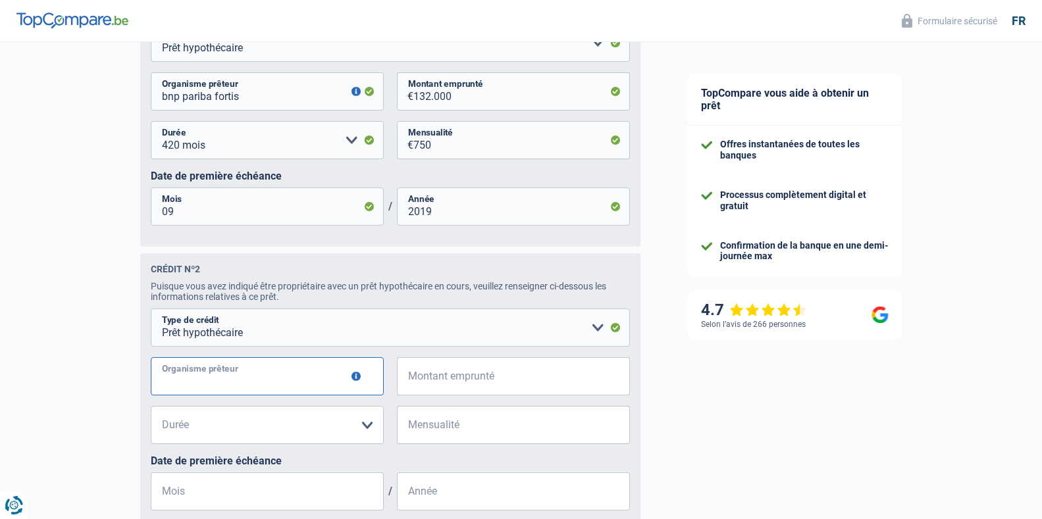
click at [232, 392] on input "Organisme prêteur" at bounding box center [267, 376] width 233 height 38
type input "beobank"
click at [220, 335] on select "Carte ou ouverture de crédit Prêt hypothécaire Vente à tempérament Prêt à tempé…" at bounding box center [390, 328] width 479 height 38
select select "personalLoan"
click at [151, 315] on select "Carte ou ouverture de crédit Prêt hypothécaire Vente à tempérament Prêt à tempé…" at bounding box center [390, 328] width 479 height 38
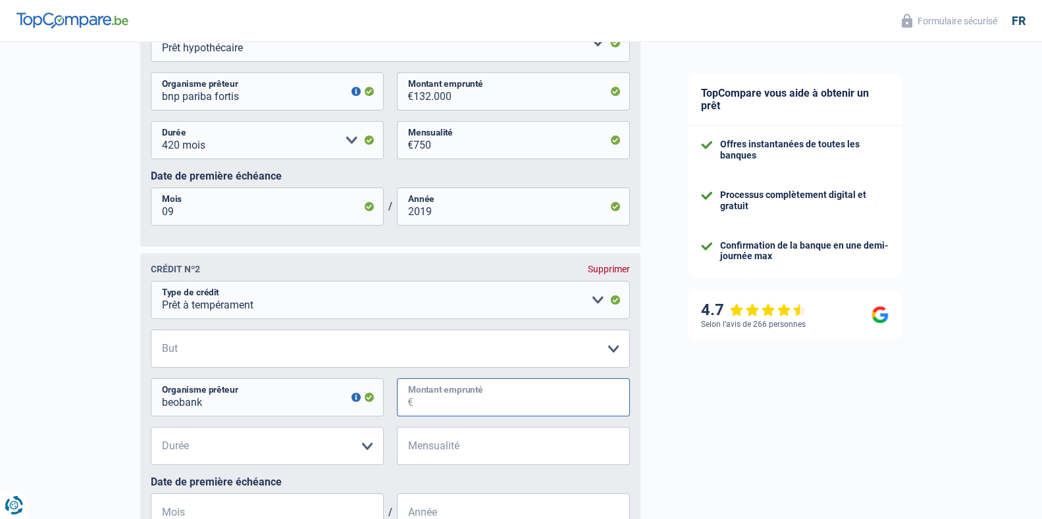
click at [434, 413] on input "Montant emprunté" at bounding box center [521, 398] width 217 height 38
type input "24.000"
click at [283, 456] on select "12 mois 18 mois 24 mois 30 mois 36 mois 42 mois 48 mois 60 mois 72 mois 84 mois…" at bounding box center [267, 446] width 233 height 38
select select "60"
click at [151, 432] on select "12 mois 18 mois 24 mois 30 mois 36 mois 42 mois 48 mois 60 mois 72 mois 84 mois…" at bounding box center [267, 446] width 233 height 38
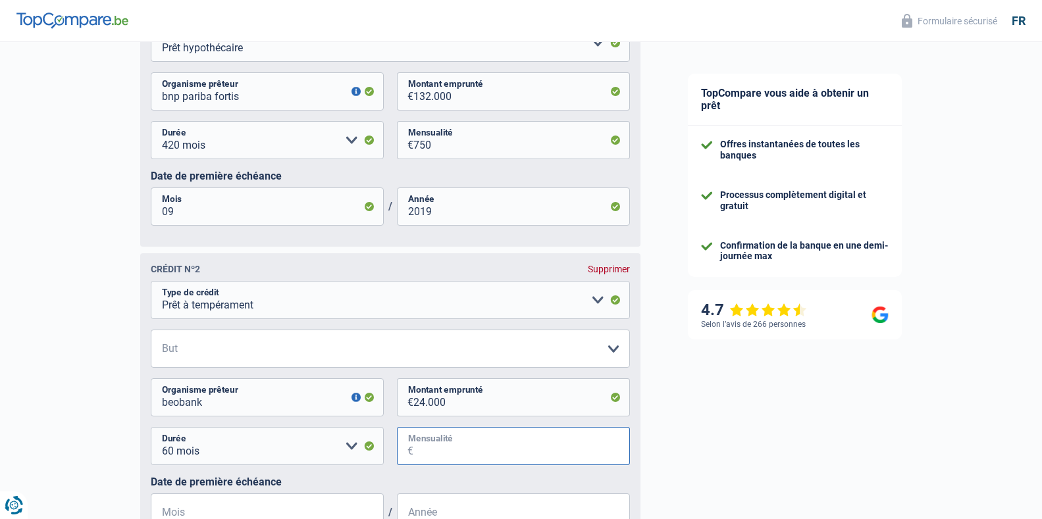
click at [462, 461] on input "Mensualité" at bounding box center [521, 446] width 217 height 38
type input "410"
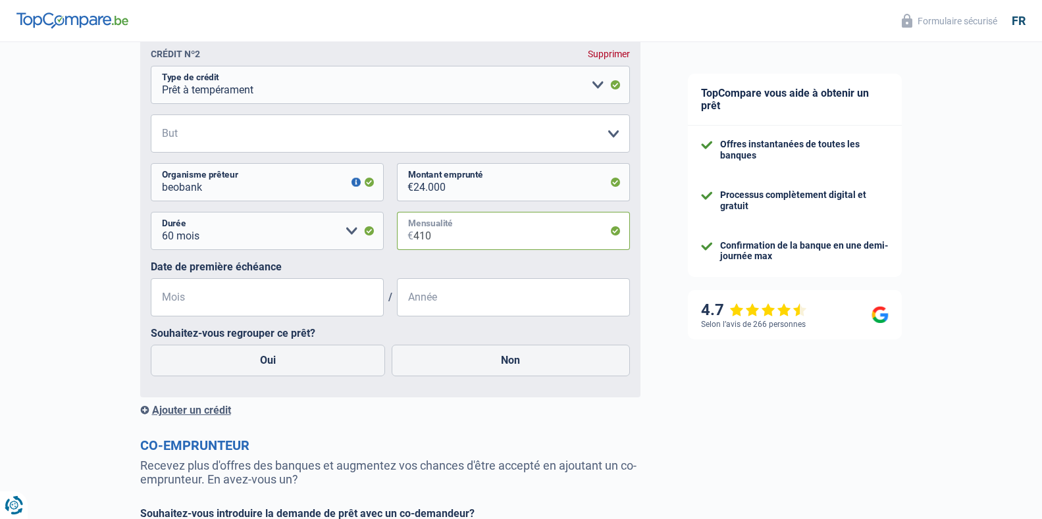
scroll to position [984, 0]
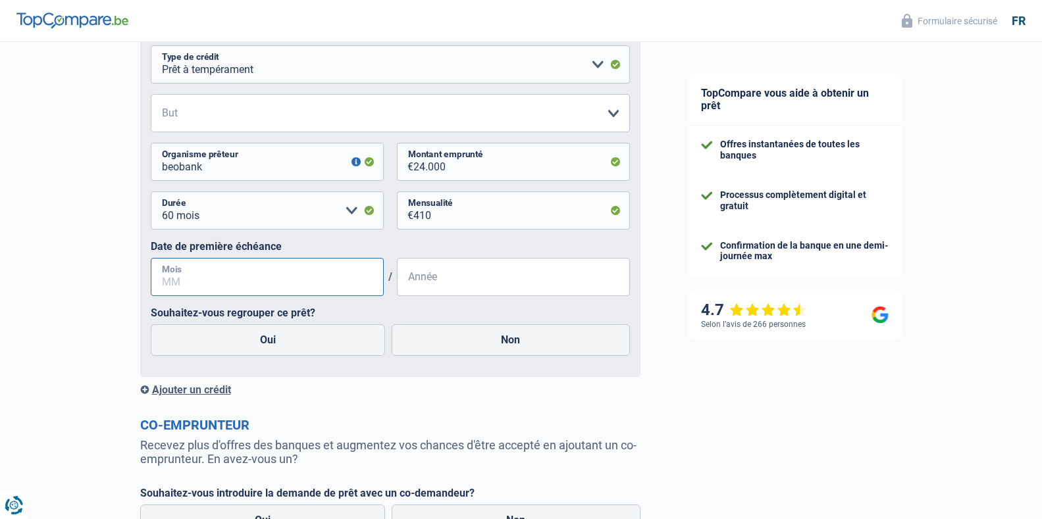
click at [271, 281] on input "Mois" at bounding box center [267, 277] width 233 height 38
type input "04"
click at [429, 272] on input "Année" at bounding box center [513, 277] width 233 height 38
type input "2023"
click at [279, 349] on label "Oui" at bounding box center [268, 341] width 235 height 32
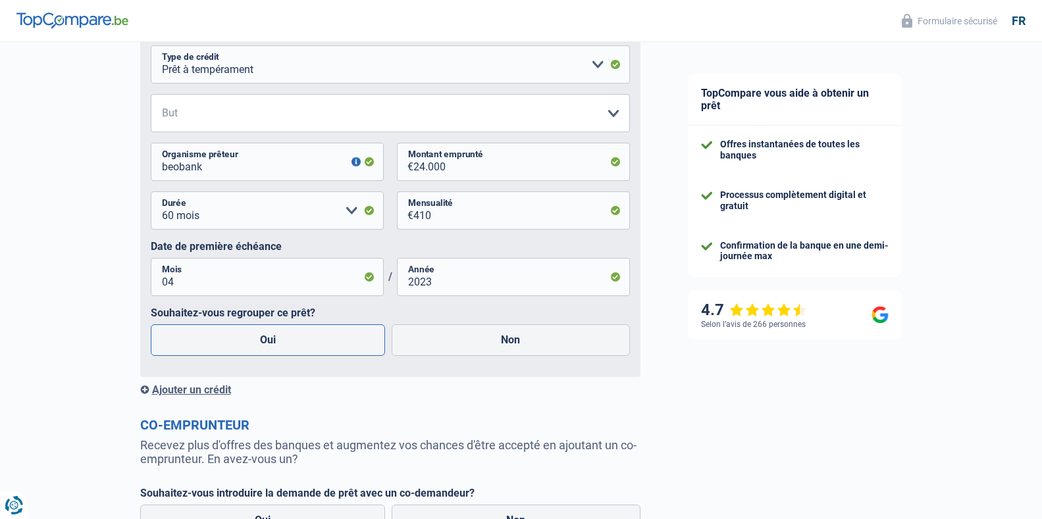
click at [279, 349] on input "Oui" at bounding box center [268, 341] width 235 height 32
radio input "true"
click at [178, 396] on div "Ajouter un crédit" at bounding box center [390, 390] width 500 height 13
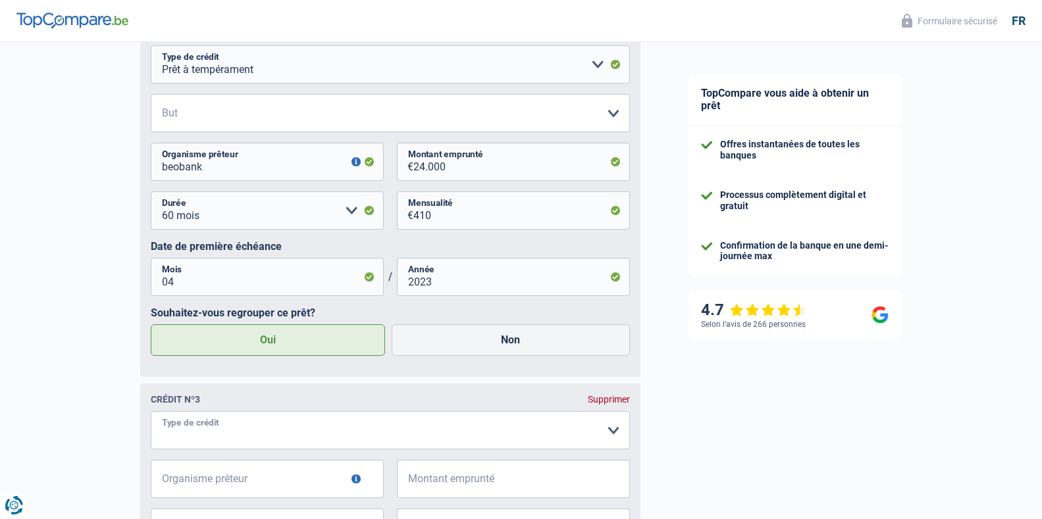
click at [201, 434] on select "Carte ou ouverture de crédit Prêt hypothécaire Vente à tempérament Prêt à tempé…" at bounding box center [390, 430] width 479 height 38
select select "personalLoan"
click at [151, 417] on select "Carte ou ouverture de crédit Prêt hypothécaire Vente à tempérament Prêt à tempé…" at bounding box center [390, 430] width 479 height 38
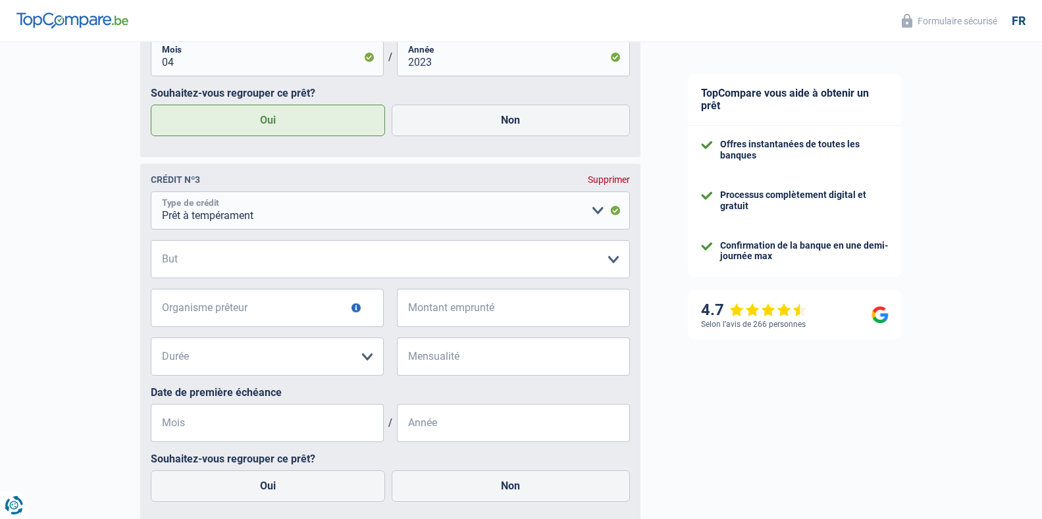
scroll to position [1206, 0]
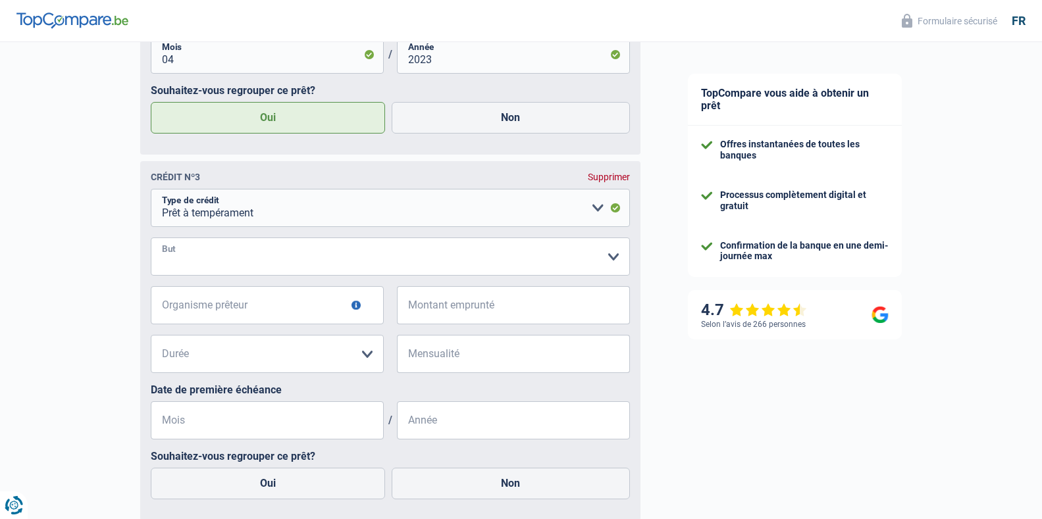
click at [307, 260] on select "Confort maison: meubles, textile, peinture, électroménager, outillage non-profe…" at bounding box center [390, 257] width 479 height 38
select select "homeFurnishingOrRelocation"
click at [151, 243] on select "Confort maison: meubles, textile, peinture, électroménager, outillage non-profe…" at bounding box center [390, 257] width 479 height 38
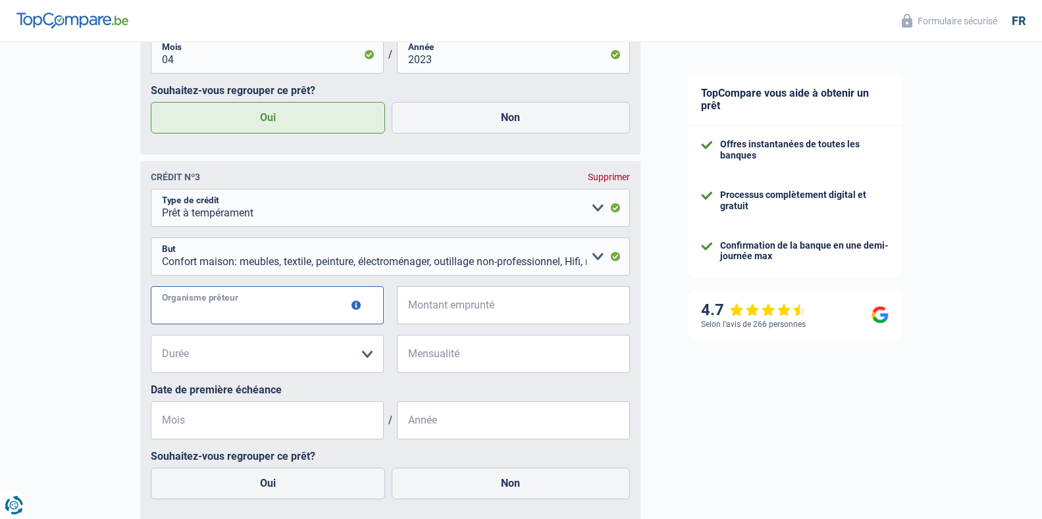
click at [203, 314] on input "Organisme prêteur" at bounding box center [267, 305] width 233 height 38
type input "cofidis"
click at [427, 301] on input "Montant emprunté" at bounding box center [521, 305] width 217 height 38
type input "5.000"
click at [285, 362] on select "12 mois 18 mois 24 mois 30 mois 36 mois Veuillez sélectionner une option" at bounding box center [267, 354] width 233 height 38
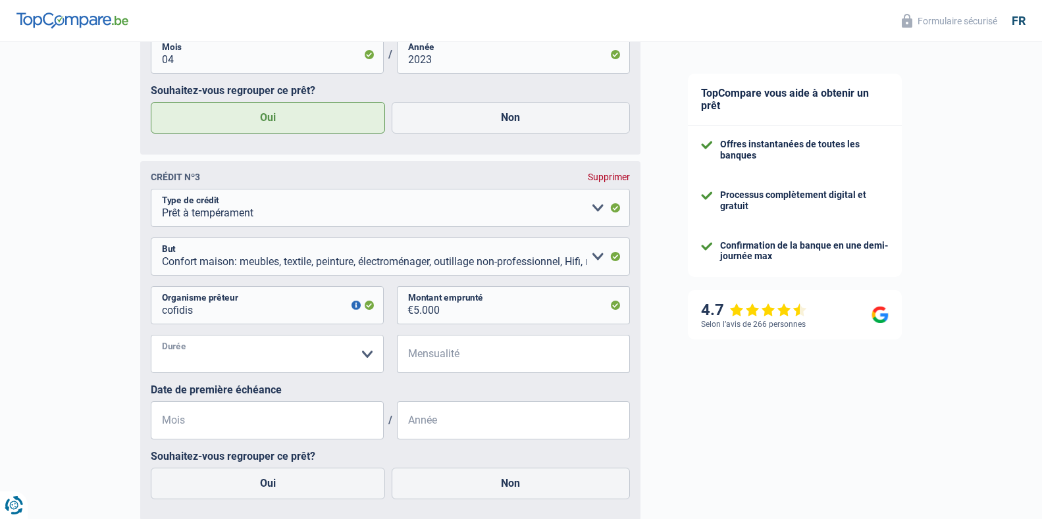
select select "36"
click at [151, 340] on select "12 mois 18 mois 24 mois 30 mois 36 mois Veuillez sélectionner une option" at bounding box center [267, 354] width 233 height 38
click at [444, 354] on input "Mensualité" at bounding box center [521, 354] width 217 height 38
type input "190"
click at [317, 429] on input "Mois" at bounding box center [267, 421] width 233 height 38
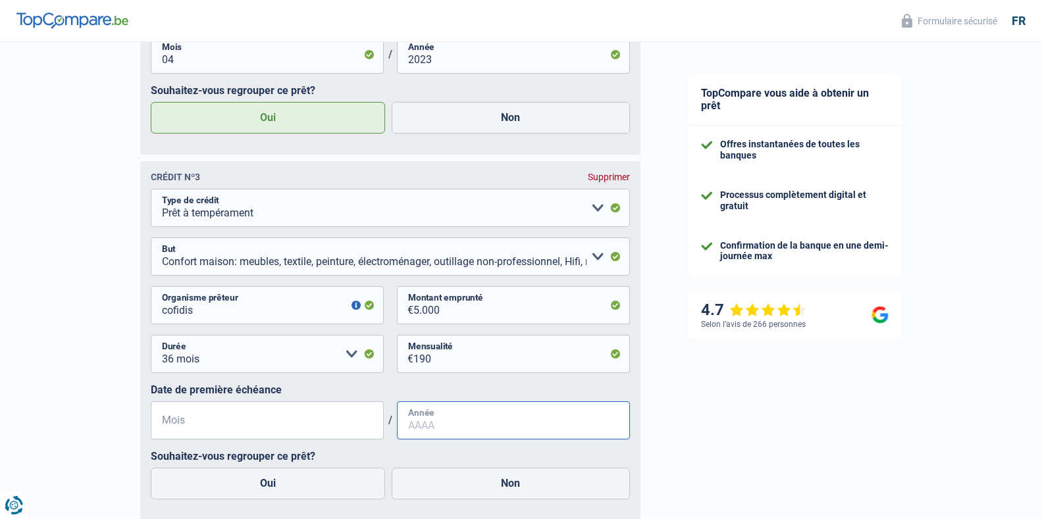
type input "12"
click at [447, 427] on input "Année" at bounding box center [513, 421] width 233 height 38
type input "2023"
click at [337, 495] on label "Oui" at bounding box center [268, 484] width 235 height 32
click at [337, 495] on input "Oui" at bounding box center [268, 484] width 235 height 32
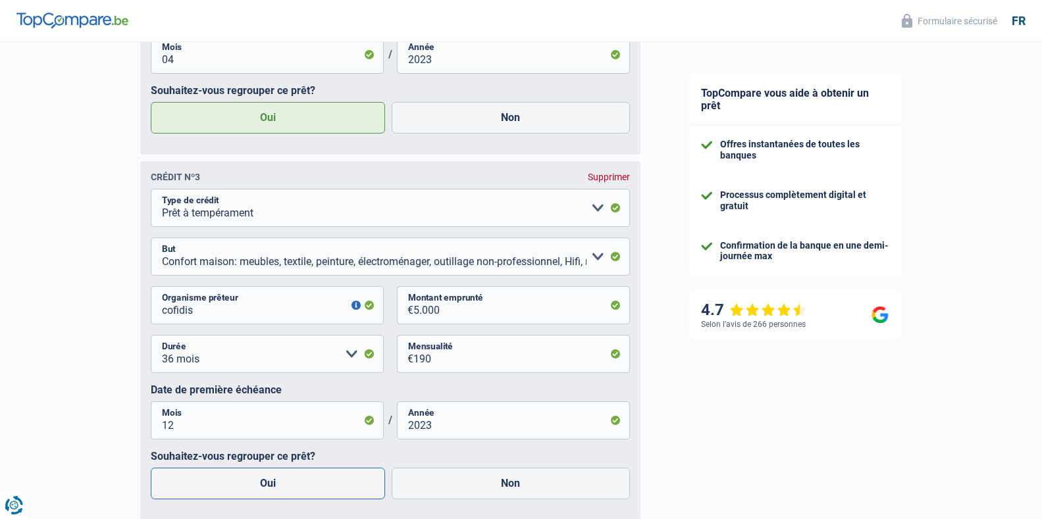
radio input "true"
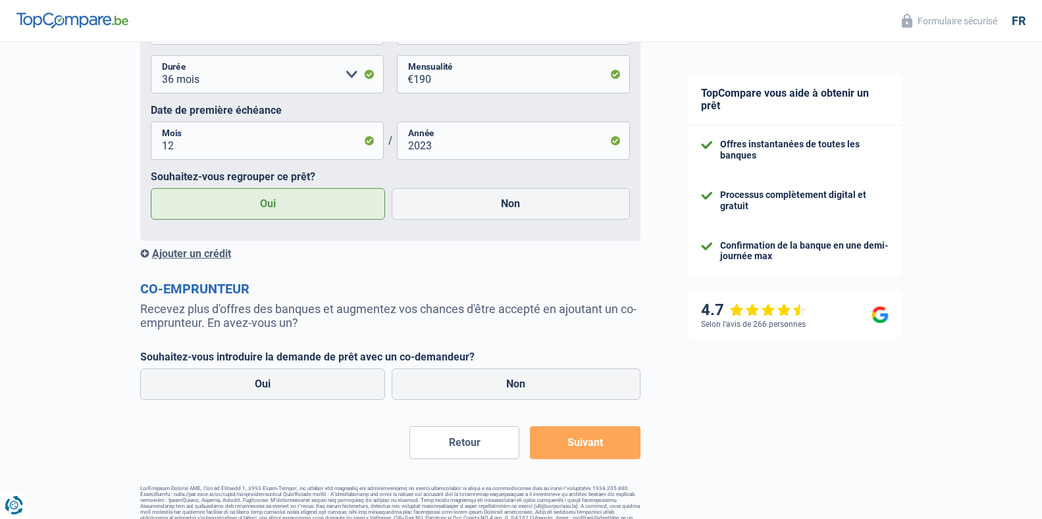
scroll to position [1510, 0]
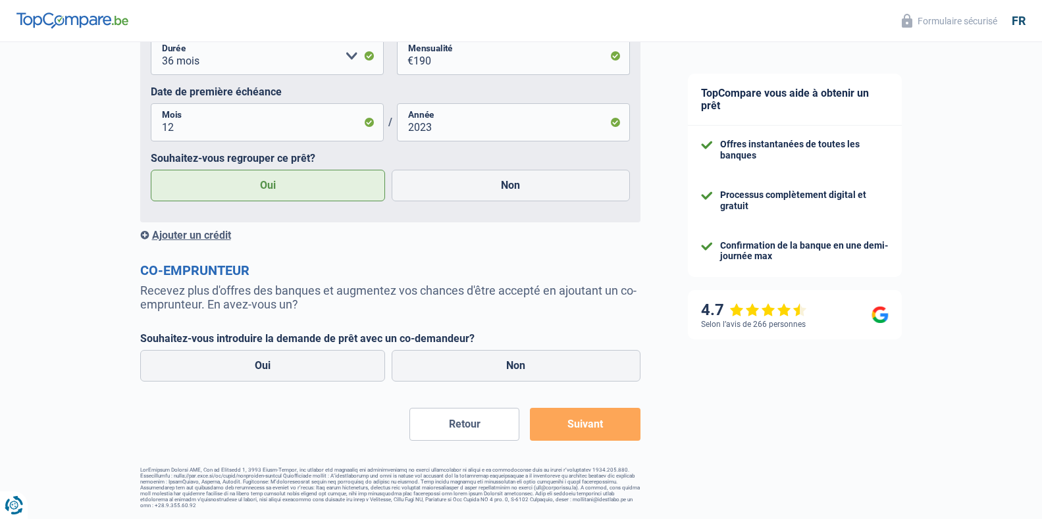
click at [171, 230] on div "Ajouter un crédit" at bounding box center [390, 235] width 500 height 13
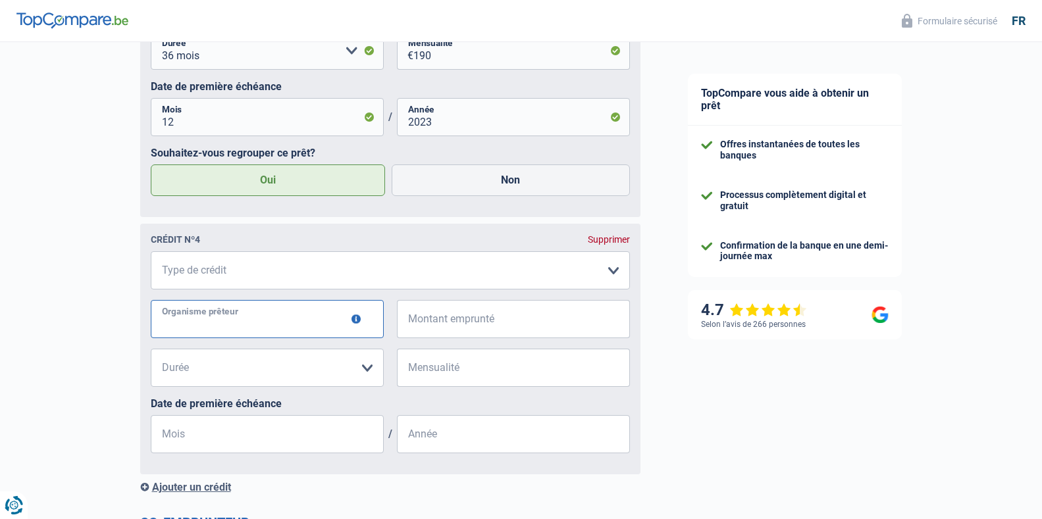
click at [273, 325] on input "Organisme prêteur" at bounding box center [267, 319] width 233 height 38
type input "cofidis"
click at [423, 323] on input "Montant emprunté" at bounding box center [521, 319] width 217 height 38
type input "6.000"
click at [302, 373] on select "12 mois 18 mois 24 mois 30 mois 36 mois 42 mois Veuillez sélectionner une option" at bounding box center [267, 368] width 233 height 38
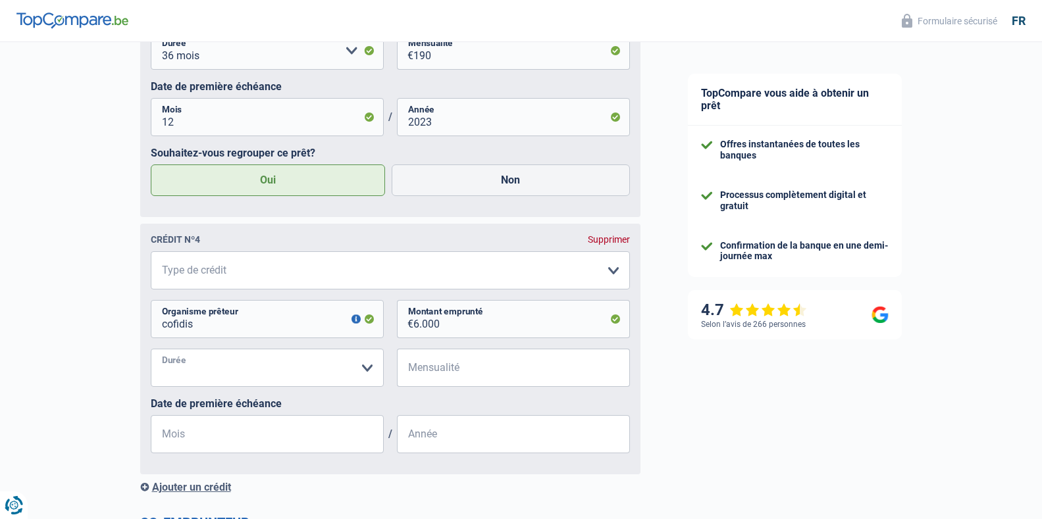
select select "36"
click at [151, 355] on select "12 mois 18 mois 24 mois 30 mois 36 mois 42 mois Veuillez sélectionner une option" at bounding box center [267, 368] width 233 height 38
click at [426, 374] on input "Mensualité" at bounding box center [521, 368] width 217 height 38
type input "170"
click at [280, 434] on input "Mois" at bounding box center [267, 434] width 233 height 38
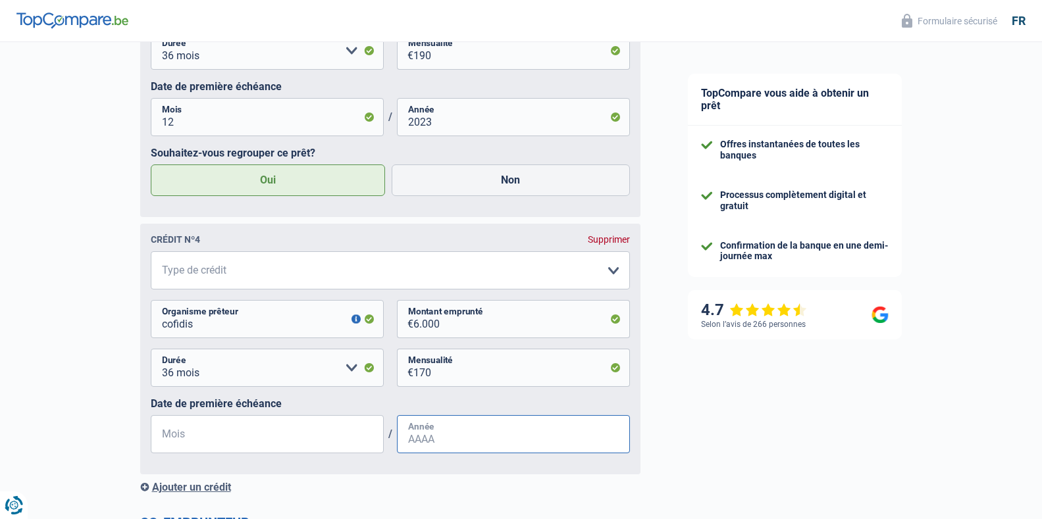
type input "08"
click at [427, 450] on input "Année" at bounding box center [513, 434] width 233 height 38
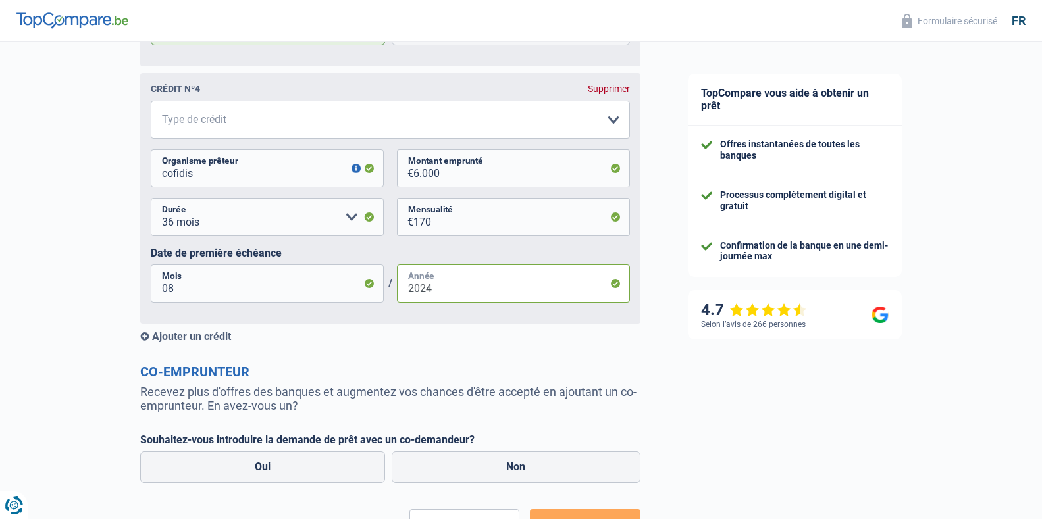
type input "2024"
click at [192, 340] on div "Ajouter un crédit" at bounding box center [390, 336] width 500 height 13
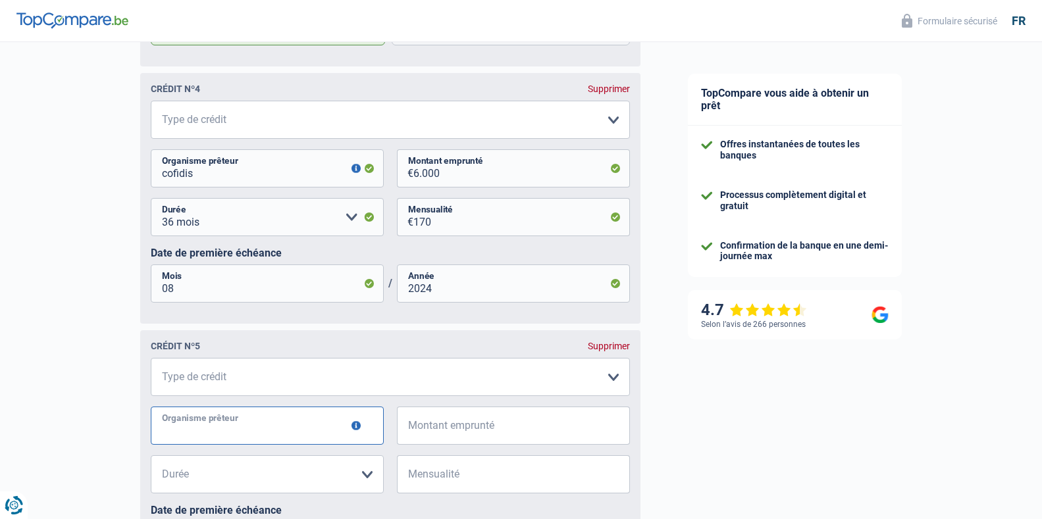
click at [200, 423] on input "Organisme prêteur" at bounding box center [267, 426] width 233 height 38
type input "alpha crédit"
click at [405, 444] on span "€" at bounding box center [405, 426] width 16 height 38
click at [436, 439] on input "Montant emprunté" at bounding box center [521, 426] width 217 height 38
type input "20.000"
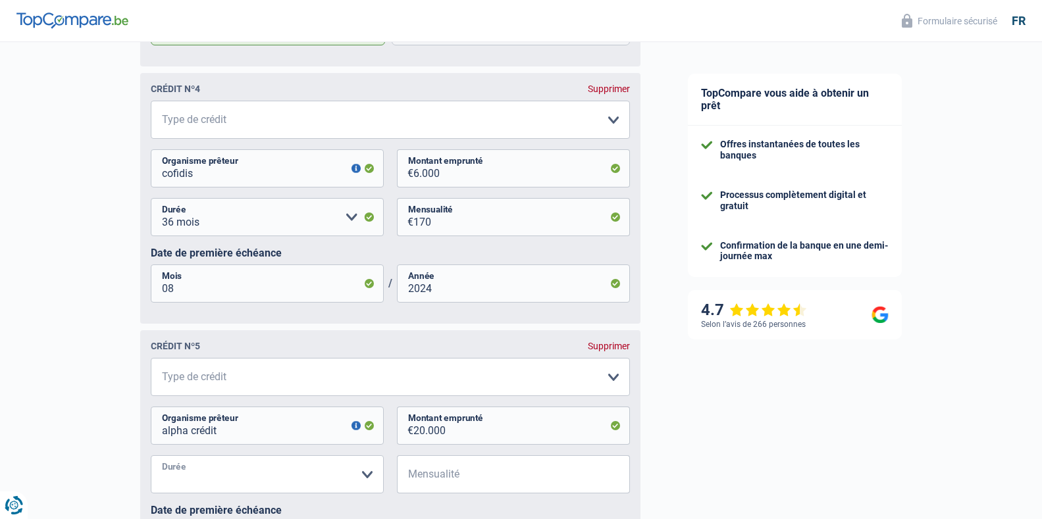
click at [237, 490] on select "12 mois 18 mois 24 mois 30 mois 36 mois 42 mois 48 mois 60 mois 72 mois 84 mois…" at bounding box center [267, 475] width 233 height 38
select select "60"
click at [151, 461] on select "12 mois 18 mois 24 mois 30 mois 36 mois 42 mois 48 mois 60 mois 72 mois 84 mois…" at bounding box center [267, 475] width 233 height 38
click at [445, 482] on input "Mensualité" at bounding box center [521, 475] width 217 height 38
type input "139"
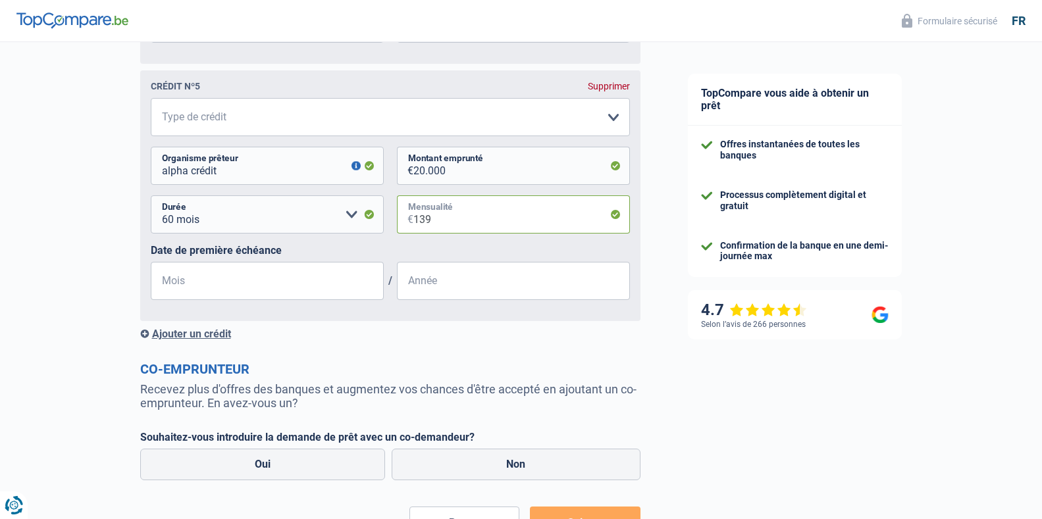
scroll to position [2026, 0]
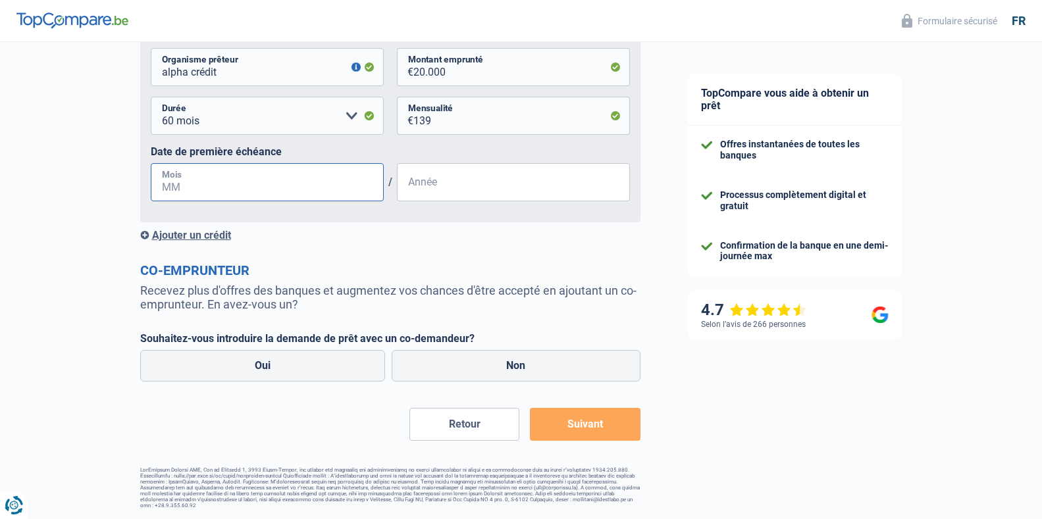
click at [222, 185] on input "Mois" at bounding box center [267, 182] width 233 height 38
type input "01"
click at [457, 180] on input "Année" at bounding box center [513, 182] width 233 height 38
type input "2021"
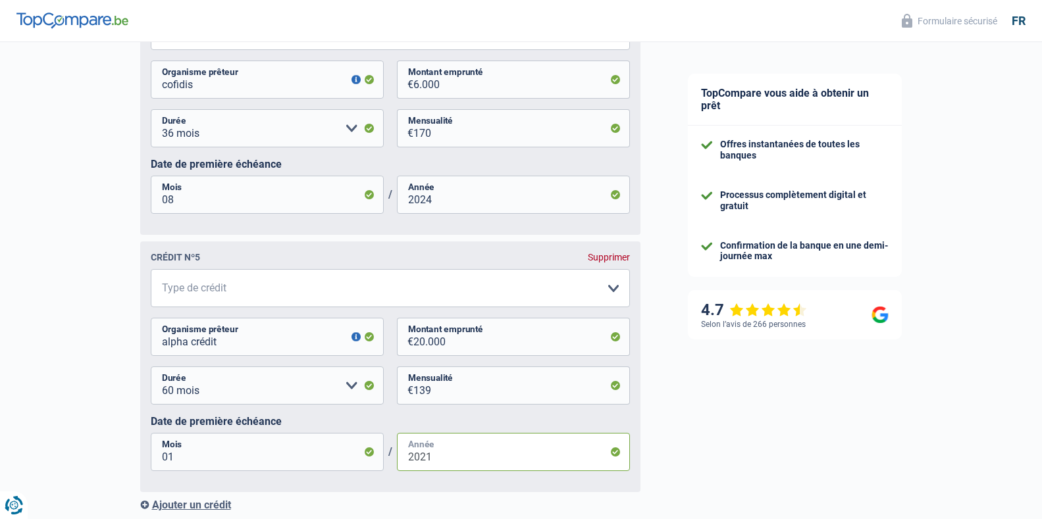
scroll to position [1739, 0]
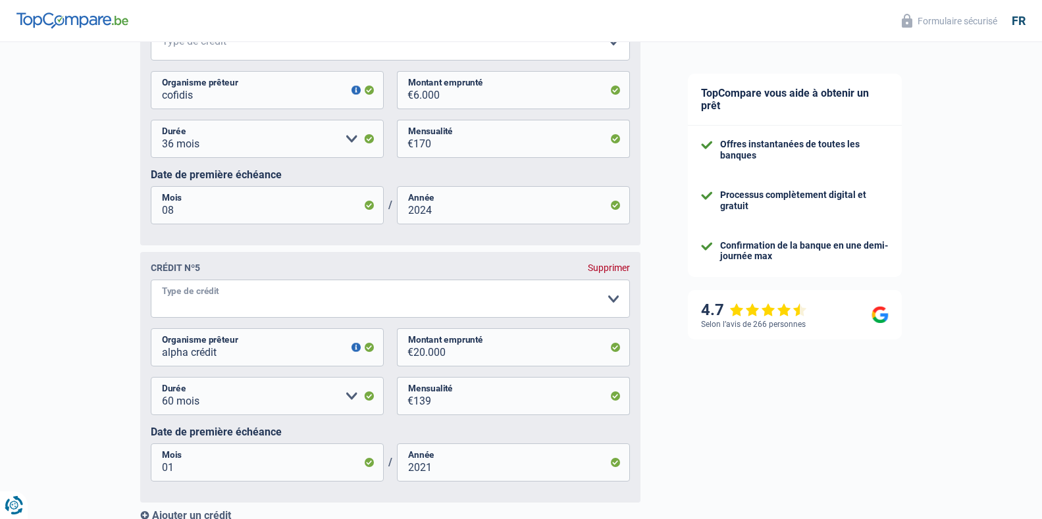
click at [264, 307] on select "Carte ou ouverture de crédit Prêt hypothécaire Vente à tempérament Prêt à tempé…" at bounding box center [390, 299] width 479 height 38
select select "creditConsolidation"
click at [151, 286] on select "Carte ou ouverture de crédit Prêt hypothécaire Vente à tempérament Prêt à tempé…" at bounding box center [390, 299] width 479 height 38
select select
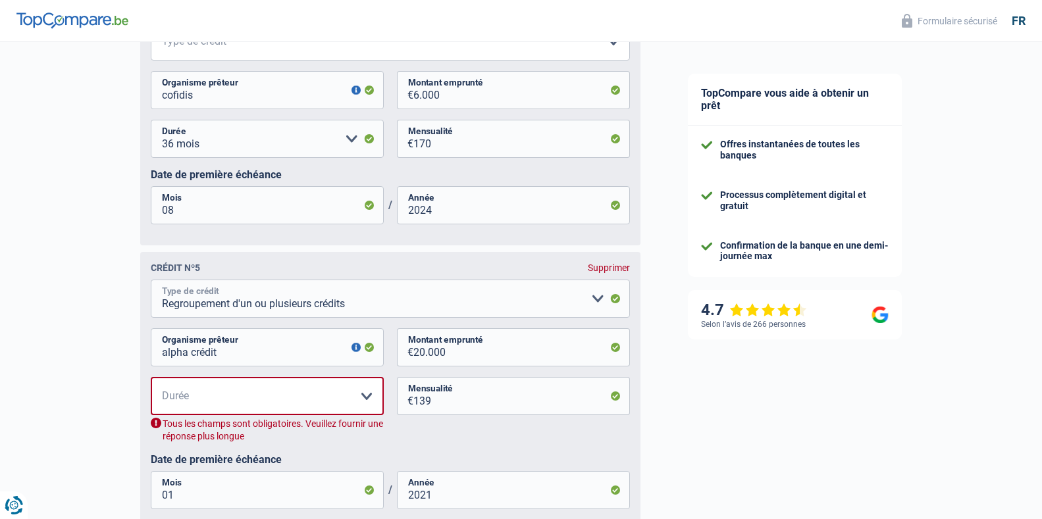
click at [226, 303] on select "Carte ou ouverture de crédit Prêt hypothécaire Vente à tempérament Prêt à tempé…" at bounding box center [390, 299] width 479 height 38
click at [151, 286] on select "Carte ou ouverture de crédit Prêt hypothécaire Vente à tempérament Prêt à tempé…" at bounding box center [390, 299] width 479 height 38
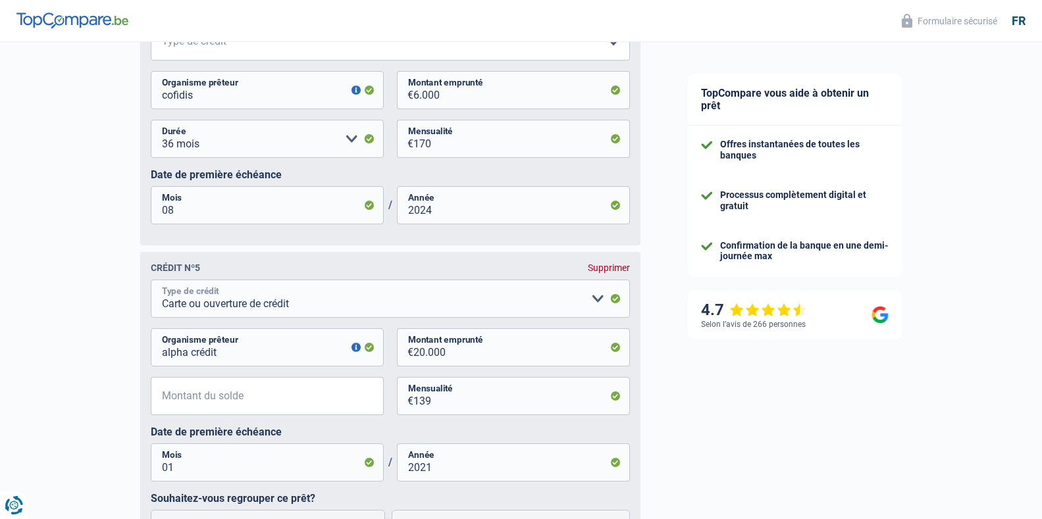
click at [193, 309] on select "Carte ou ouverture de crédit Prêt hypothécaire Vente à tempérament Prêt à tempé…" at bounding box center [390, 299] width 479 height 38
select select "personalLoan"
click at [151, 286] on select "Carte ou ouverture de crédit Prêt hypothécaire Vente à tempérament Prêt à tempé…" at bounding box center [390, 299] width 479 height 38
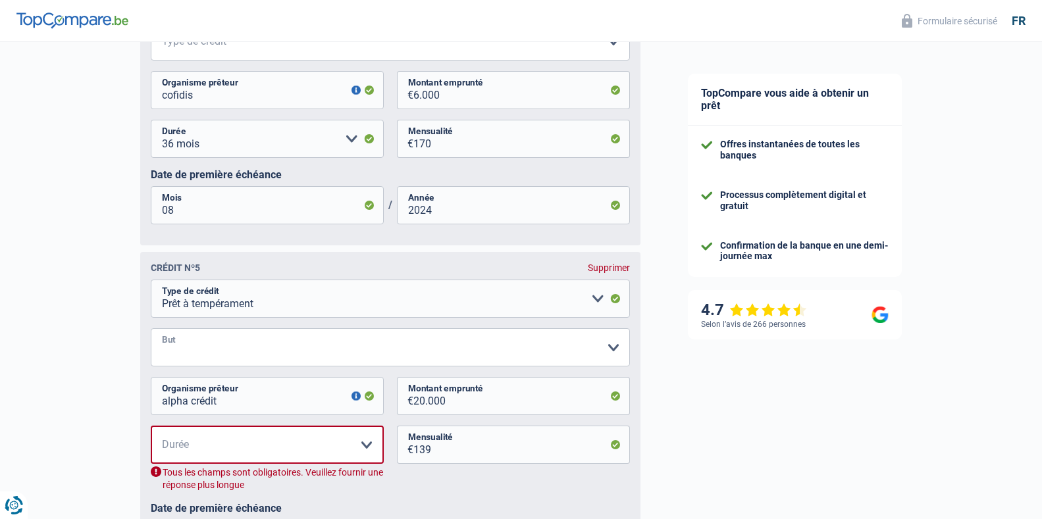
click at [197, 362] on select "Confort maison: meubles, textile, peinture, électroménager, outillage non-profe…" at bounding box center [390, 348] width 479 height 38
select select "smallWorks"
click at [151, 335] on select "Confort maison: meubles, textile, peinture, électroménager, outillage non-profe…" at bounding box center [390, 348] width 479 height 38
click at [186, 455] on select "12 mois 18 mois 24 mois 30 mois 36 mois 42 mois 48 mois 60 mois 72 mois 84 mois…" at bounding box center [267, 445] width 233 height 38
select select "60"
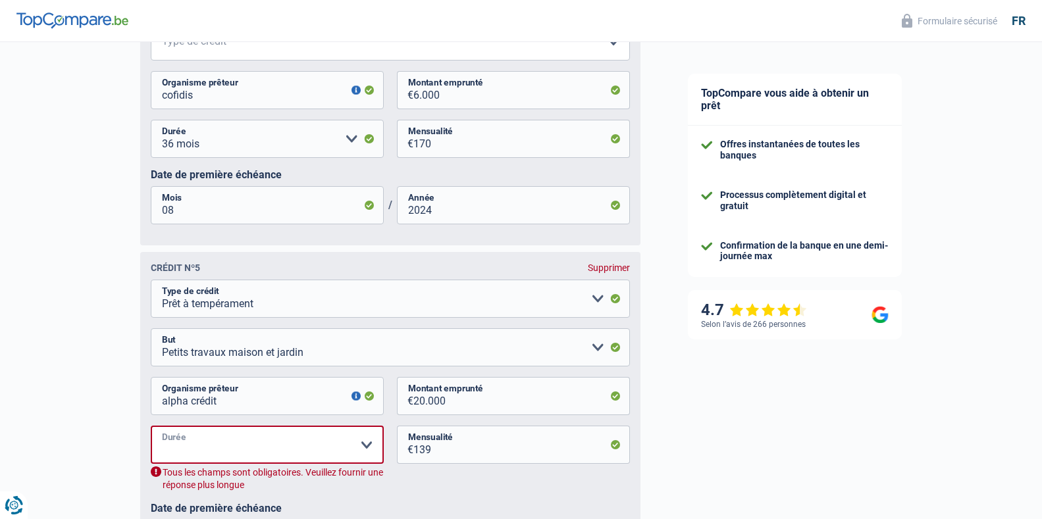
click at [151, 433] on select "12 mois 18 mois 24 mois 30 mois 36 mois 42 mois 48 mois 60 mois 72 mois 84 mois…" at bounding box center [267, 445] width 233 height 38
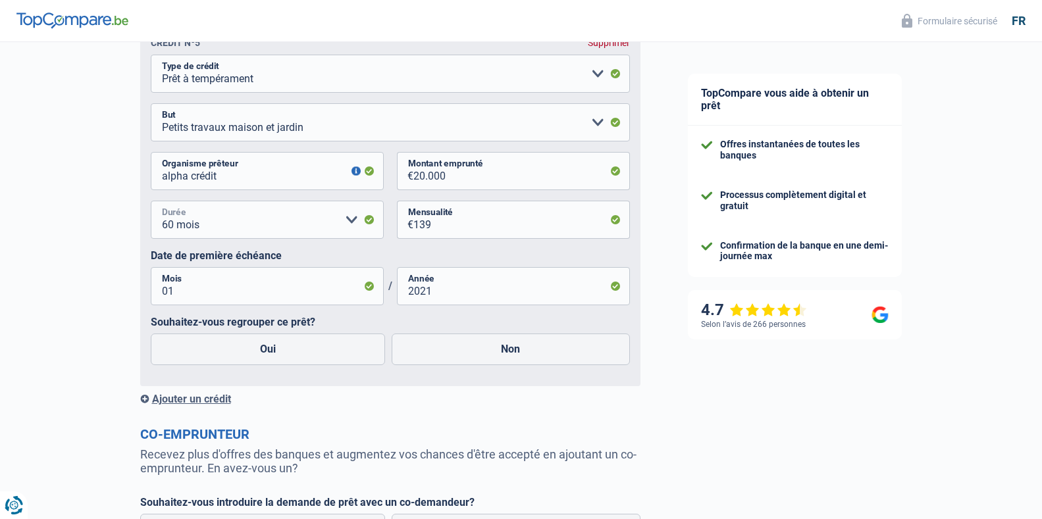
scroll to position [1960, 0]
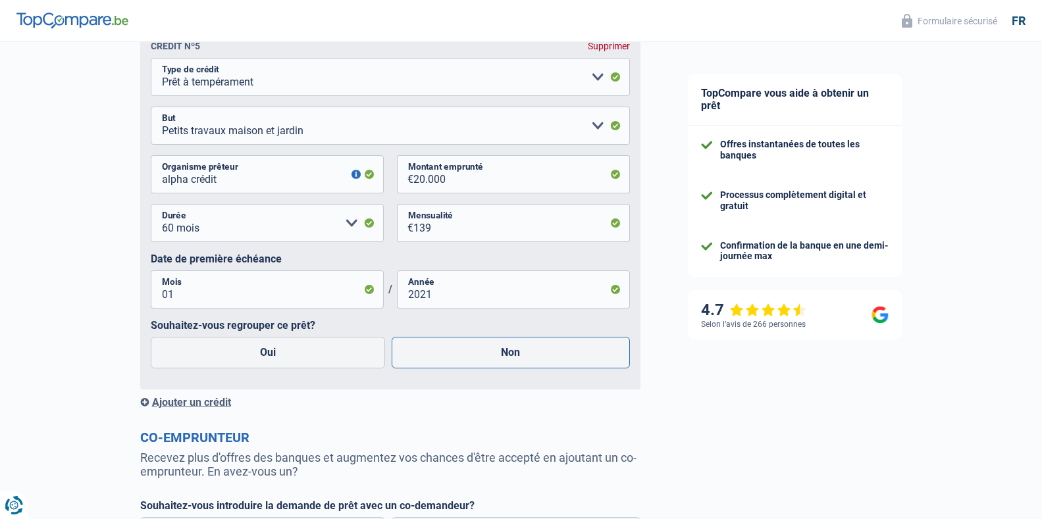
click at [556, 359] on label "Non" at bounding box center [511, 353] width 238 height 32
click at [556, 359] on input "Non" at bounding box center [511, 353] width 238 height 32
radio input "true"
click at [196, 406] on div "Ajouter un crédit" at bounding box center [390, 402] width 500 height 13
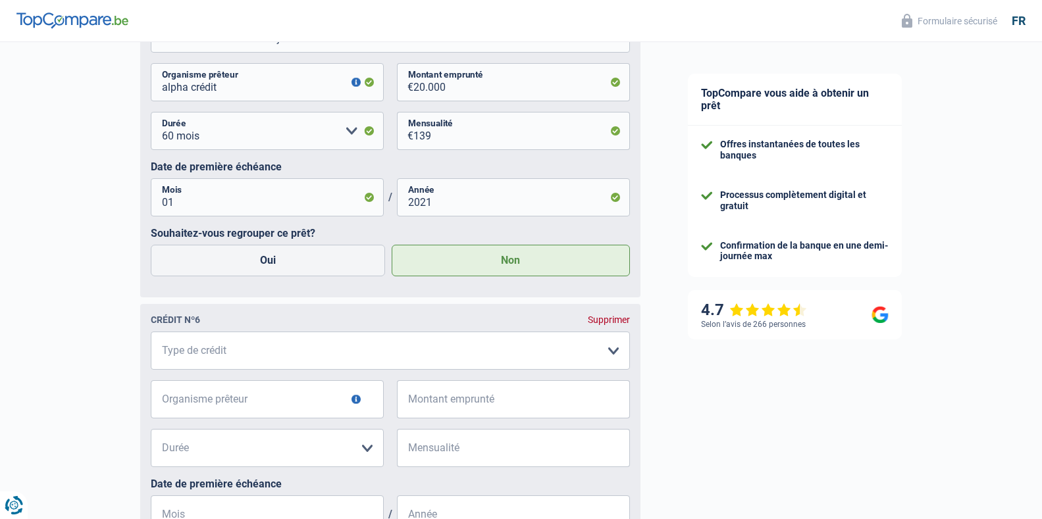
scroll to position [2111, 0]
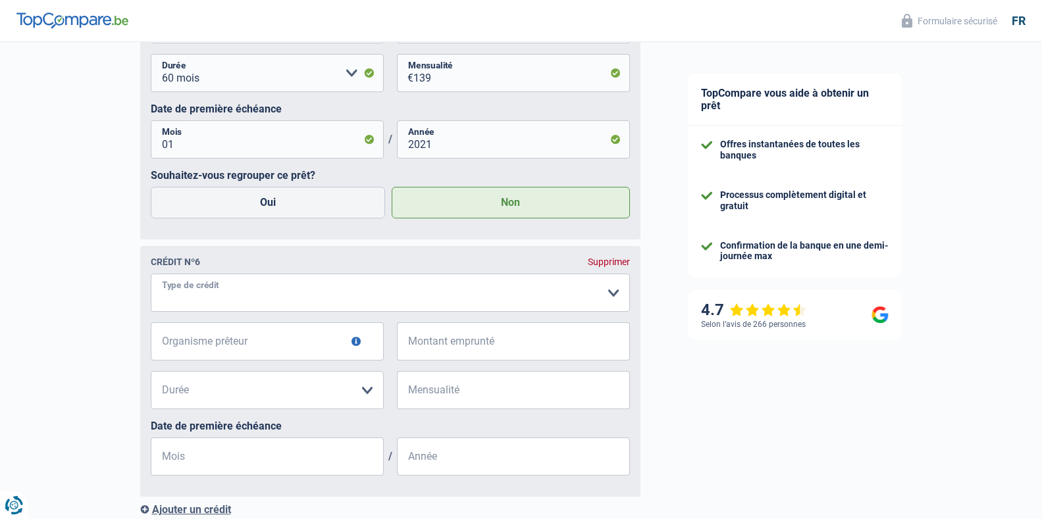
click at [167, 302] on select "Carte ou ouverture de crédit Prêt hypothécaire Vente à tempérament Prêt à tempé…" at bounding box center [390, 293] width 479 height 38
click at [196, 341] on input "Organisme prêteur" at bounding box center [267, 342] width 233 height 38
type input "bnp paroba fortis"
click at [204, 288] on select "Carte ou ouverture de crédit Prêt hypothécaire Vente à tempérament Prêt à tempé…" at bounding box center [390, 293] width 479 height 38
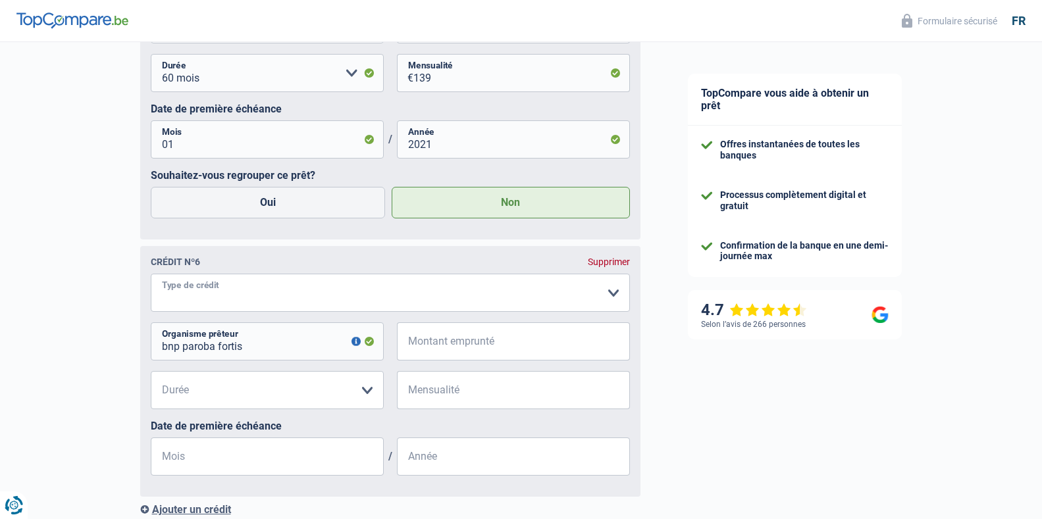
select select "mortgage"
click at [151, 280] on select "Carte ou ouverture de crédit Prêt hypothécaire Vente à tempérament Prêt à tempé…" at bounding box center [390, 293] width 479 height 38
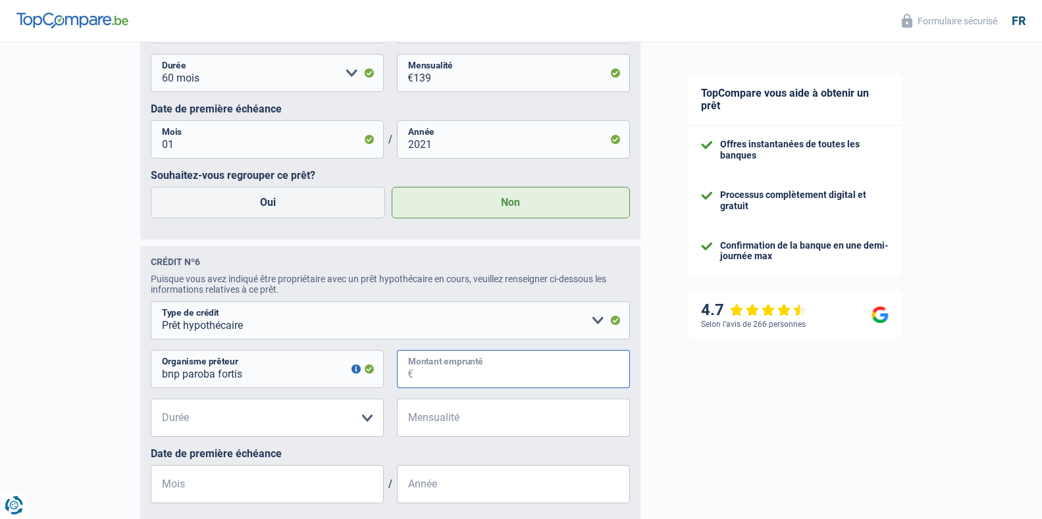
click at [463, 373] on input "Montant emprunté" at bounding box center [521, 369] width 217 height 38
type input "12.500"
click at [278, 435] on select "120 mois 180 mois 240 mois 300 mois 360 mois 420 mois Veuillez sélectionner une…" at bounding box center [267, 418] width 233 height 38
select select "120"
click at [151, 407] on select "120 mois 180 mois 240 mois 300 mois 360 mois 420 mois Veuillez sélectionner une…" at bounding box center [267, 418] width 233 height 38
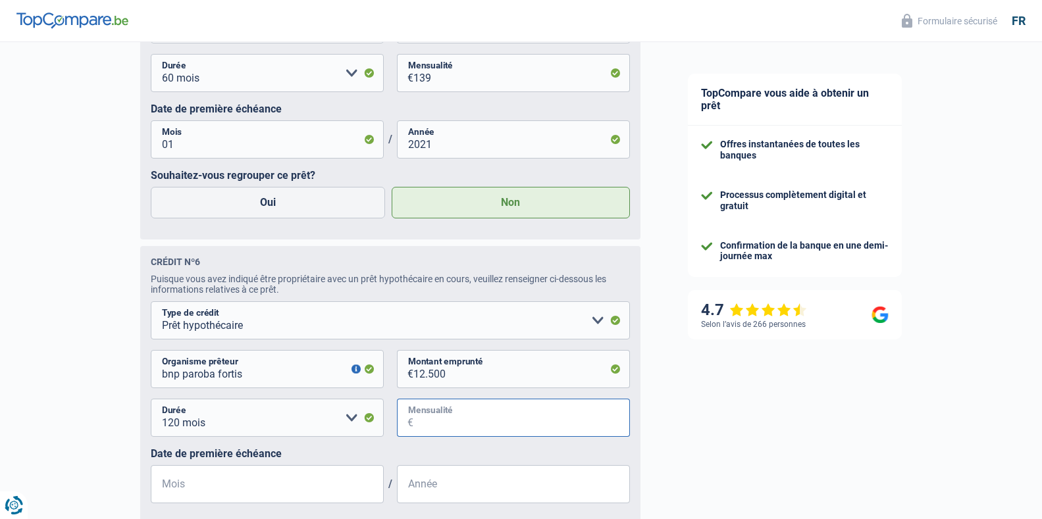
click at [417, 434] on input "Mensualité" at bounding box center [521, 418] width 217 height 38
type input "134"
click at [278, 489] on input "Mois" at bounding box center [267, 484] width 233 height 38
type input "08"
click at [444, 504] on input "Année" at bounding box center [513, 484] width 233 height 38
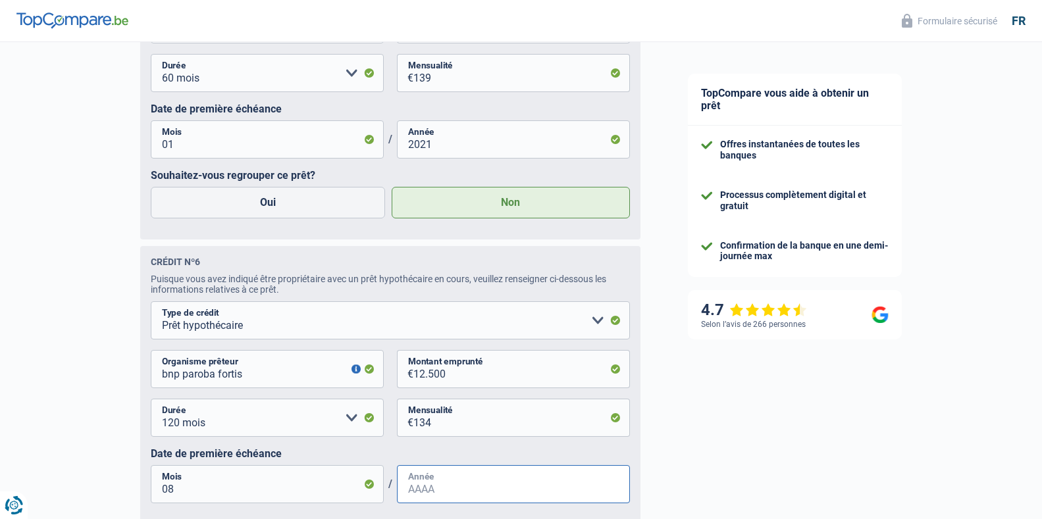
type input "2019"
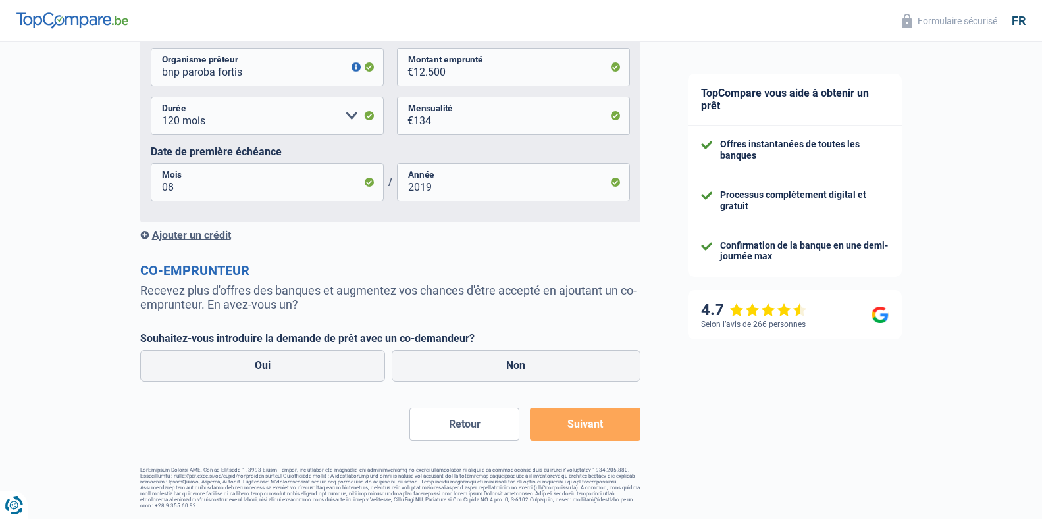
click at [173, 230] on div "Ajouter un crédit" at bounding box center [390, 235] width 500 height 13
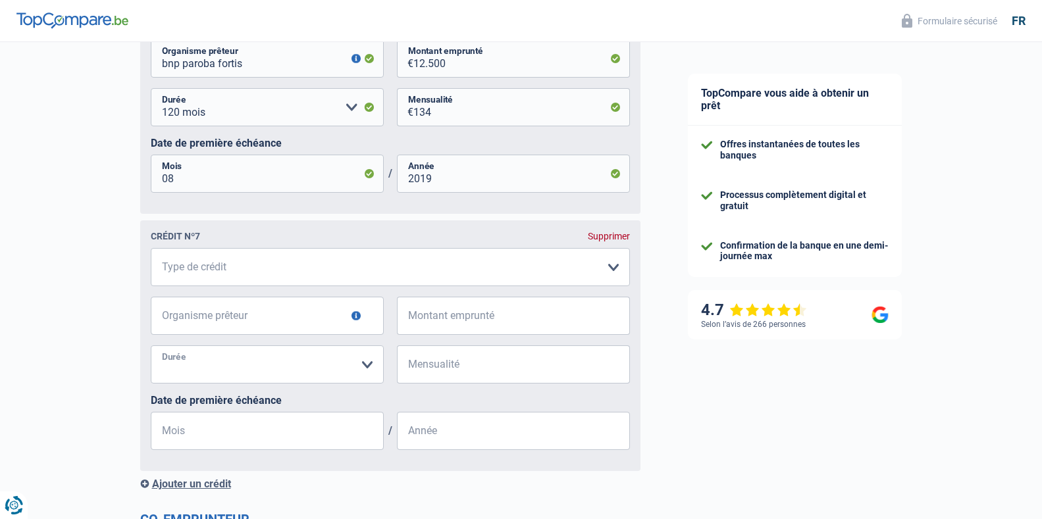
click at [246, 376] on select "12 mois 18 mois 24 mois Veuillez sélectionner une option" at bounding box center [267, 365] width 233 height 38
click at [231, 329] on input "Organisme prêteur" at bounding box center [267, 316] width 233 height 38
click at [419, 330] on input "Montant emprunté" at bounding box center [521, 316] width 217 height 38
click at [606, 242] on div "Supprimer" at bounding box center [609, 236] width 42 height 11
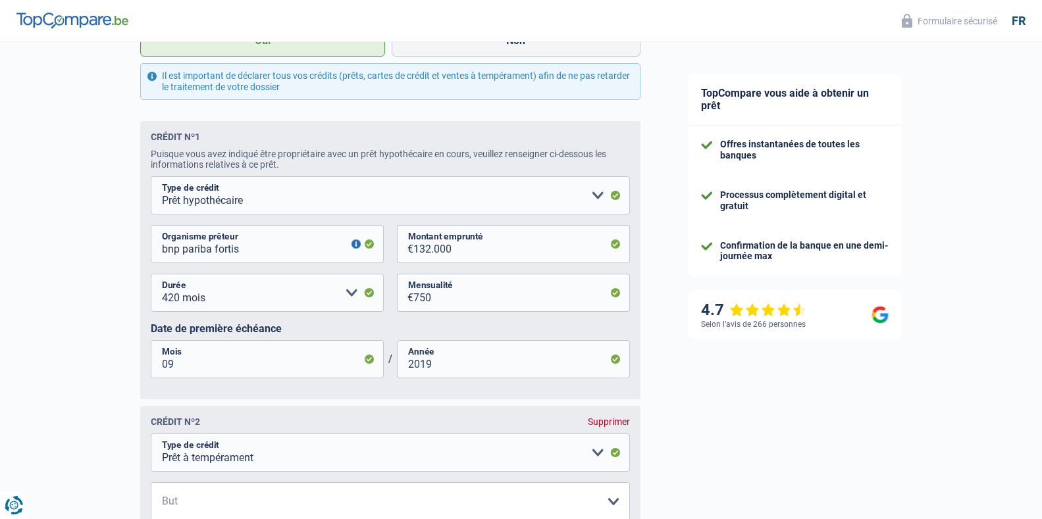
scroll to position [591, 0]
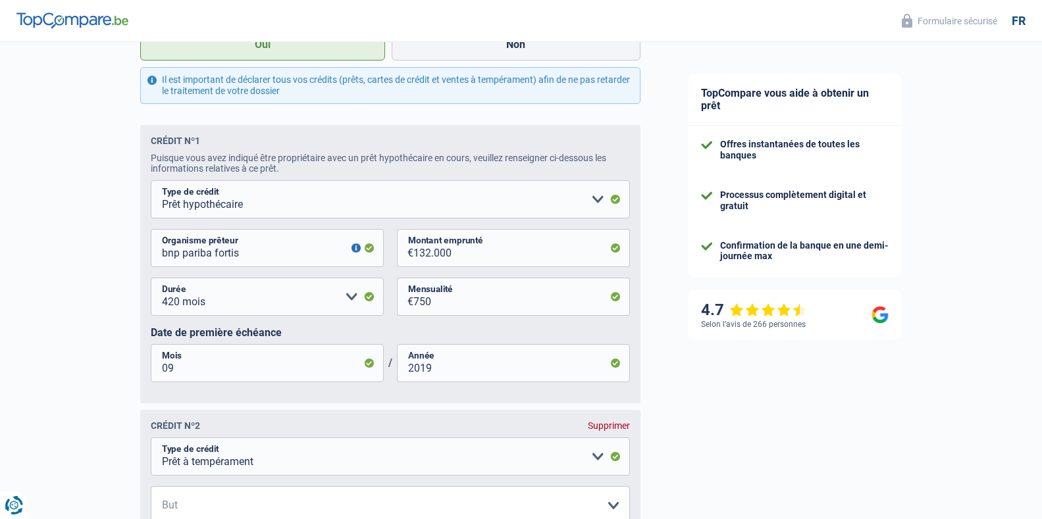
drag, startPoint x: 1041, startPoint y: 136, endPoint x: 1053, endPoint y: 135, distance: 11.2
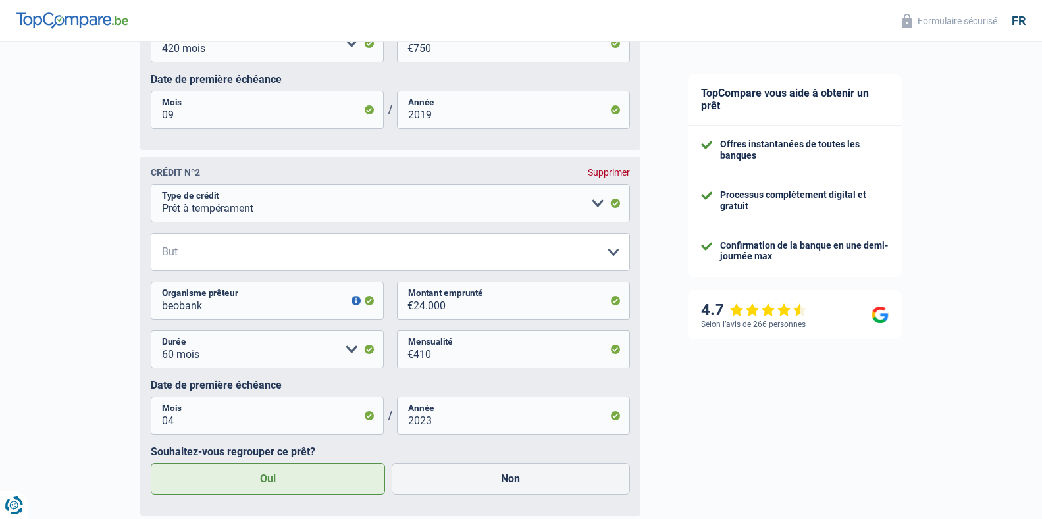
scroll to position [864, 0]
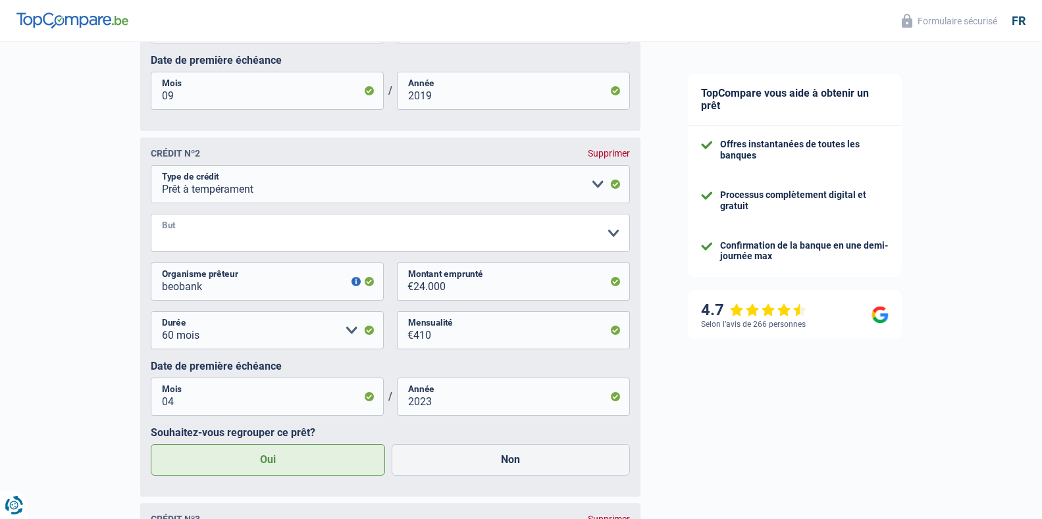
click at [607, 238] on select "Confort maison: meubles, textile, peinture, électroménager, outillage non-profe…" at bounding box center [390, 233] width 479 height 38
select select "loanRepayment"
click at [151, 219] on select "Confort maison: meubles, textile, peinture, électroménager, outillage non-profe…" at bounding box center [390, 233] width 479 height 38
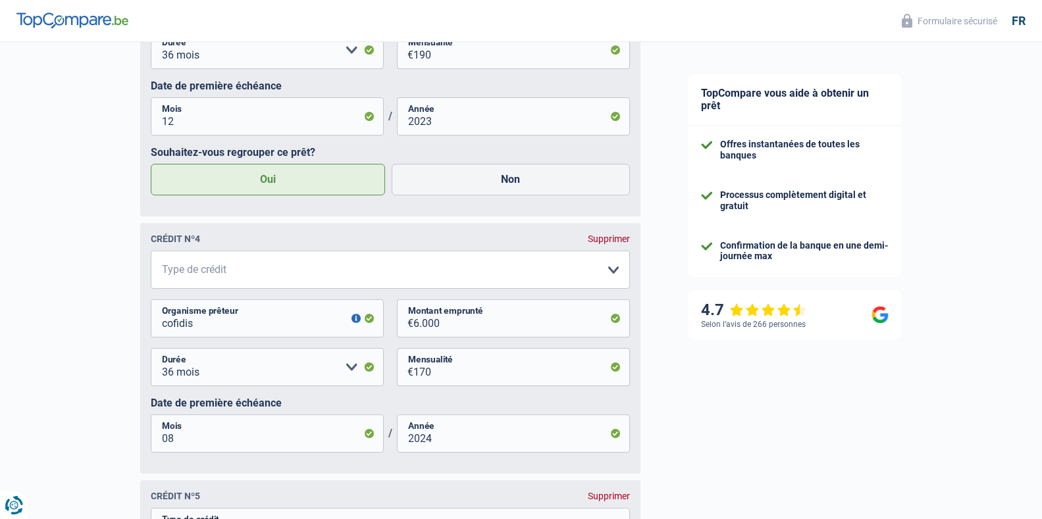
scroll to position [1506, 0]
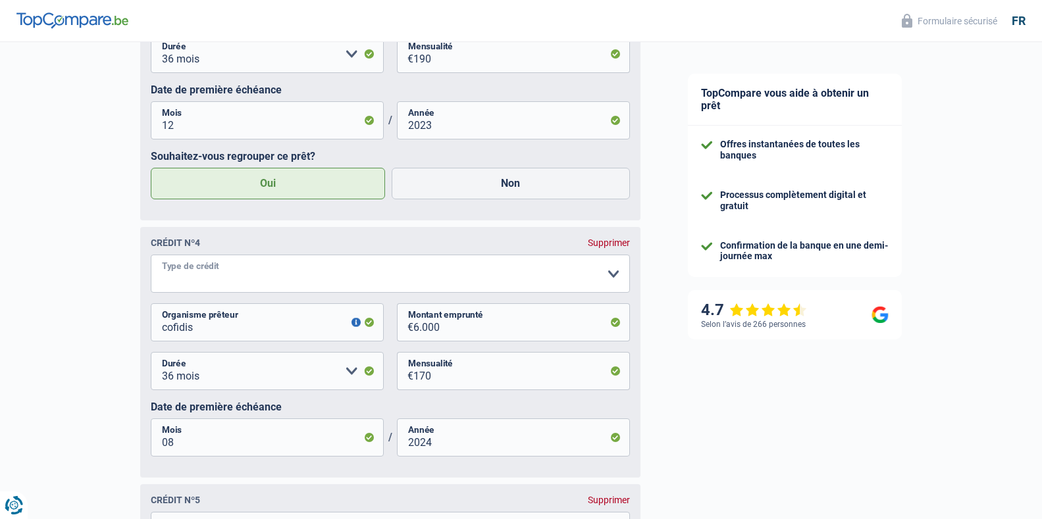
click at [369, 265] on select "Carte ou ouverture de crédit Prêt hypothécaire Vente à tempérament Prêt à tempé…" at bounding box center [390, 274] width 479 height 38
select select "personalLoan"
click at [151, 261] on select "Carte ou ouverture de crédit Prêt hypothécaire Vente à tempérament Prêt à tempé…" at bounding box center [390, 274] width 479 height 38
select select
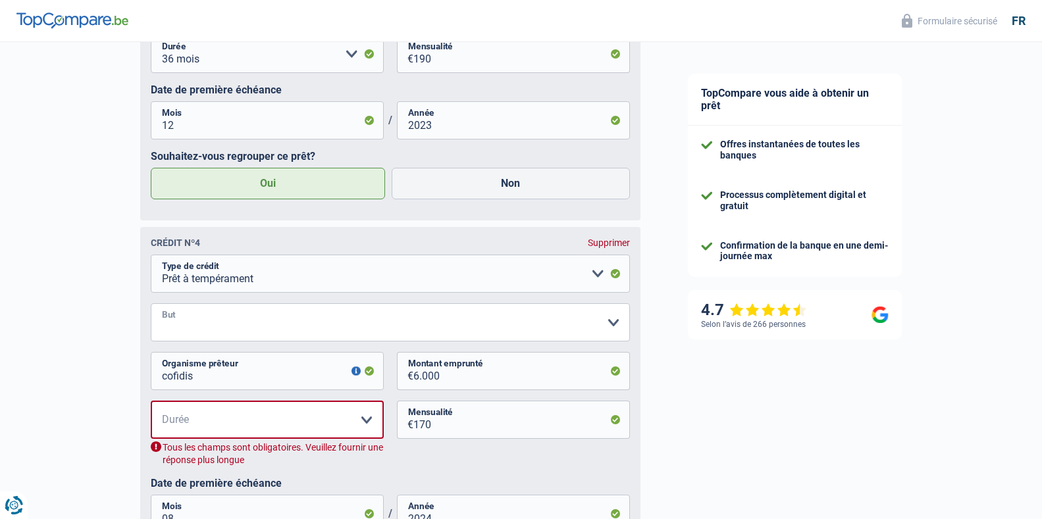
click at [371, 342] on select "Confort maison: meubles, textile, peinture, électroménager, outillage non-profe…" at bounding box center [390, 322] width 479 height 38
click at [151, 309] on select "Confort maison: meubles, textile, peinture, électroménager, outillage non-profe…" at bounding box center [390, 322] width 479 height 38
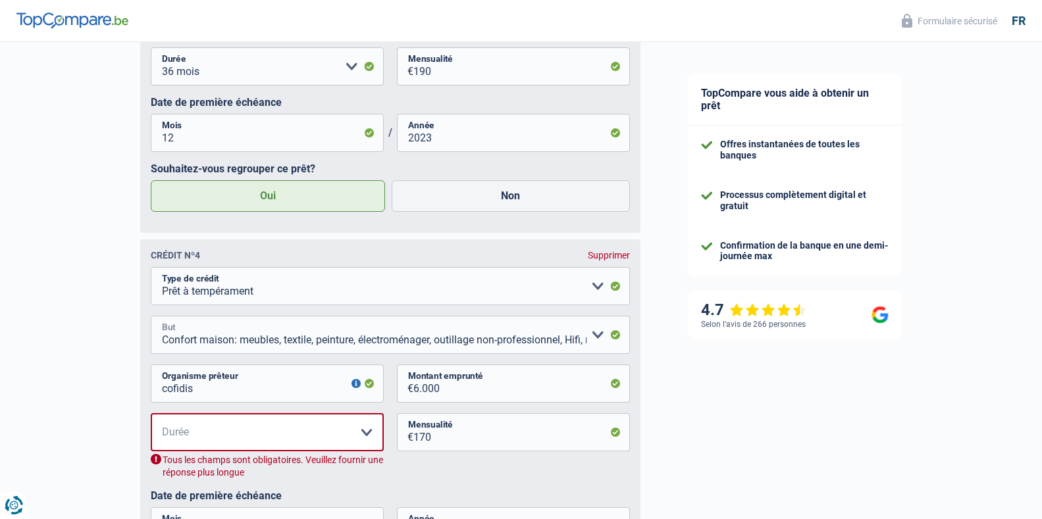
scroll to position [1494, 0]
click at [321, 348] on select "Confort maison: meubles, textile, peinture, électroménager, outillage non-profe…" at bounding box center [390, 335] width 479 height 38
click at [151, 322] on select "Confort maison: meubles, textile, peinture, électroménager, outillage non-profe…" at bounding box center [390, 335] width 479 height 38
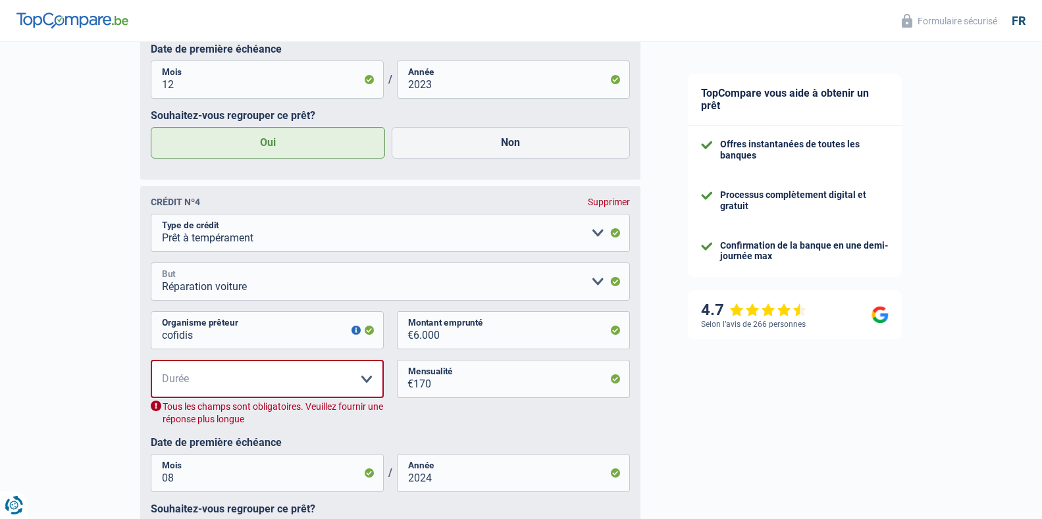
scroll to position [1567, 0]
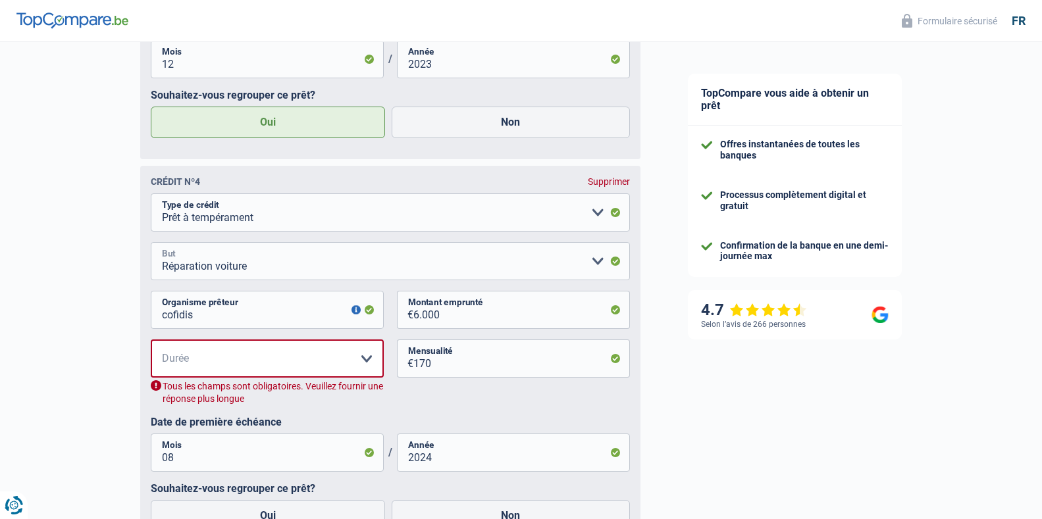
click at [355, 274] on select "Confort maison: meubles, textile, peinture, électroménager, outillage non-profe…" at bounding box center [390, 261] width 479 height 38
select select "smallWorks"
click at [151, 248] on select "Confort maison: meubles, textile, peinture, électroménager, outillage non-profe…" at bounding box center [390, 261] width 479 height 38
click at [284, 354] on select "12 mois 18 mois 24 mois 30 mois 36 mois 42 mois Veuillez sélectionner une option" at bounding box center [267, 359] width 233 height 38
select select "36"
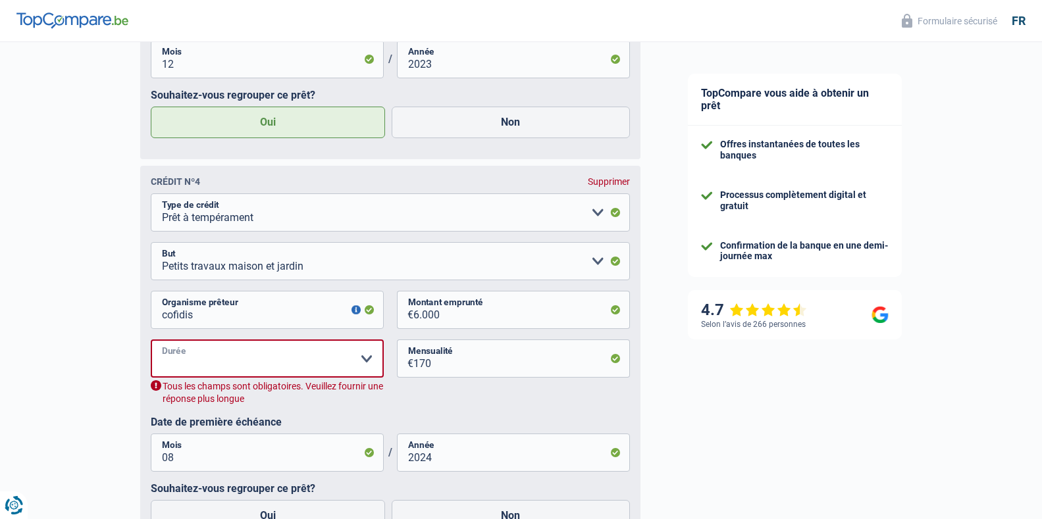
click at [151, 346] on select "12 mois 18 mois 24 mois 30 mois 36 mois 42 mois Veuillez sélectionner une option" at bounding box center [267, 359] width 233 height 38
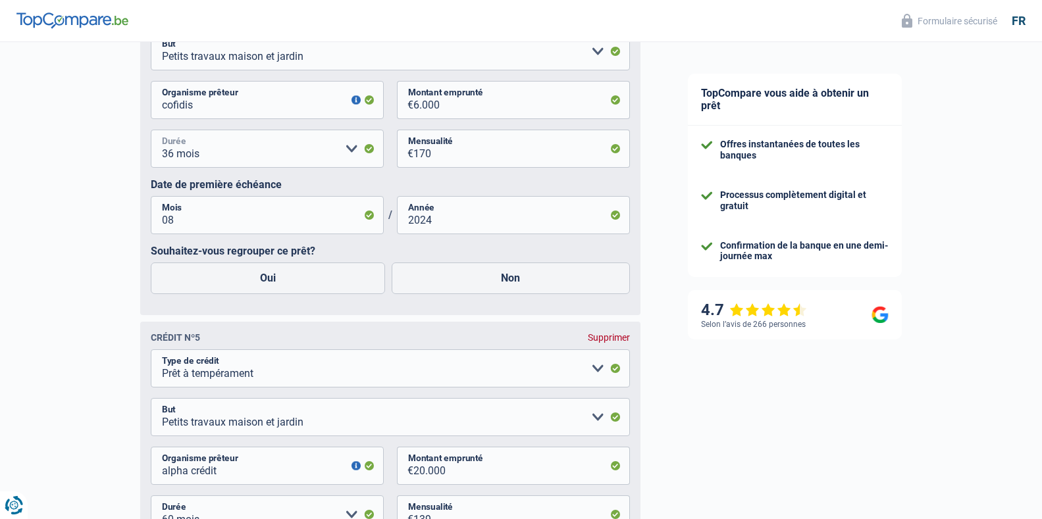
scroll to position [1781, 0]
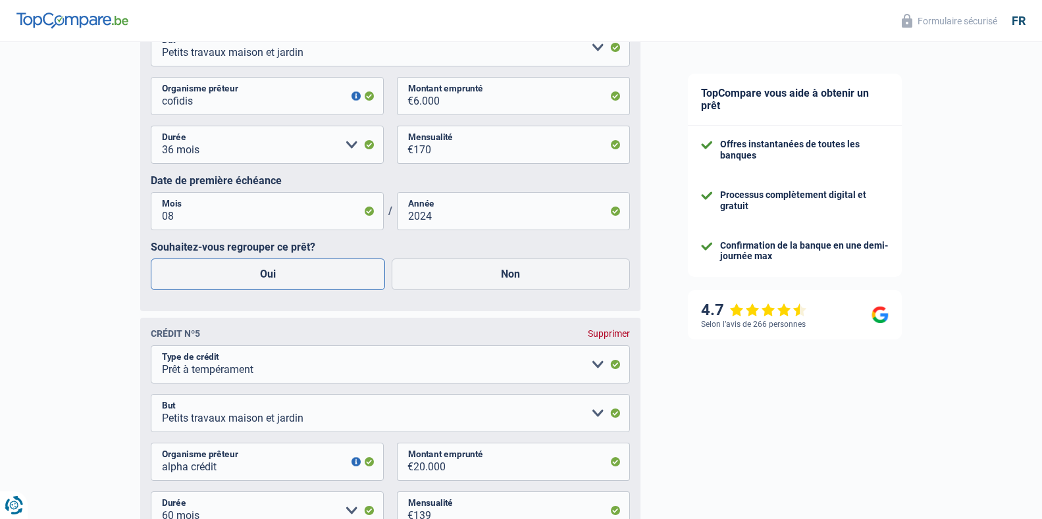
click at [276, 278] on label "Oui" at bounding box center [268, 275] width 235 height 32
click at [276, 278] on input "Oui" at bounding box center [268, 275] width 235 height 32
radio input "true"
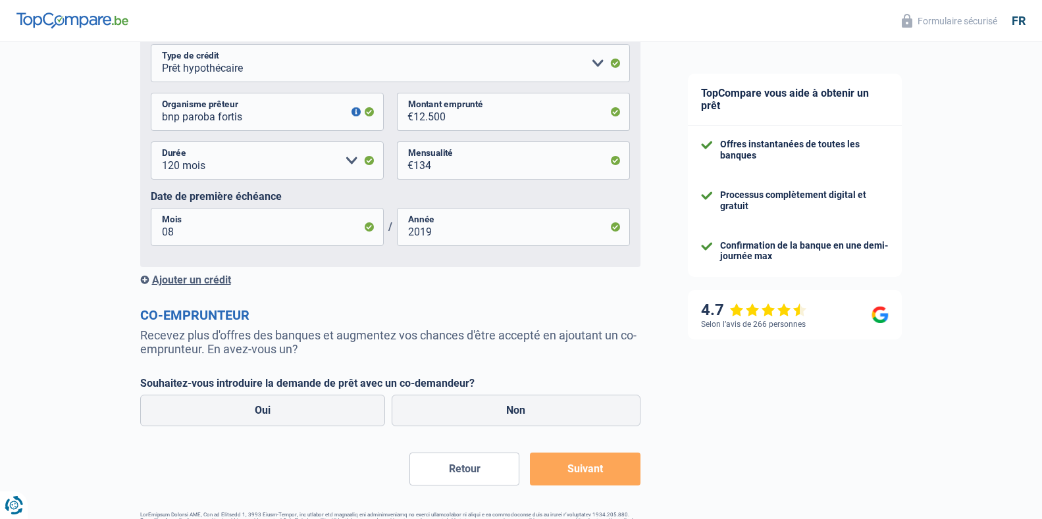
scroll to position [2530, 0]
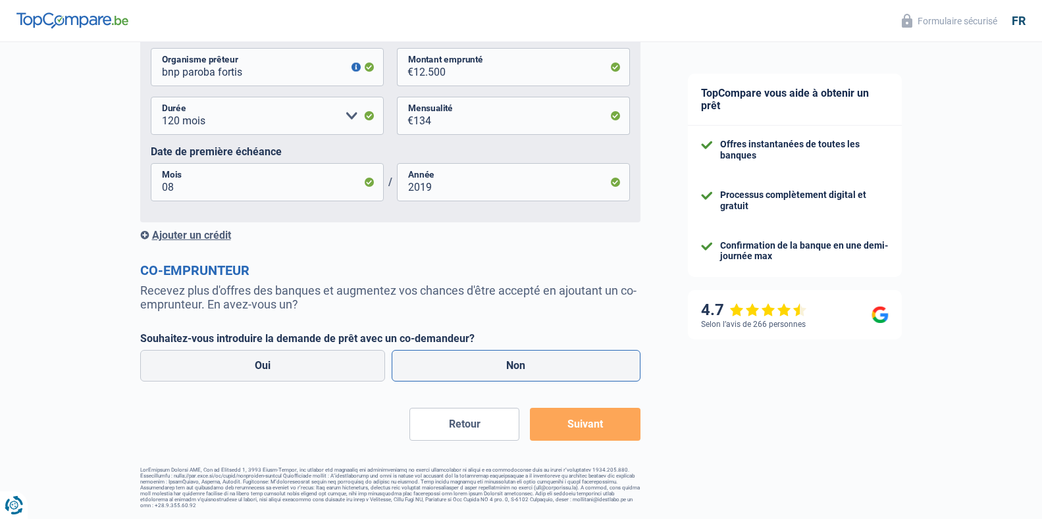
click at [504, 377] on label "Non" at bounding box center [516, 366] width 249 height 32
click at [504, 377] on input "Non" at bounding box center [516, 366] width 249 height 32
radio input "true"
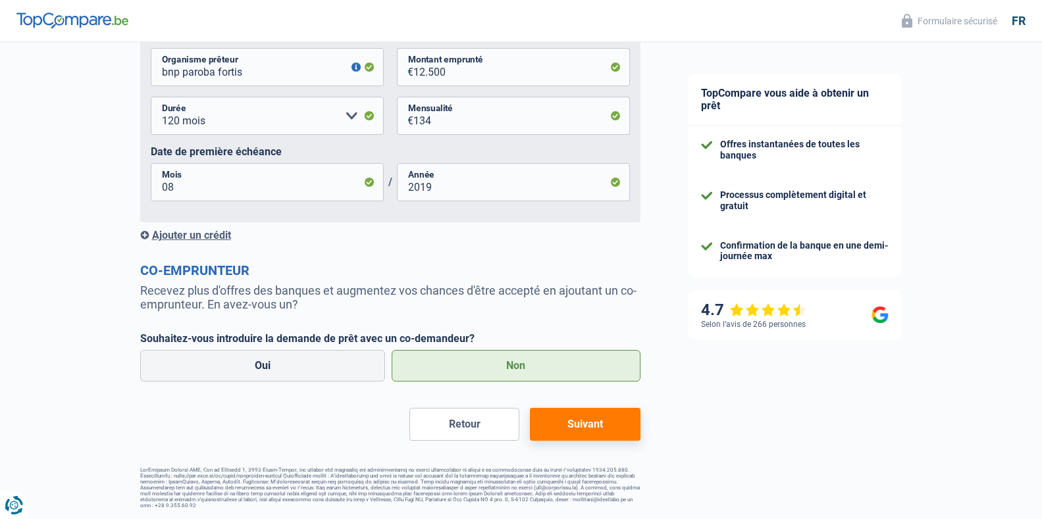
click at [602, 423] on button "Suivant" at bounding box center [585, 424] width 110 height 33
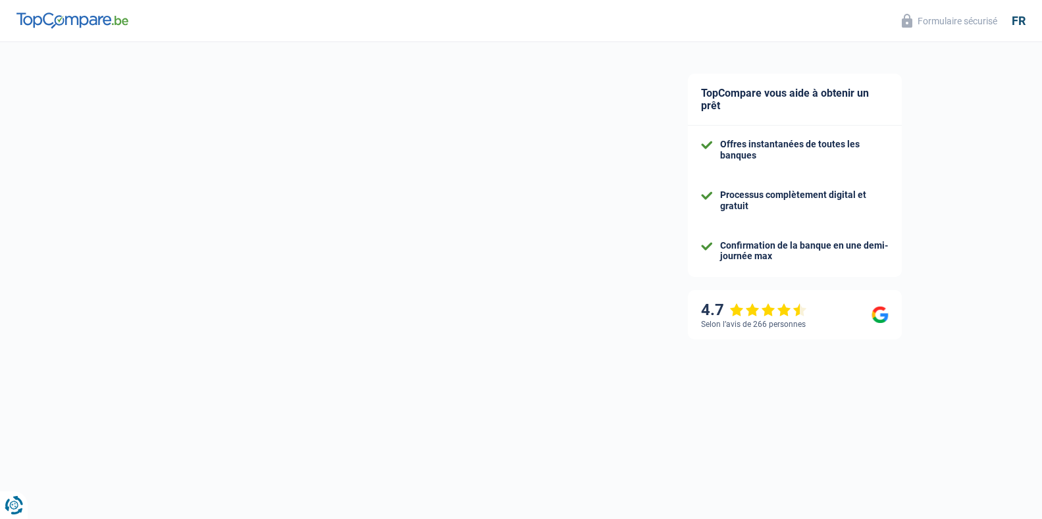
select select "refinancing"
select select "84"
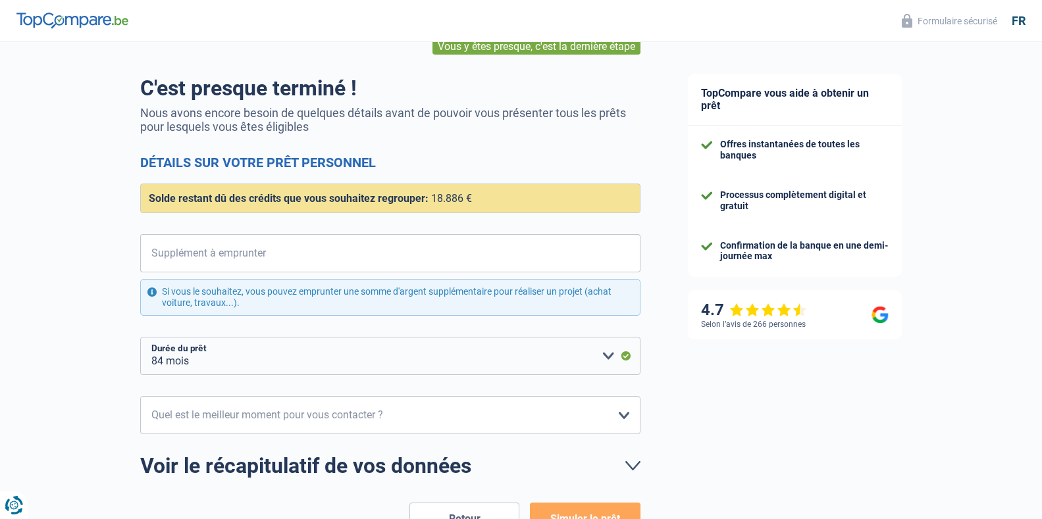
scroll to position [84, 0]
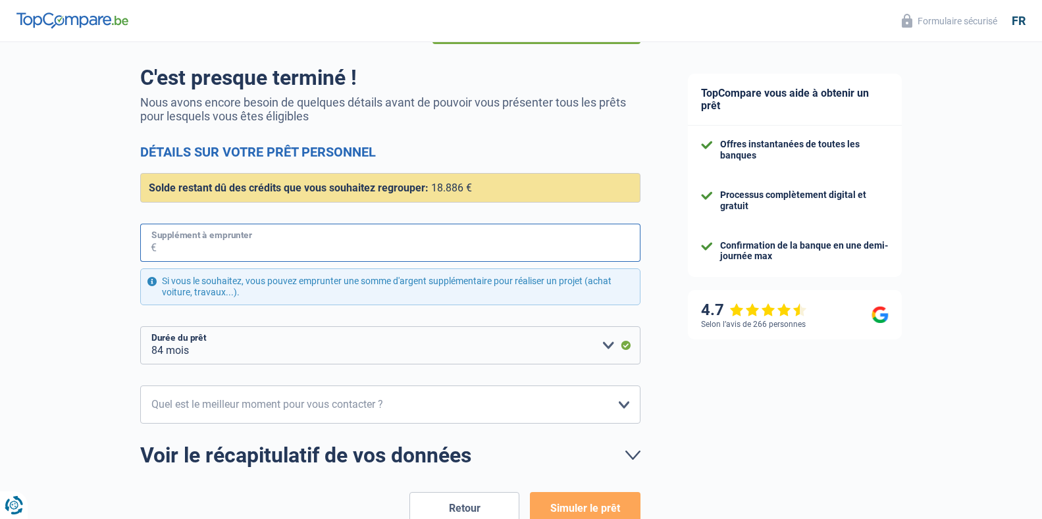
click at [230, 246] on input "Supplément à emprunter" at bounding box center [399, 243] width 484 height 38
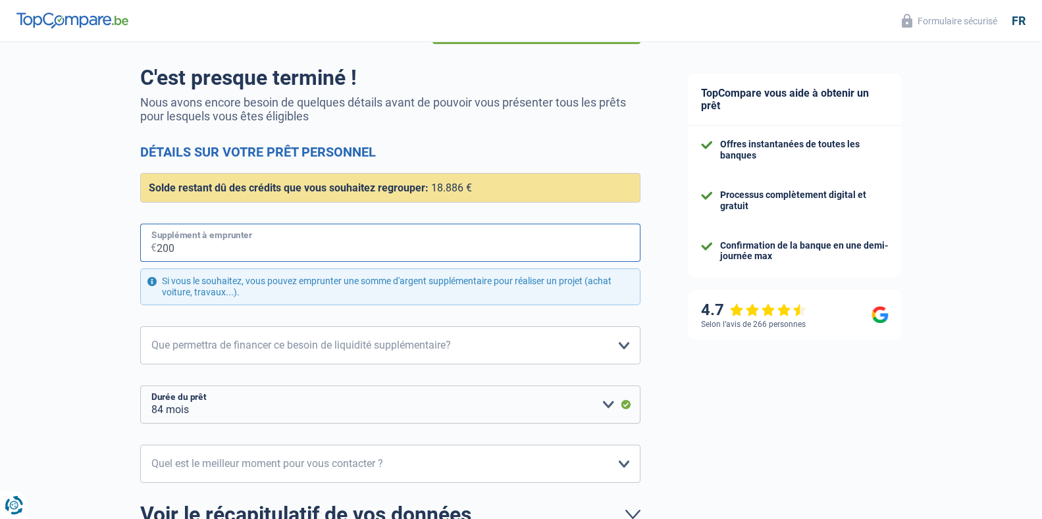
type input "2.000"
select select "120"
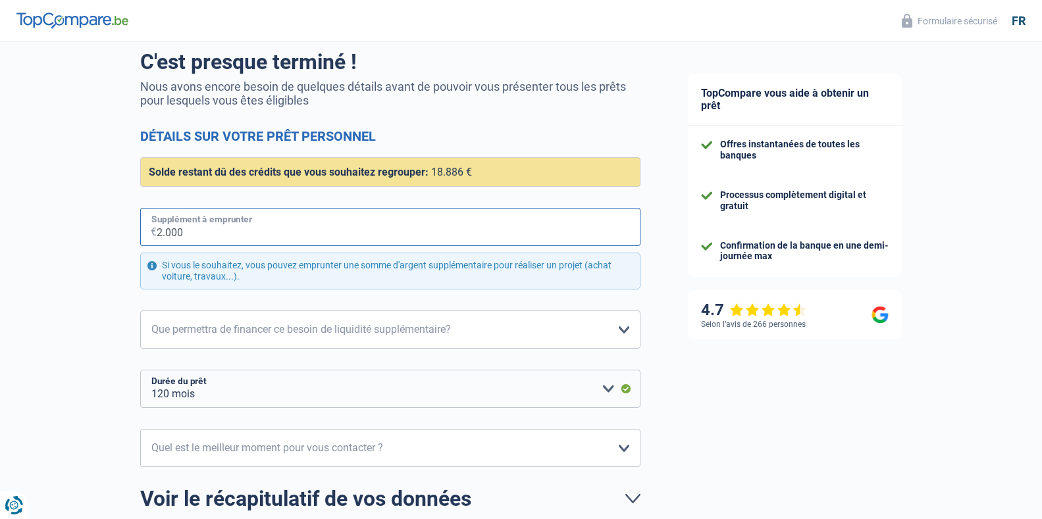
scroll to position [116, 0]
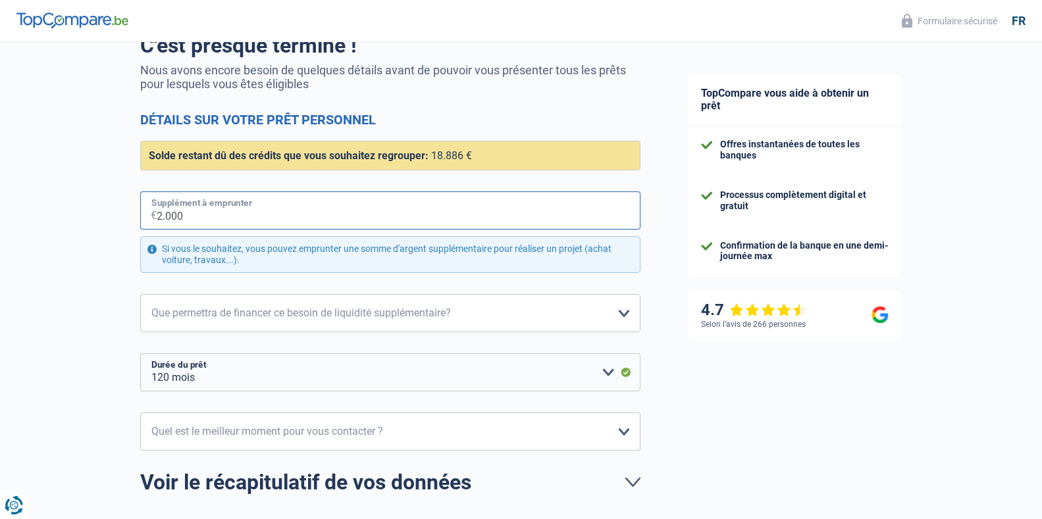
drag, startPoint x: 190, startPoint y: 216, endPoint x: 92, endPoint y: 220, distance: 98.8
click at [92, 220] on div "Chance de réussite de votre simulation est de 90% 1 2 3 4 5 Vous y êtes presque…" at bounding box center [332, 273] width 664 height 704
type input "5"
select select "84"
type input "5.000"
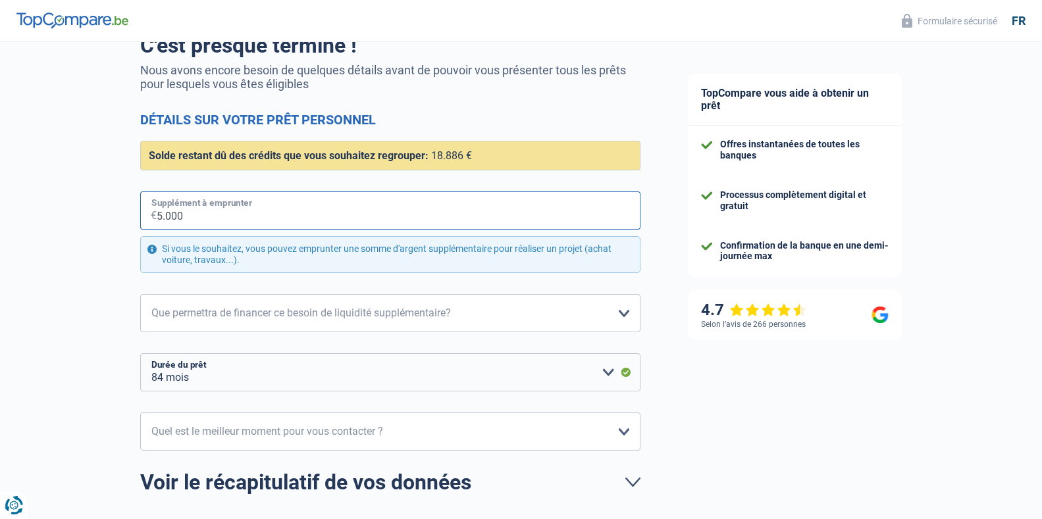
select select "120"
type input "500"
select select "84"
type input "5"
type input "6.000"
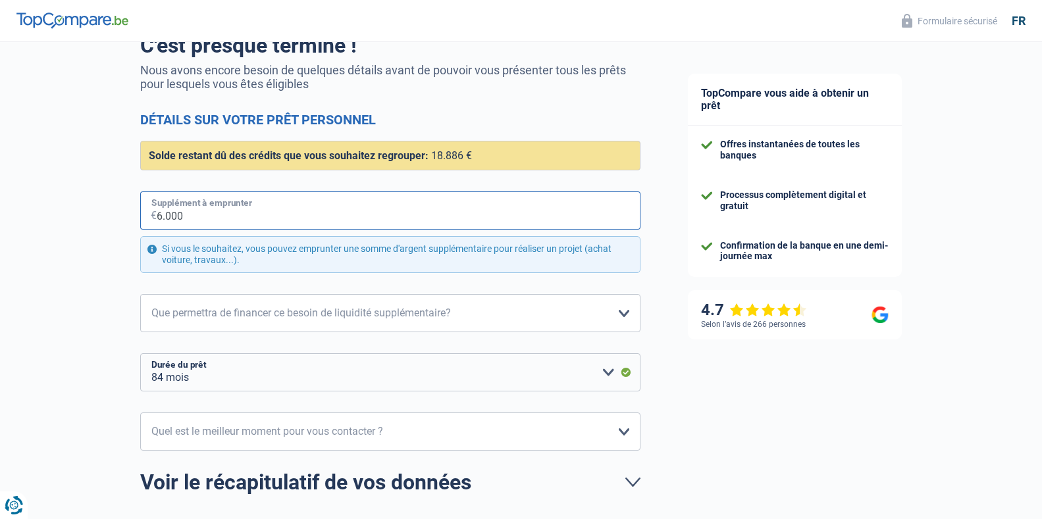
select select "120"
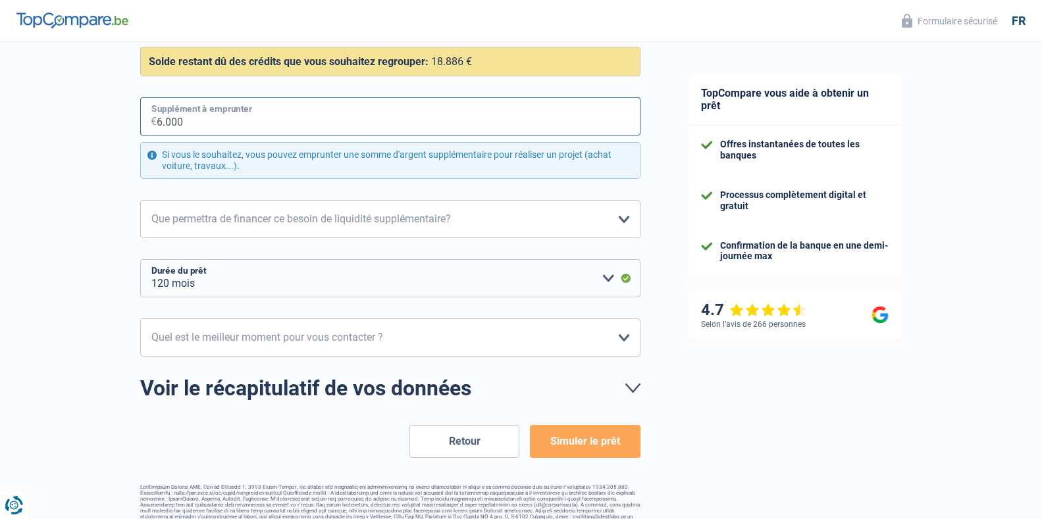
scroll to position [212, 0]
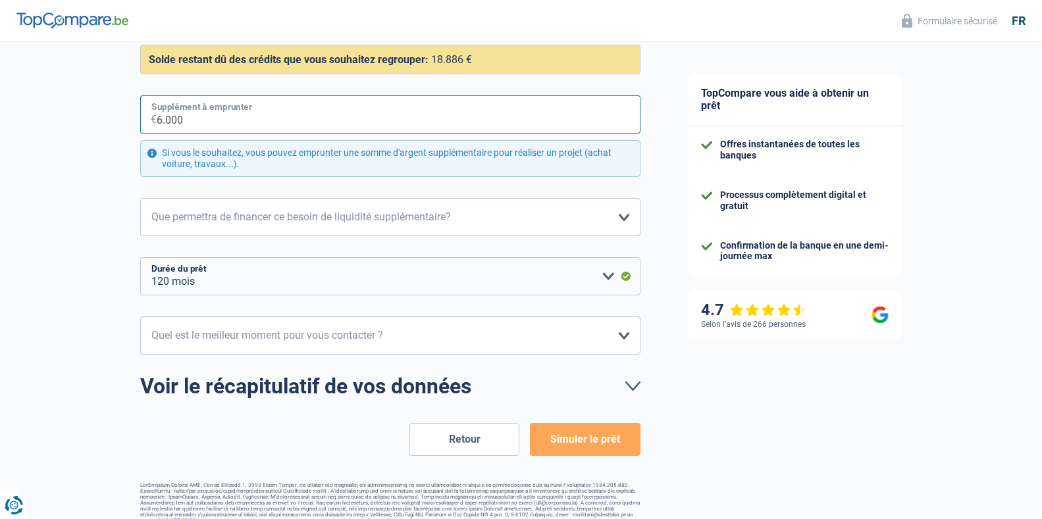
type input "6.000"
click at [611, 221] on select "Confort maison: meubles, textile, peinture, électroménager, outillage non-profe…" at bounding box center [390, 217] width 500 height 38
click at [140, 199] on select "Confort maison: meubles, textile, peinture, électroménager, outillage non-profe…" at bounding box center [390, 217] width 500 height 38
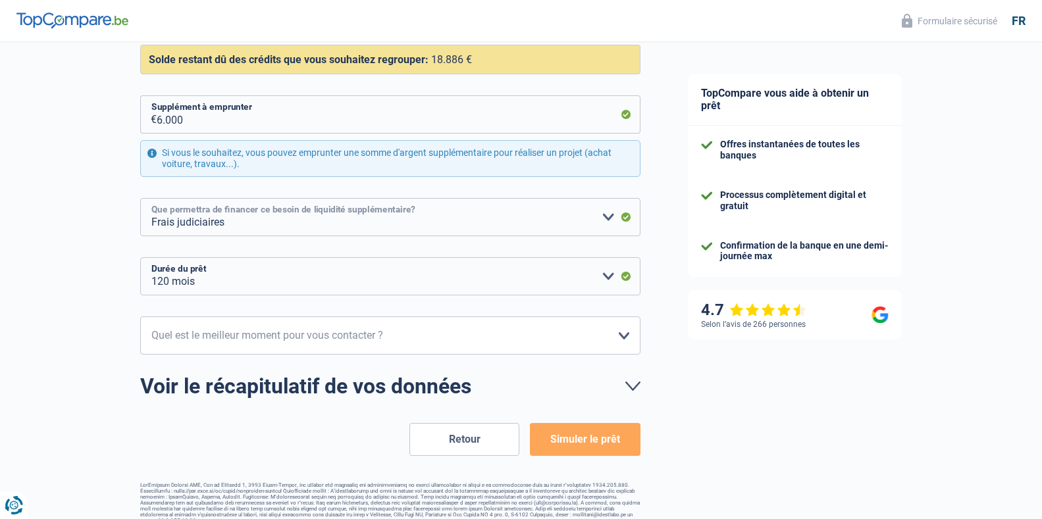
click at [212, 227] on select "Confort maison: meubles, textile, peinture, électroménager, outillage non-profe…" at bounding box center [390, 217] width 500 height 38
select select "renovation"
click at [140, 199] on select "Confort maison: meubles, textile, peinture, électroménager, outillage non-profe…" at bounding box center [390, 217] width 500 height 38
click at [583, 285] on select "12 mois 18 mois 24 mois 30 mois 36 mois 42 mois 48 mois 60 mois 72 mois 84 mois…" at bounding box center [390, 276] width 500 height 38
click at [140, 258] on select "12 mois 18 mois 24 mois 30 mois 36 mois 42 mois 48 mois 60 mois 72 mois 84 mois…" at bounding box center [390, 276] width 500 height 38
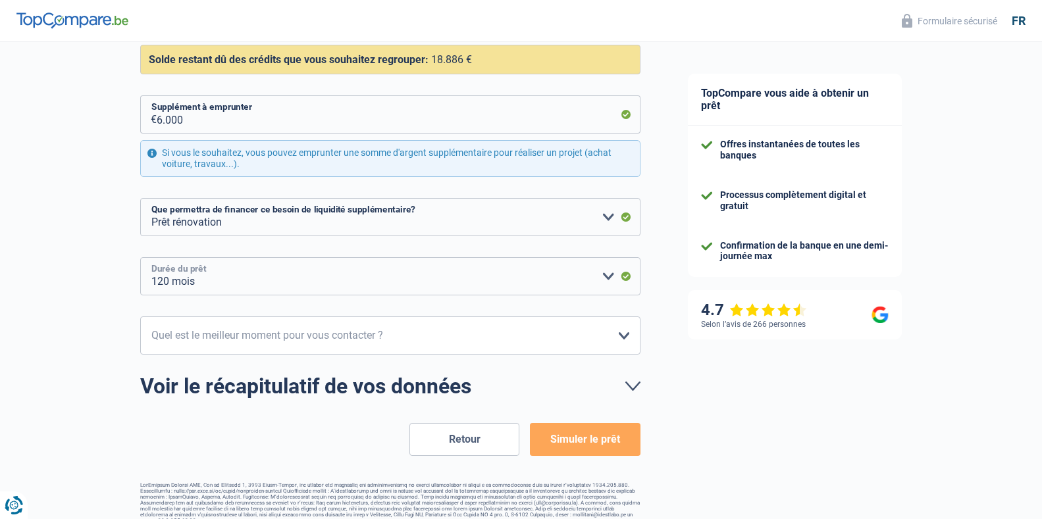
click at [176, 271] on select "12 mois 18 mois 24 mois 30 mois 36 mois 42 mois 48 mois 60 mois 72 mois 84 mois…" at bounding box center [390, 276] width 500 height 38
select select "36"
click at [140, 258] on select "12 mois 18 mois 24 mois 30 mois 36 mois 42 mois 48 mois 60 mois 72 mois 84 mois…" at bounding box center [390, 276] width 500 height 38
click at [221, 337] on select "10h-12h 12h-14h 14h-16h 16h-18h Veuillez sélectionner une option" at bounding box center [390, 336] width 500 height 38
select select "12-14"
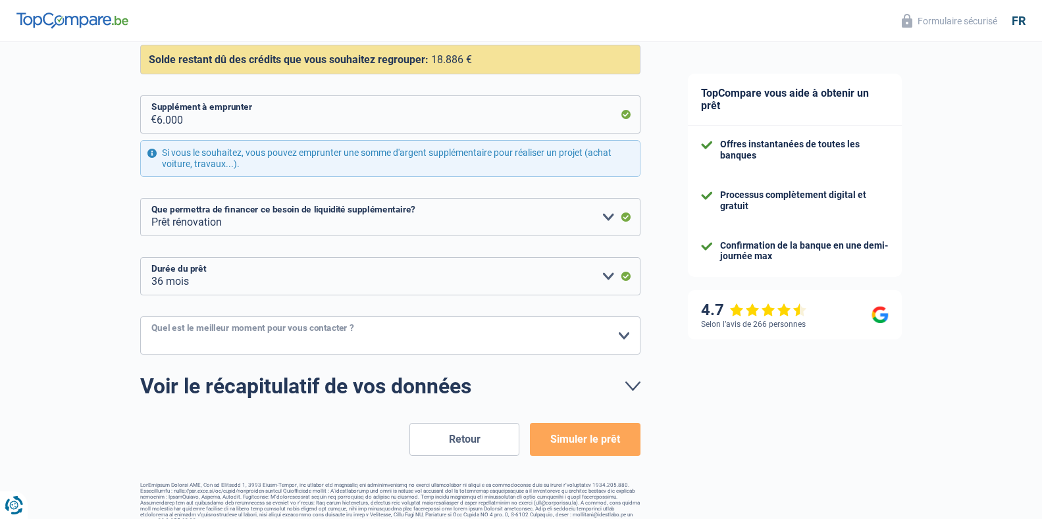
click at [140, 317] on select "10h-12h 12h-14h 14h-16h 16h-18h Veuillez sélectionner une option" at bounding box center [390, 336] width 500 height 38
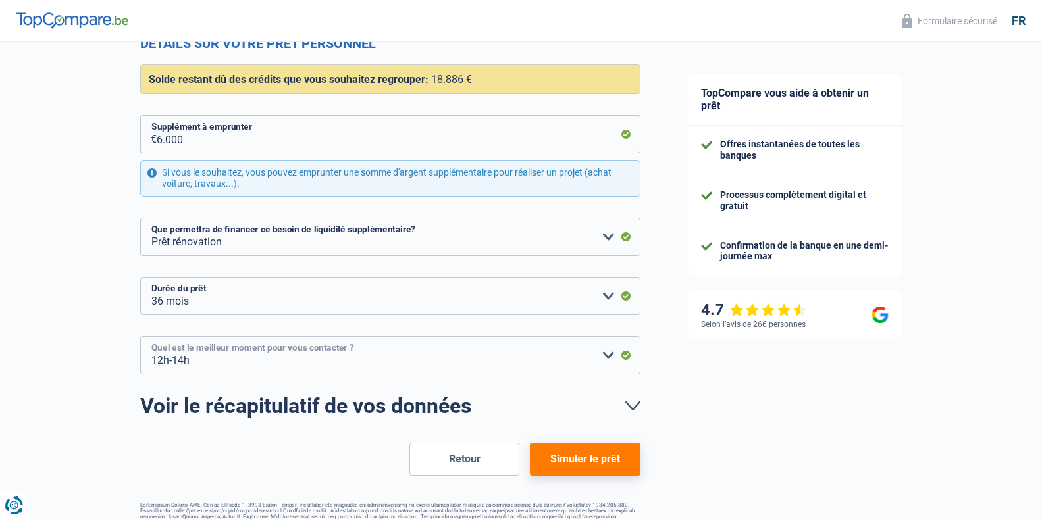
scroll to position [226, 0]
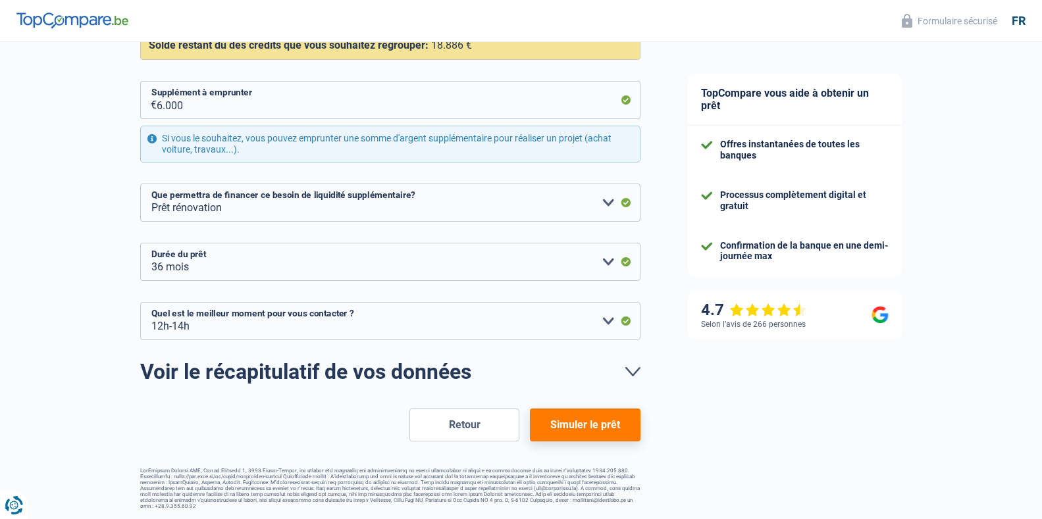
click at [597, 425] on button "Simuler le prêt" at bounding box center [585, 425] width 110 height 33
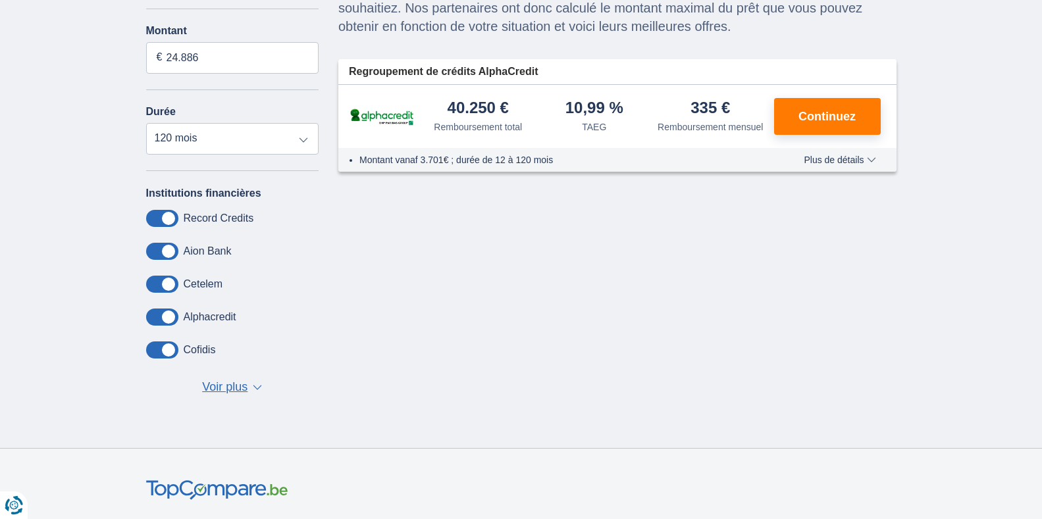
scroll to position [126, 0]
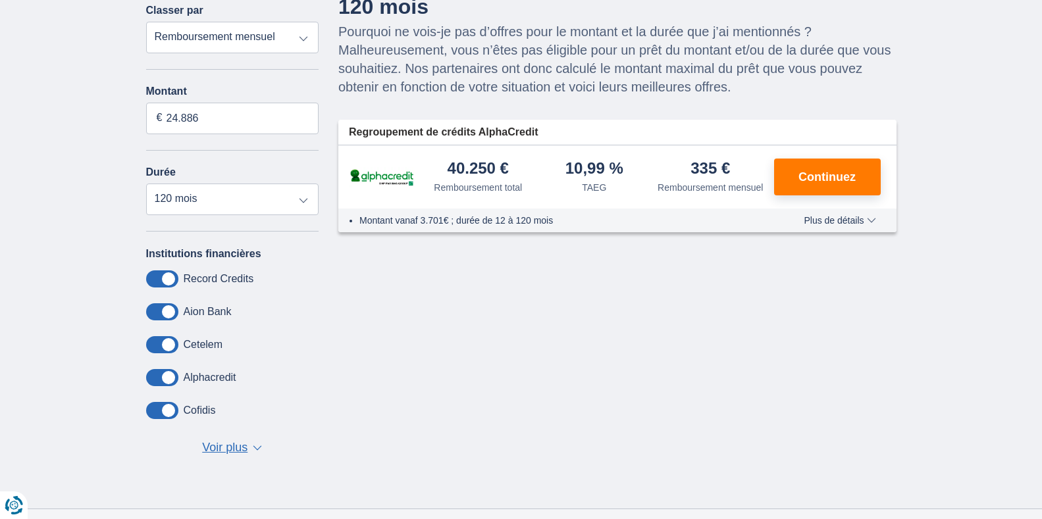
click at [224, 448] on span "Voir plus" at bounding box center [224, 448] width 45 height 17
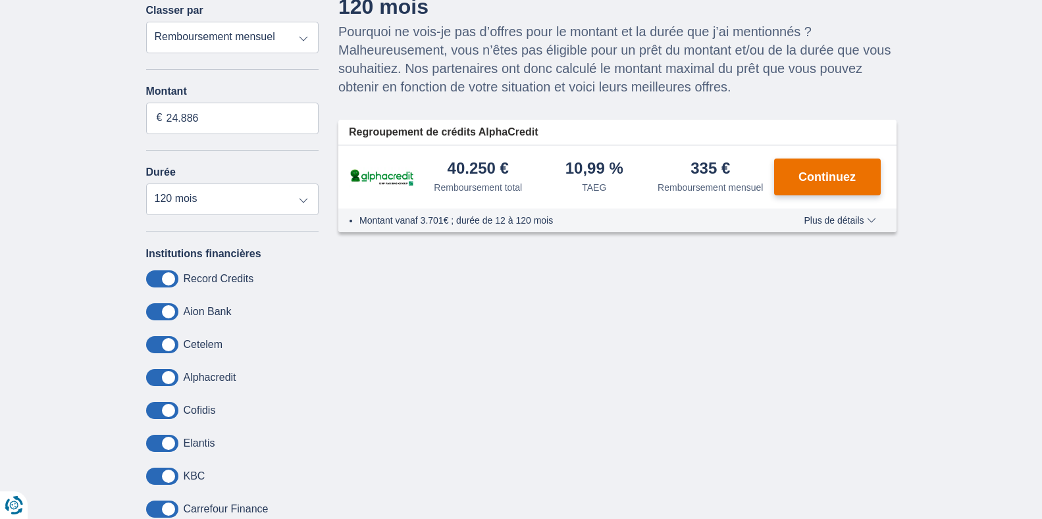
click at [844, 184] on button "Continuez" at bounding box center [827, 177] width 107 height 37
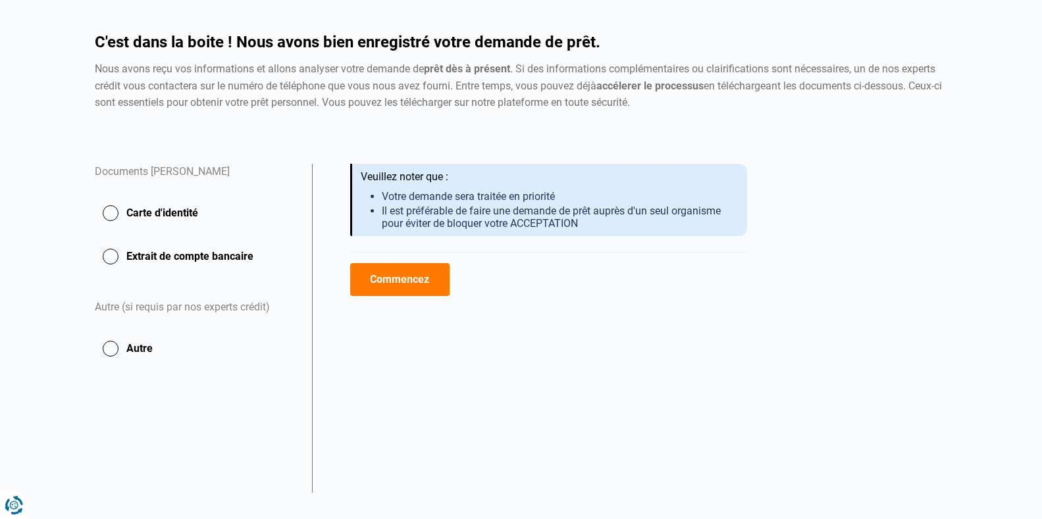
scroll to position [101, 0]
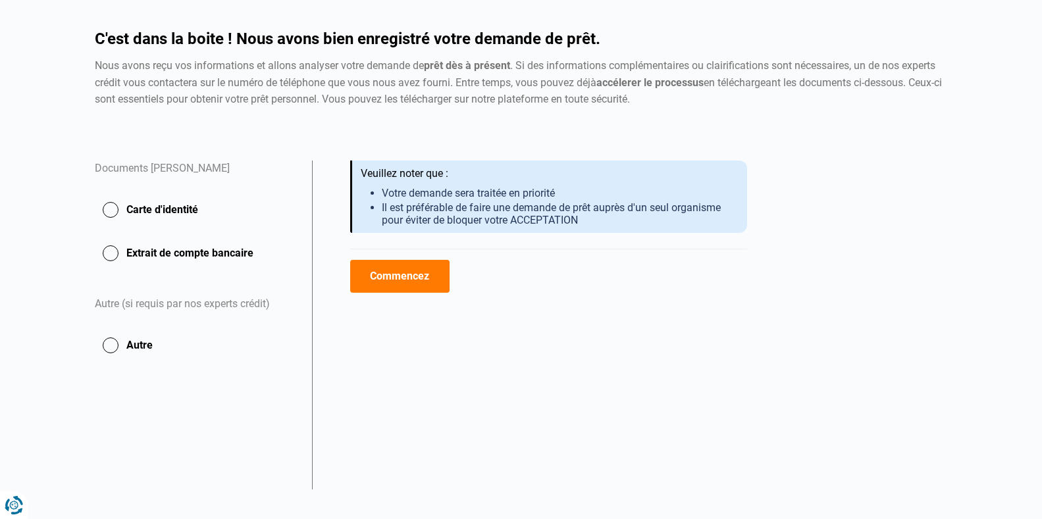
click at [111, 214] on button "Carte d'identité" at bounding box center [195, 210] width 201 height 33
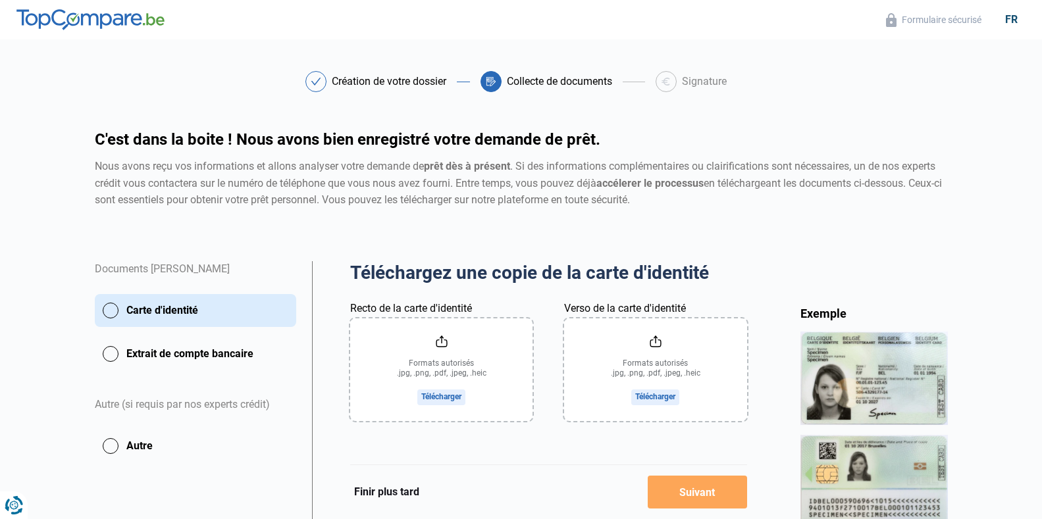
click at [444, 388] on input "Recto de la carte d'identité" at bounding box center [441, 370] width 182 height 103
click at [111, 361] on button "Extrait de compte bancaire" at bounding box center [195, 354] width 201 height 33
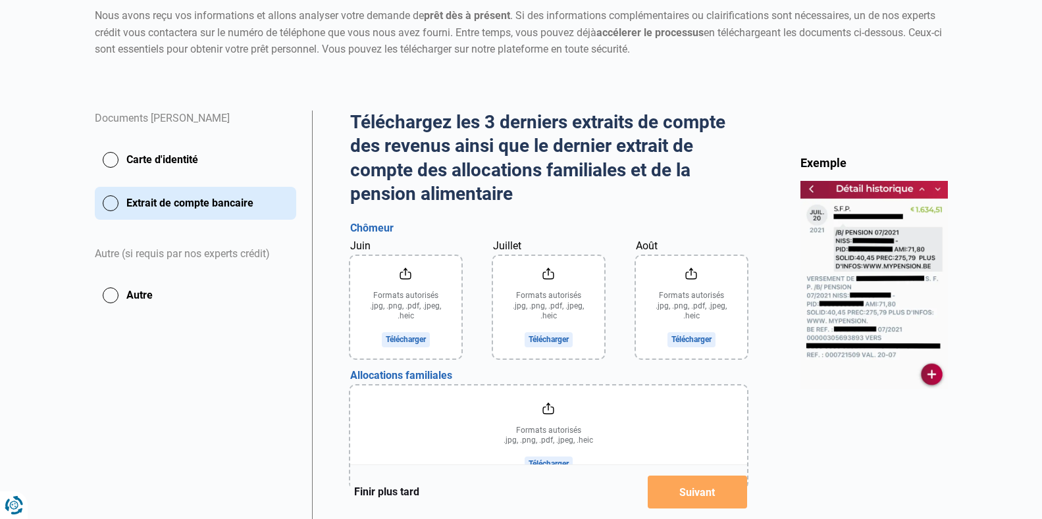
scroll to position [169, 0]
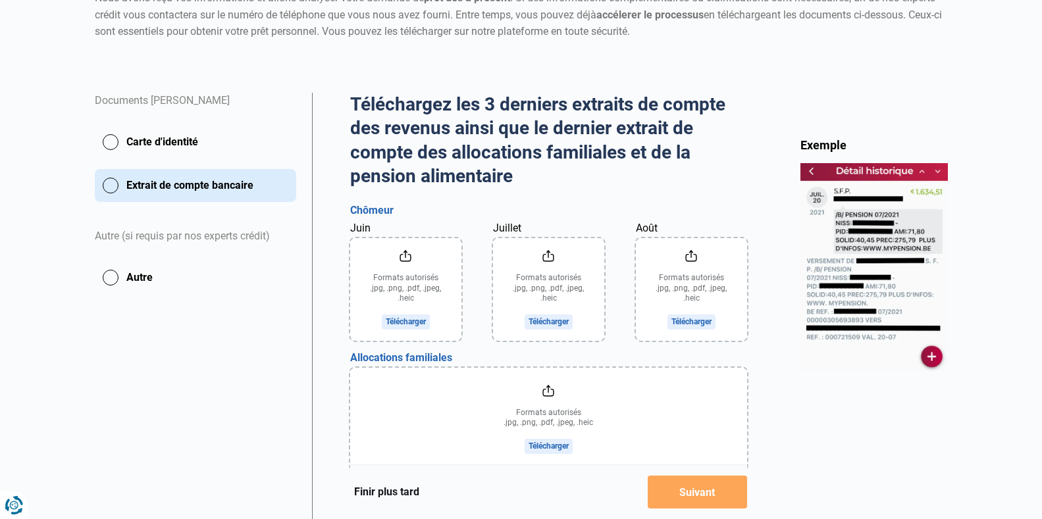
click at [98, 273] on button "Autre" at bounding box center [195, 277] width 201 height 33
